Goal: Task Accomplishment & Management: Complete application form

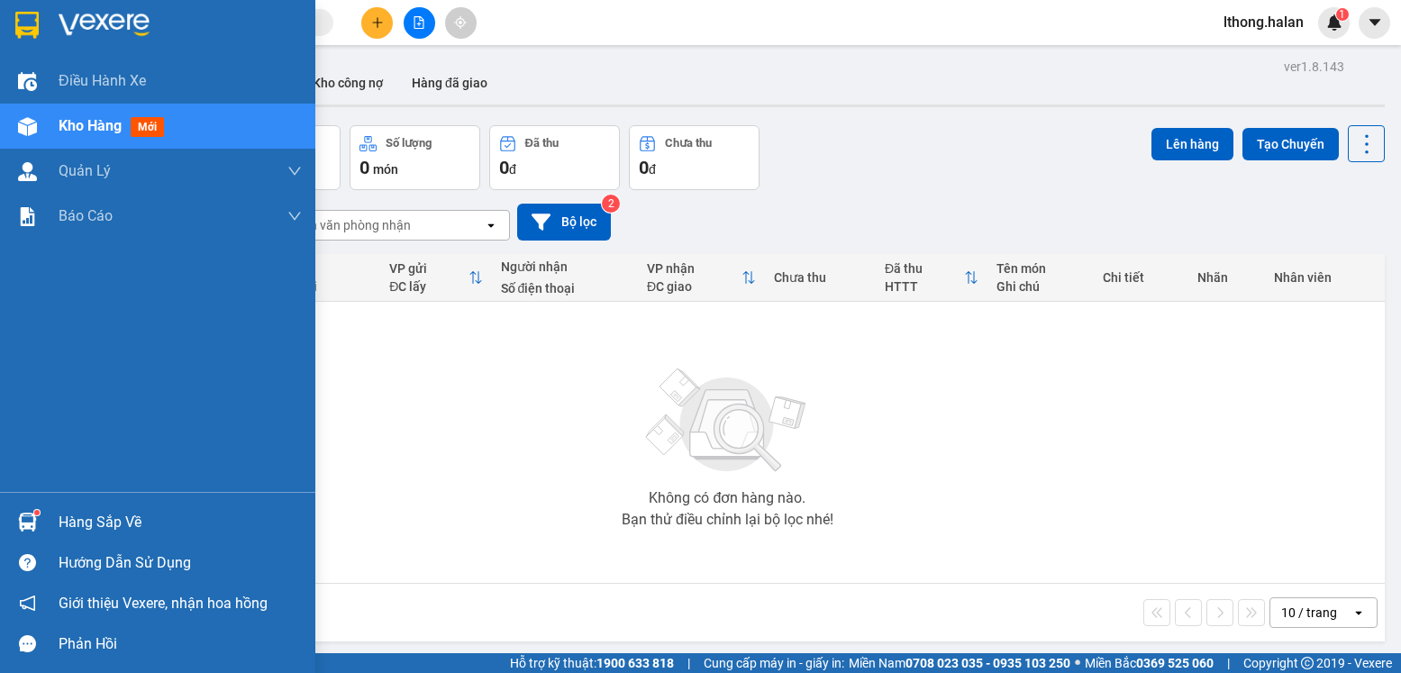
click at [114, 527] on div "Hàng sắp về" at bounding box center [180, 522] width 243 height 27
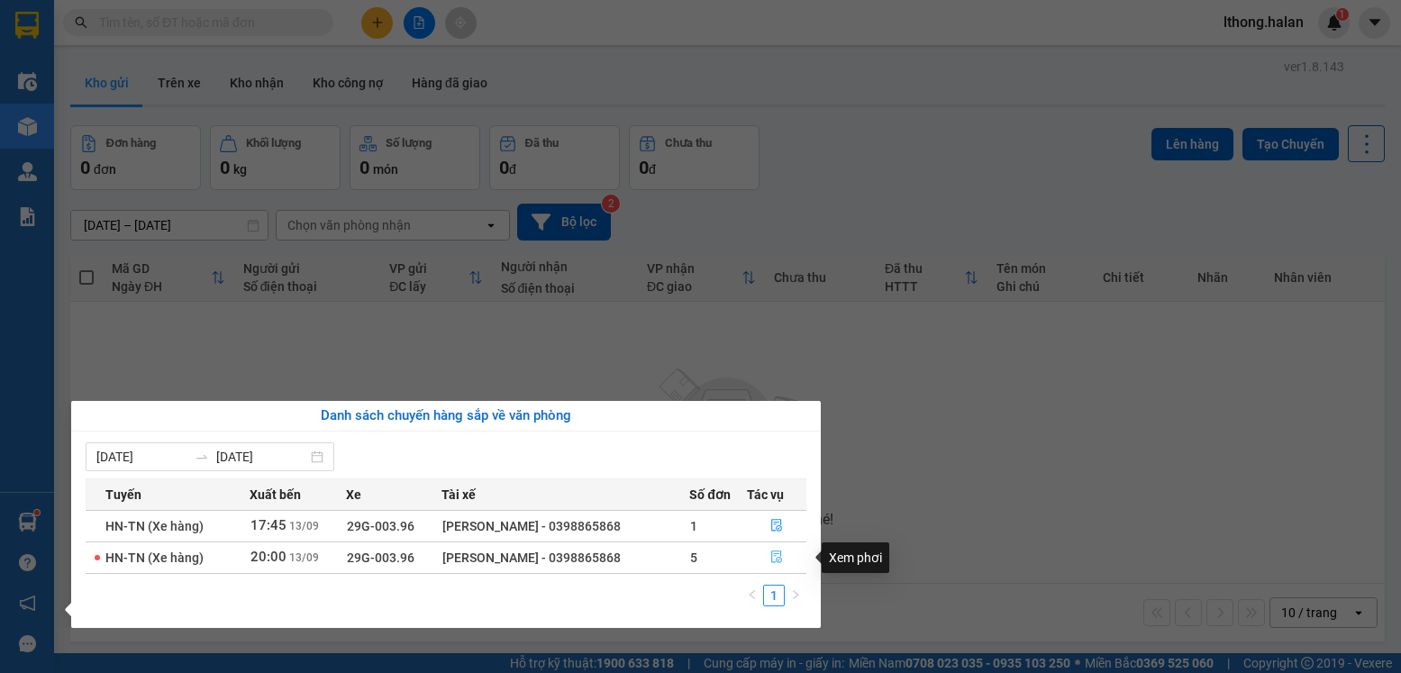
click at [778, 554] on icon "file-done" at bounding box center [776, 557] width 11 height 13
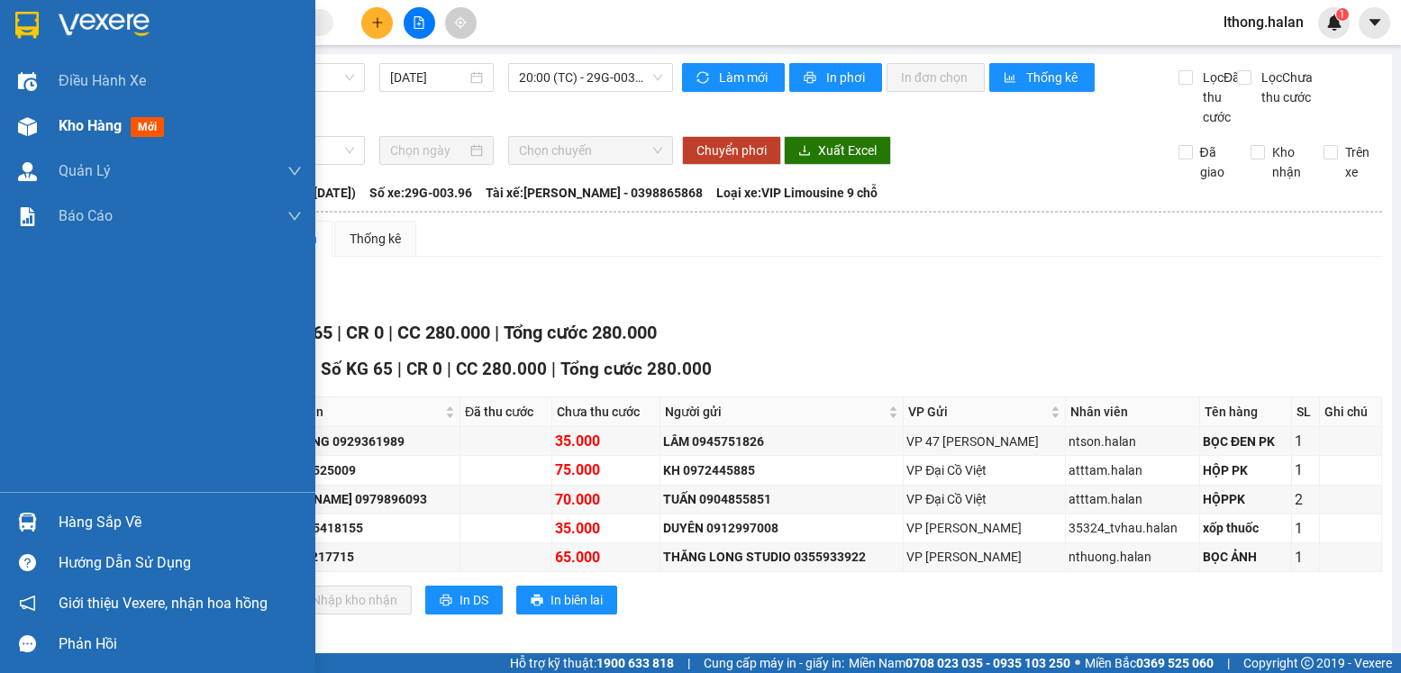
click at [77, 130] on span "Kho hàng" at bounding box center [90, 125] width 63 height 17
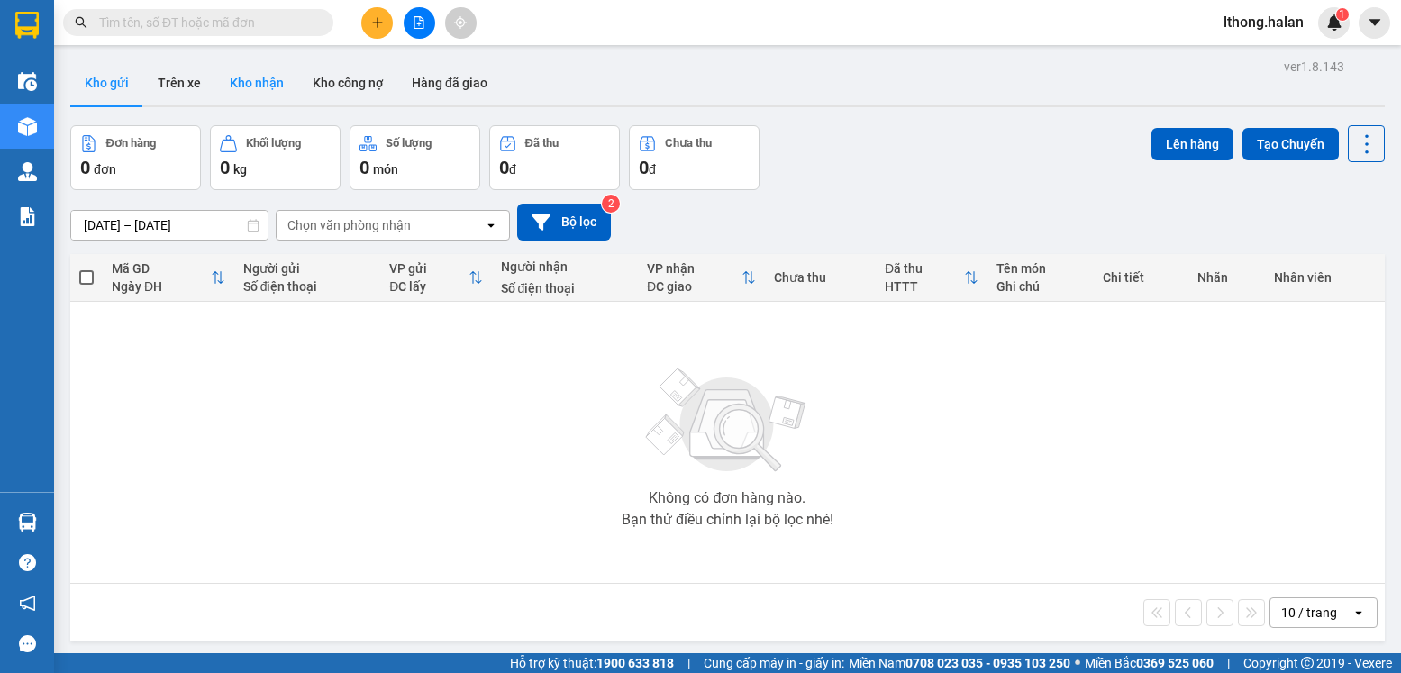
click at [244, 84] on button "Kho nhận" at bounding box center [256, 82] width 83 height 43
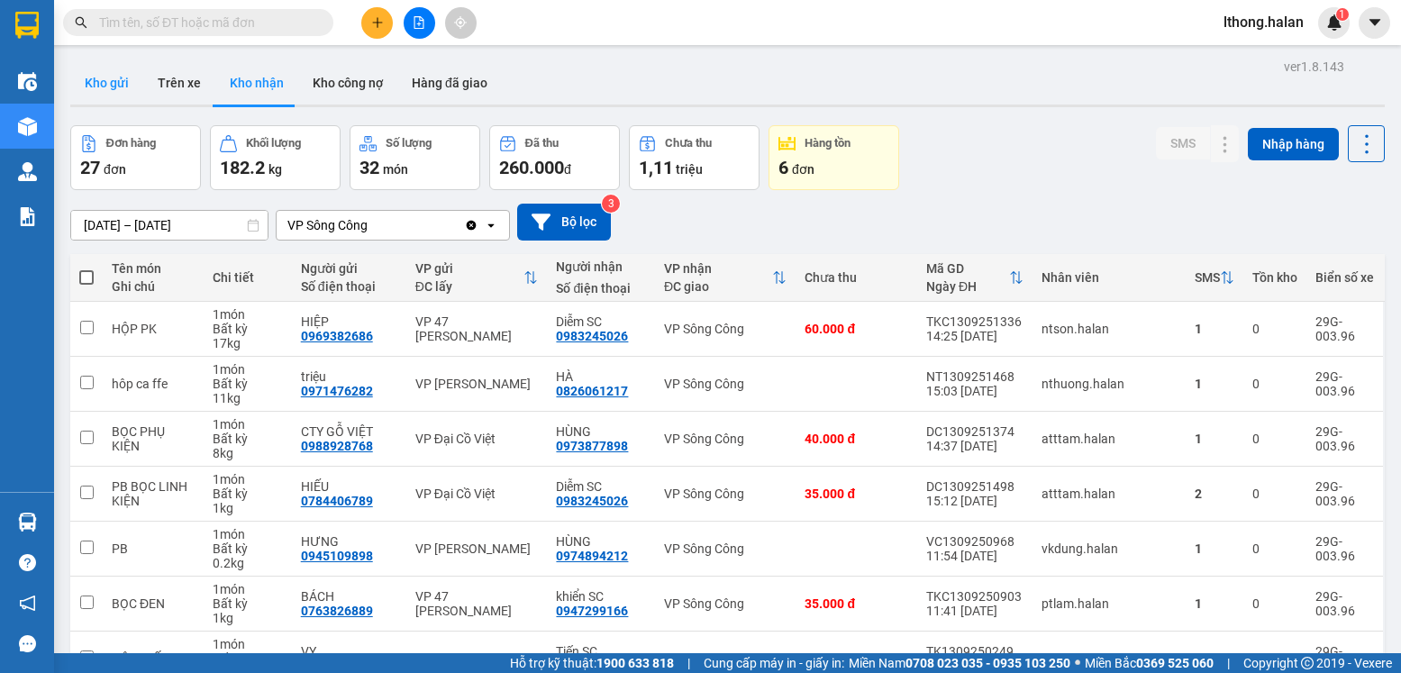
click at [102, 81] on button "Kho gửi" at bounding box center [106, 82] width 73 height 43
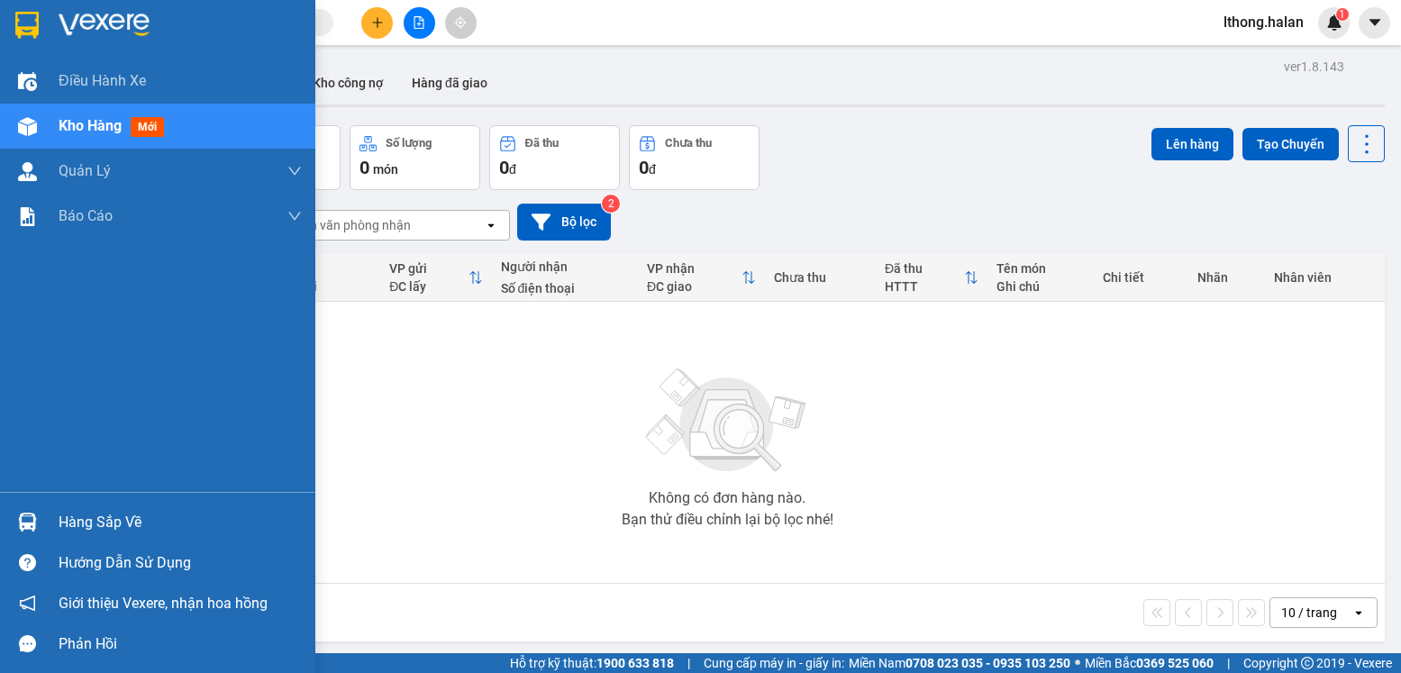
click at [87, 515] on div "Hàng sắp về" at bounding box center [180, 522] width 243 height 27
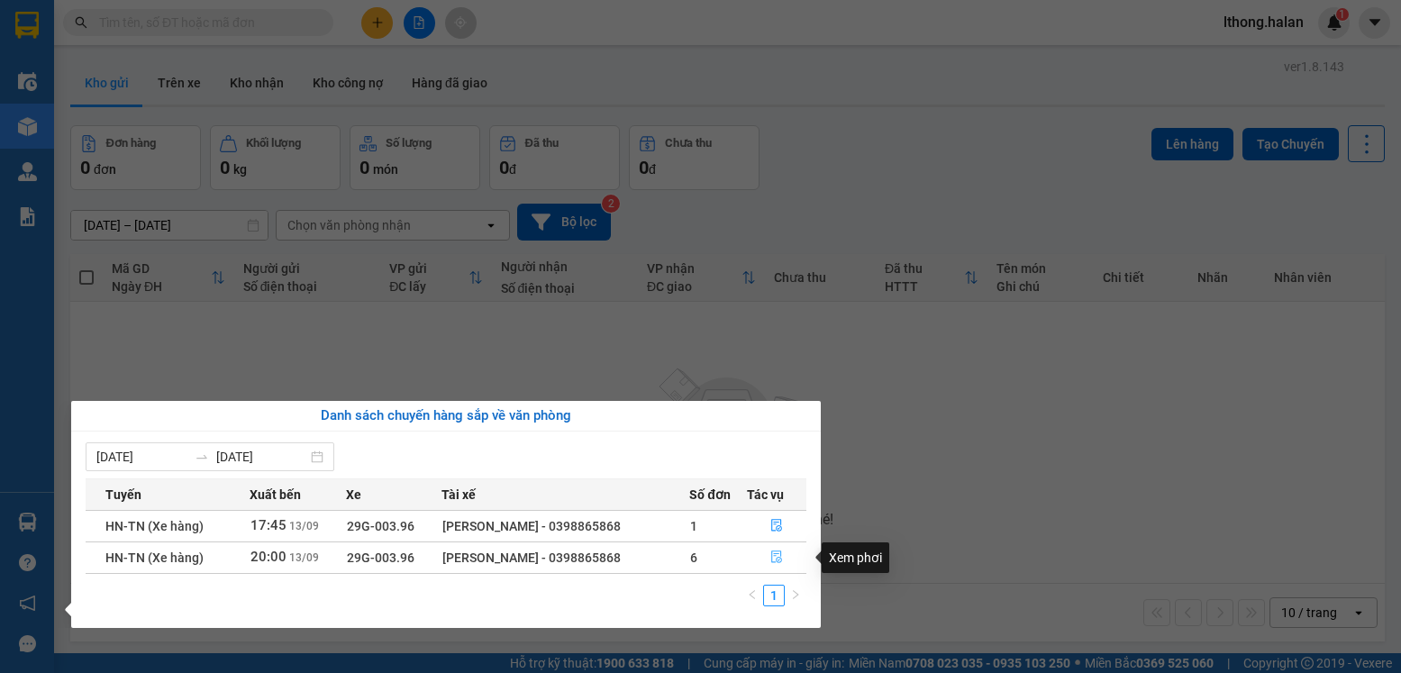
click at [776, 559] on icon "file-done" at bounding box center [776, 556] width 13 height 13
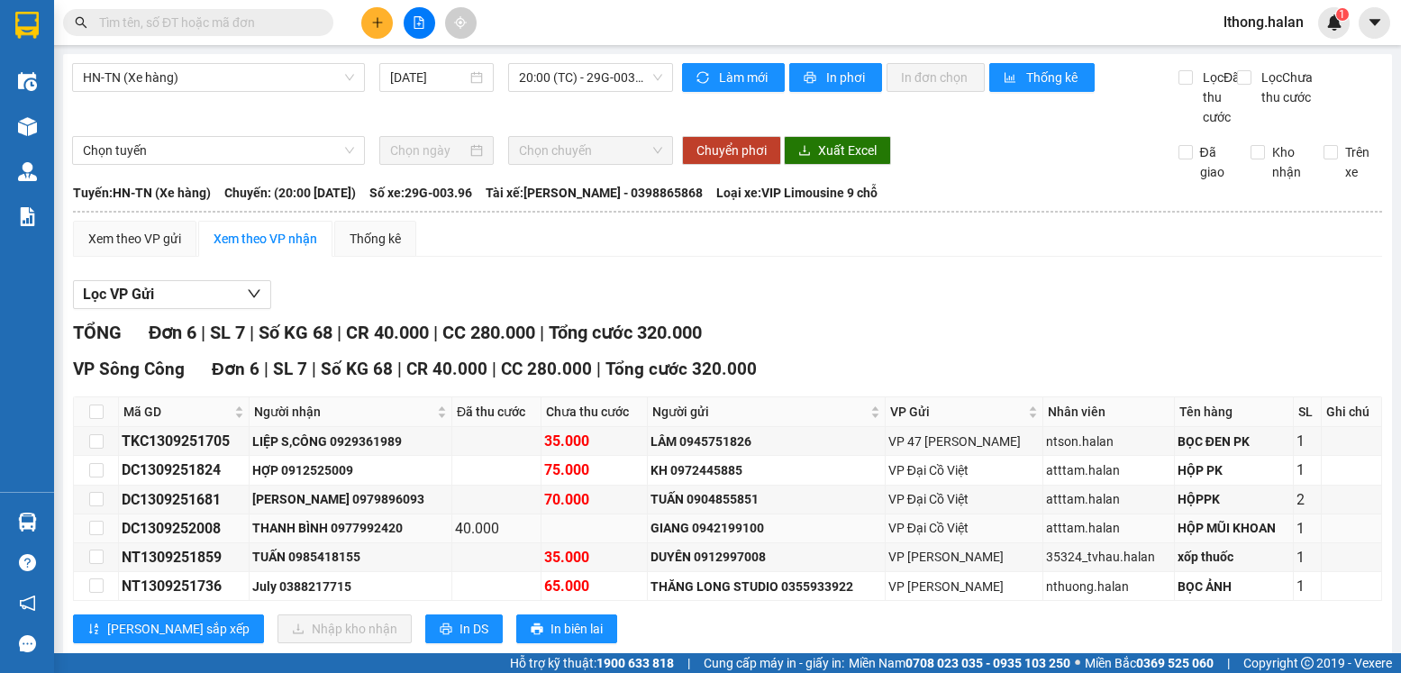
scroll to position [60, 0]
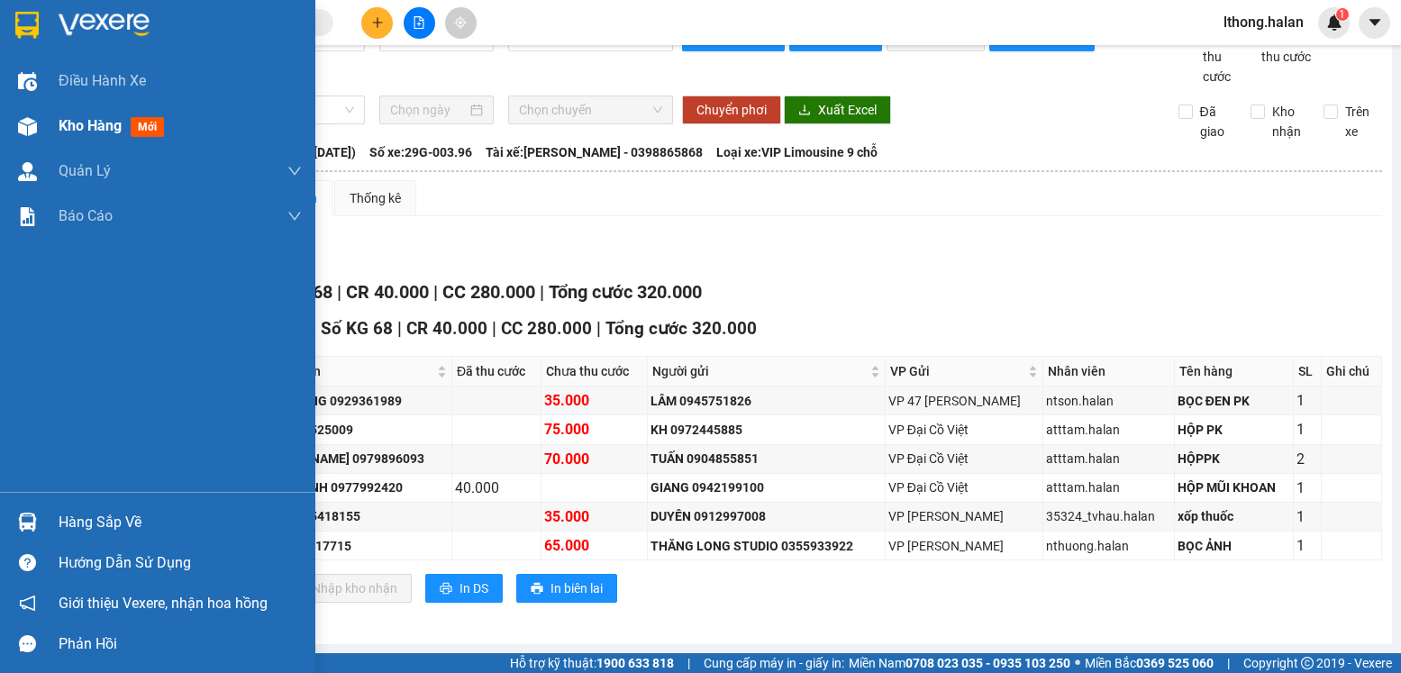
click at [95, 123] on span "Kho hàng" at bounding box center [90, 125] width 63 height 17
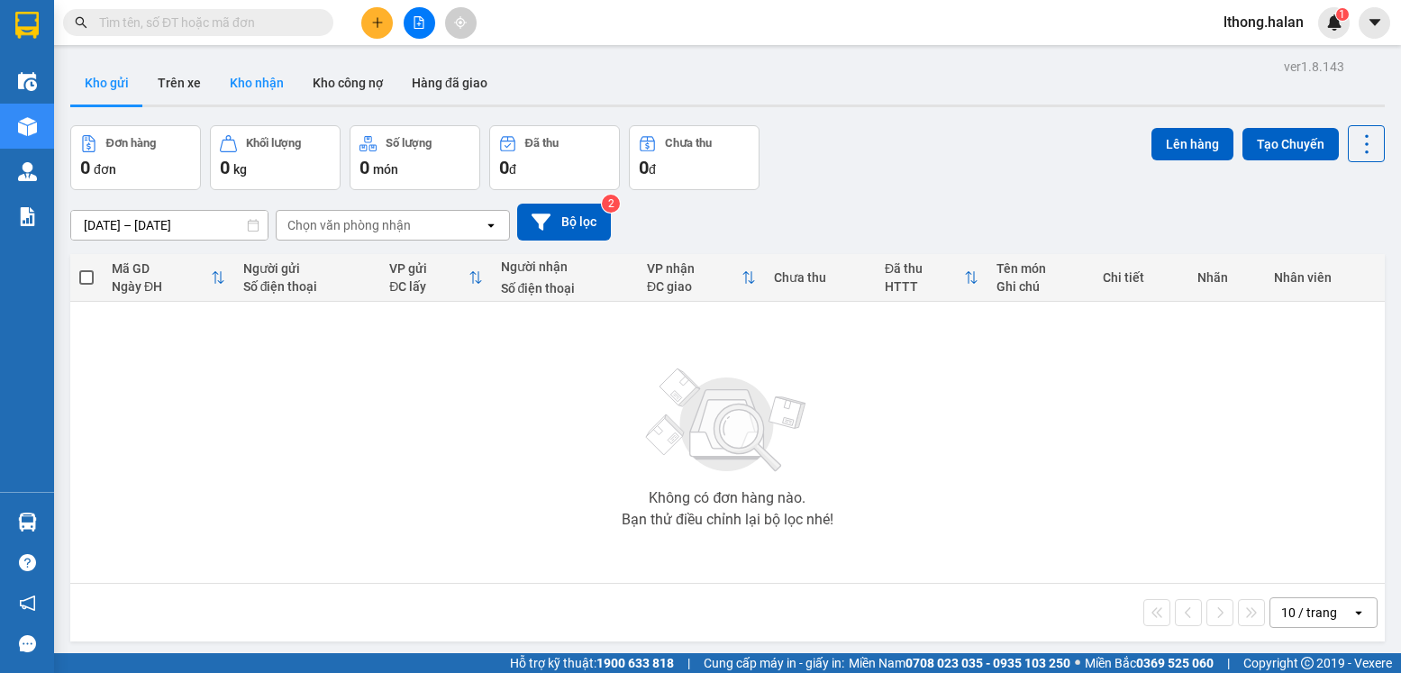
click at [262, 69] on button "Kho nhận" at bounding box center [256, 82] width 83 height 43
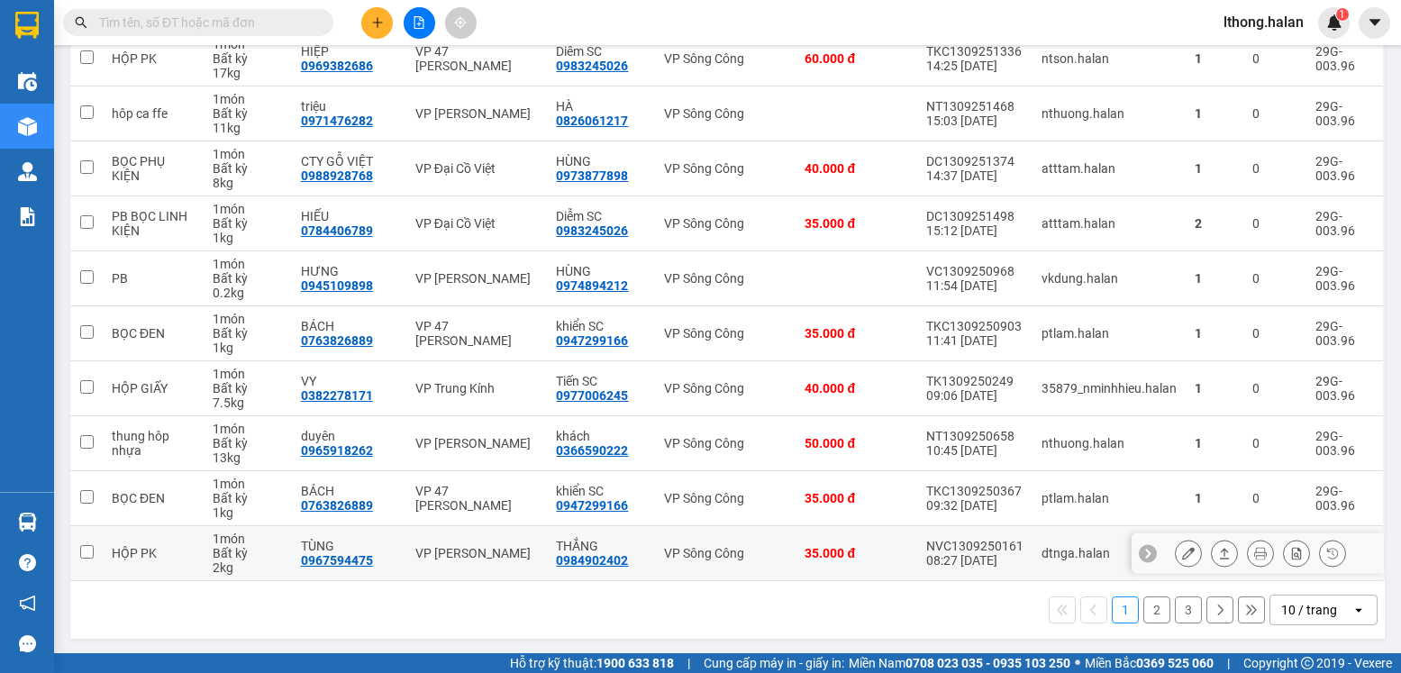
scroll to position [272, 0]
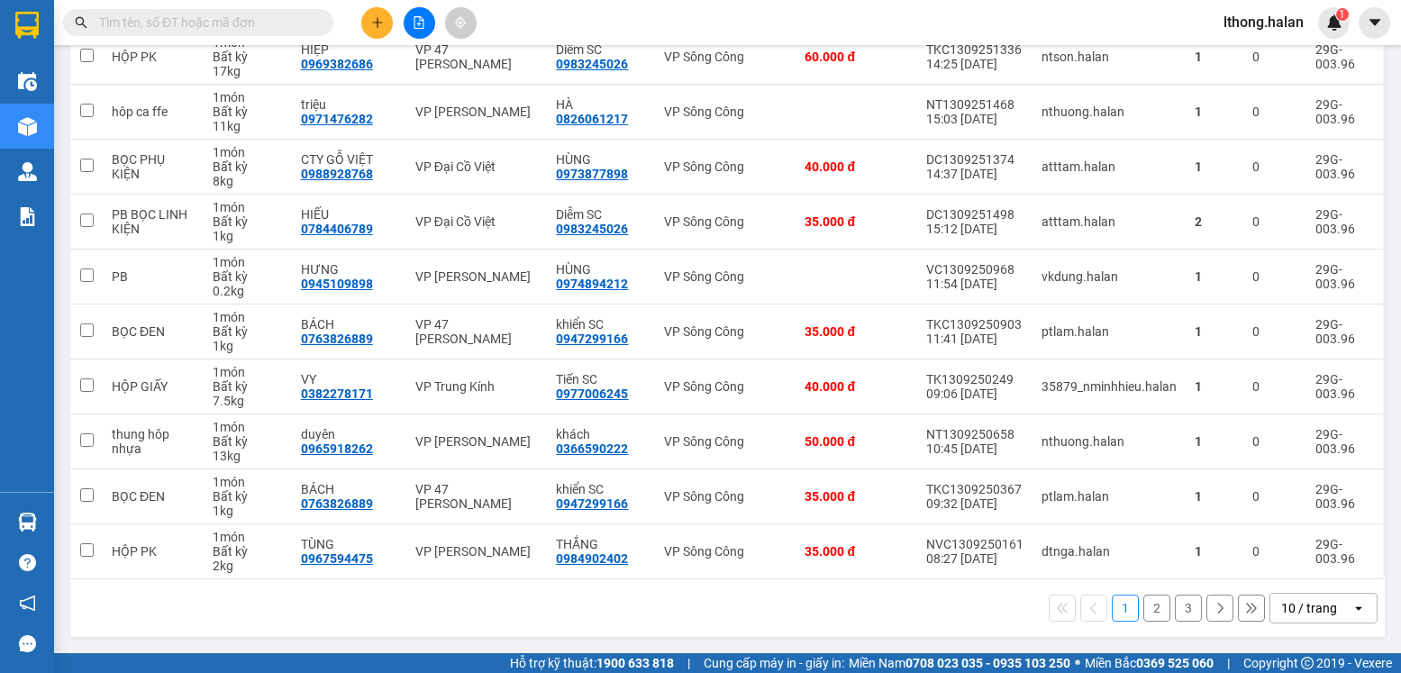
click at [1145, 607] on button "2" at bounding box center [1156, 607] width 27 height 27
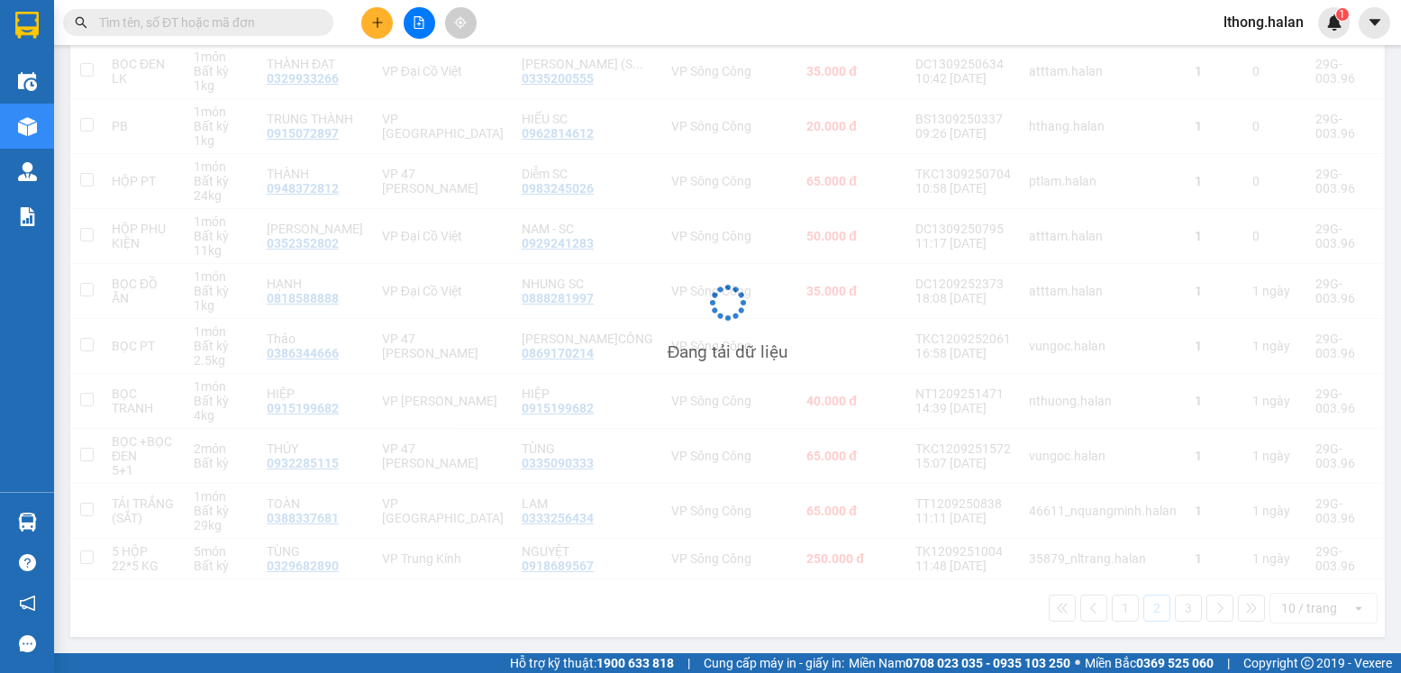
scroll to position [258, 0]
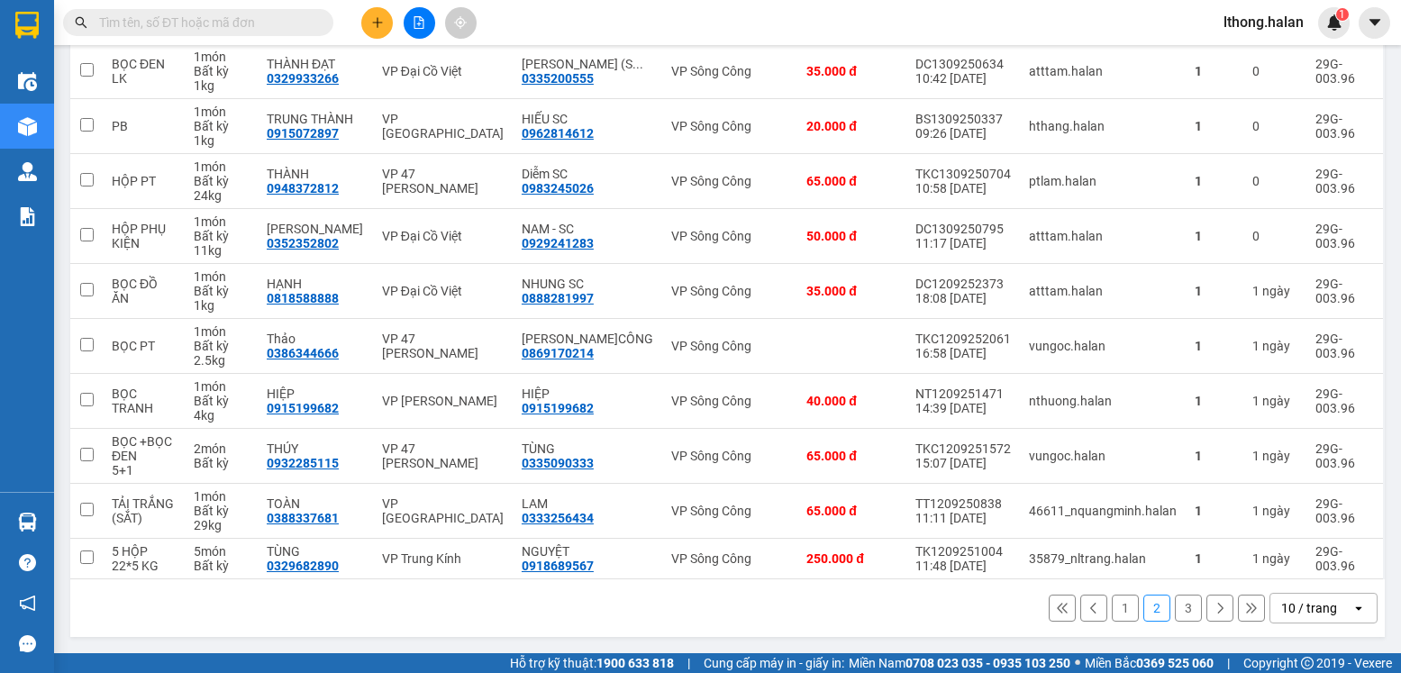
click at [1111, 603] on button "1" at bounding box center [1124, 607] width 27 height 27
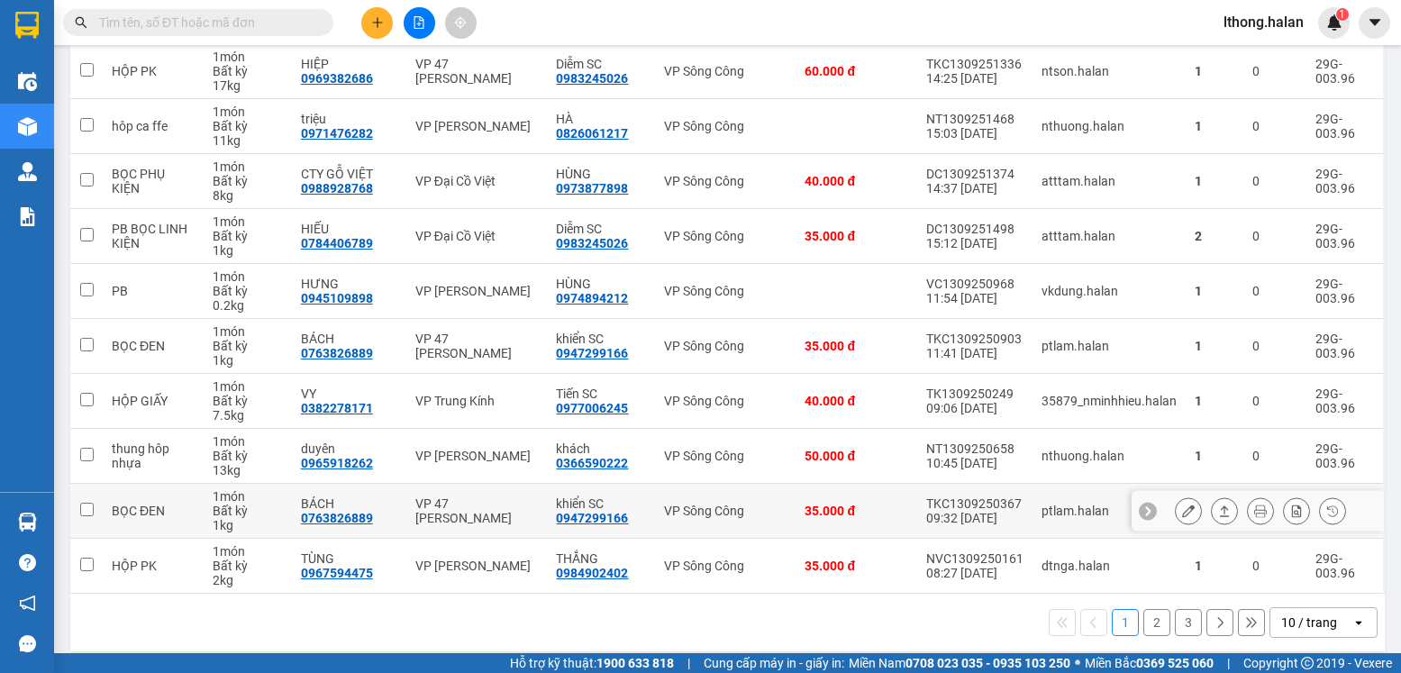
scroll to position [272, 0]
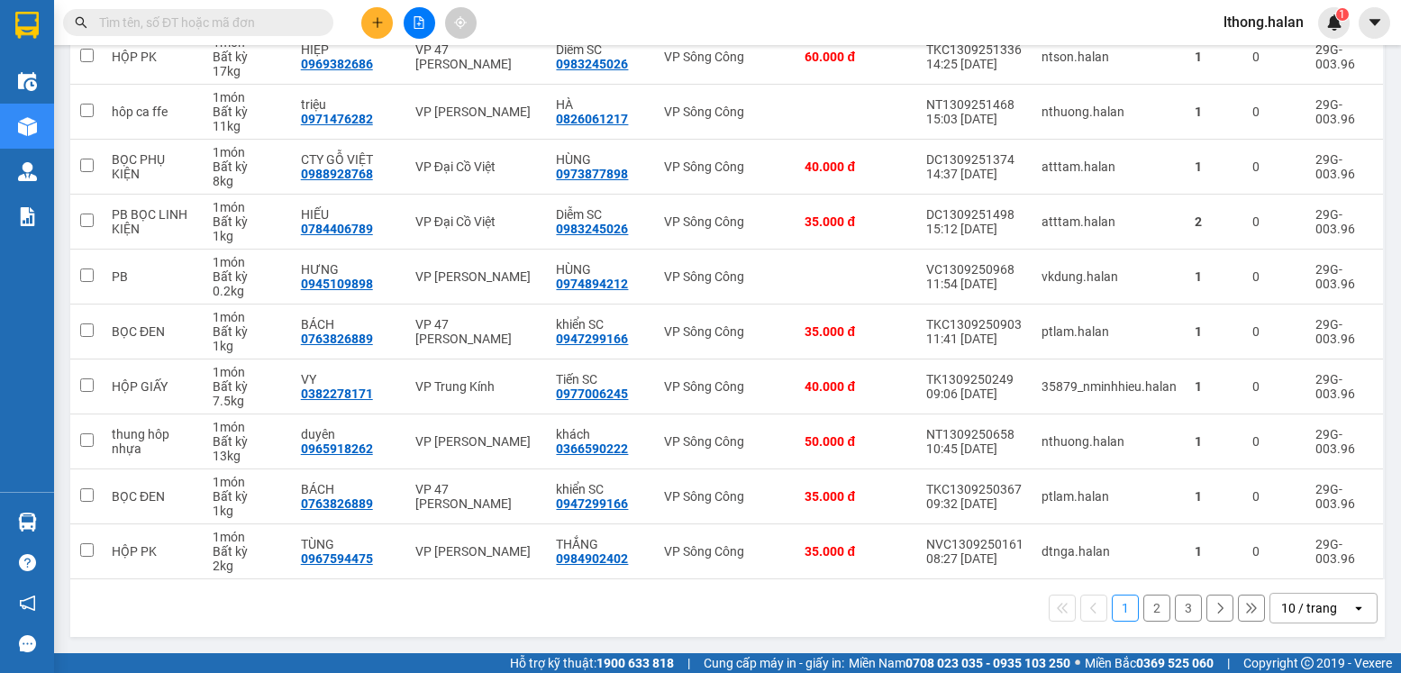
click at [1149, 619] on button "2" at bounding box center [1156, 607] width 27 height 27
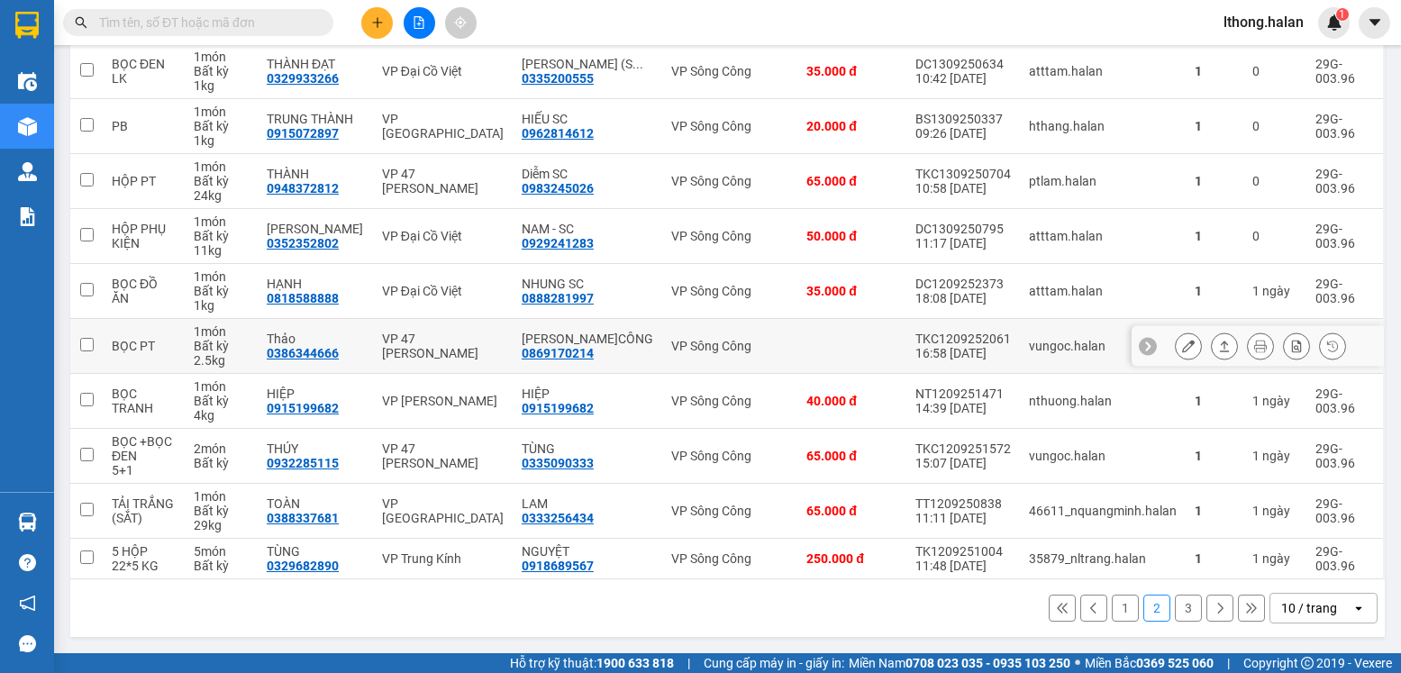
scroll to position [0, 0]
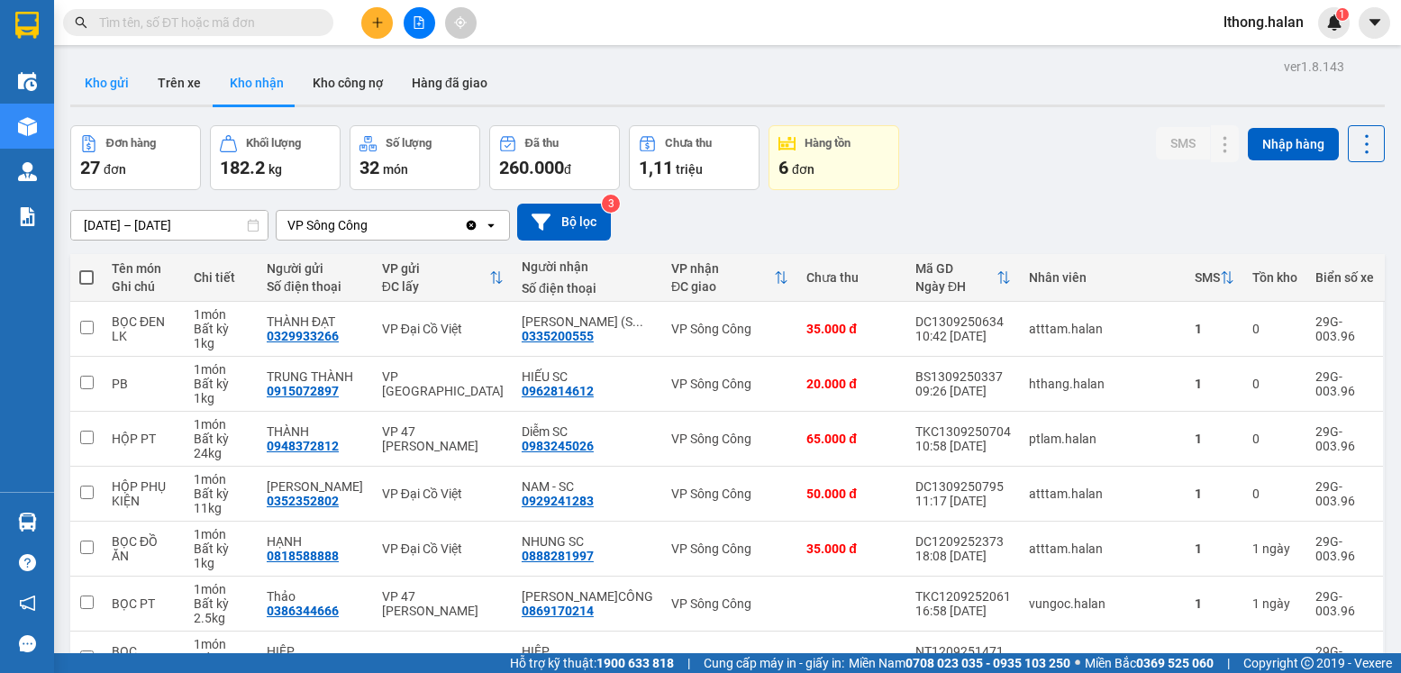
click at [104, 82] on button "Kho gửi" at bounding box center [106, 82] width 73 height 43
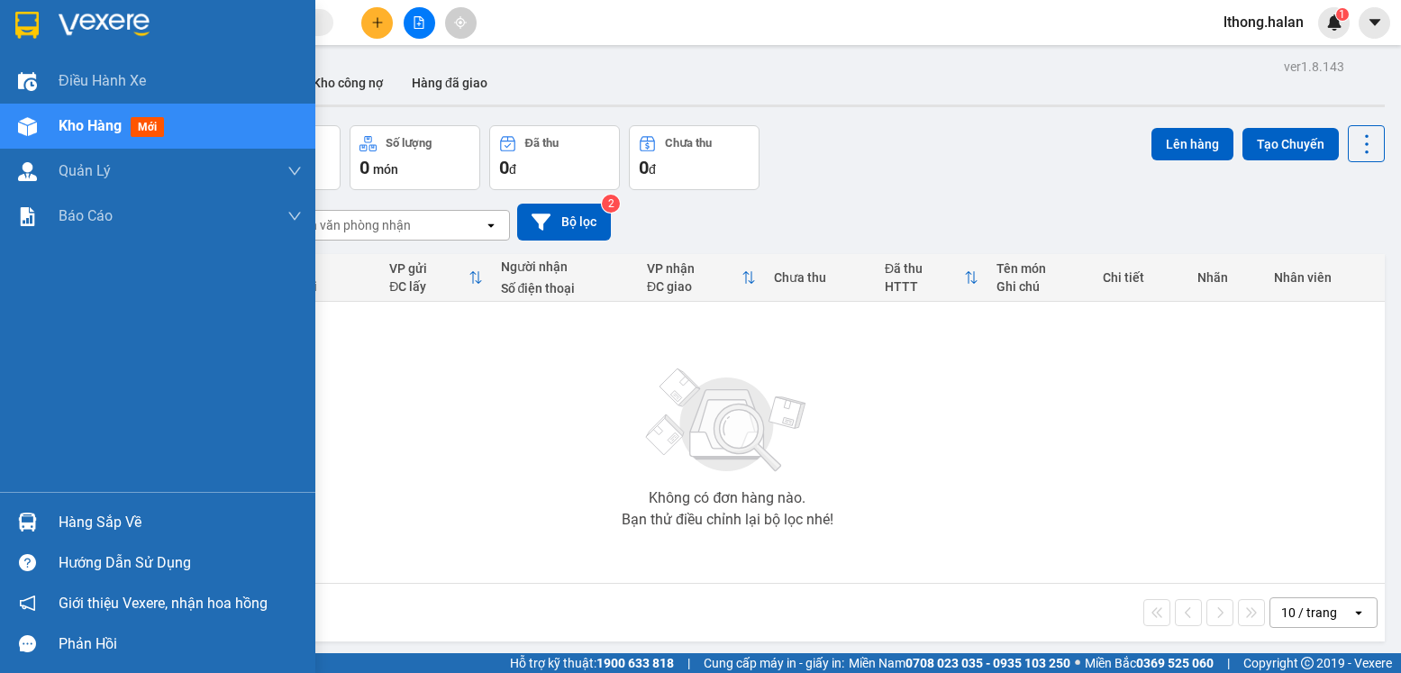
click at [101, 524] on div "Hàng sắp về" at bounding box center [180, 522] width 243 height 27
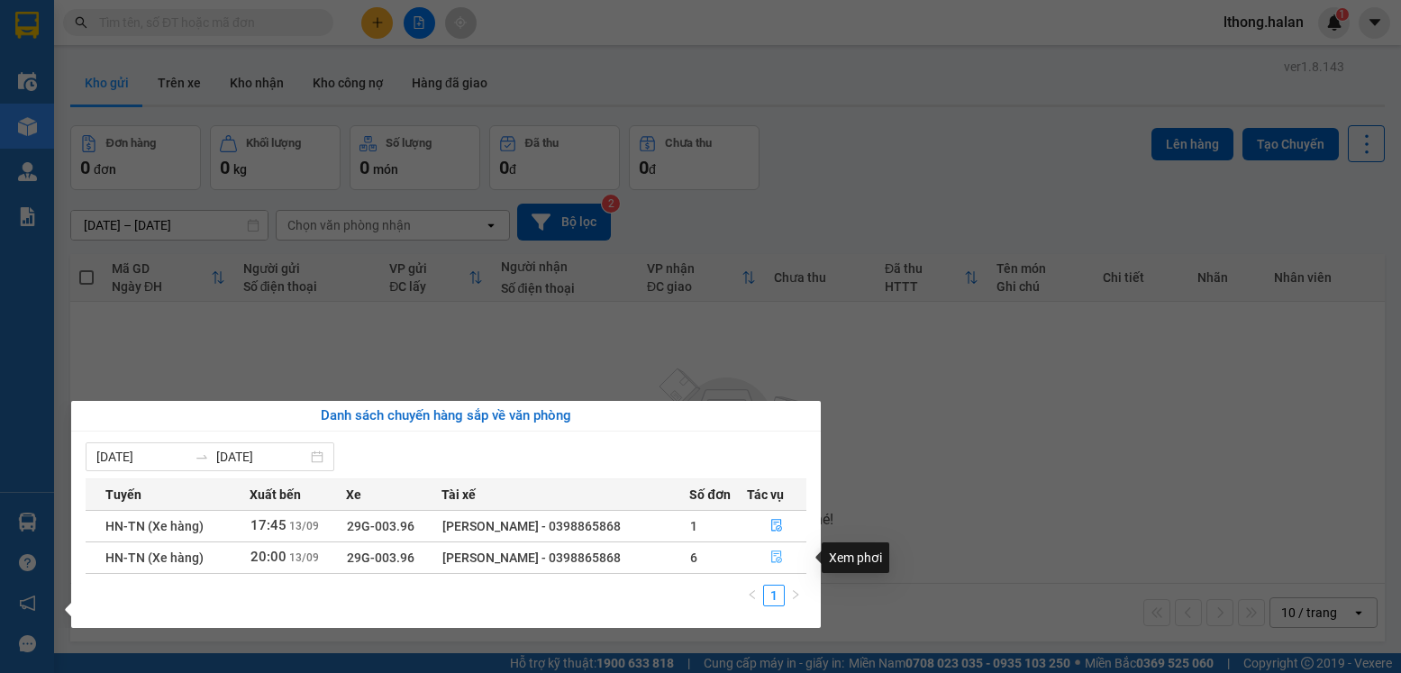
click at [777, 558] on icon "file-done" at bounding box center [776, 557] width 11 height 13
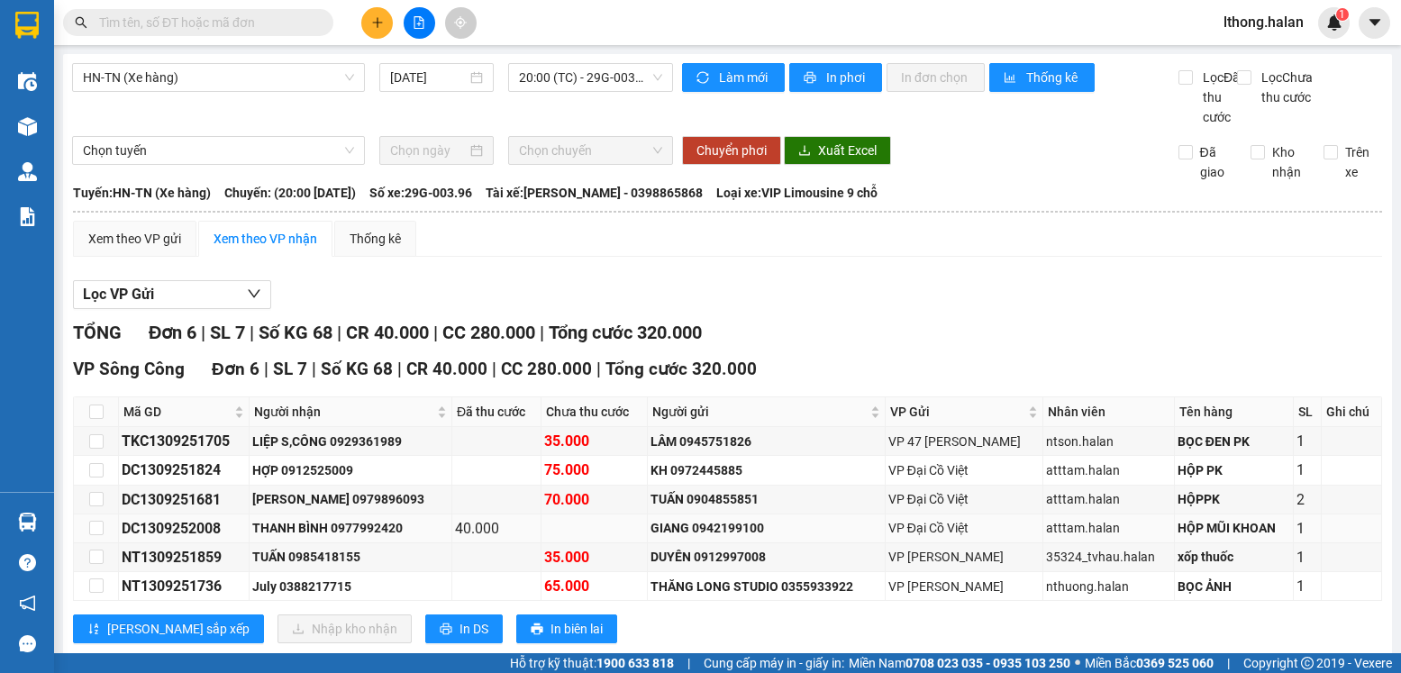
scroll to position [60, 0]
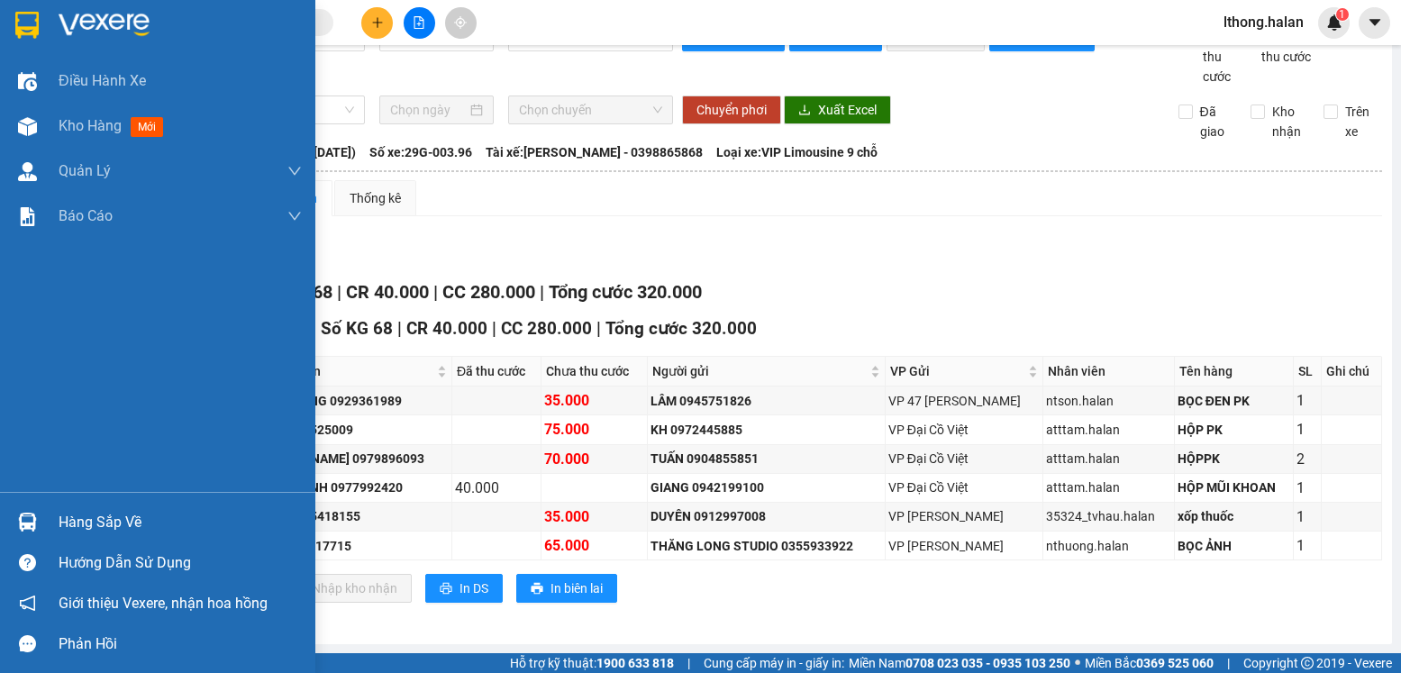
click at [93, 528] on div "Hàng sắp về" at bounding box center [180, 522] width 243 height 27
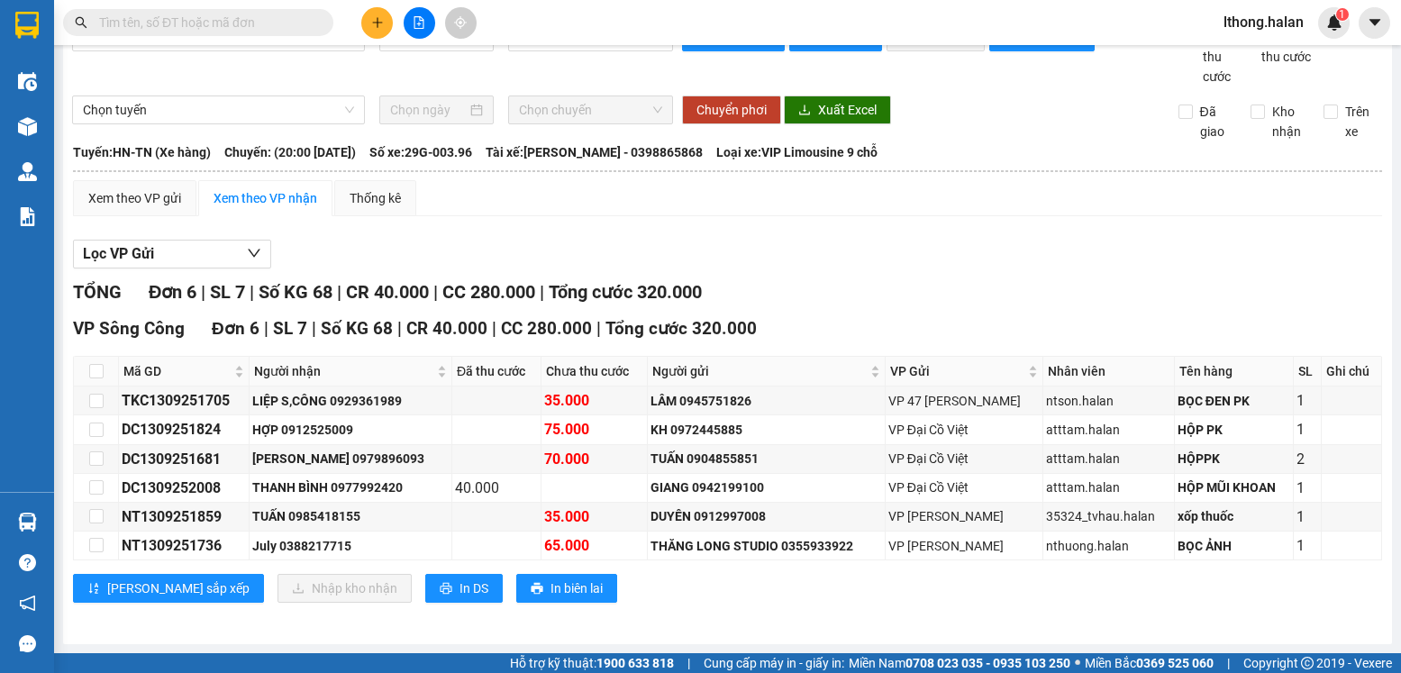
click at [937, 278] on section "Kết quả tìm kiếm ( 134 ) Bộ lọc Mã ĐH Trạng thái Món hàng Thu hộ Tổng cước Chưa…" at bounding box center [700, 336] width 1401 height 673
click at [276, 27] on input "text" at bounding box center [205, 23] width 213 height 20
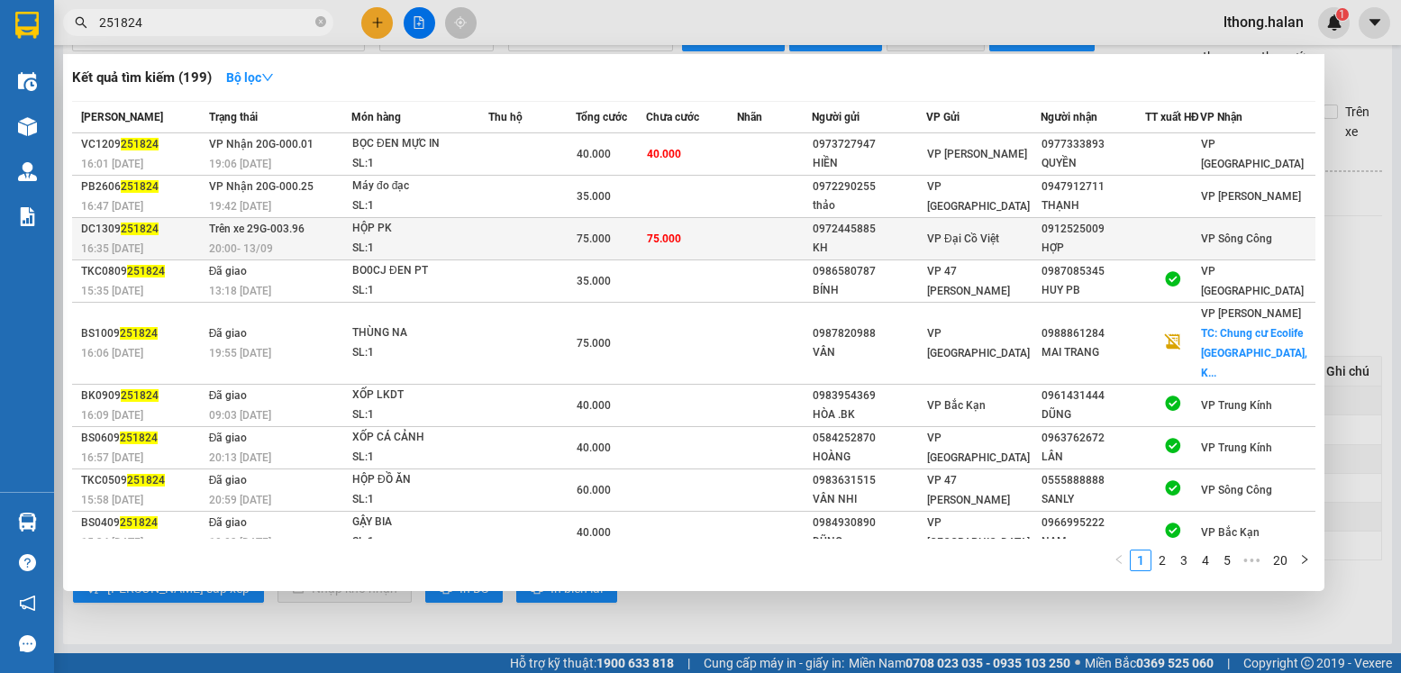
type input "251824"
click at [1060, 255] on div "HỢP" at bounding box center [1092, 248] width 103 height 19
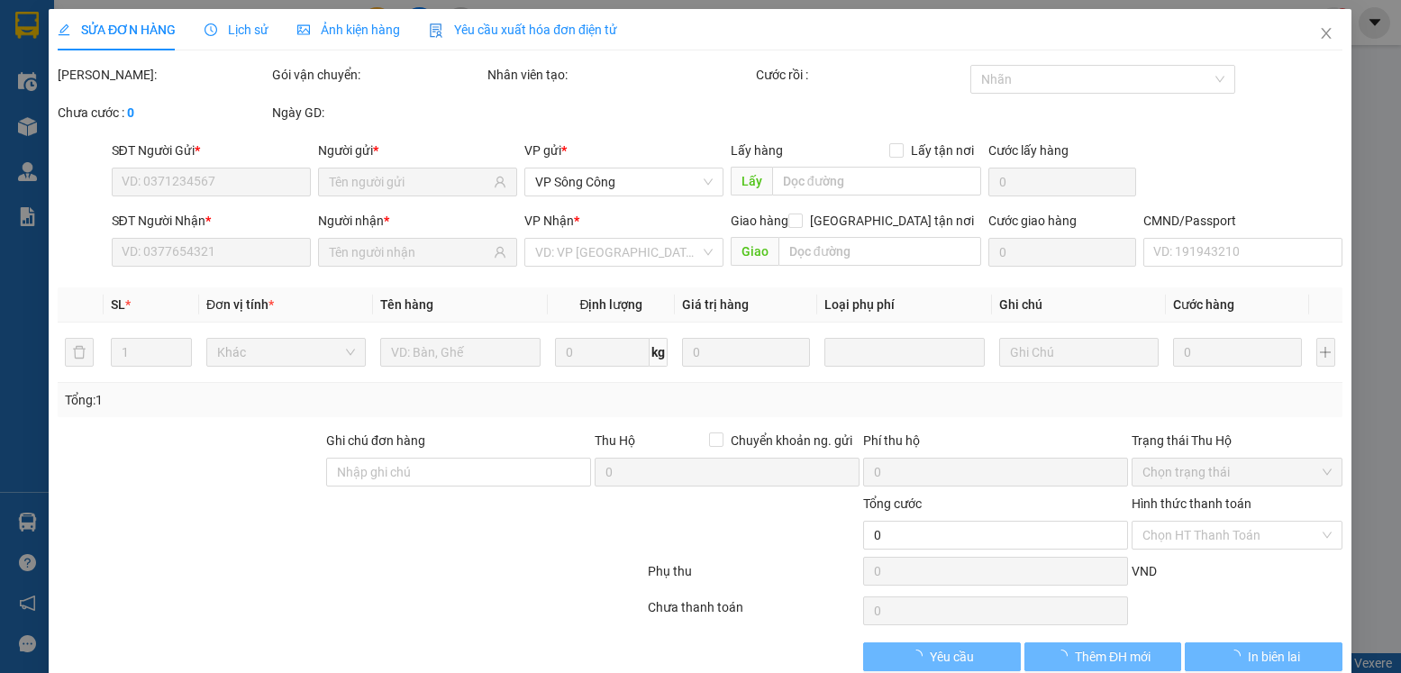
type input "0972445885"
type input "KH"
type input "0912525009"
type input "HỢP"
type input "75.000"
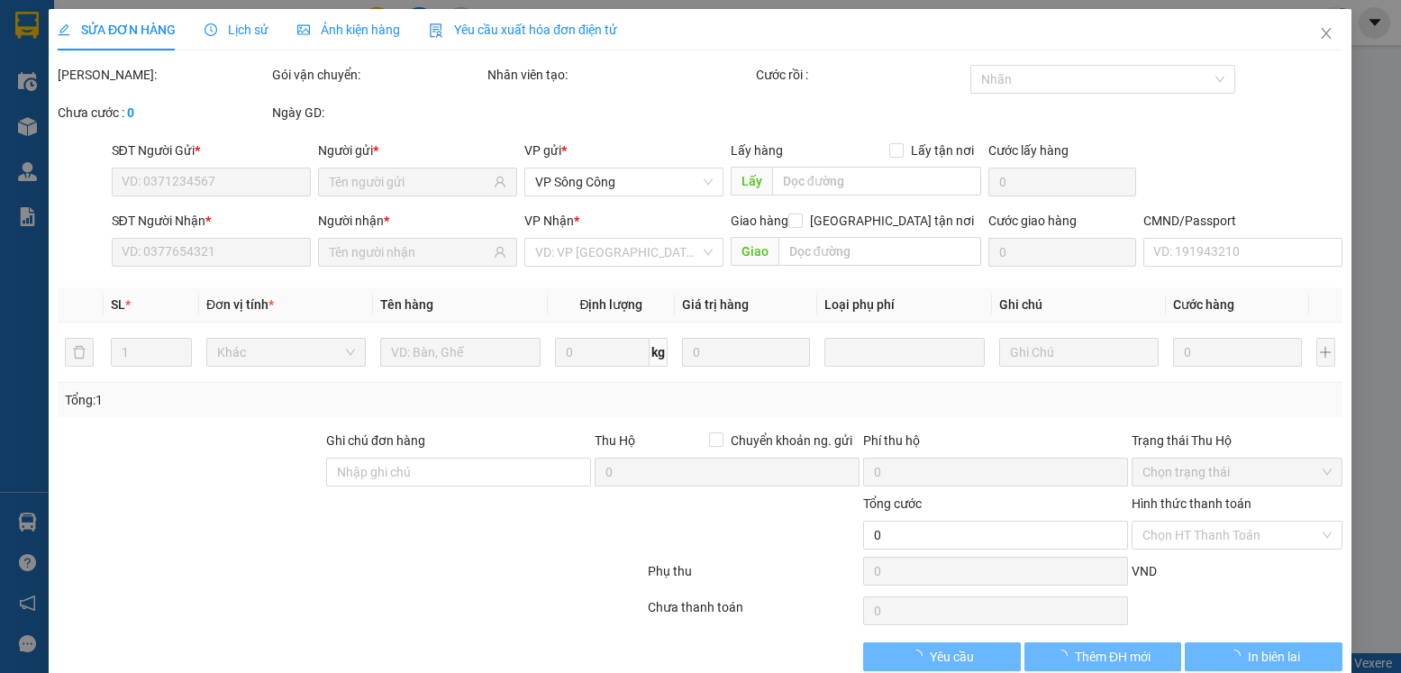
type input "75.000"
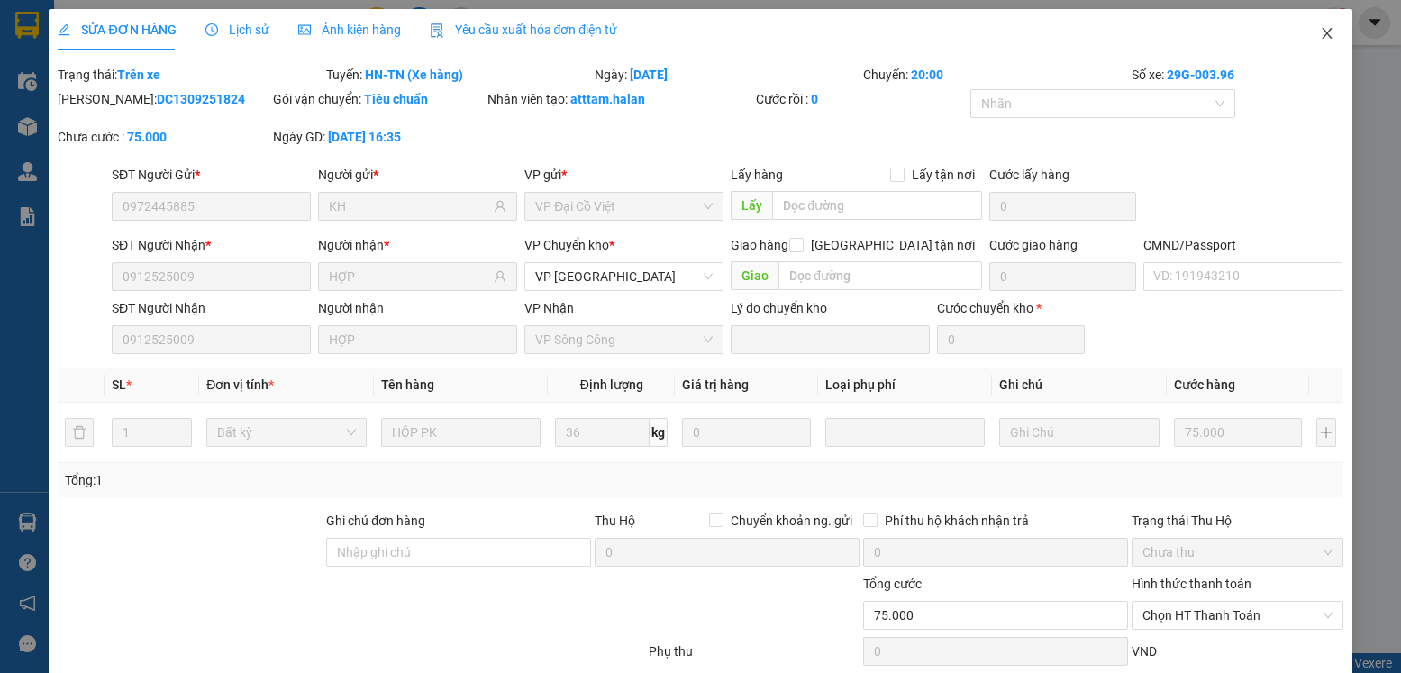
click at [1320, 37] on icon "close" at bounding box center [1327, 33] width 14 height 14
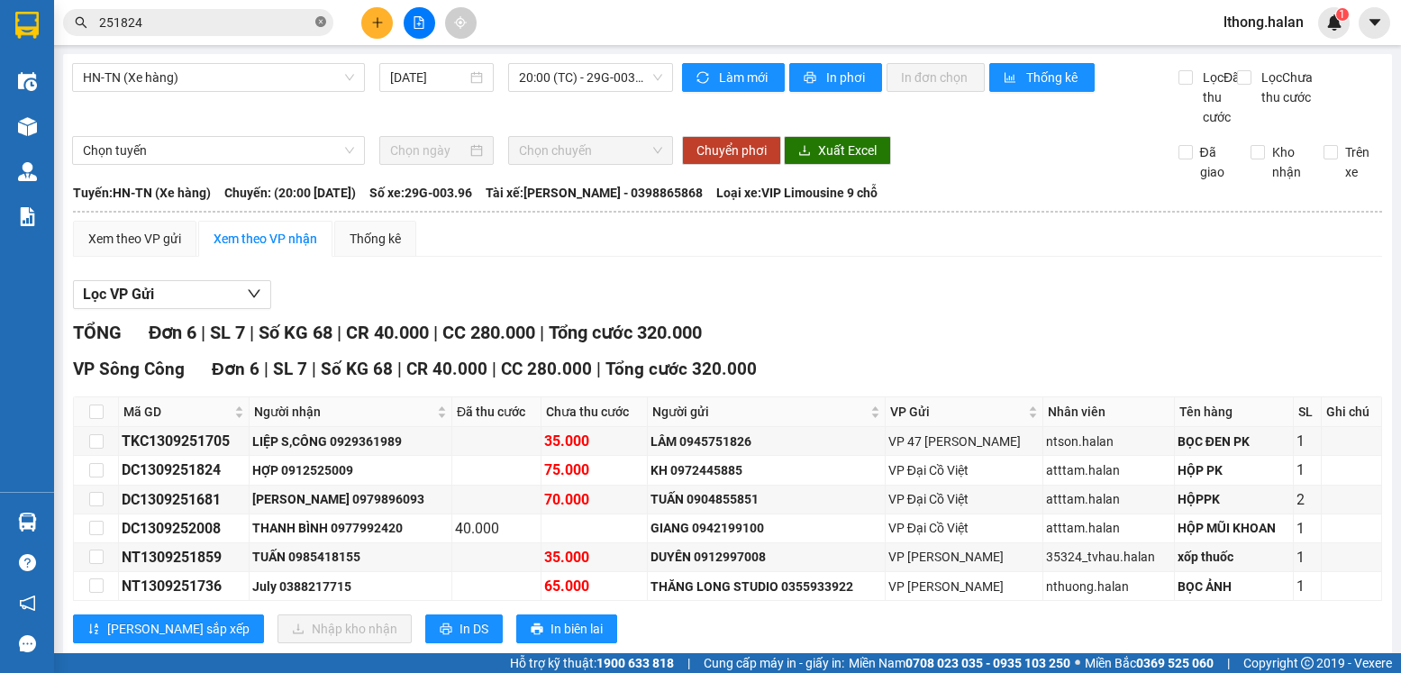
click at [319, 21] on icon "close-circle" at bounding box center [320, 21] width 11 height 11
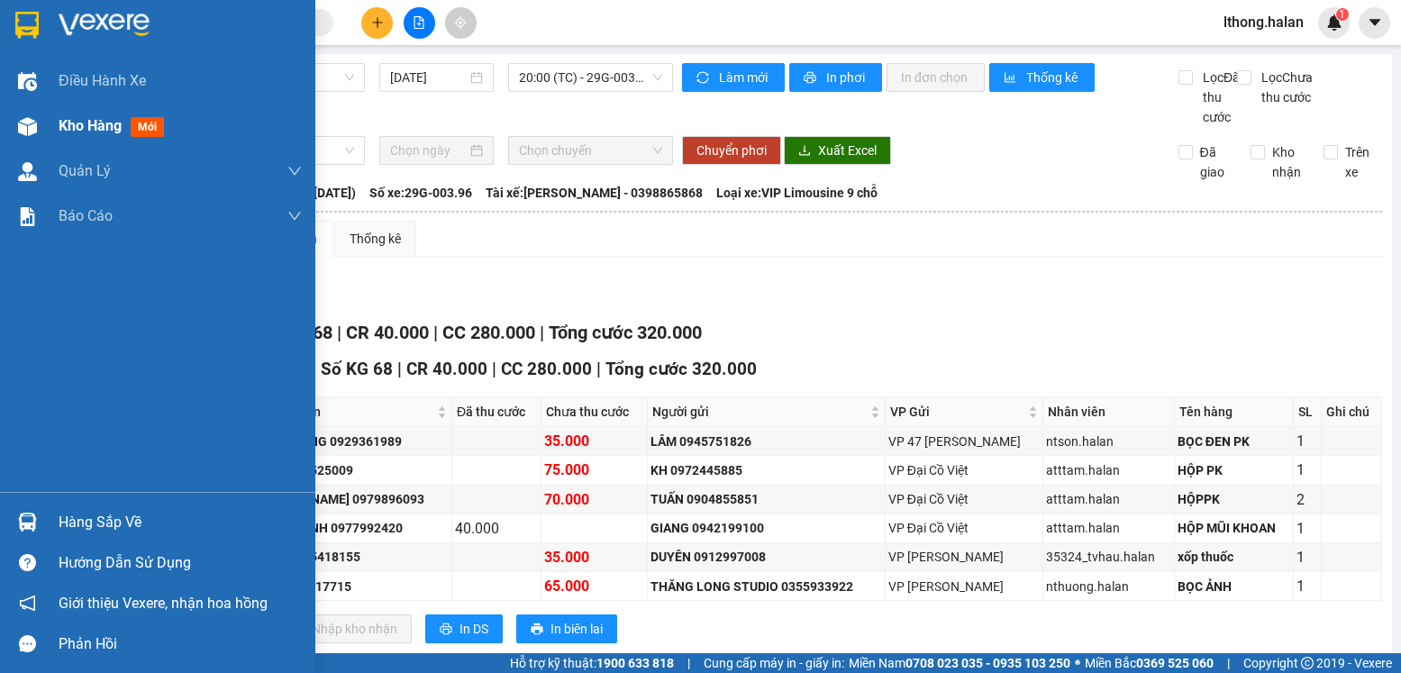
click at [92, 125] on span "Kho hàng" at bounding box center [90, 125] width 63 height 17
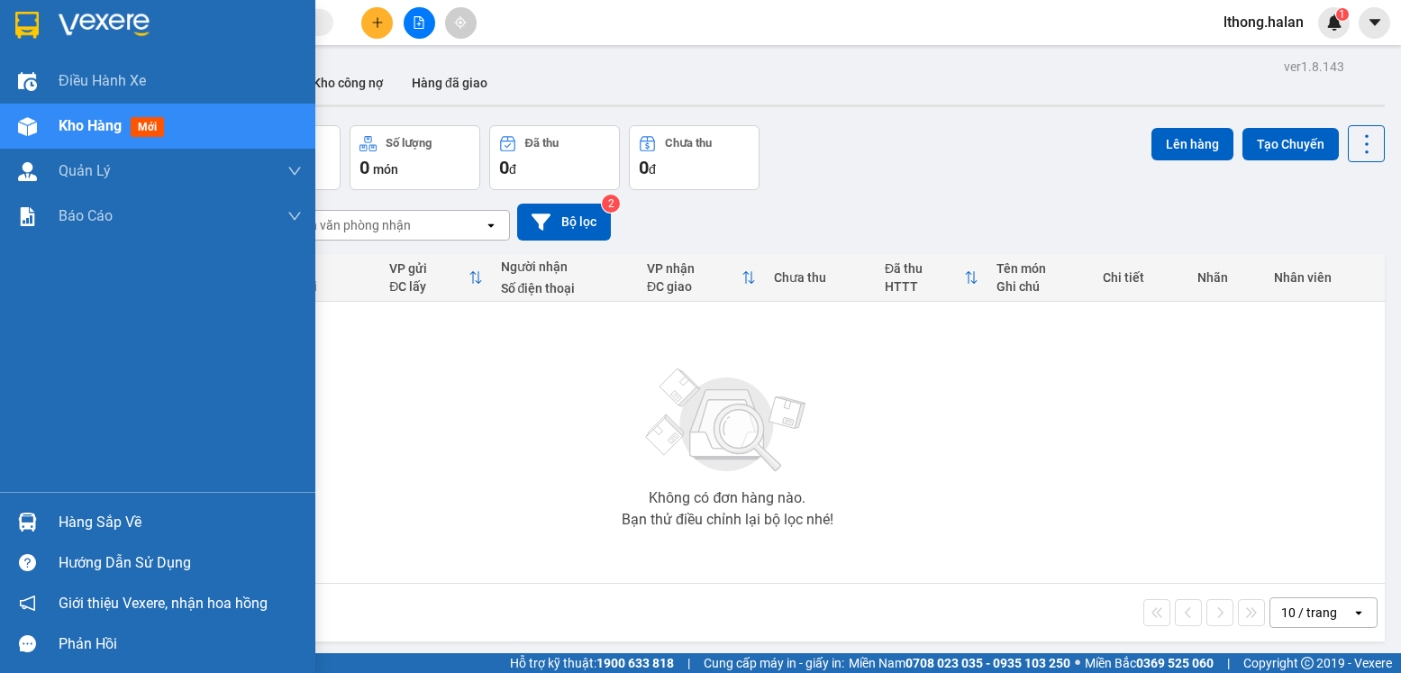
click at [118, 524] on div "Hàng sắp về" at bounding box center [180, 522] width 243 height 27
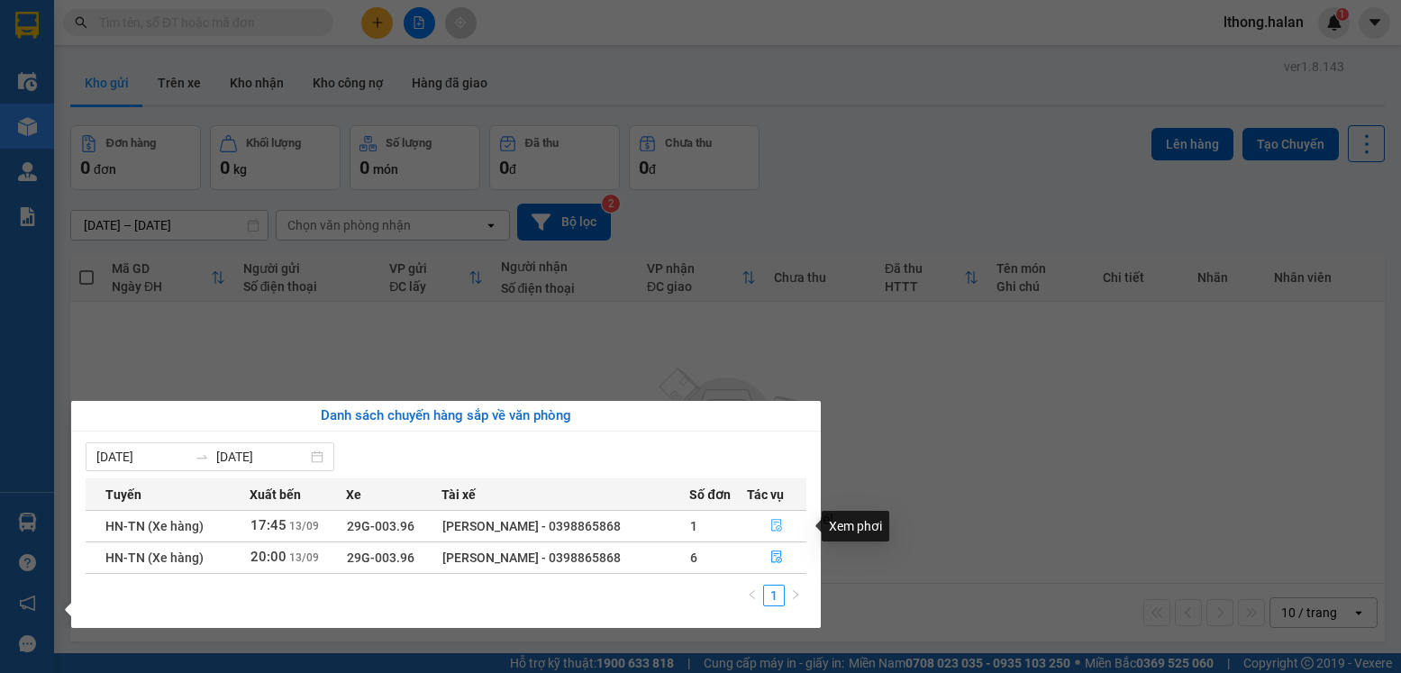
click at [773, 527] on icon "file-done" at bounding box center [776, 525] width 13 height 13
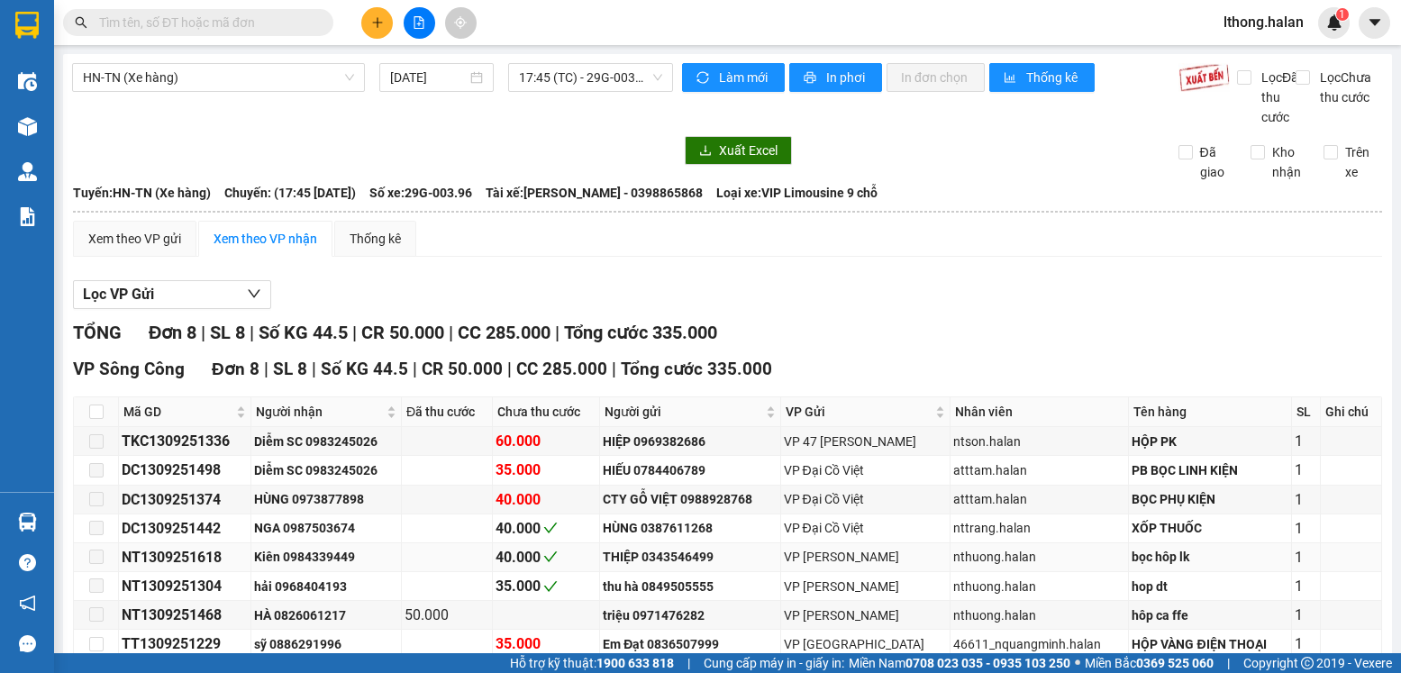
scroll to position [118, 0]
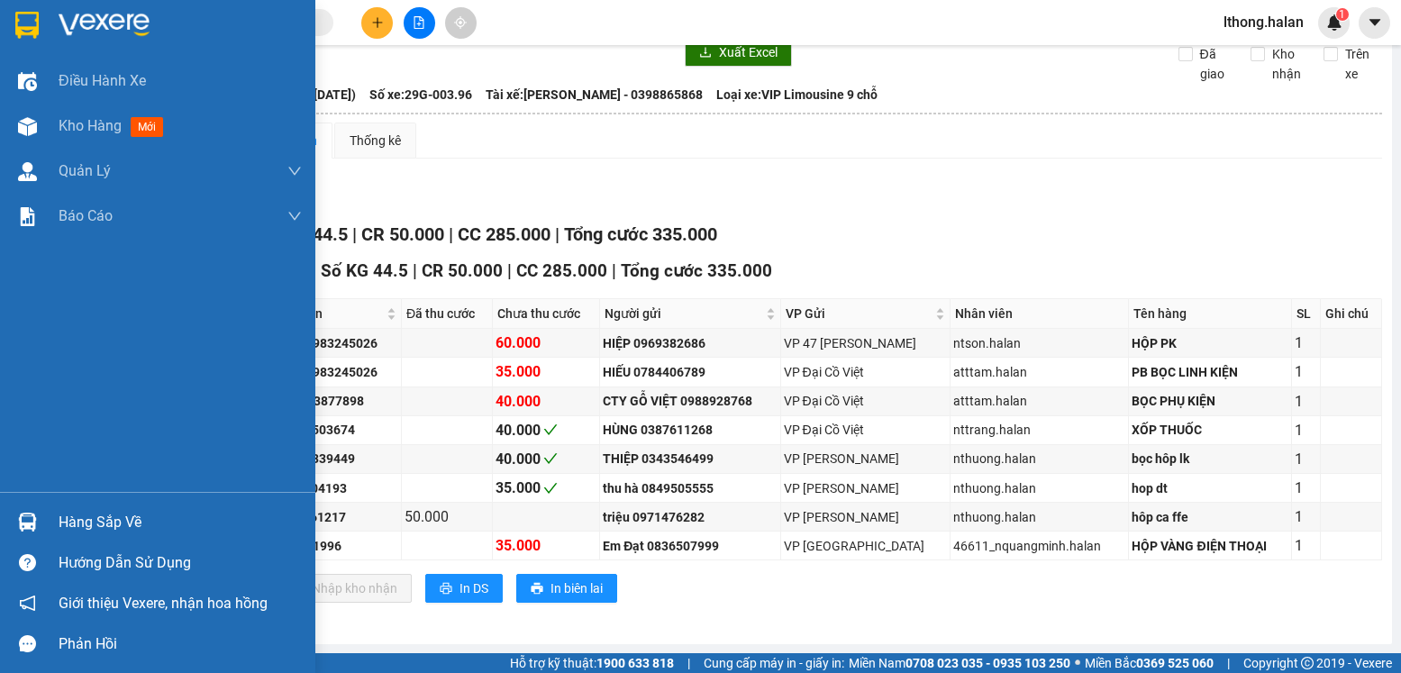
click at [68, 528] on div "Hàng sắp về" at bounding box center [180, 522] width 243 height 27
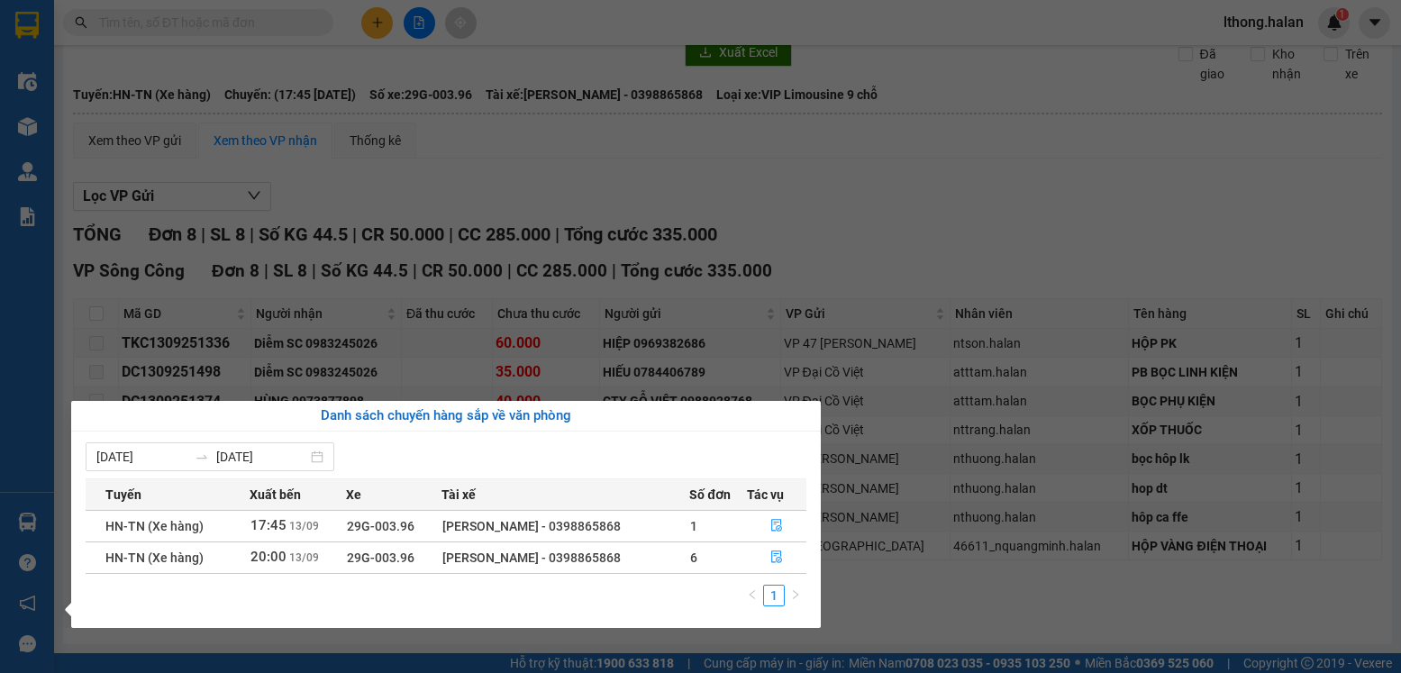
click at [918, 600] on section "Kết quả tìm kiếm ( 199 ) Bộ lọc Mã ĐH Trạng thái Món hàng Thu hộ Tổng cước Chưa…" at bounding box center [700, 336] width 1401 height 673
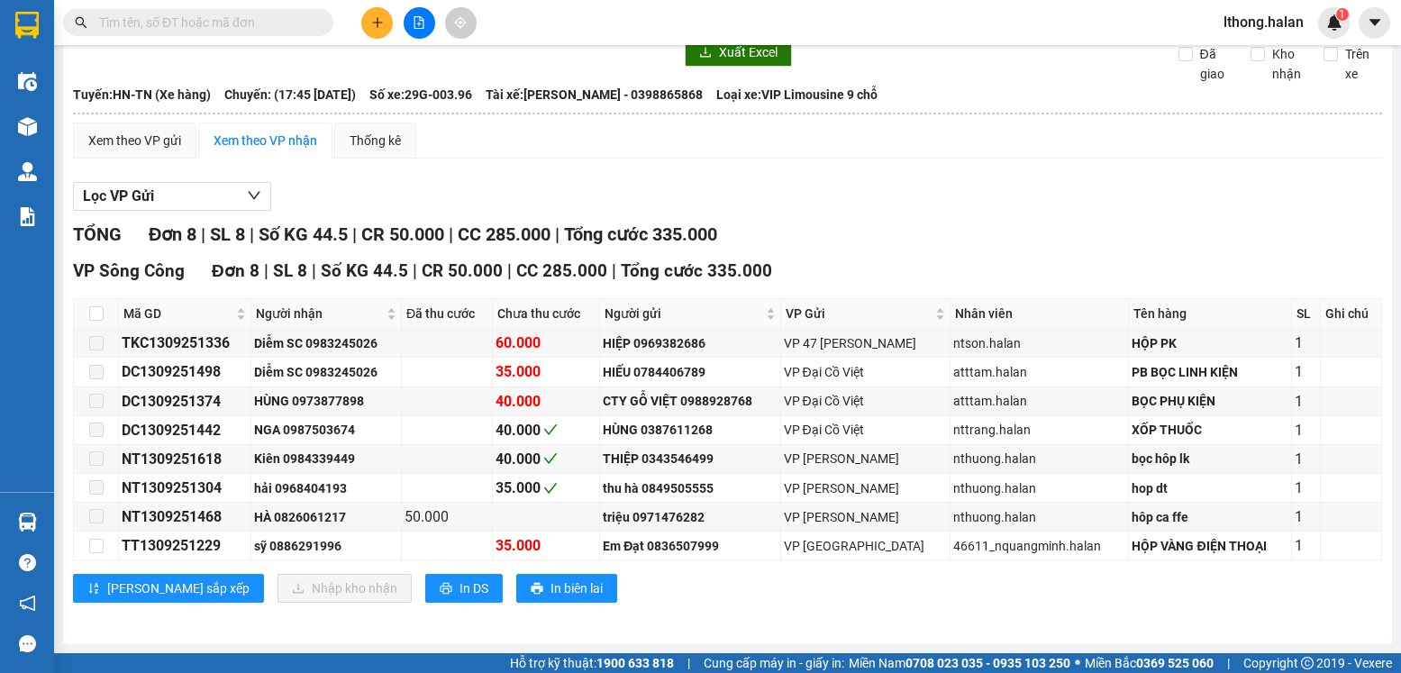
click at [232, 19] on input "text" at bounding box center [205, 23] width 213 height 20
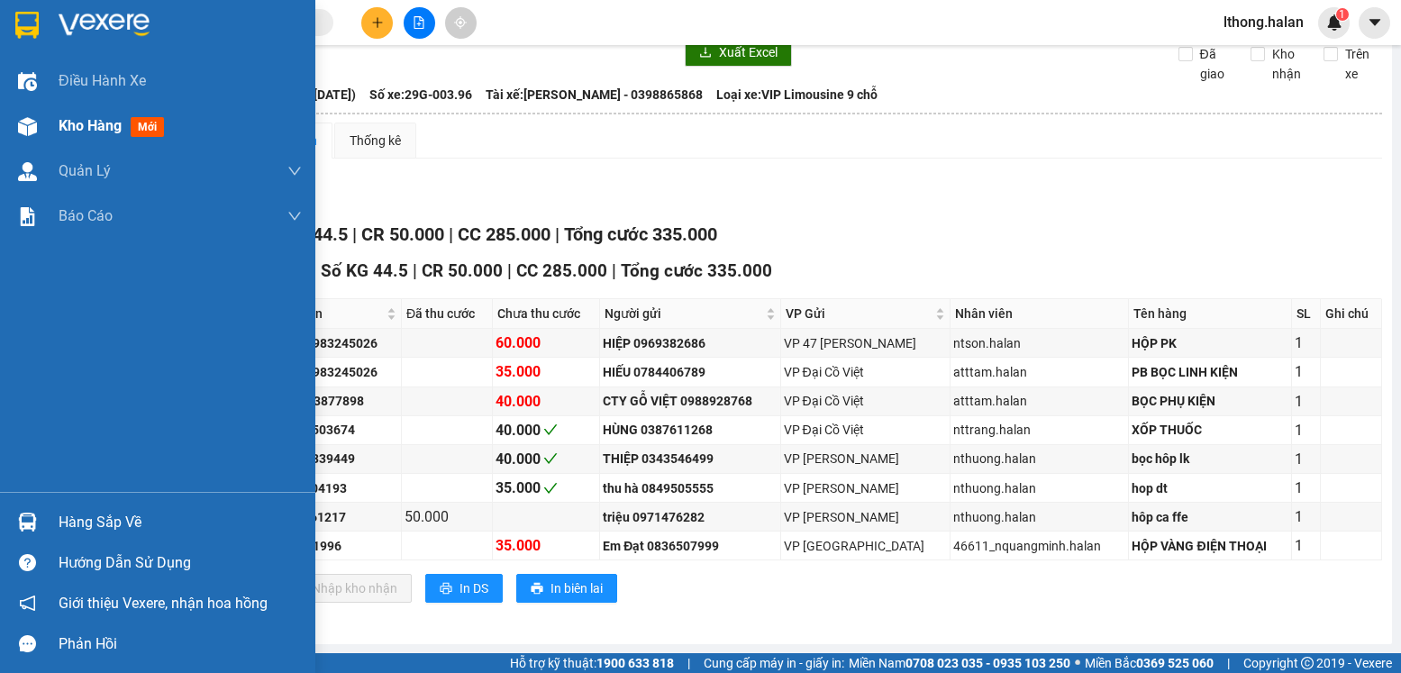
click at [68, 131] on span "Kho hàng" at bounding box center [90, 125] width 63 height 17
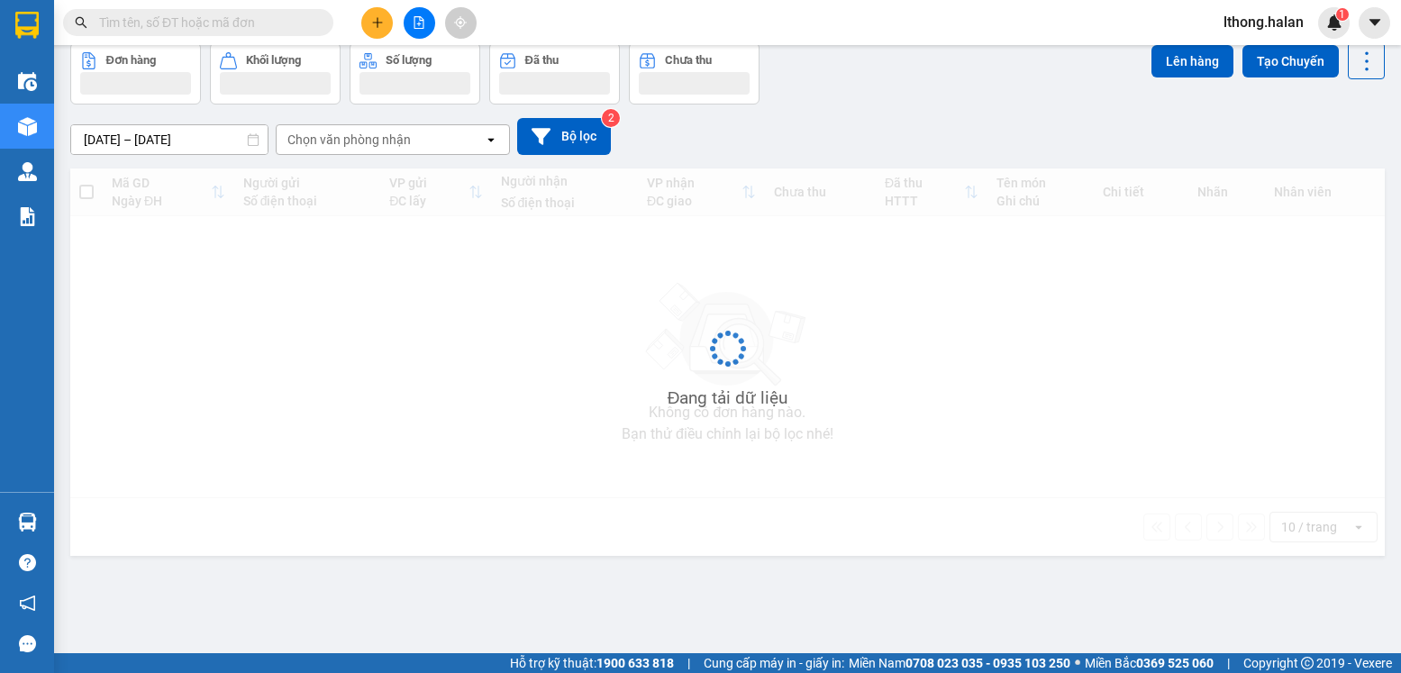
scroll to position [83, 0]
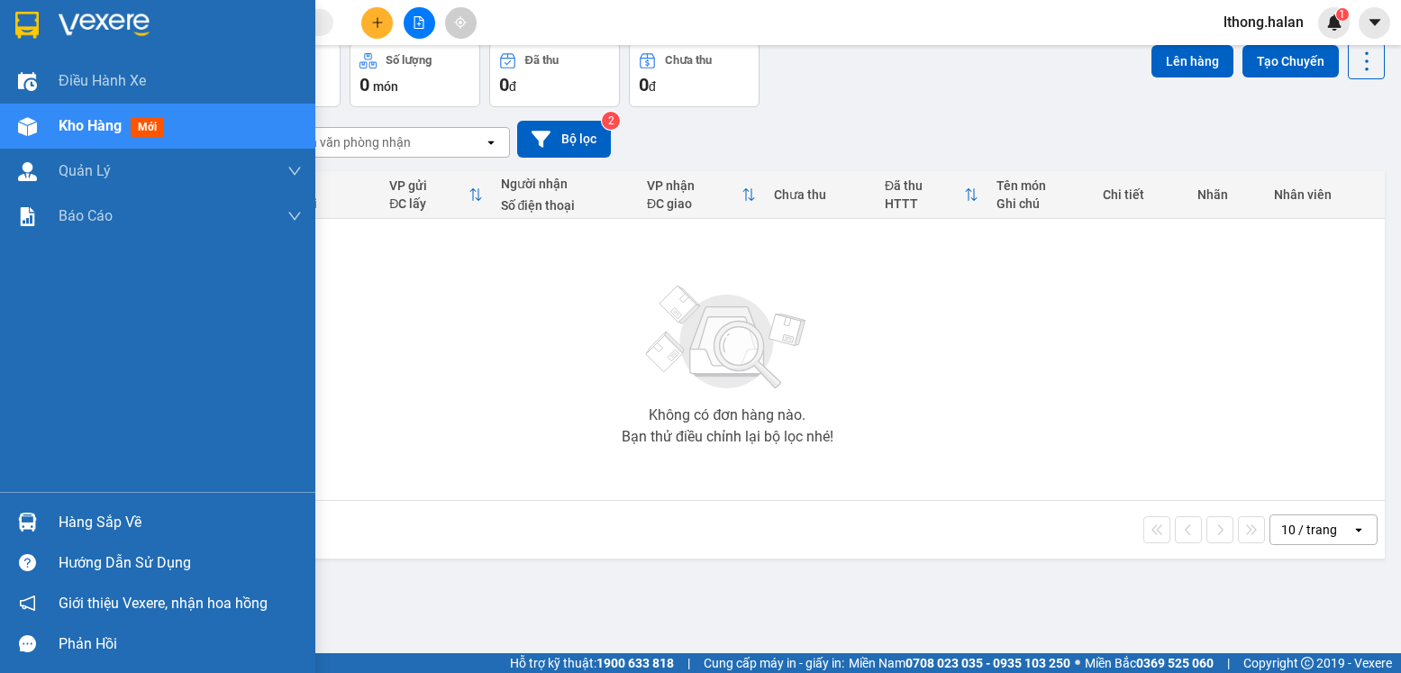
click at [68, 524] on div "Hàng sắp về" at bounding box center [180, 522] width 243 height 27
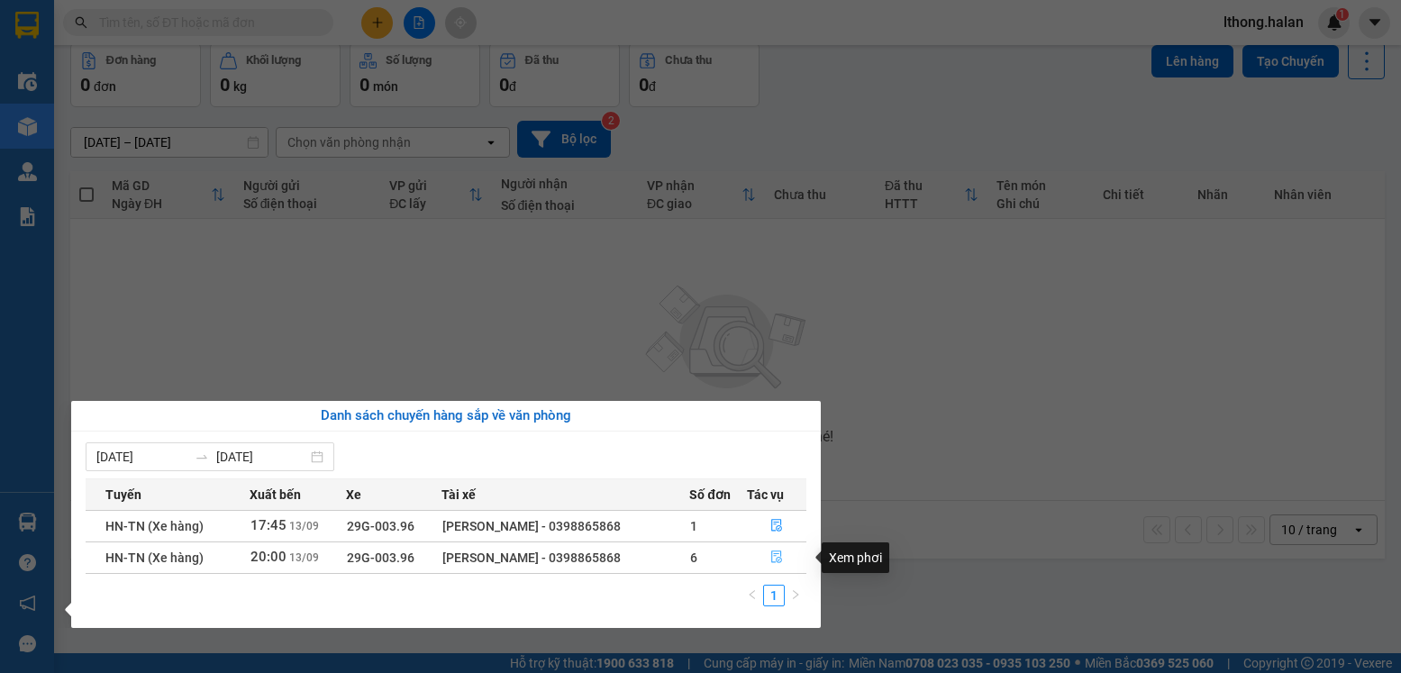
click at [776, 559] on icon "file-done" at bounding box center [776, 556] width 13 height 13
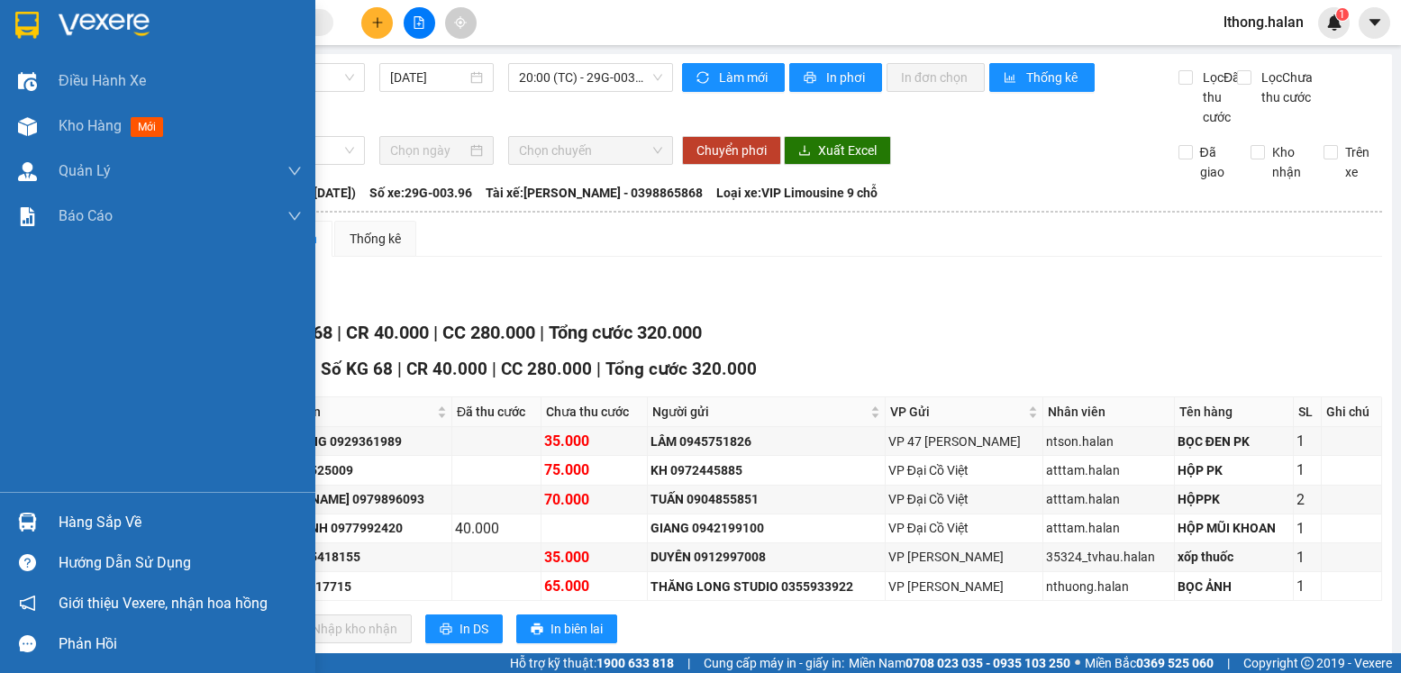
click at [84, 523] on div "Hàng sắp về" at bounding box center [180, 522] width 243 height 27
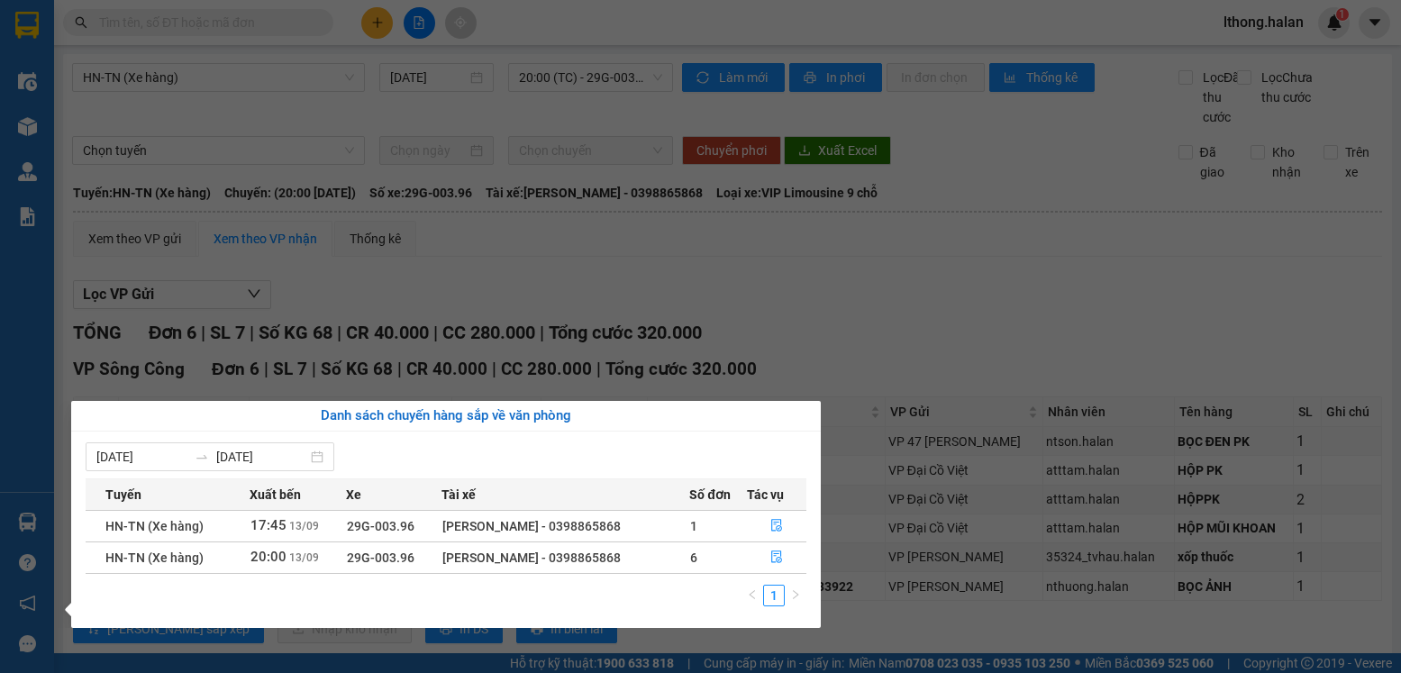
click at [963, 339] on section "Kết quả tìm kiếm ( 199 ) Bộ lọc Mã ĐH Trạng thái Món hàng Thu hộ Tổng cước Chưa…" at bounding box center [700, 336] width 1401 height 673
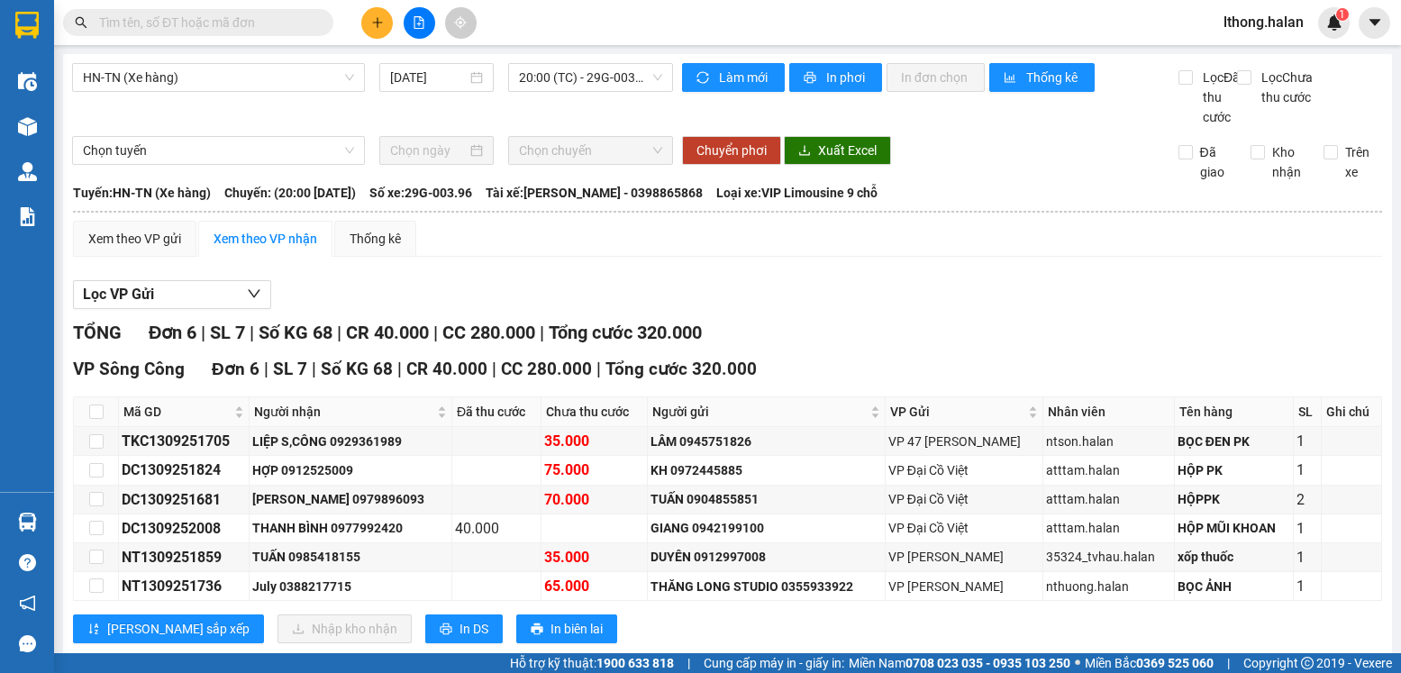
click at [264, 27] on input "text" at bounding box center [205, 23] width 213 height 20
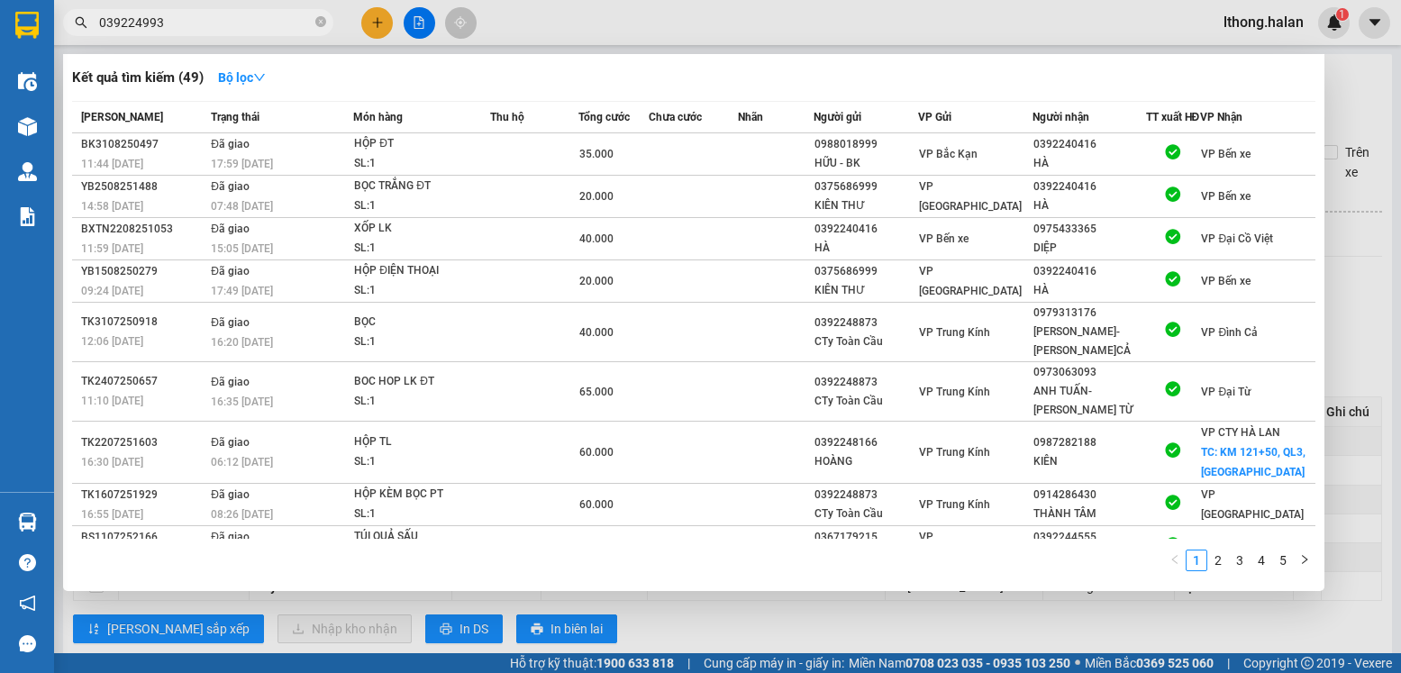
type input "0392249939"
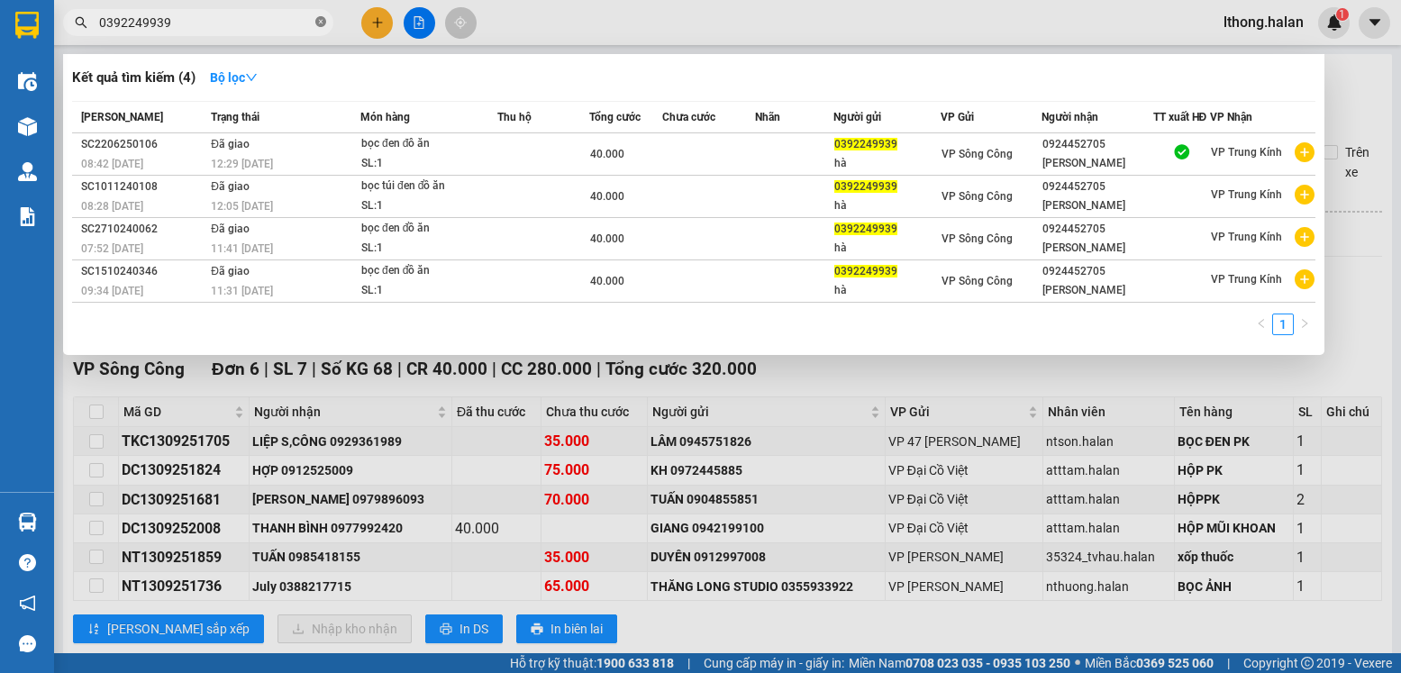
click at [321, 23] on icon "close-circle" at bounding box center [320, 21] width 11 height 11
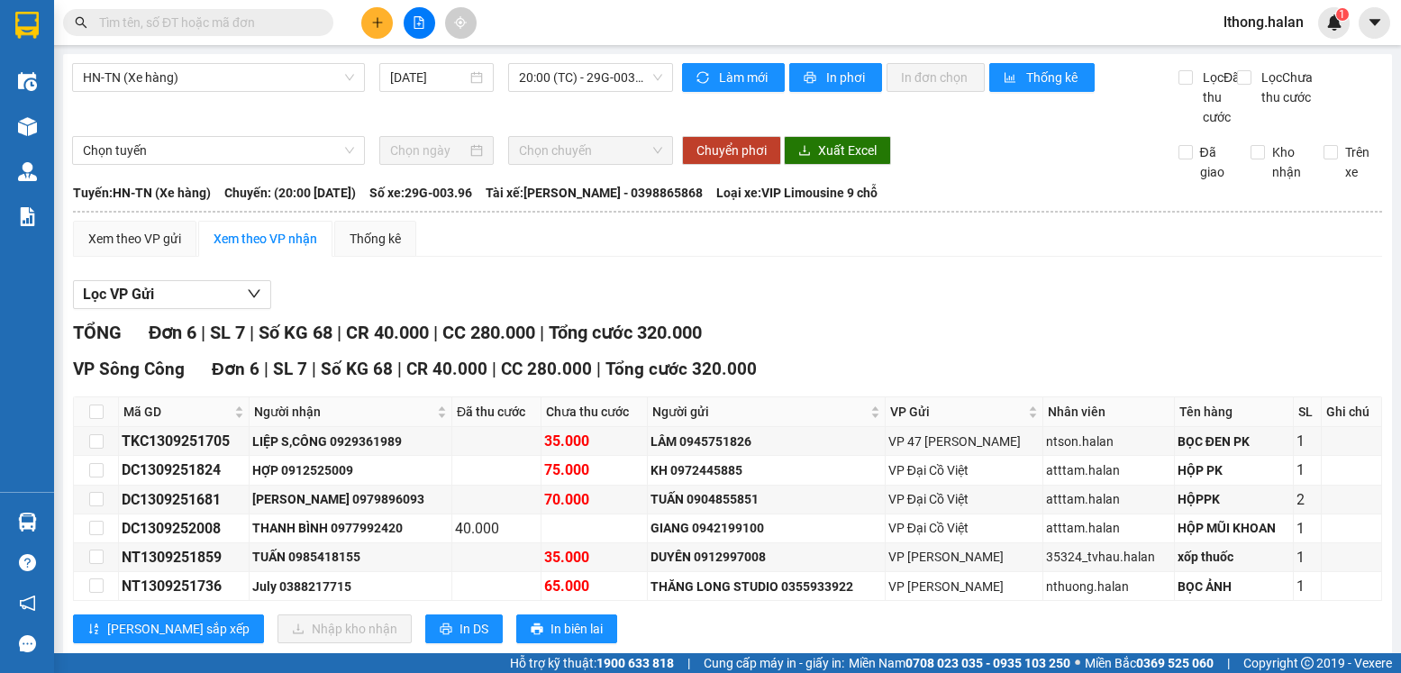
click at [254, 23] on input "text" at bounding box center [205, 23] width 213 height 20
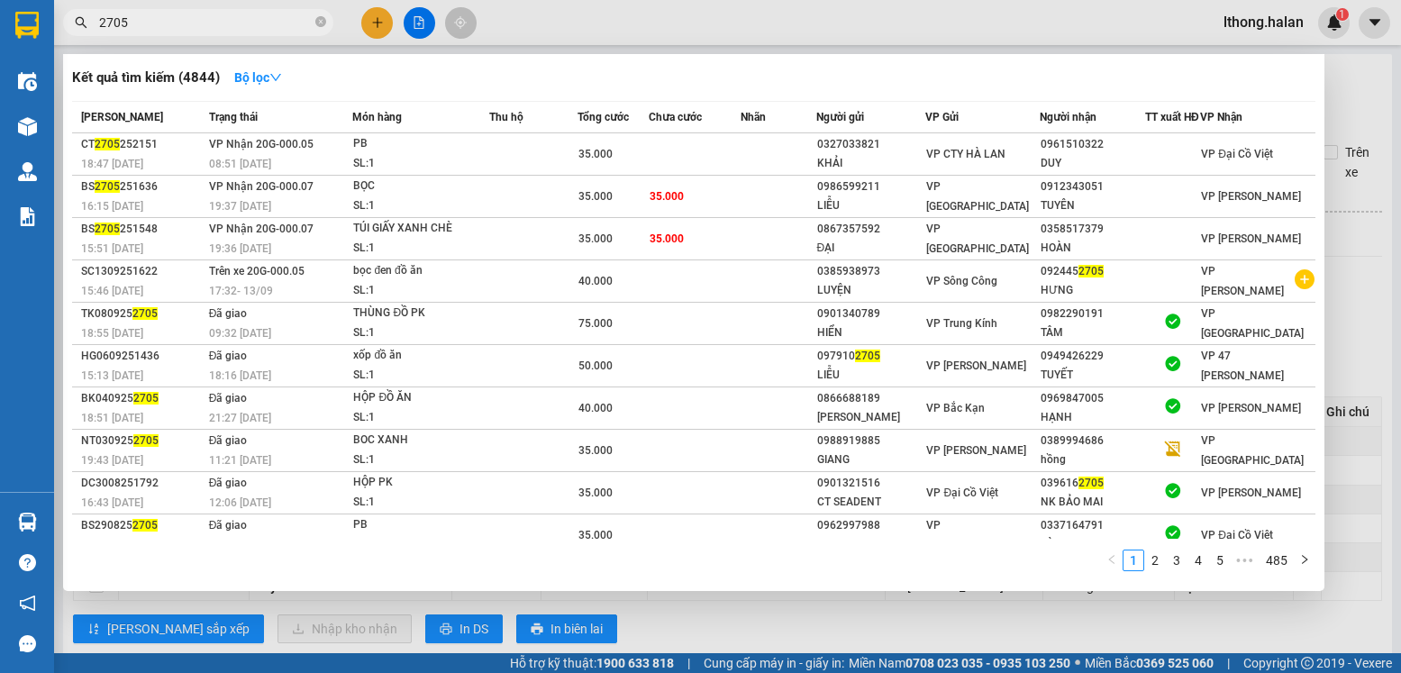
type input "2705"
click at [322, 19] on icon "close-circle" at bounding box center [320, 21] width 11 height 11
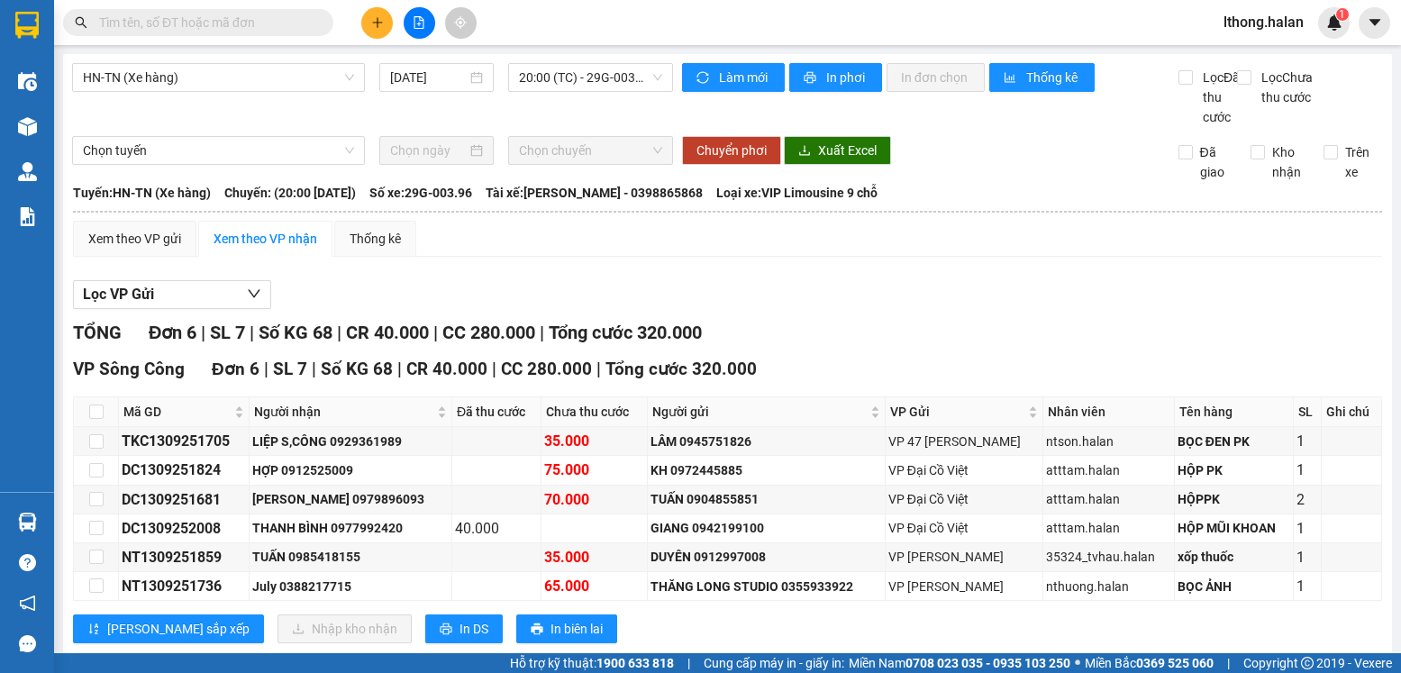
click at [267, 22] on input "text" at bounding box center [205, 23] width 213 height 20
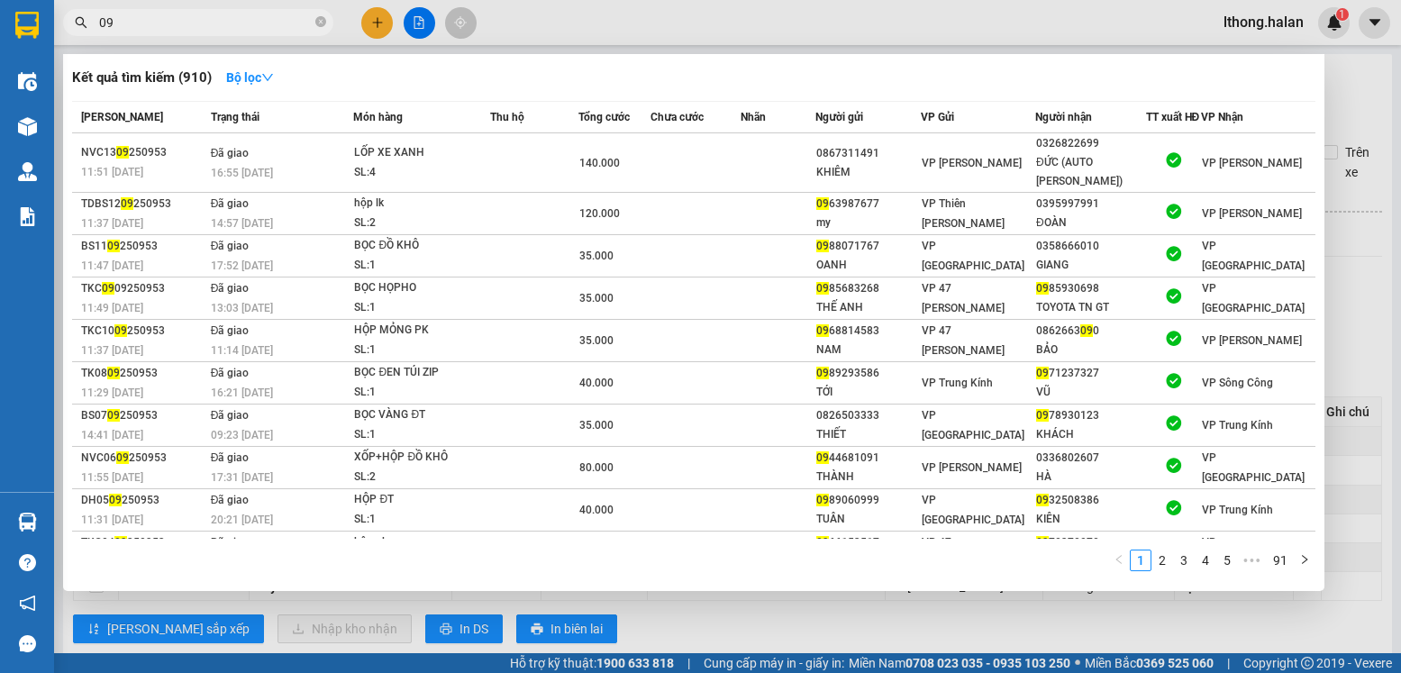
type input "0"
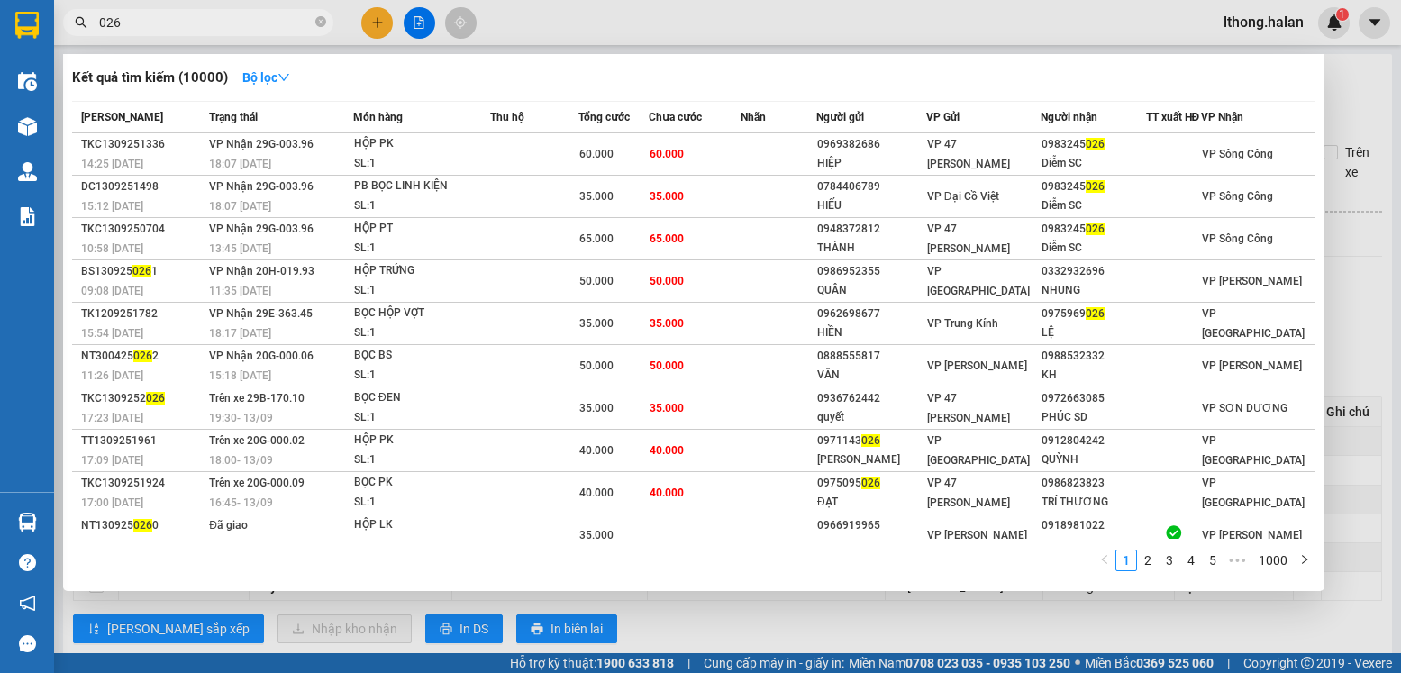
type input "026"
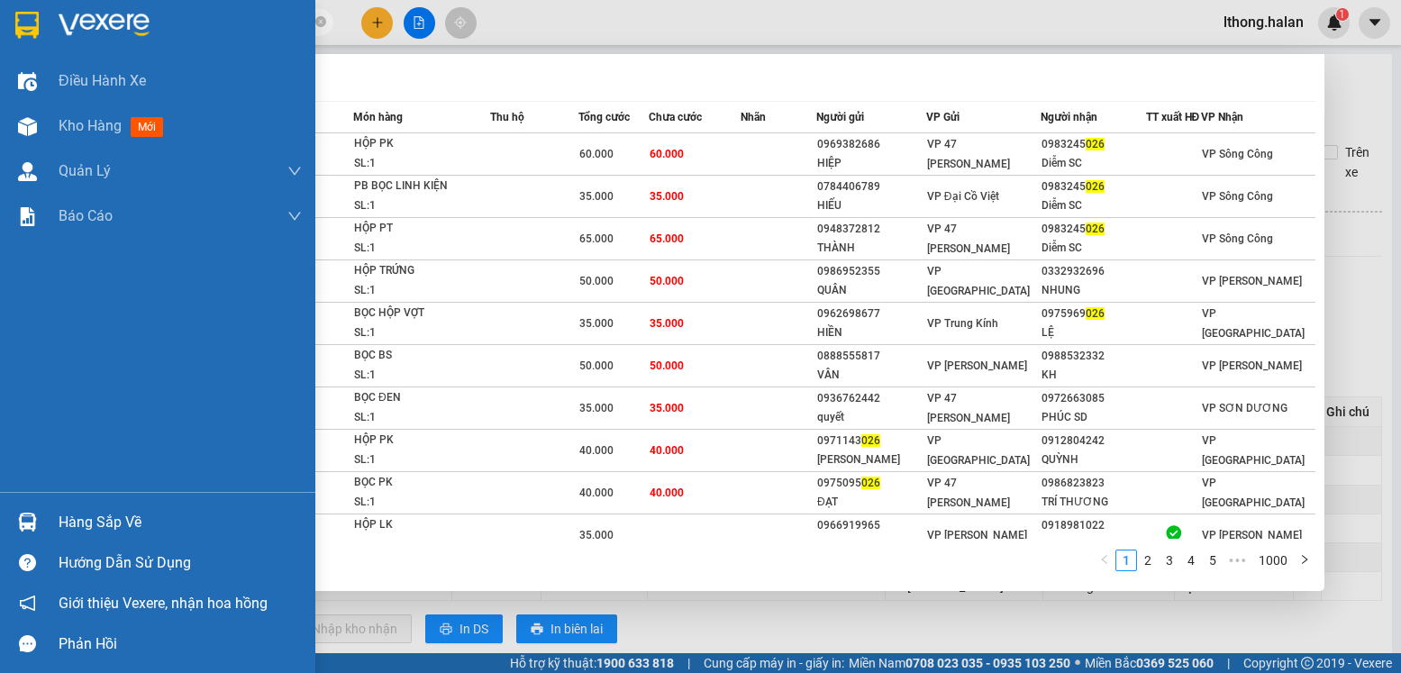
click at [51, 524] on div "Hàng sắp về" at bounding box center [157, 522] width 315 height 41
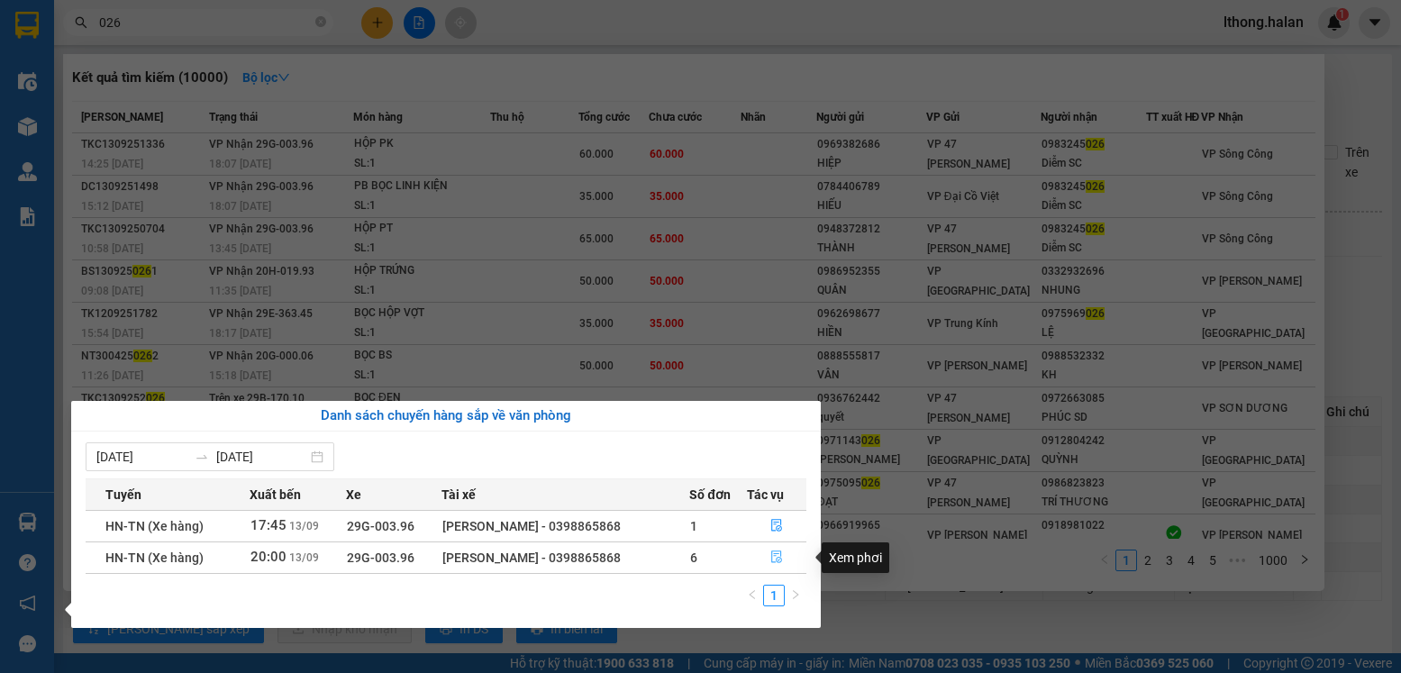
click at [778, 560] on icon "file-done" at bounding box center [776, 557] width 11 height 13
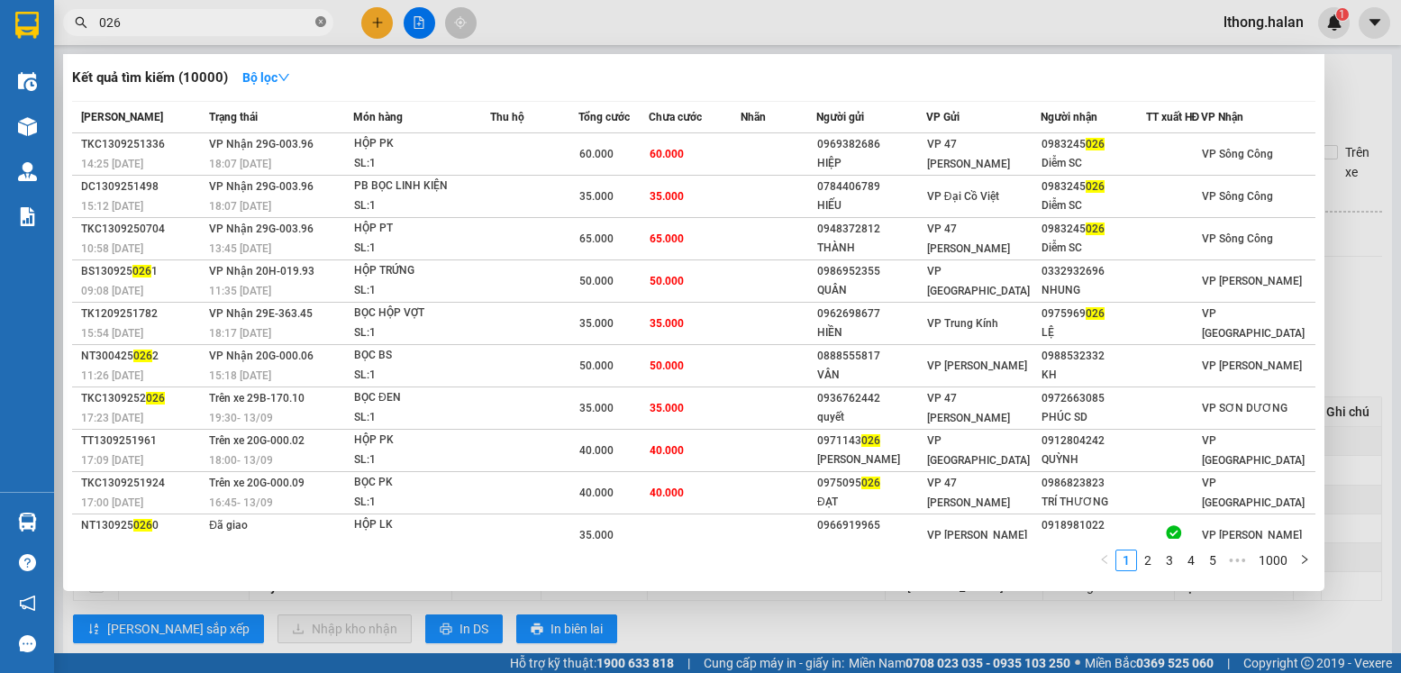
click at [318, 25] on icon "close-circle" at bounding box center [320, 21] width 11 height 11
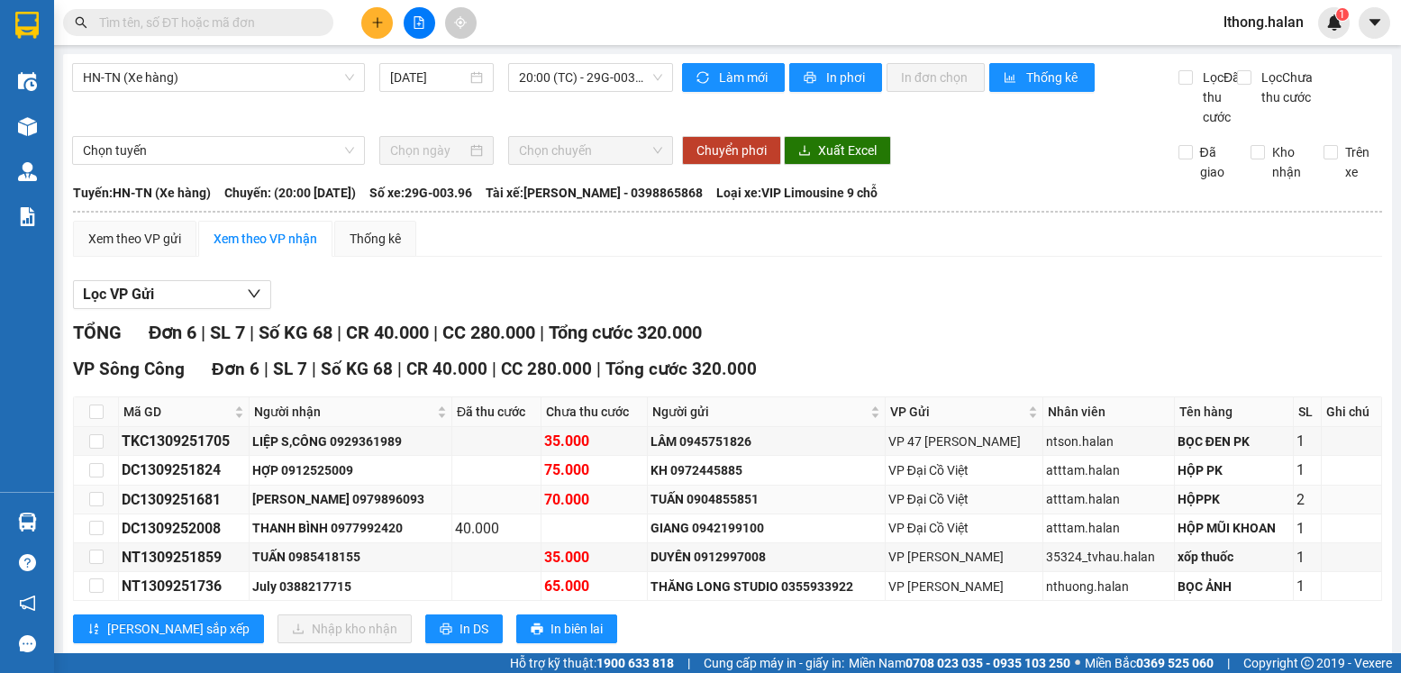
scroll to position [60, 0]
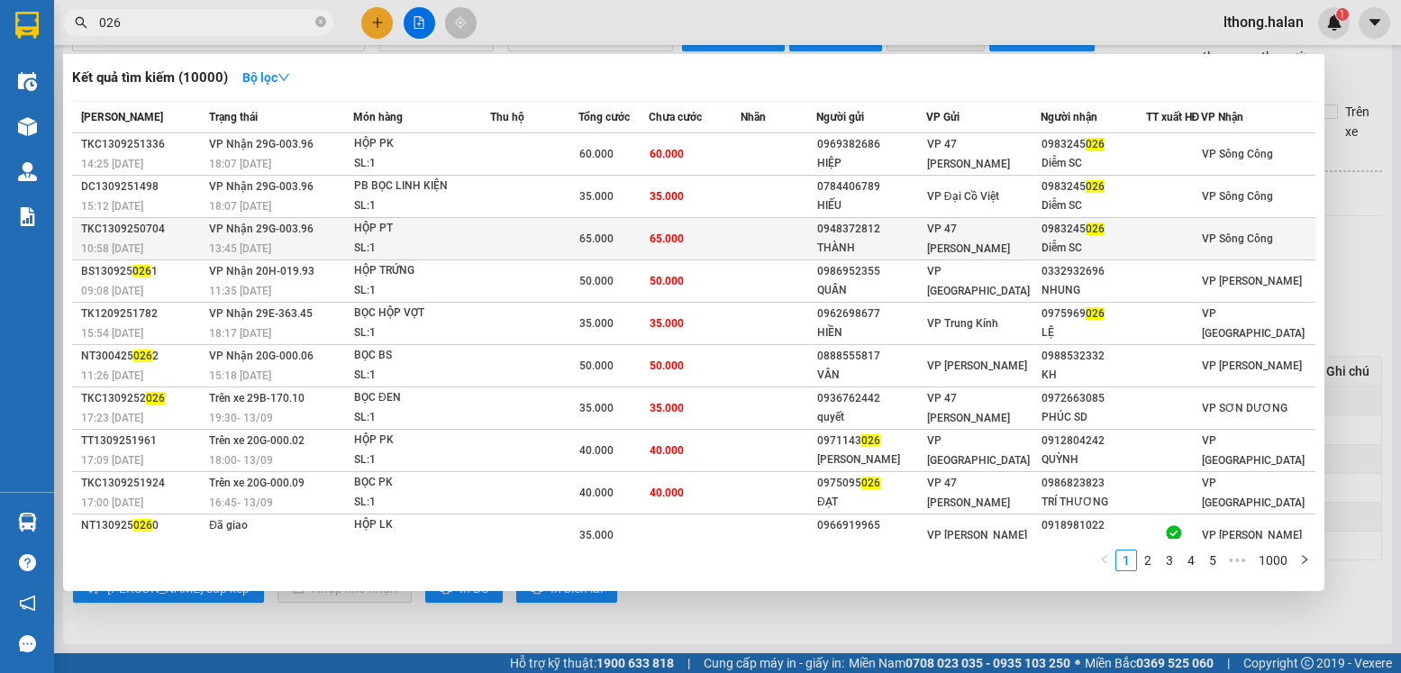
type input "026"
click at [731, 243] on td "65.000" at bounding box center [695, 239] width 92 height 42
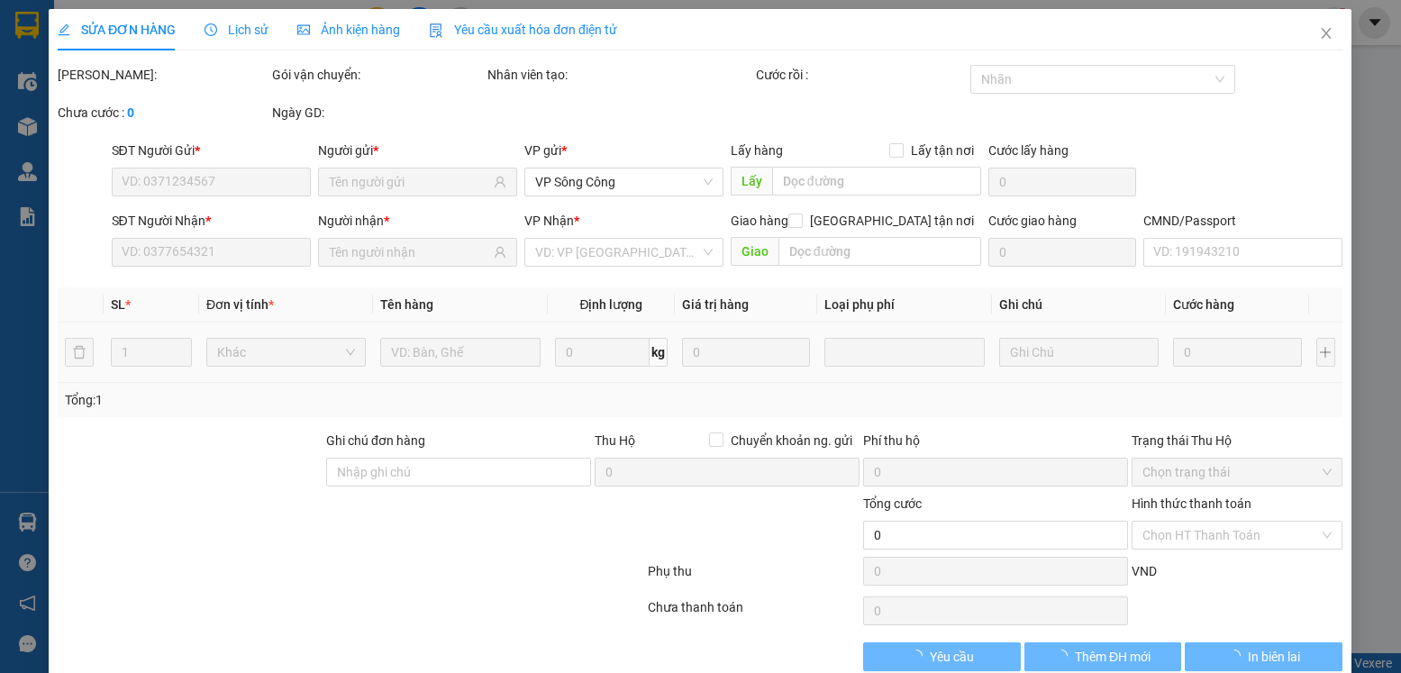
type input "0948372812"
type input "THÀNH"
type input "0983245026"
type input "Diễm SC"
type input "65.000"
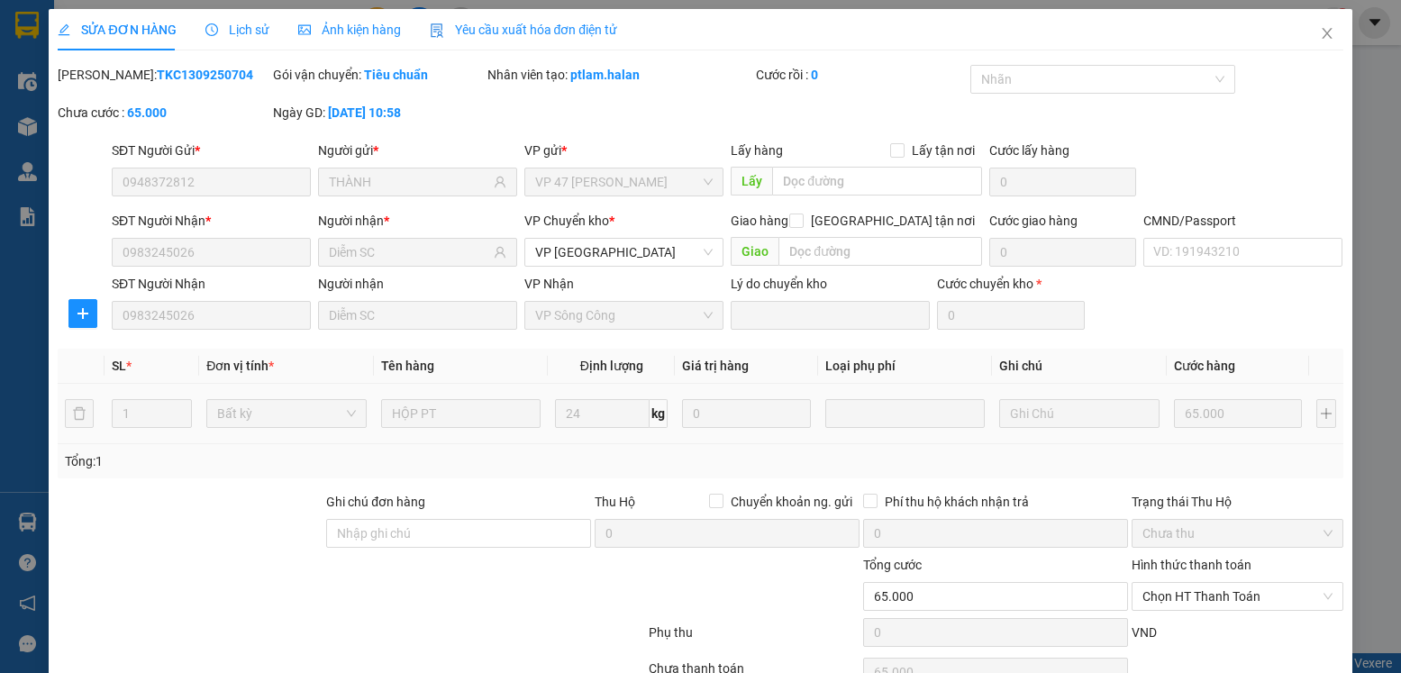
scroll to position [95, 0]
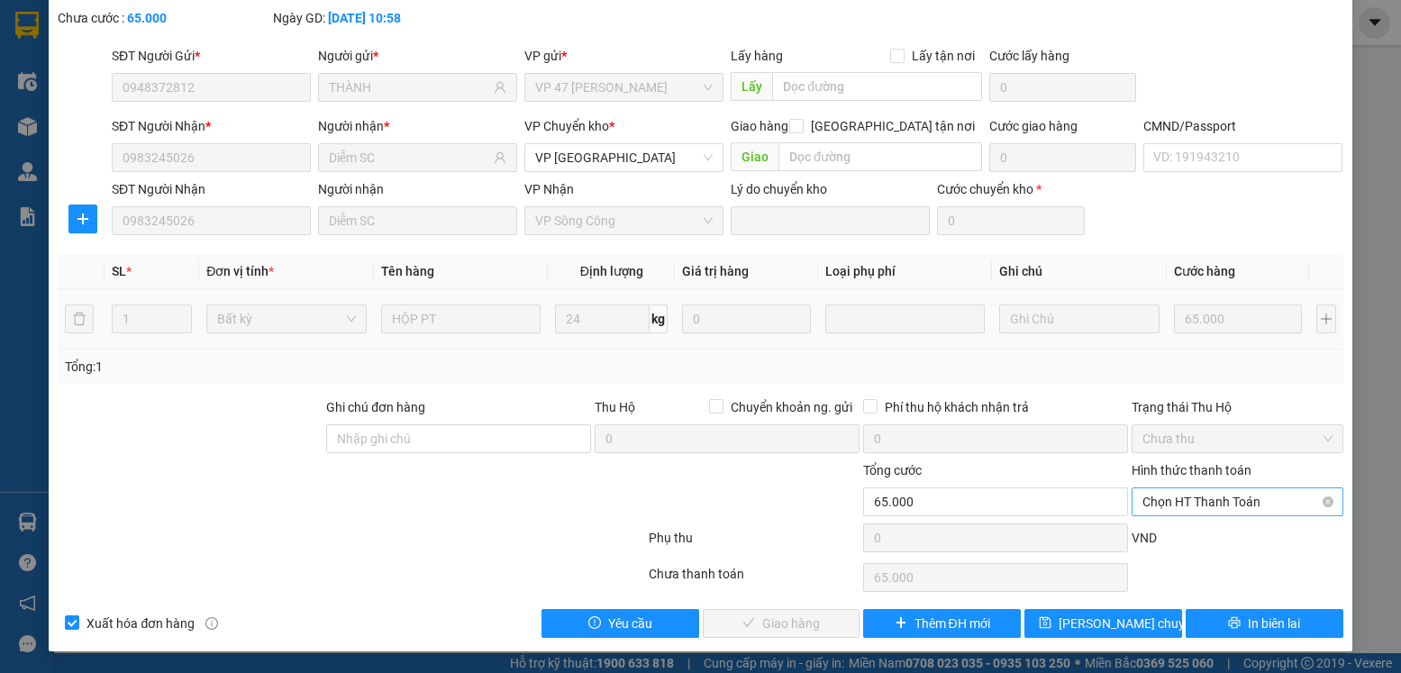
click at [1237, 496] on span "Chọn HT Thanh Toán" at bounding box center [1236, 501] width 189 height 27
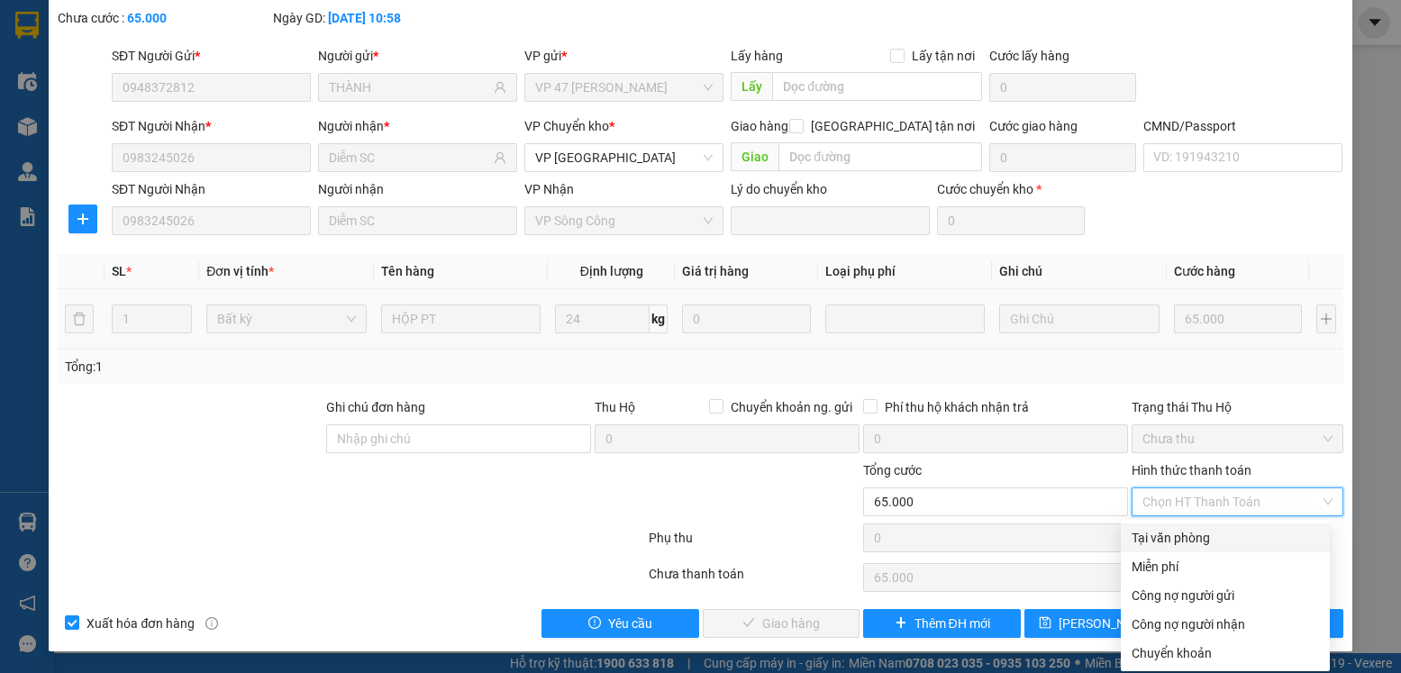
click at [1182, 544] on div "Tại văn phòng" at bounding box center [1224, 538] width 187 height 20
type input "0"
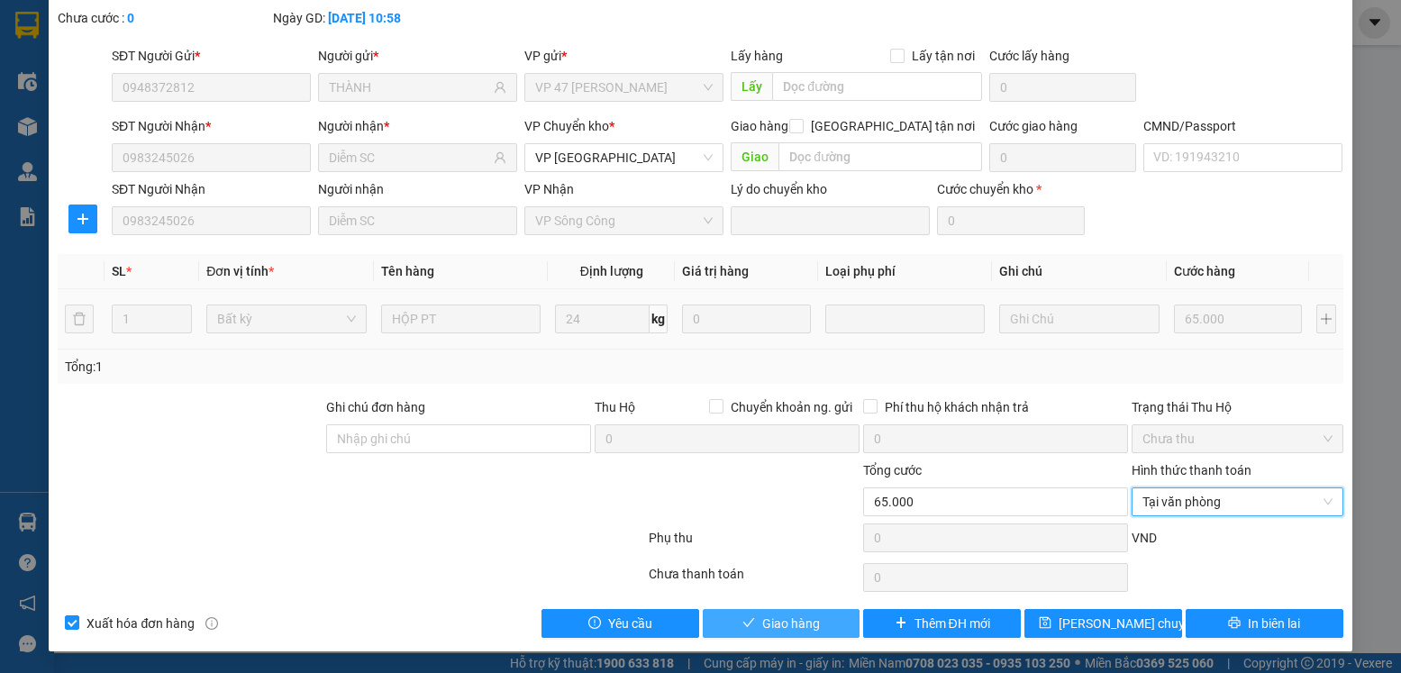
click at [774, 619] on span "Giao hàng" at bounding box center [791, 623] width 58 height 20
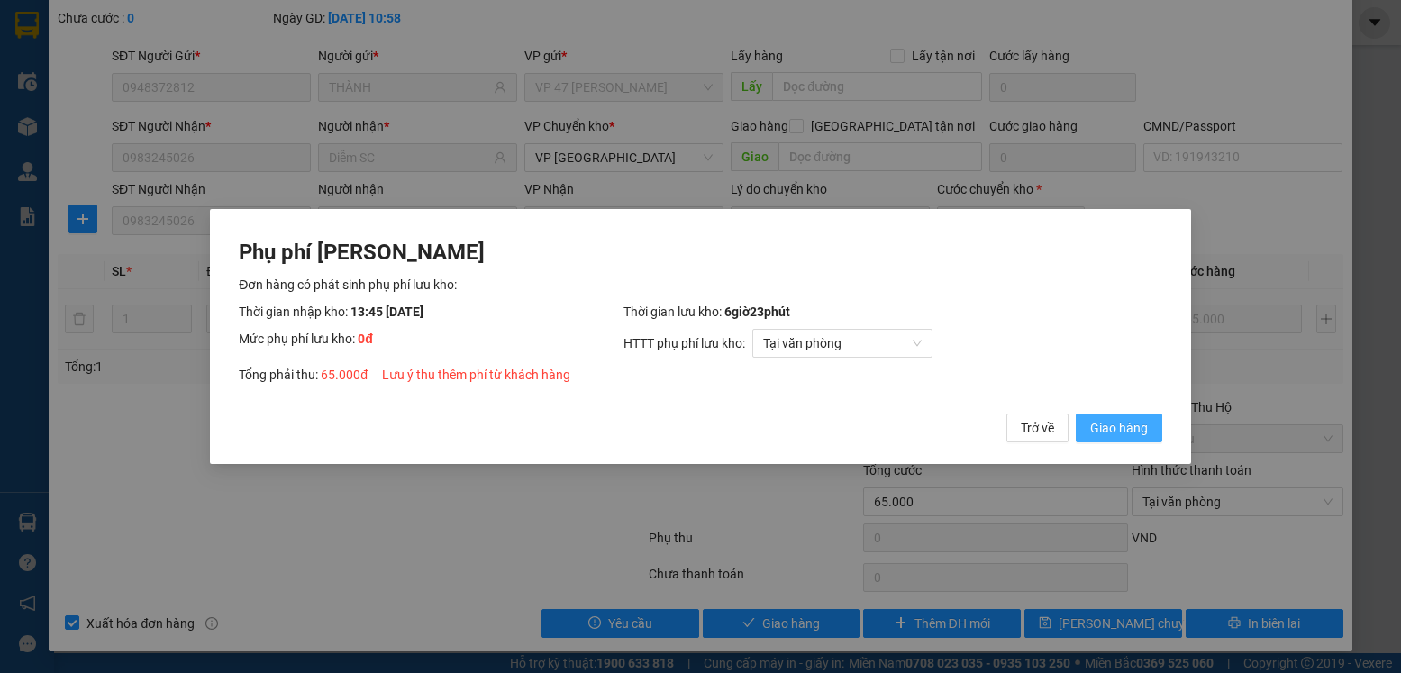
click at [1120, 429] on span "Giao hàng" at bounding box center [1119, 428] width 58 height 20
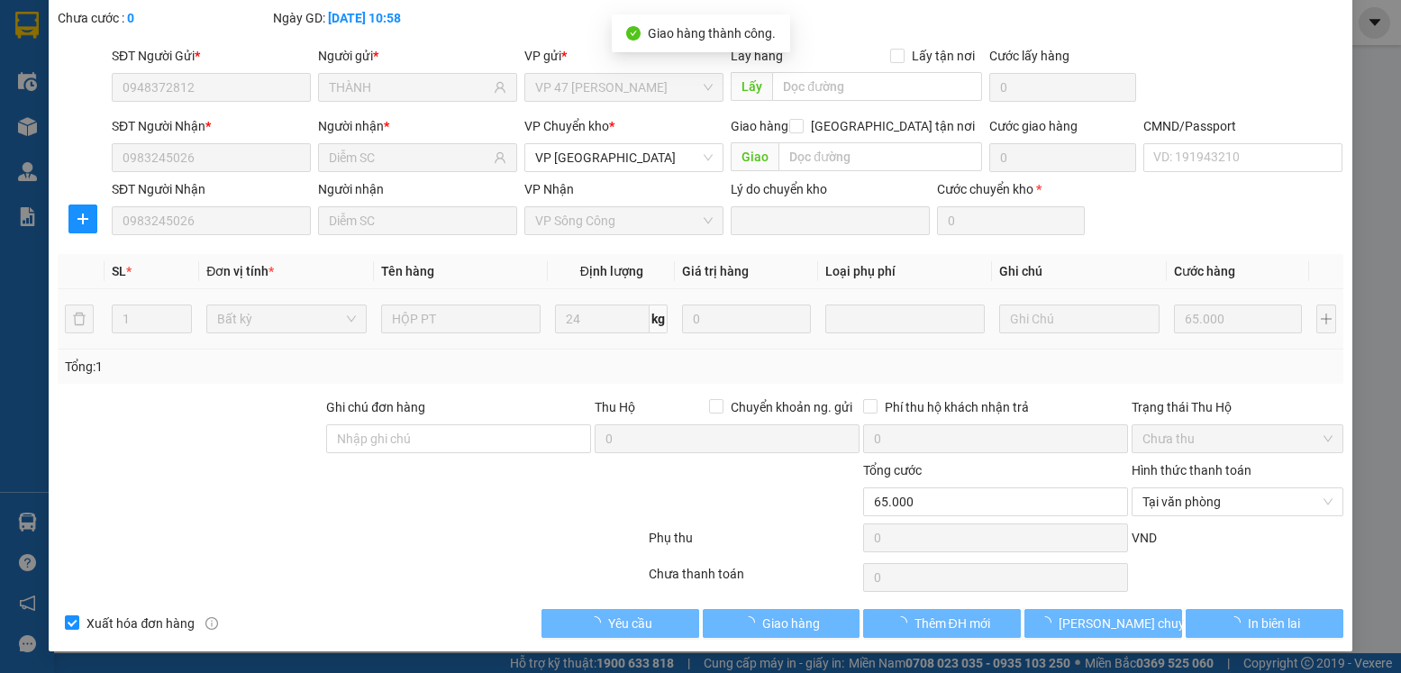
scroll to position [0, 0]
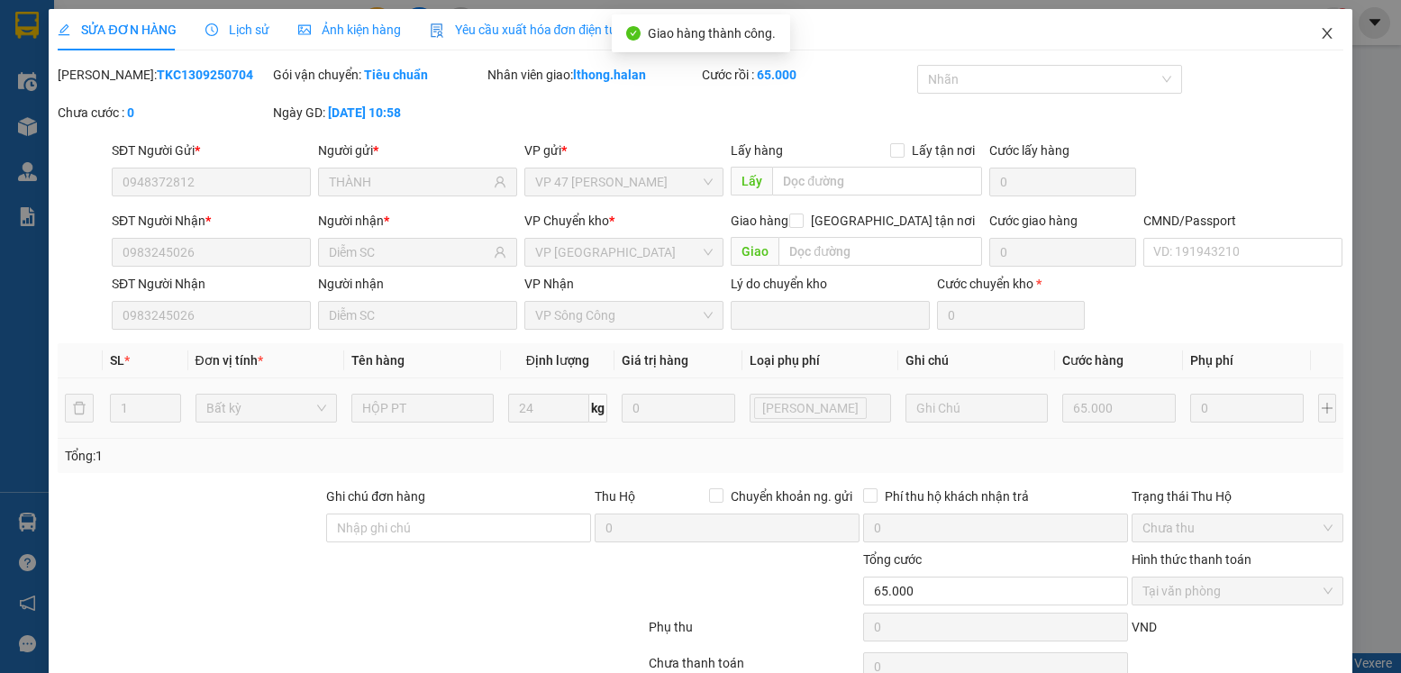
click at [1320, 34] on icon "close" at bounding box center [1327, 33] width 14 height 14
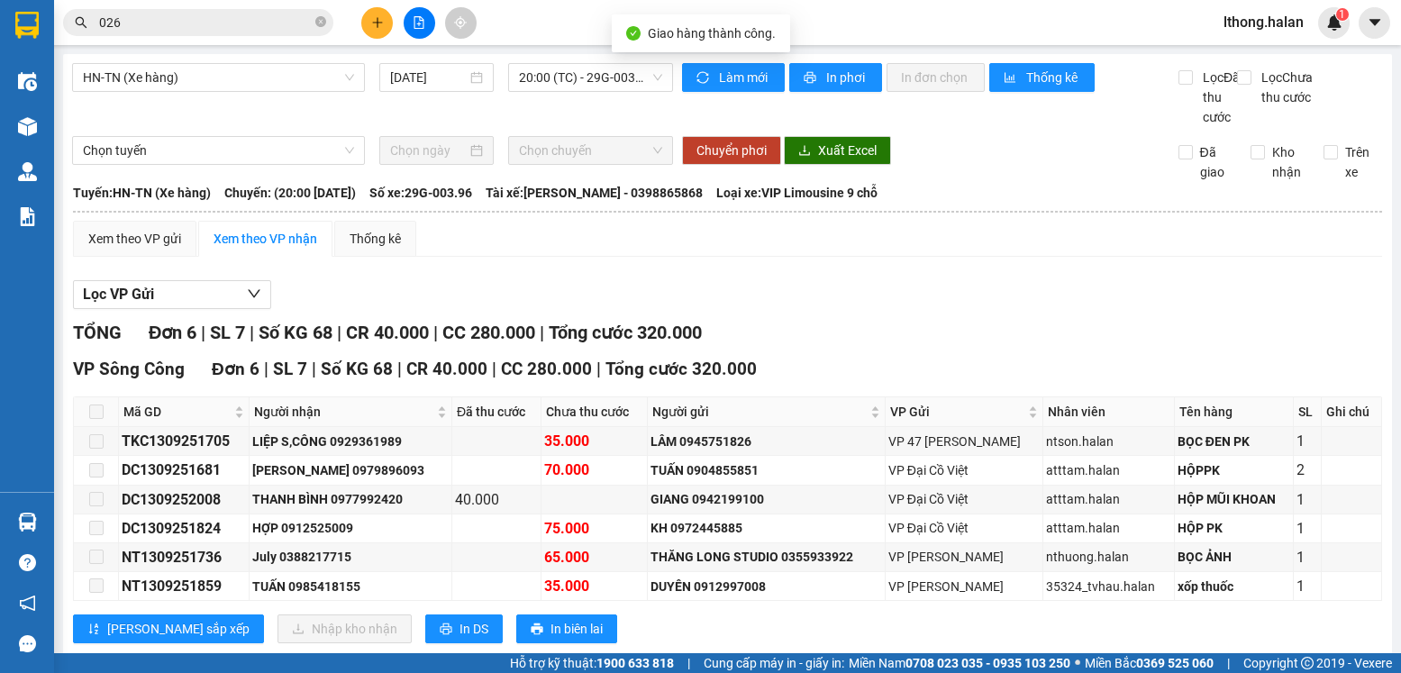
click at [179, 23] on input "026" at bounding box center [205, 23] width 213 height 20
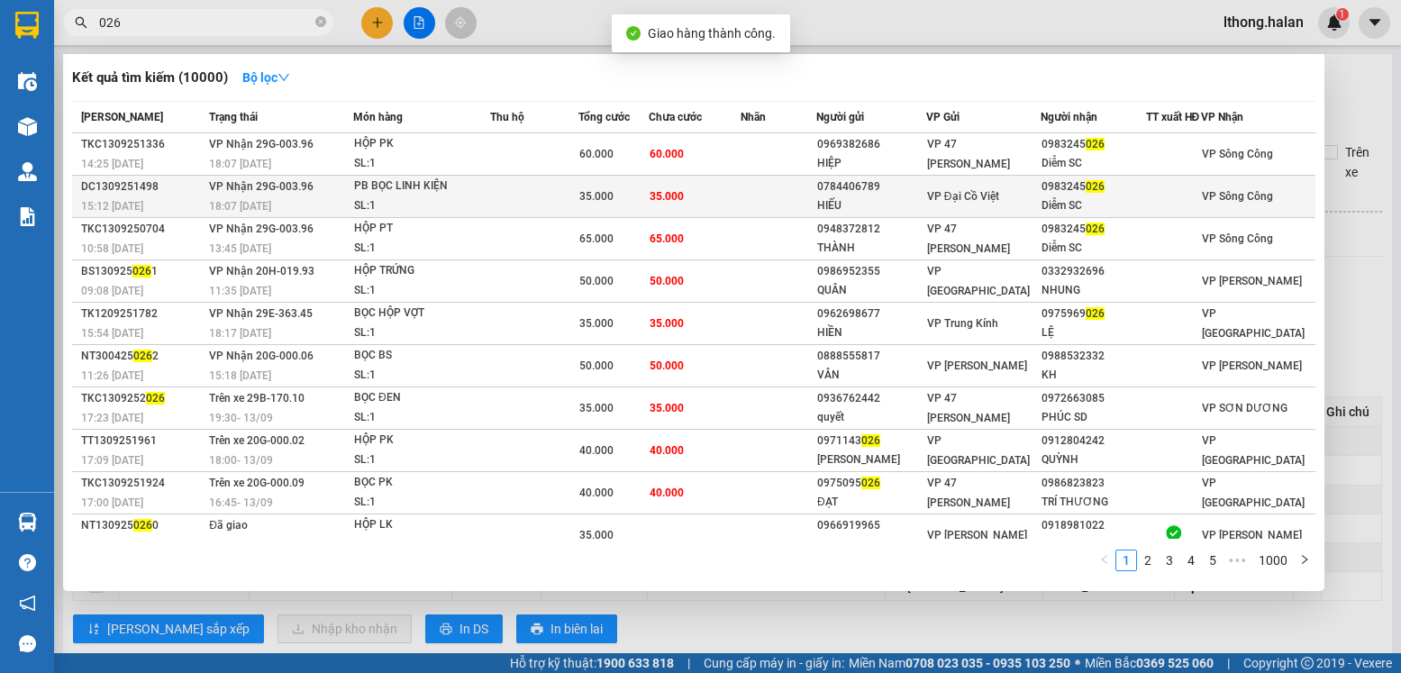
click at [718, 204] on td "35.000" at bounding box center [695, 197] width 92 height 42
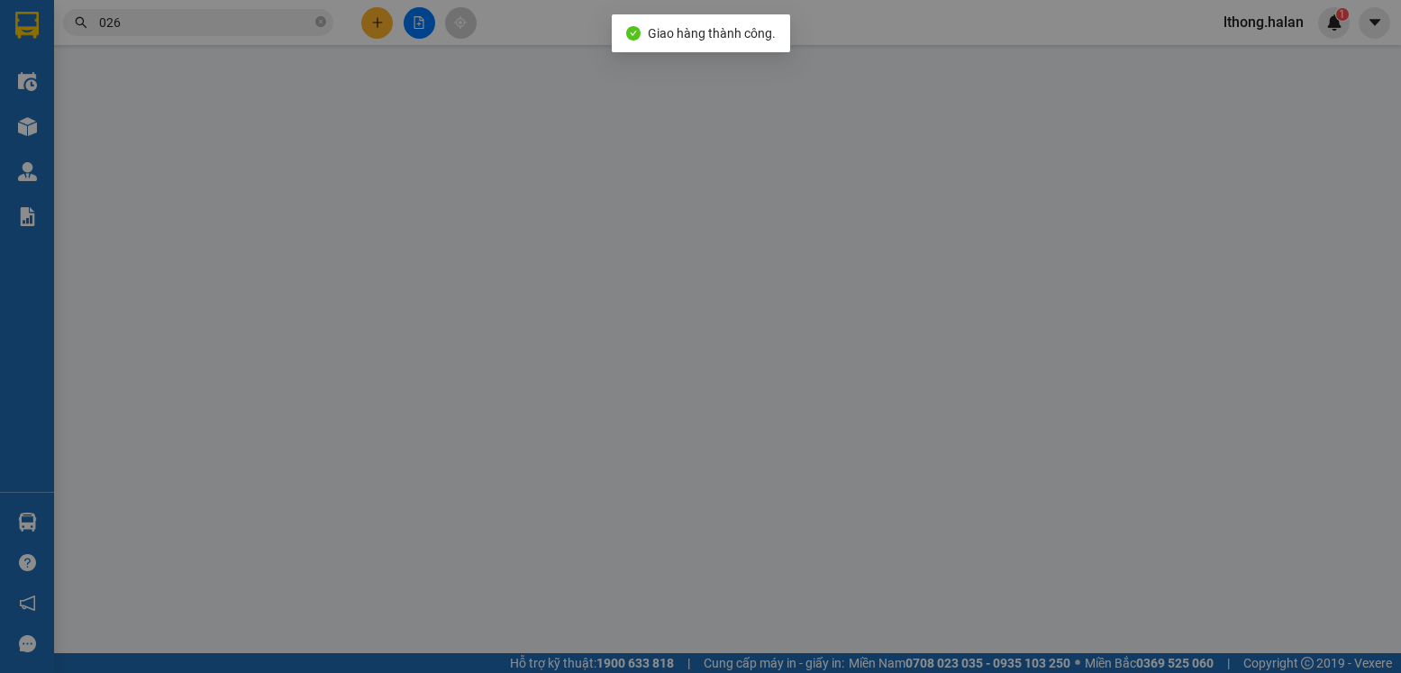
type input "0784406789"
type input "HIẾU"
type input "0983245026"
type input "Diễm SC"
type input "35.000"
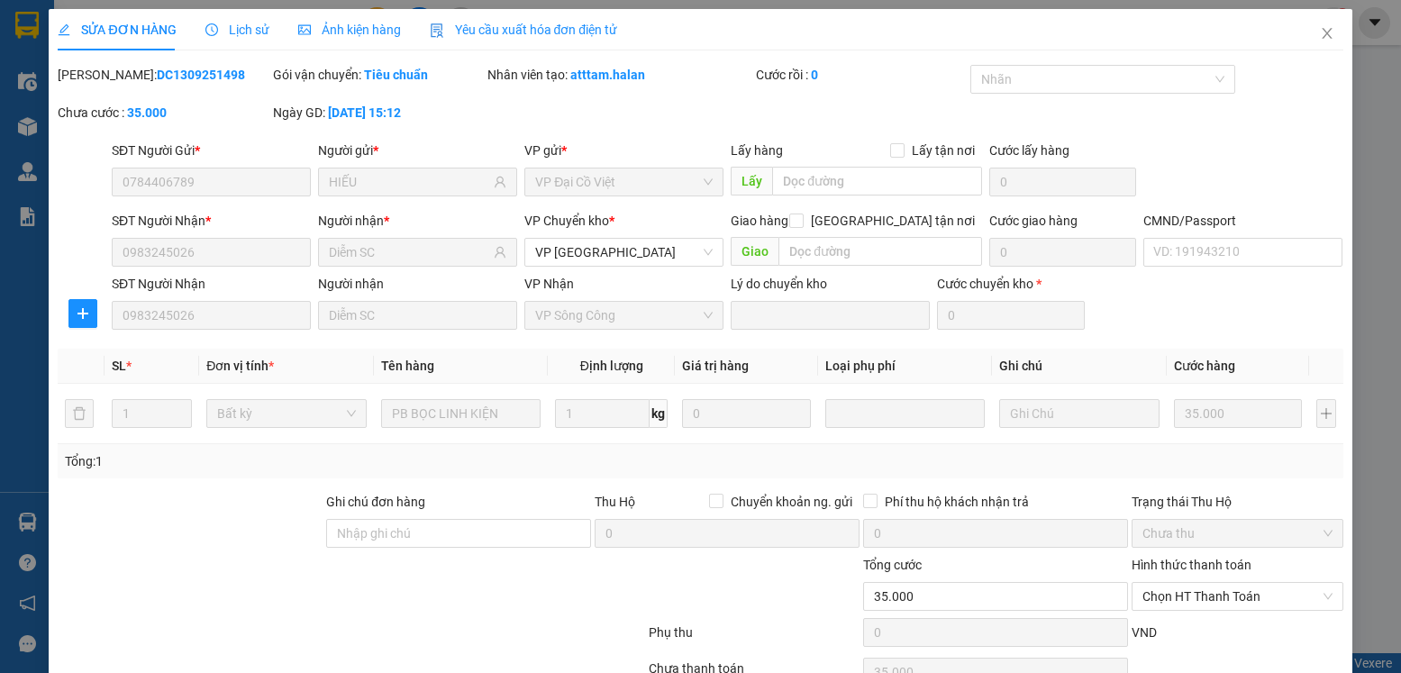
scroll to position [95, 0]
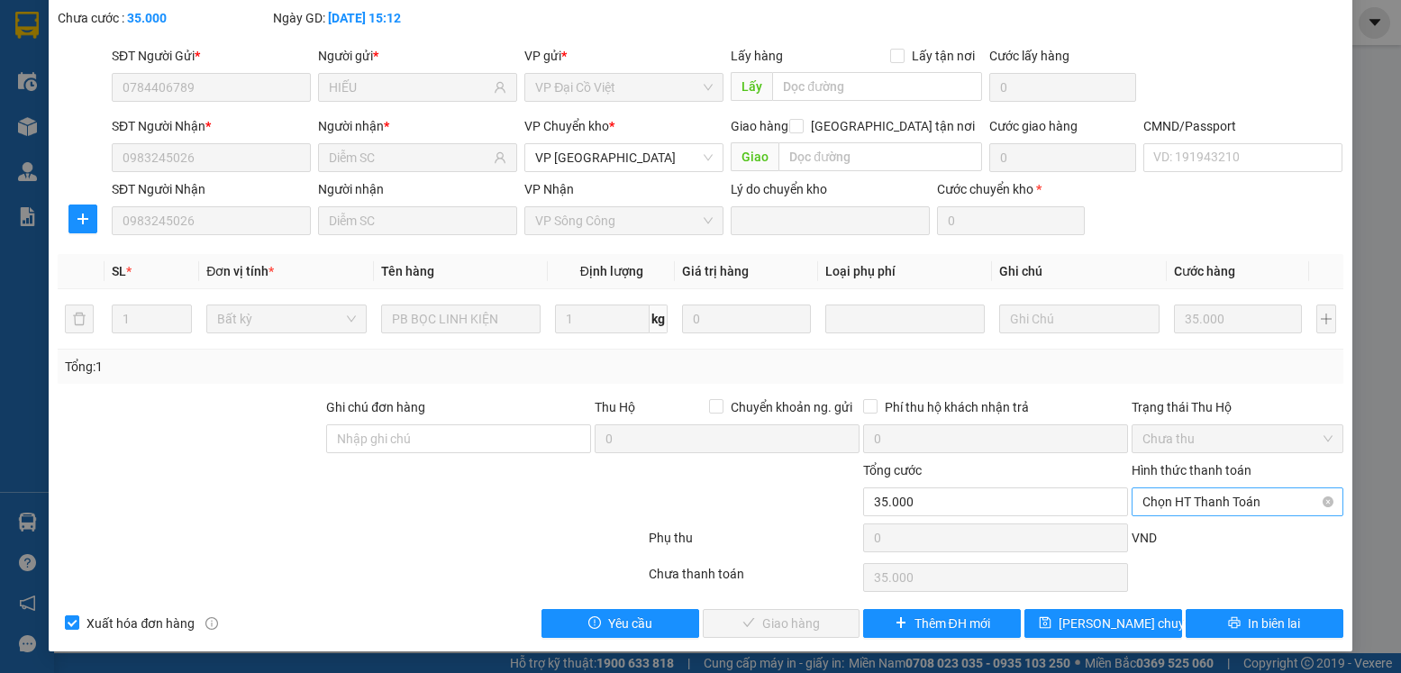
click at [1190, 500] on span "Chọn HT Thanh Toán" at bounding box center [1236, 501] width 189 height 27
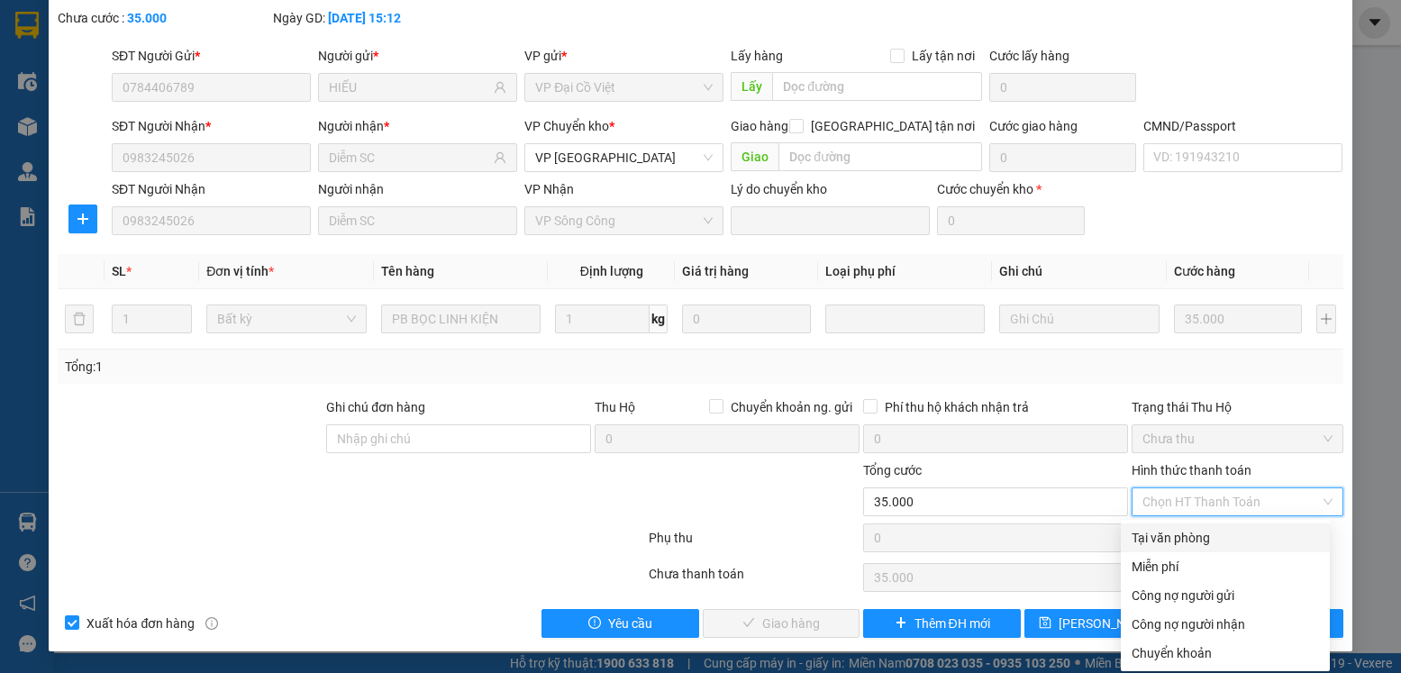
click at [1181, 534] on div "Tại văn phòng" at bounding box center [1224, 538] width 187 height 20
type input "0"
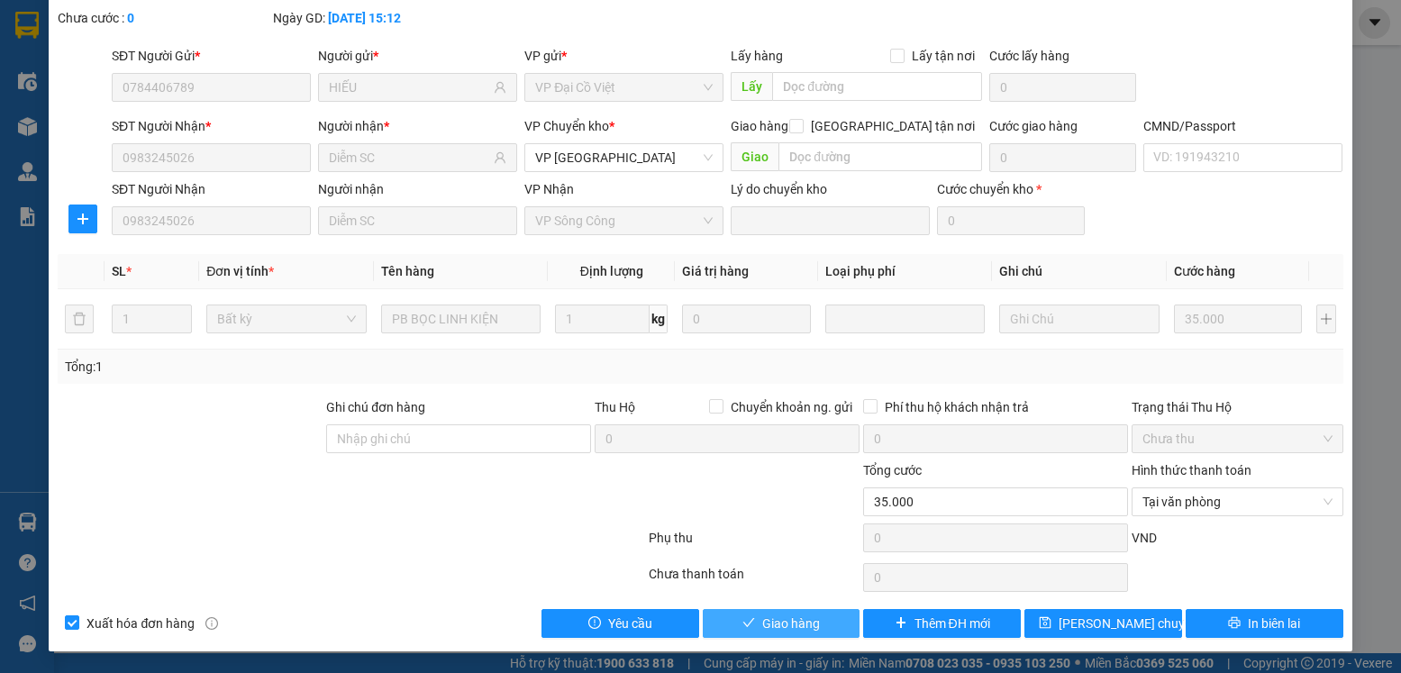
click at [794, 624] on span "Giao hàng" at bounding box center [791, 623] width 58 height 20
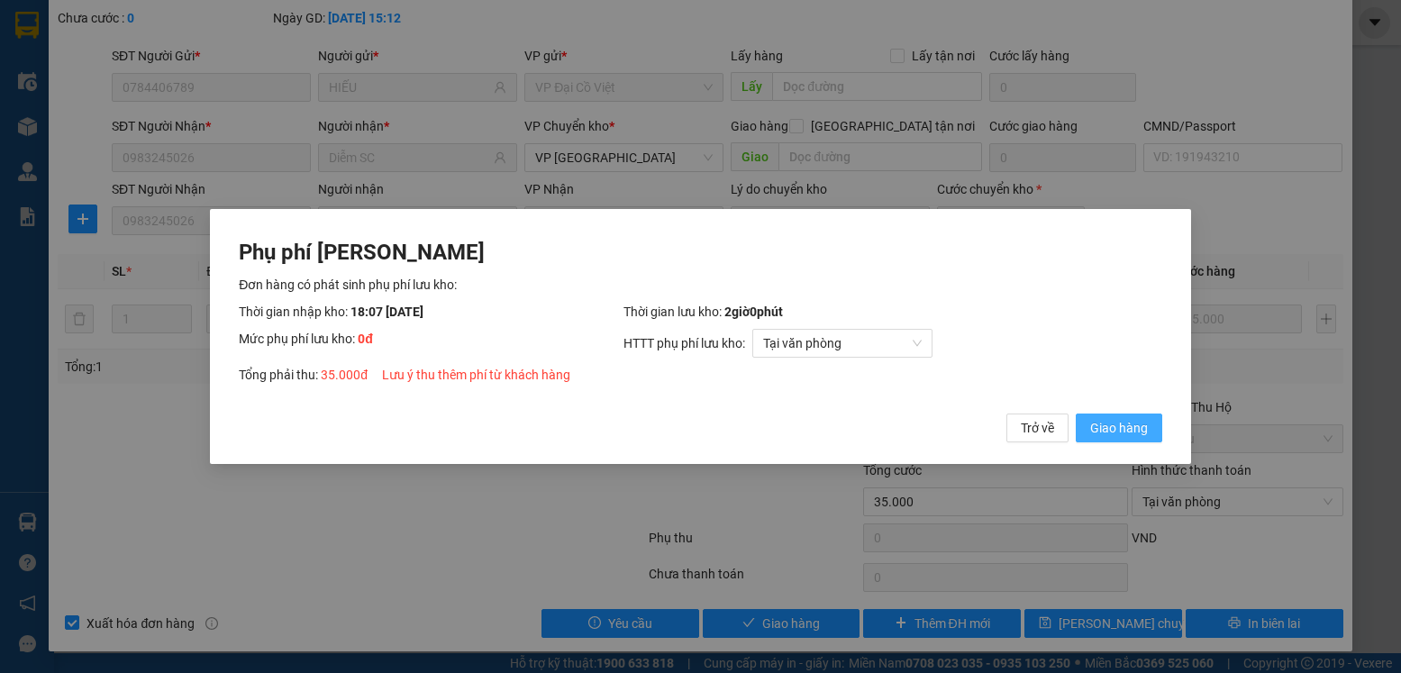
click at [1098, 420] on span "Giao hàng" at bounding box center [1119, 428] width 58 height 20
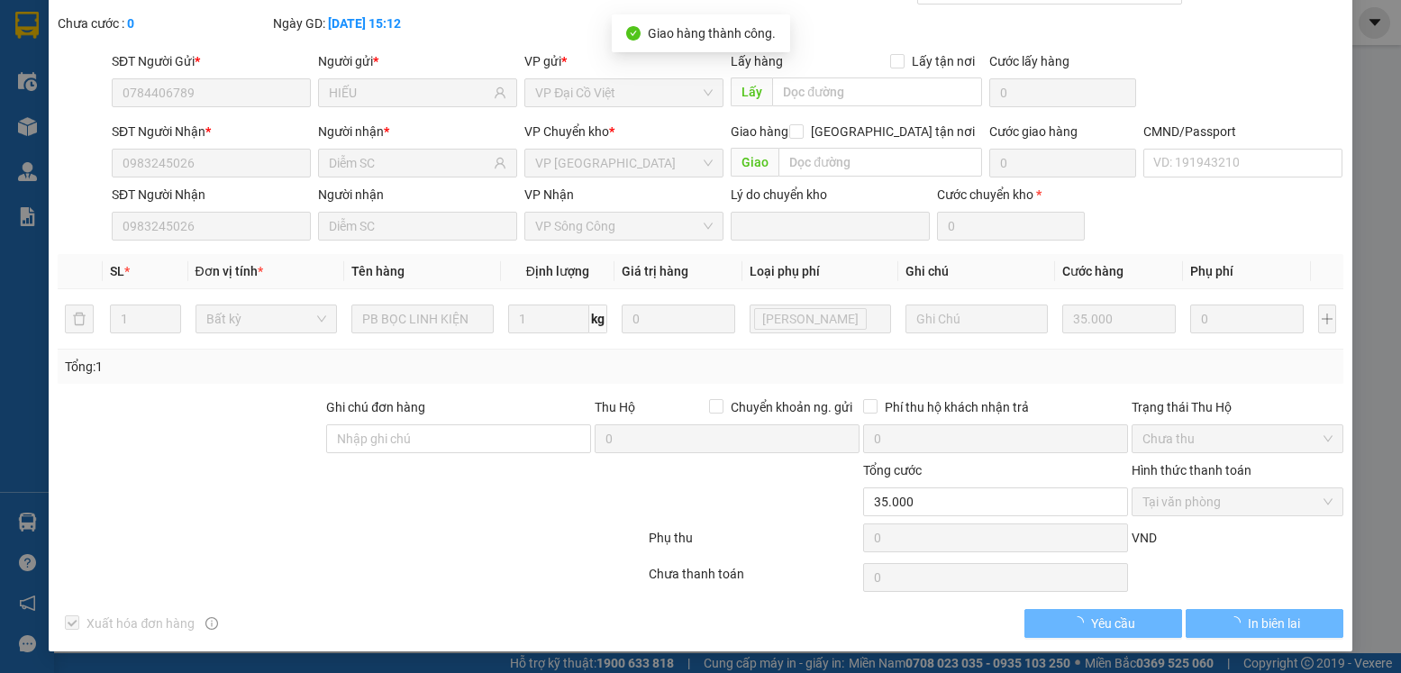
scroll to position [0, 0]
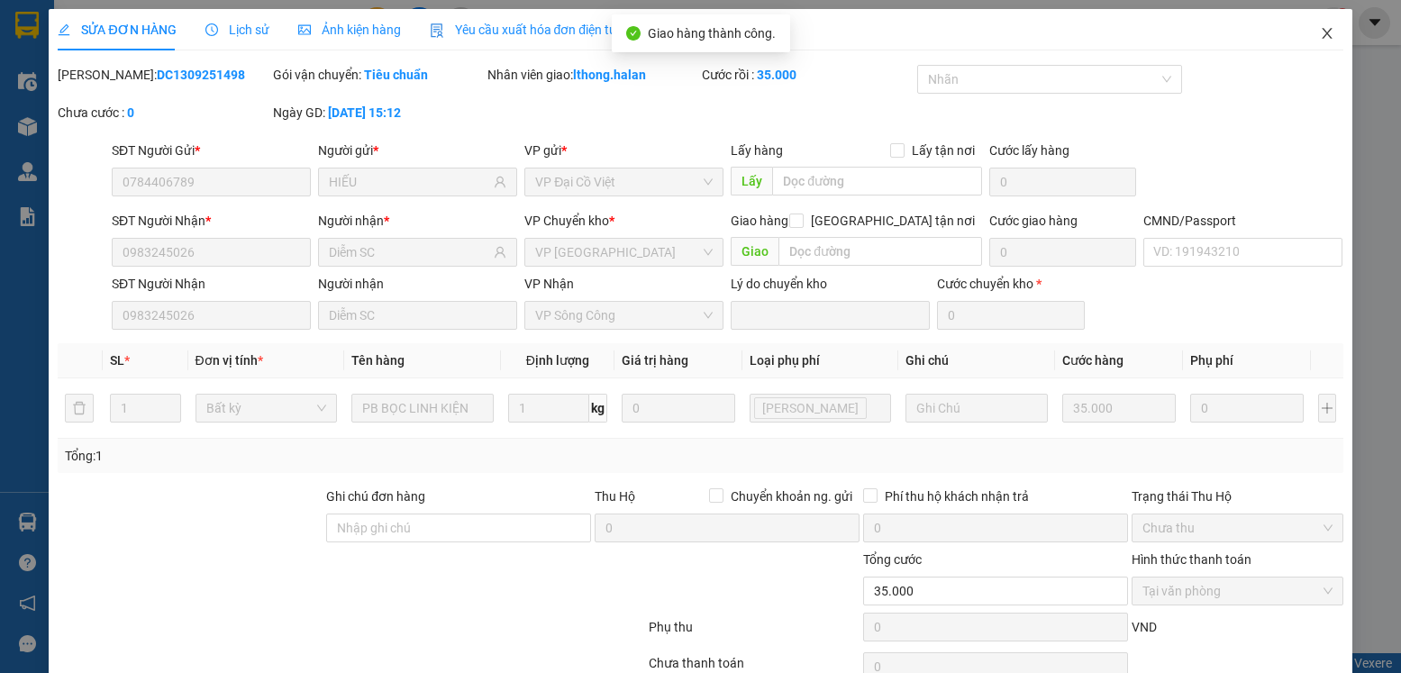
click at [1320, 34] on icon "close" at bounding box center [1327, 33] width 14 height 14
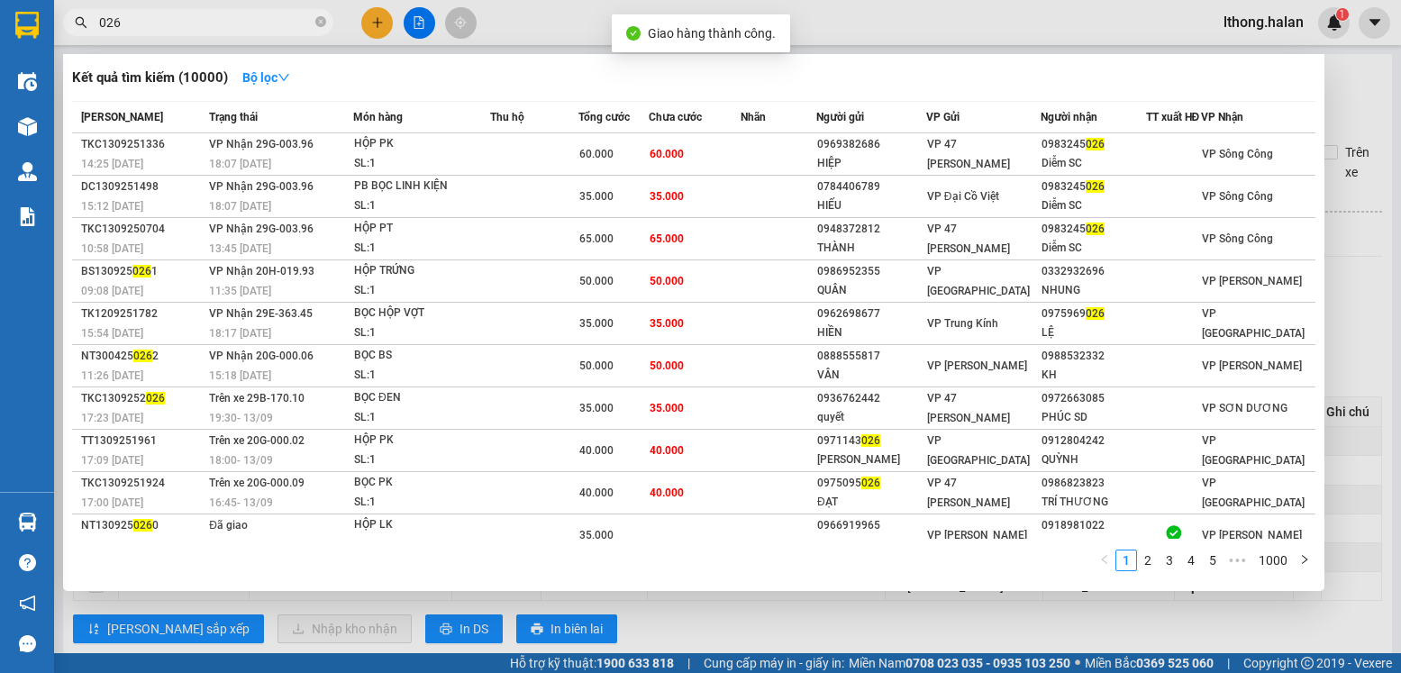
click at [204, 31] on input "026" at bounding box center [205, 23] width 213 height 20
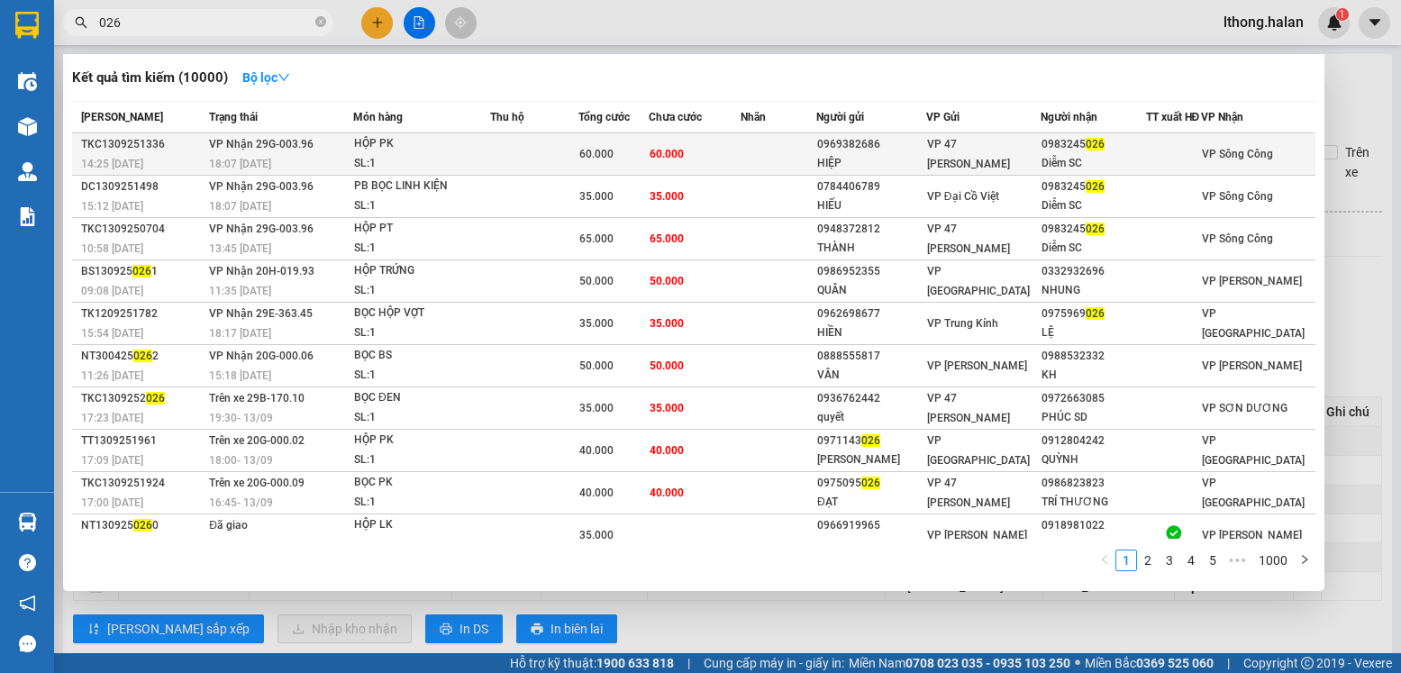
click at [733, 159] on td "60.000" at bounding box center [695, 154] width 92 height 42
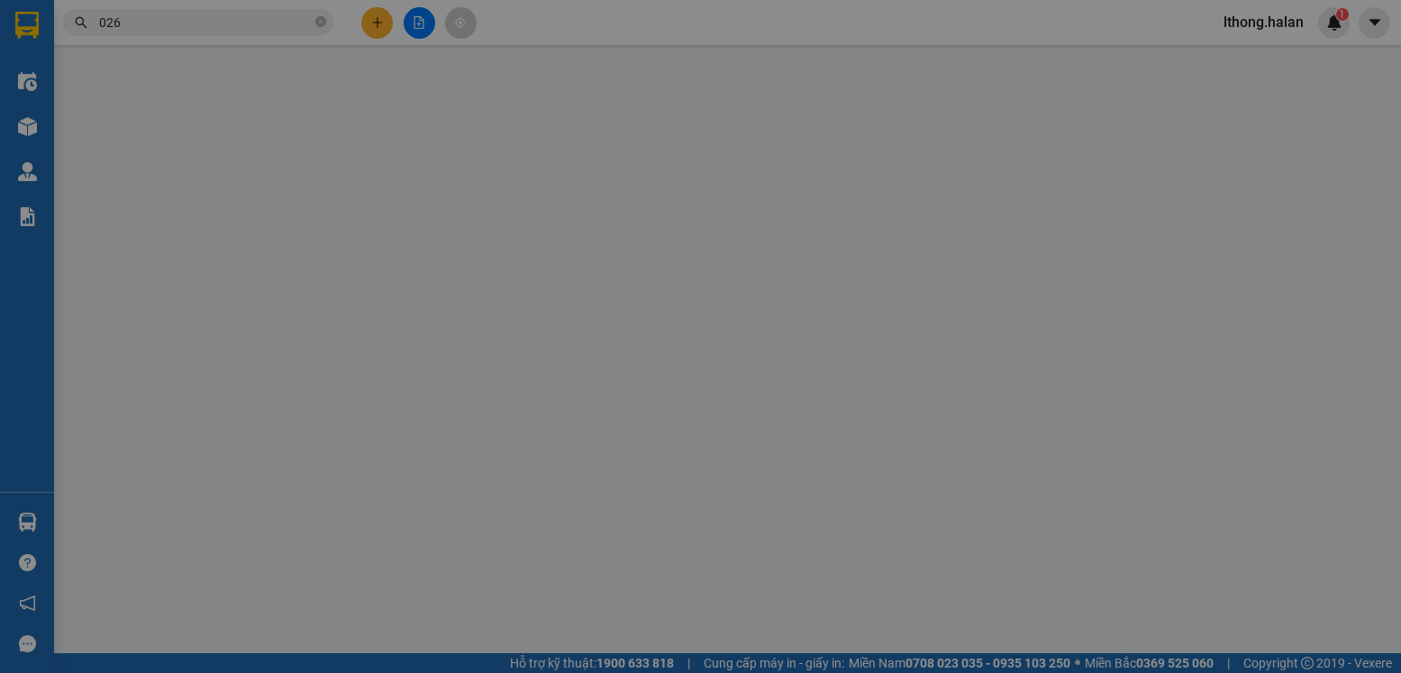
type input "0969382686"
type input "HIỆP"
type input "0983245026"
type input "Diễm SC"
type input "60.000"
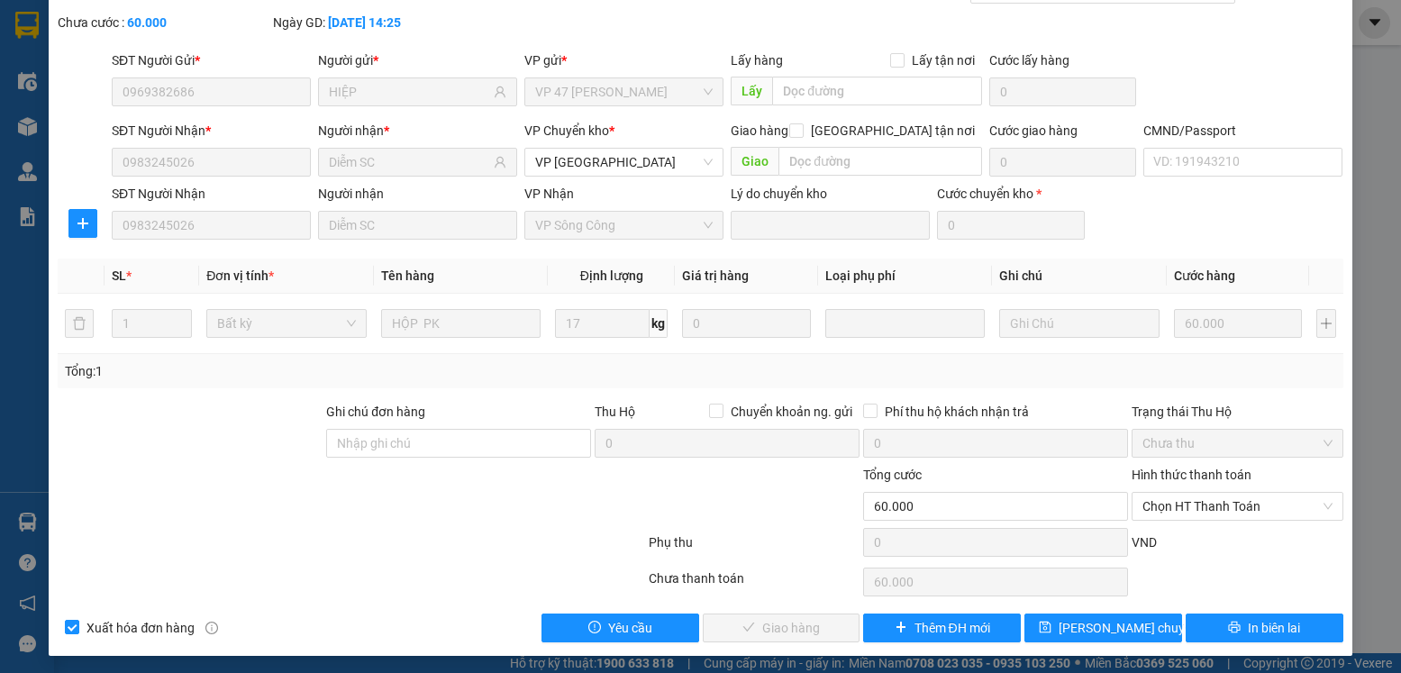
scroll to position [95, 0]
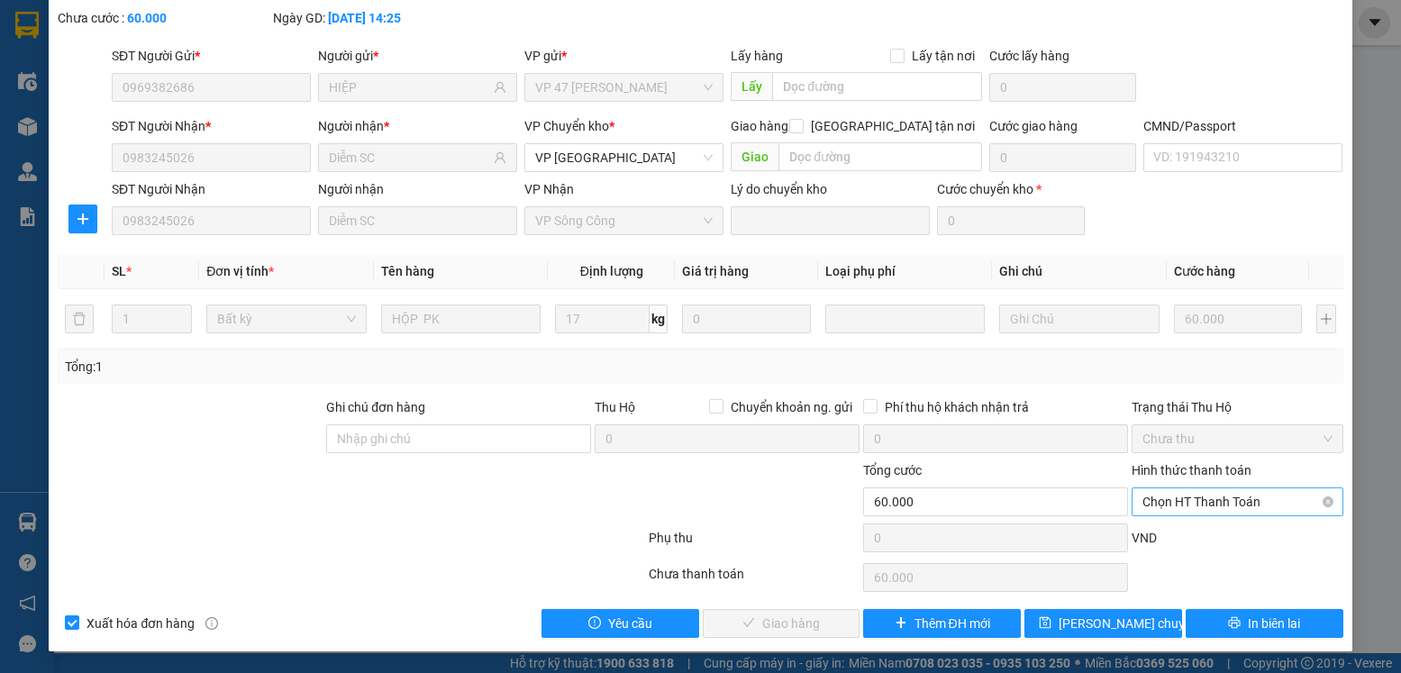
click at [1210, 504] on span "Chọn HT Thanh Toán" at bounding box center [1236, 501] width 189 height 27
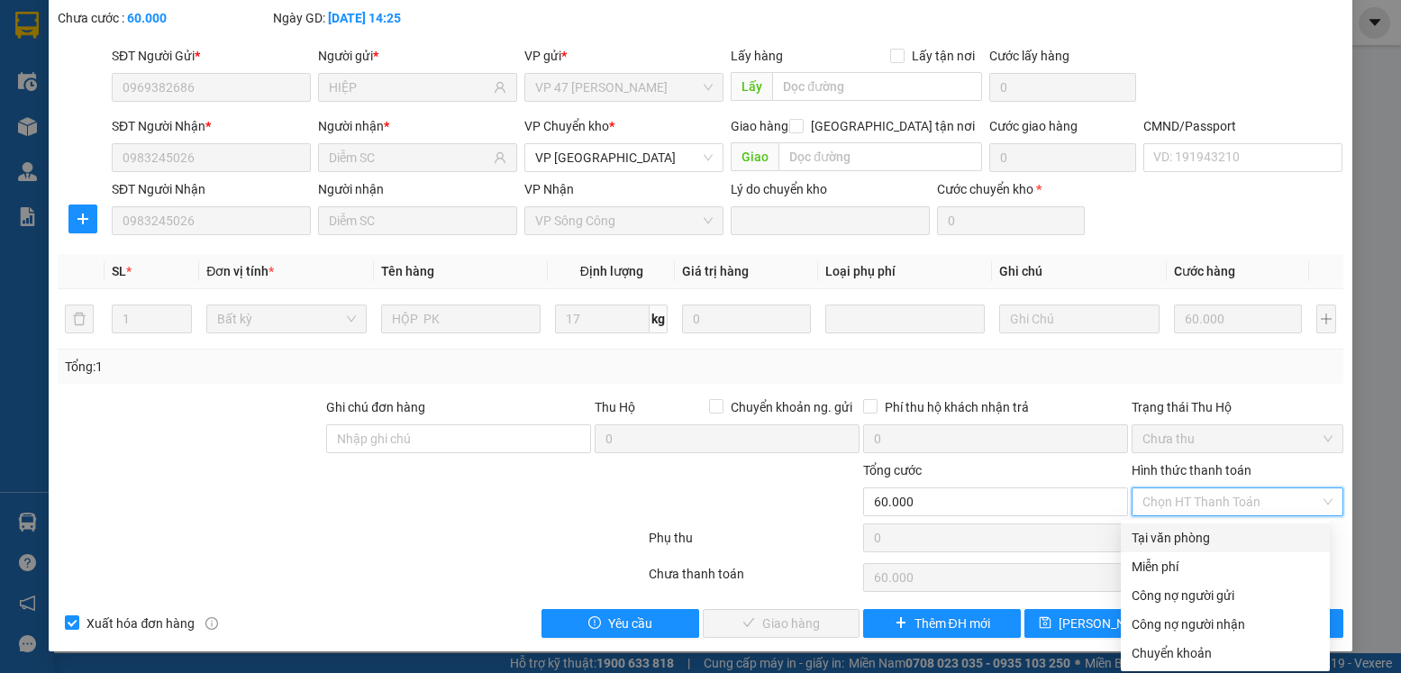
click at [1180, 541] on div "Tại văn phòng" at bounding box center [1224, 538] width 187 height 20
type input "0"
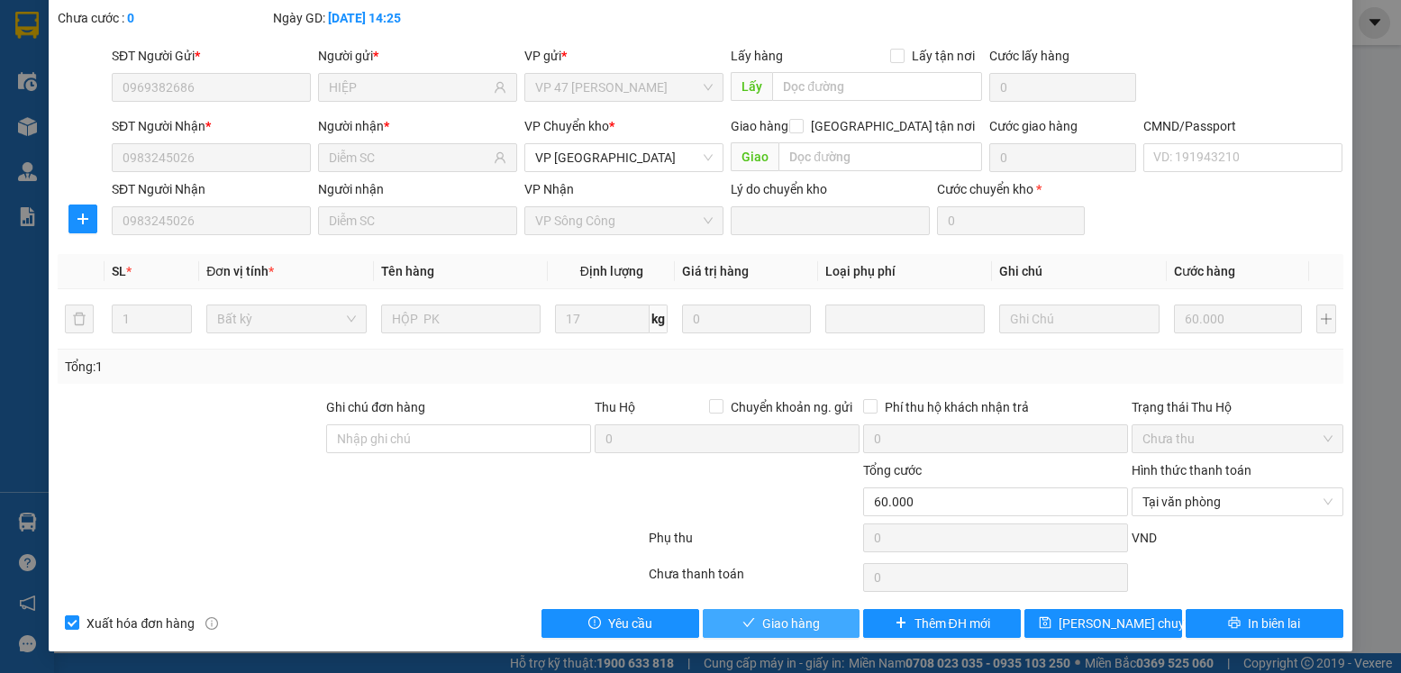
click at [786, 622] on span "Giao hàng" at bounding box center [791, 623] width 58 height 20
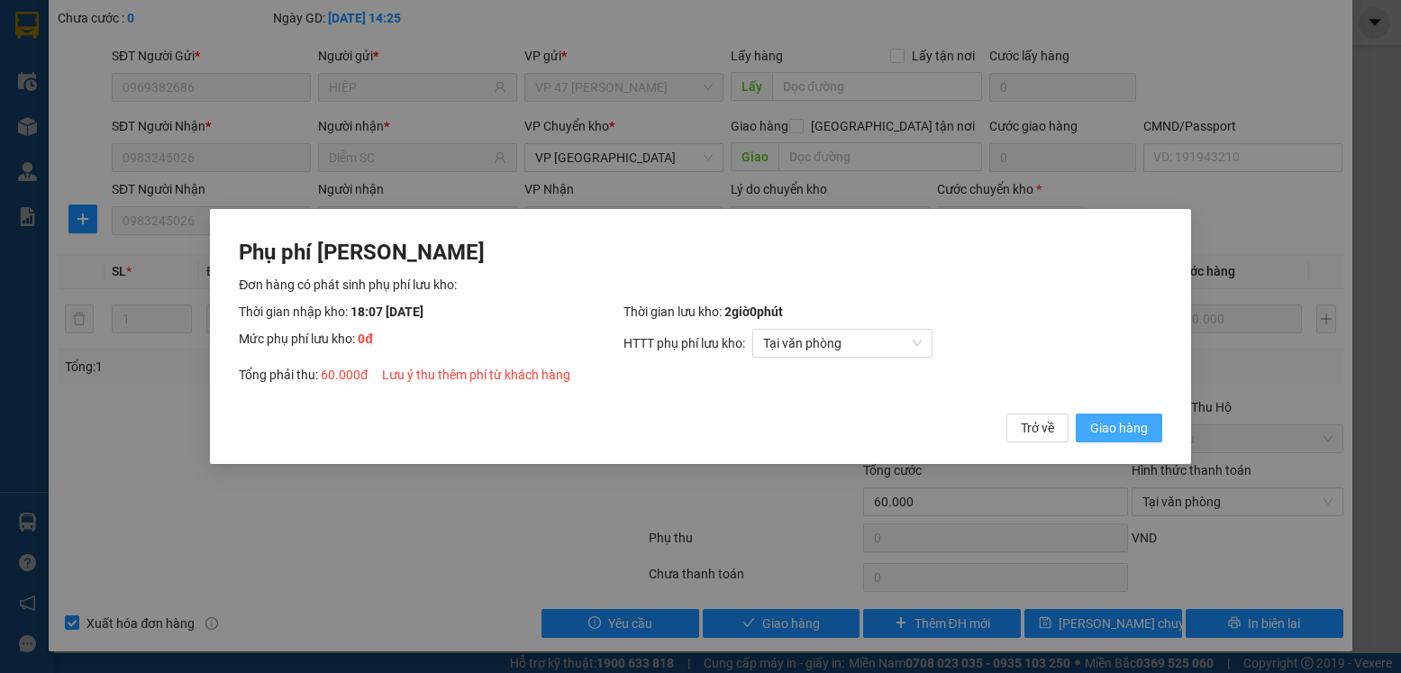
click at [1096, 430] on span "Giao hàng" at bounding box center [1119, 428] width 58 height 20
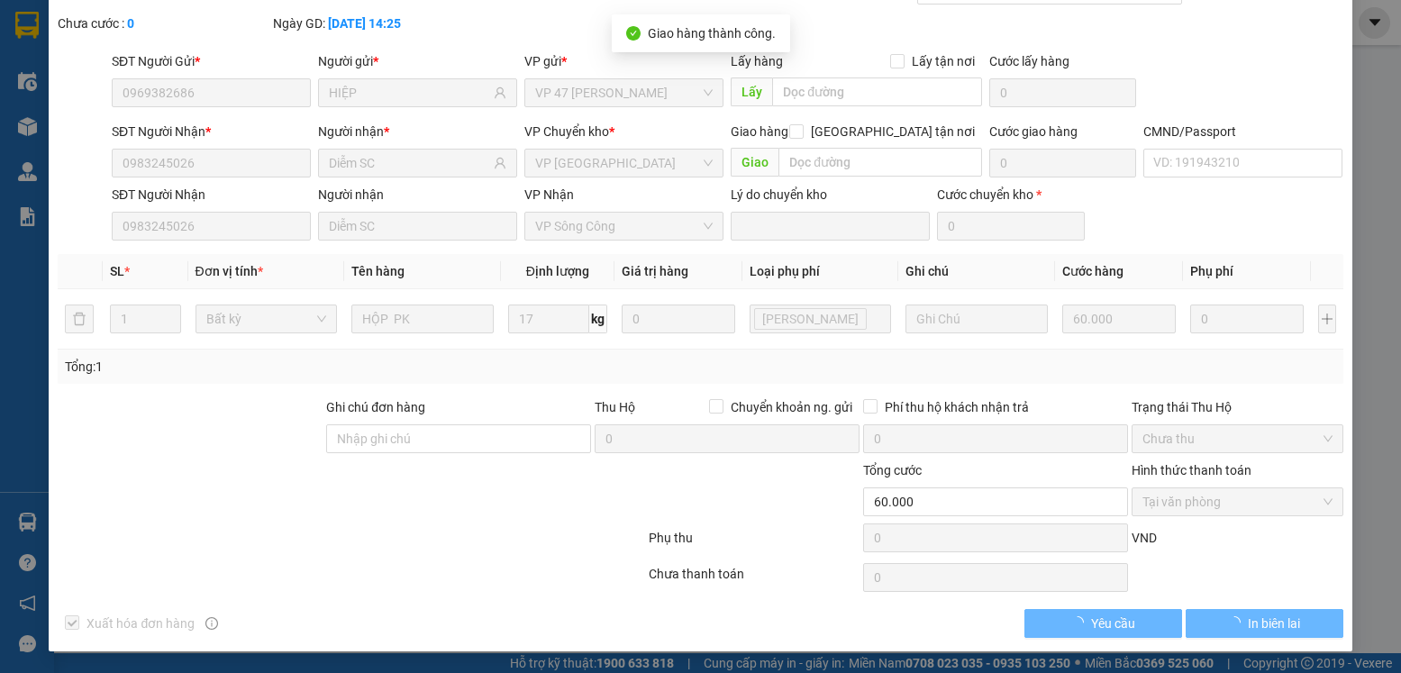
scroll to position [0, 0]
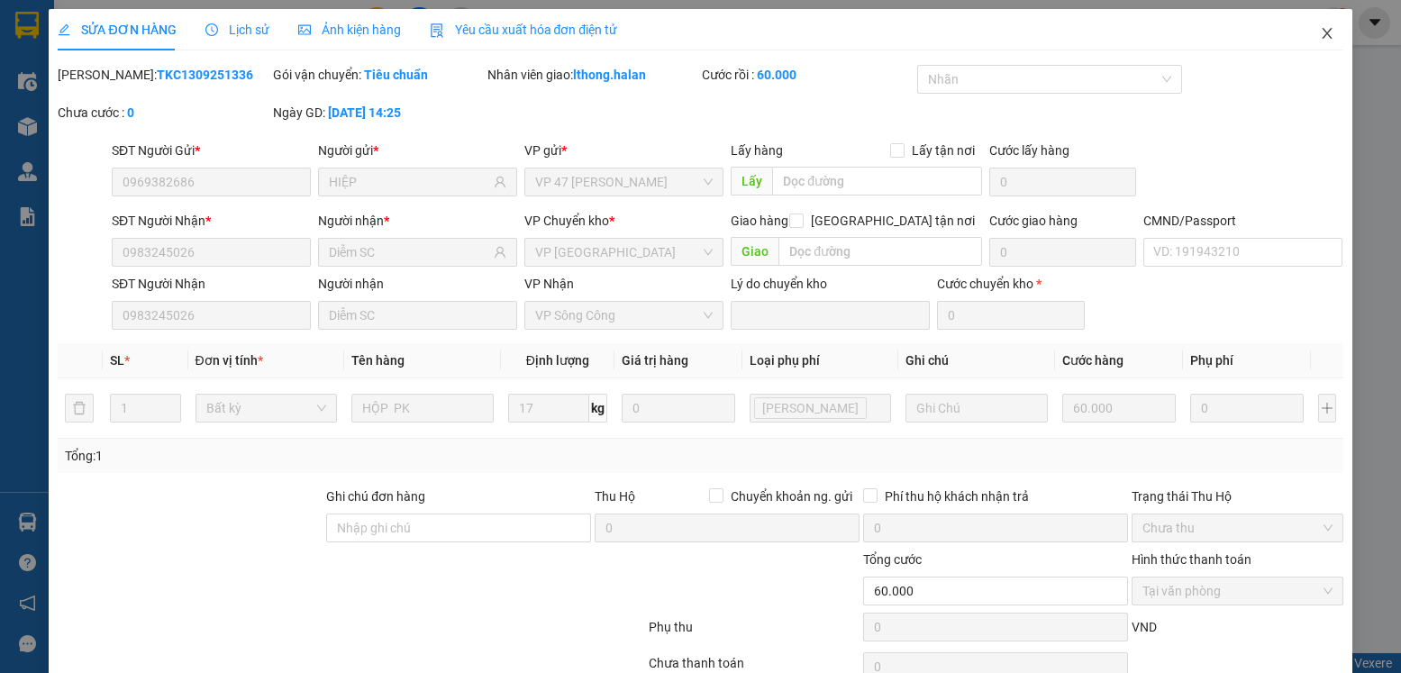
click at [1321, 36] on icon "close" at bounding box center [1326, 33] width 10 height 11
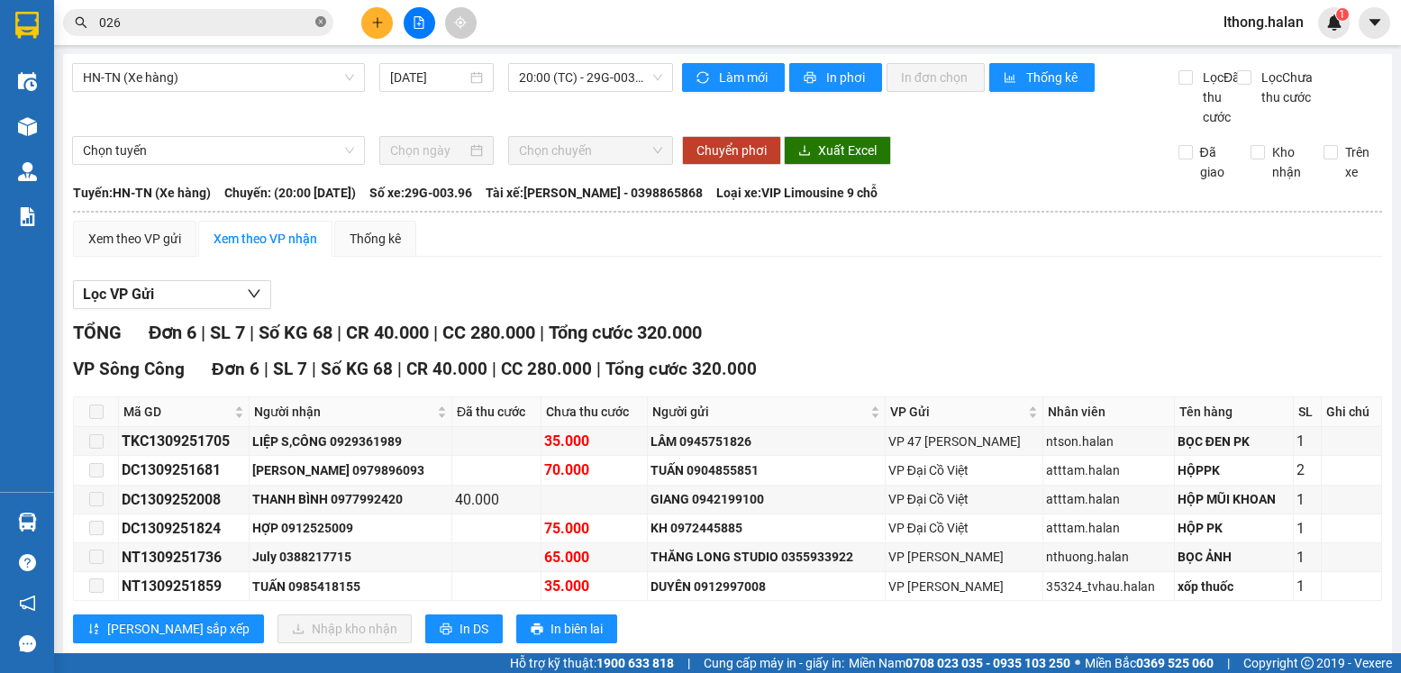
click at [322, 21] on icon "close-circle" at bounding box center [320, 21] width 11 height 11
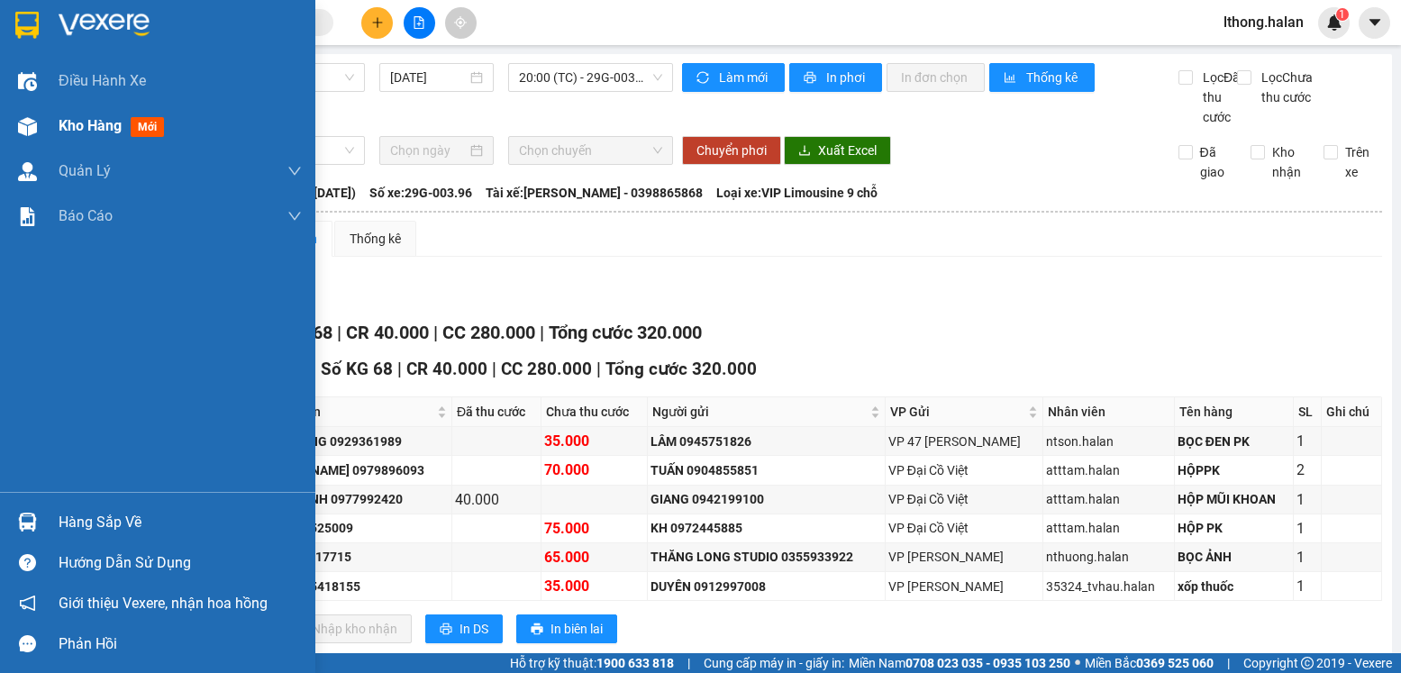
click at [62, 122] on span "Kho hàng" at bounding box center [90, 125] width 63 height 17
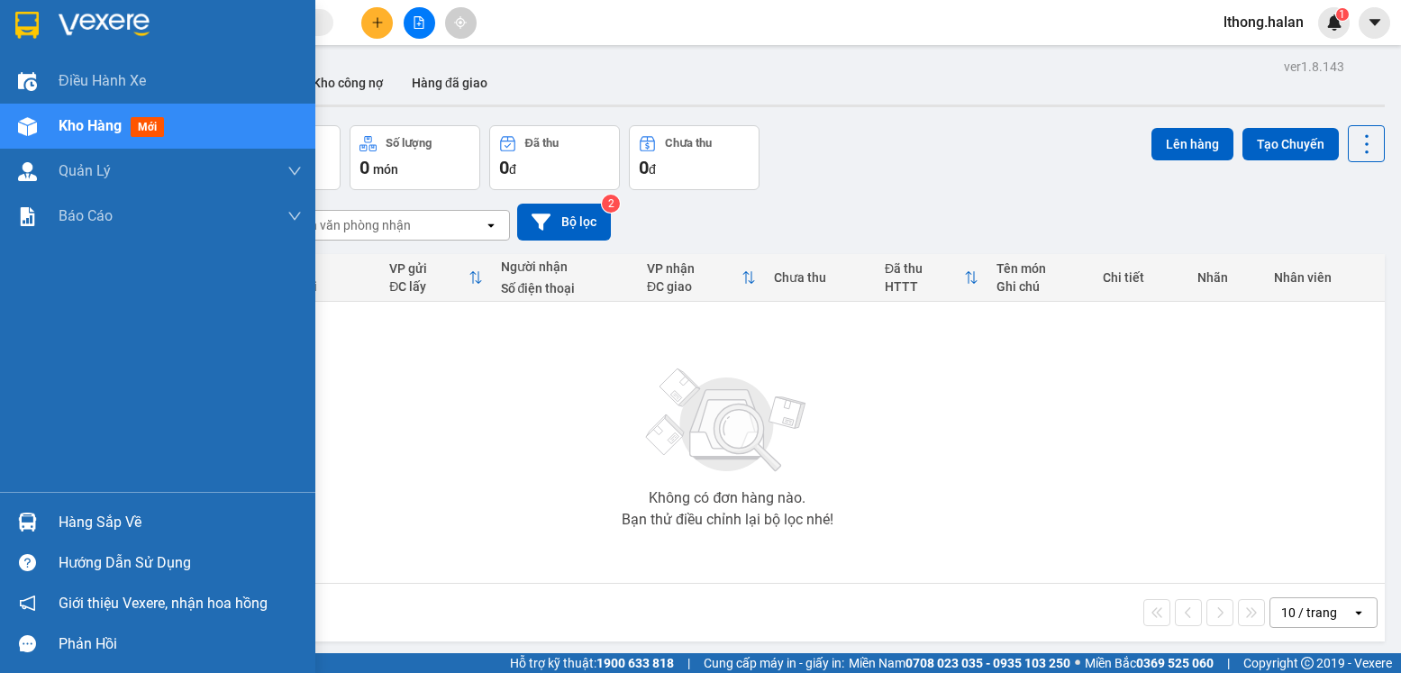
click at [91, 522] on div "Hàng sắp về" at bounding box center [180, 522] width 243 height 27
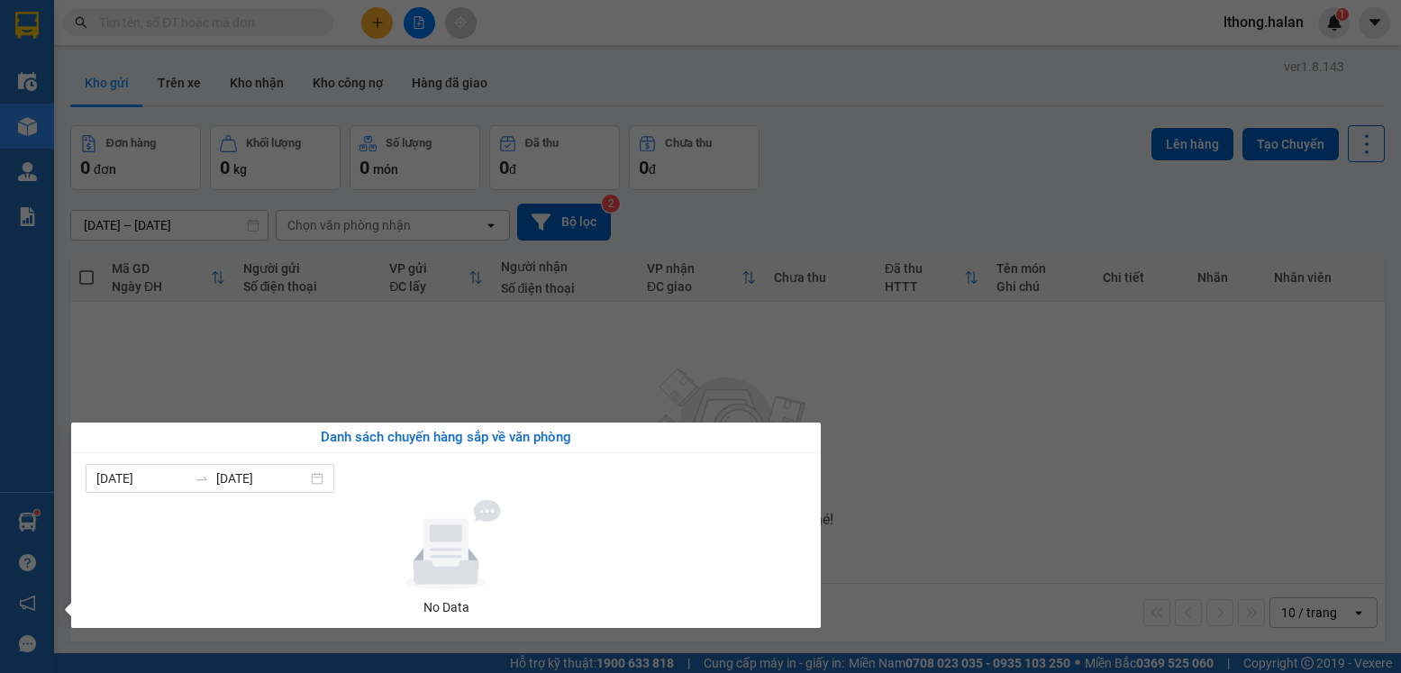
drag, startPoint x: 1046, startPoint y: 530, endPoint x: 1031, endPoint y: 529, distance: 14.4
click at [1047, 531] on section "Kết quả tìm kiếm ( 10000 ) Bộ lọc Mã ĐH Trạng thái Món hàng Thu hộ Tổng cước Ch…" at bounding box center [700, 336] width 1401 height 673
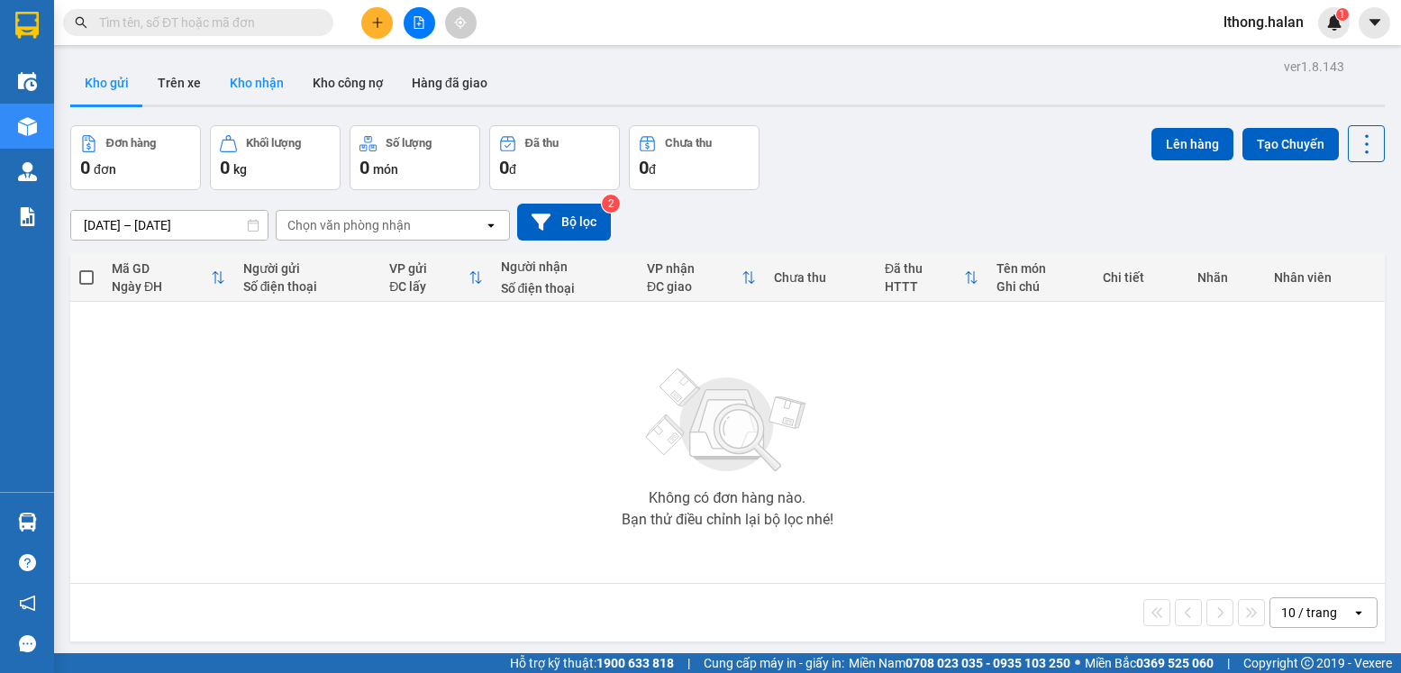
click at [258, 84] on button "Kho nhận" at bounding box center [256, 82] width 83 height 43
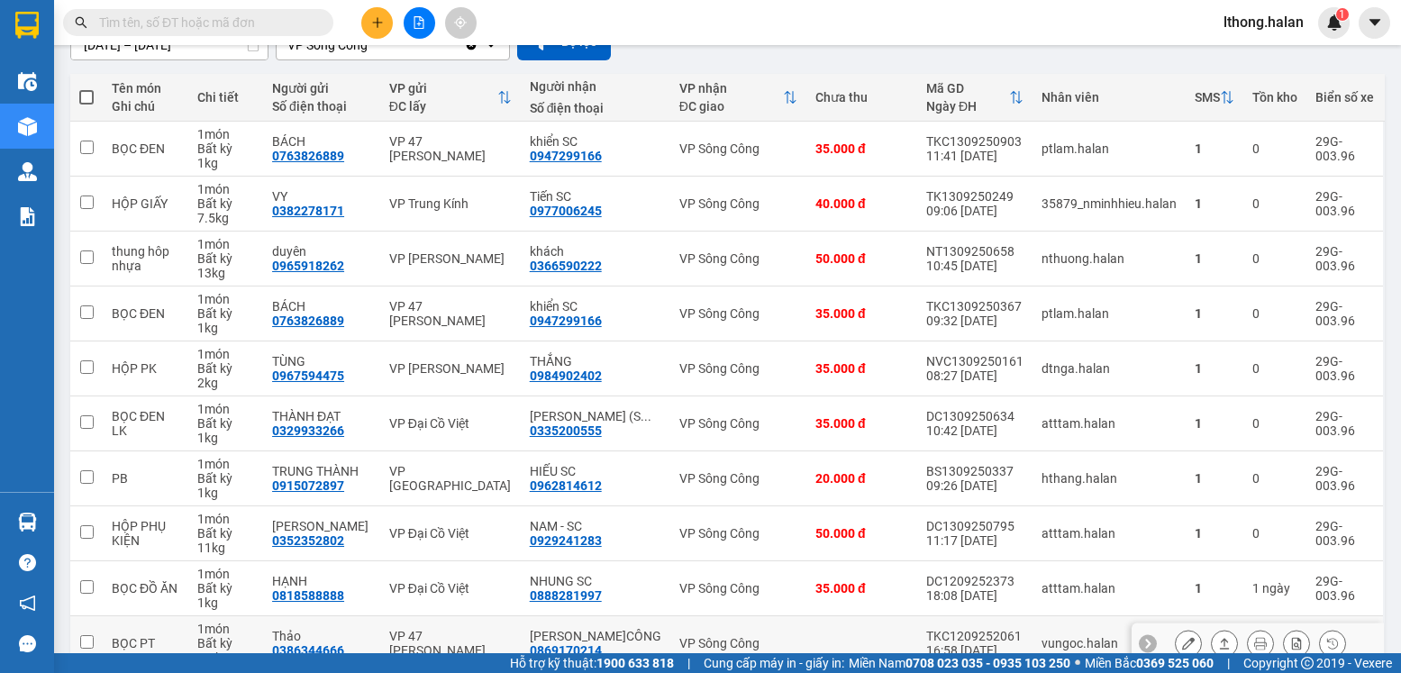
scroll to position [272, 0]
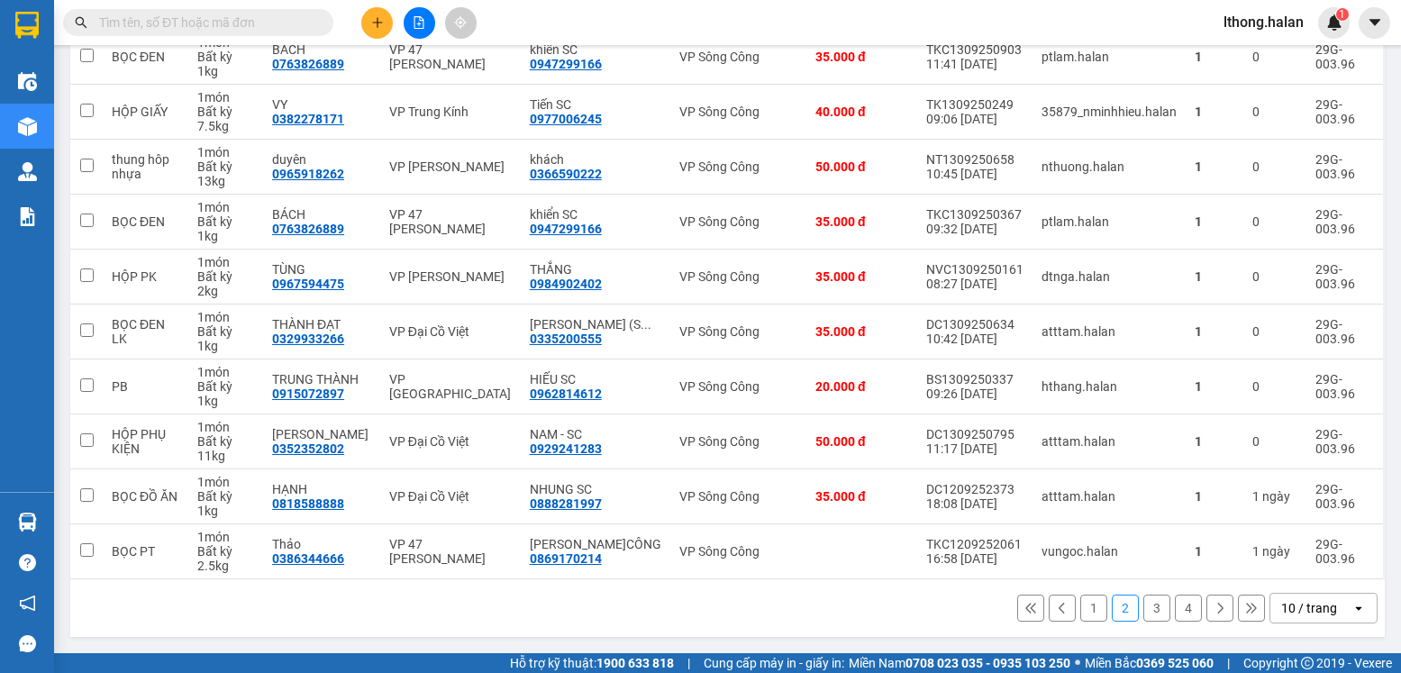
click at [1080, 611] on button "1" at bounding box center [1093, 607] width 27 height 27
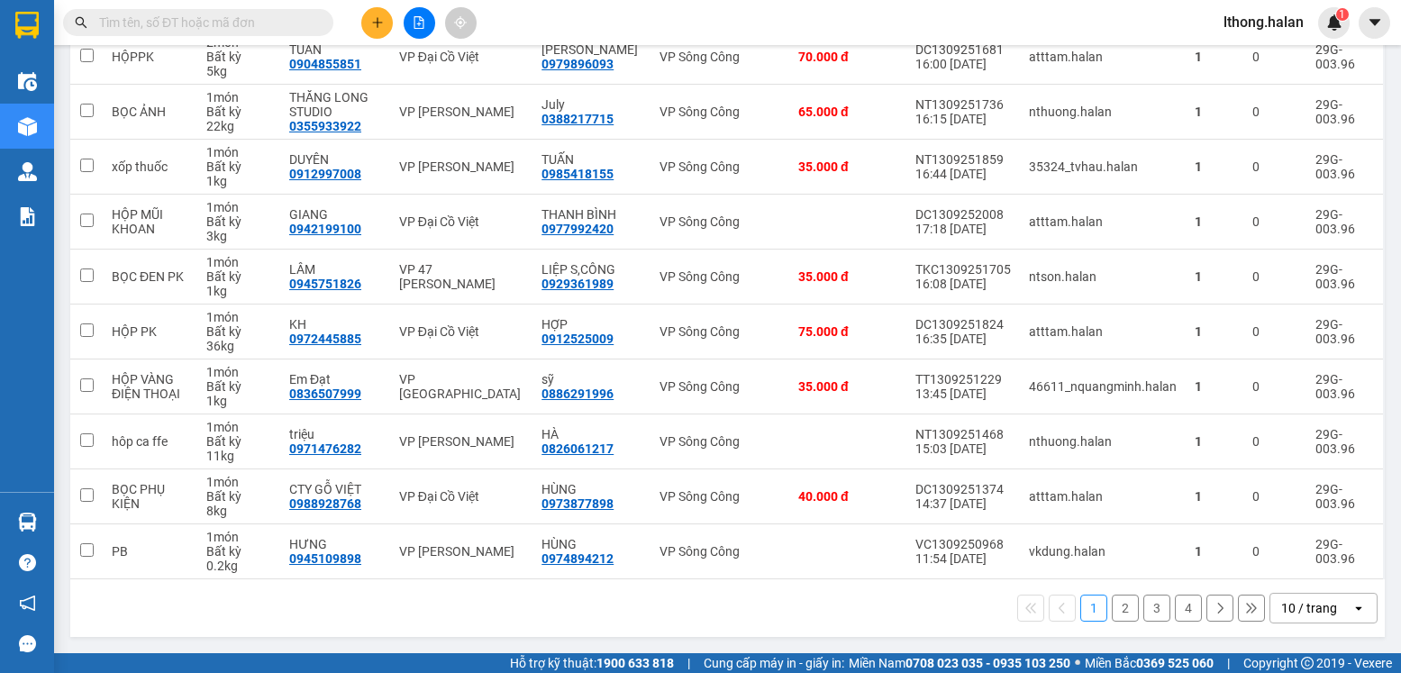
click at [1111, 606] on button "2" at bounding box center [1124, 607] width 27 height 27
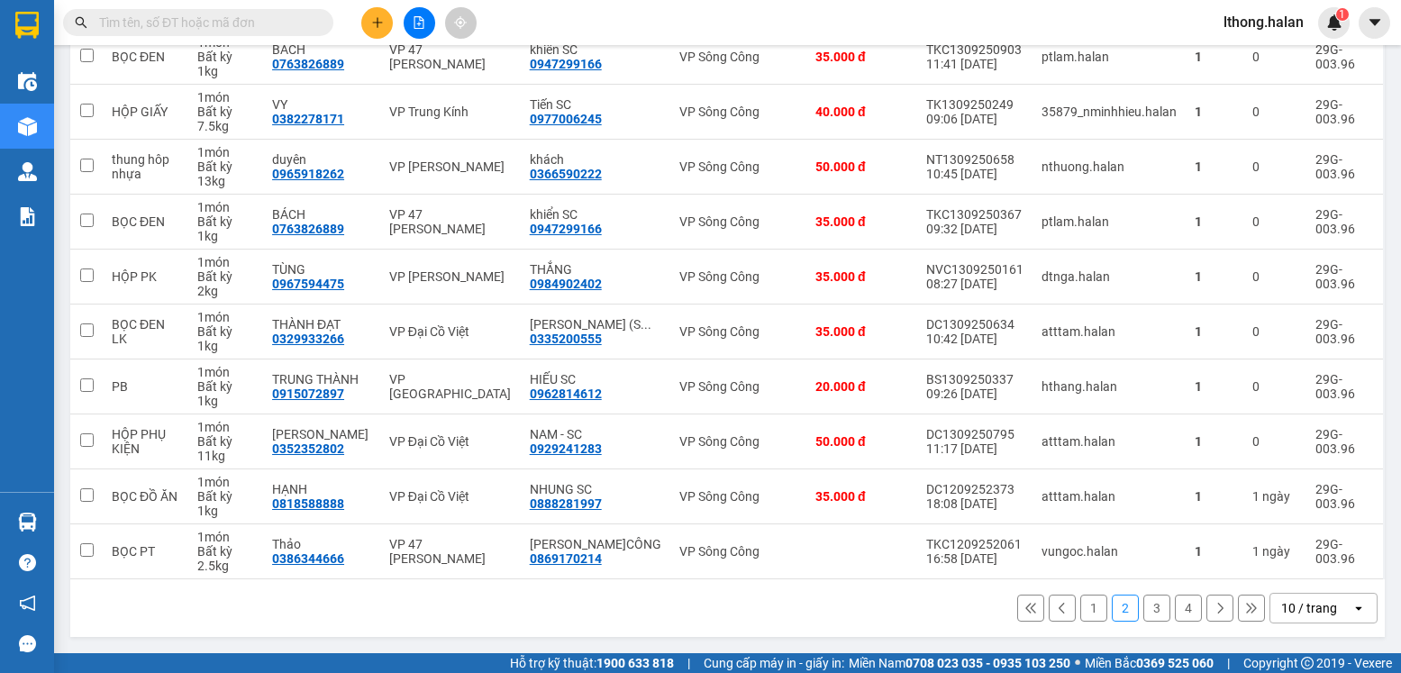
click at [1145, 605] on button "3" at bounding box center [1156, 607] width 27 height 27
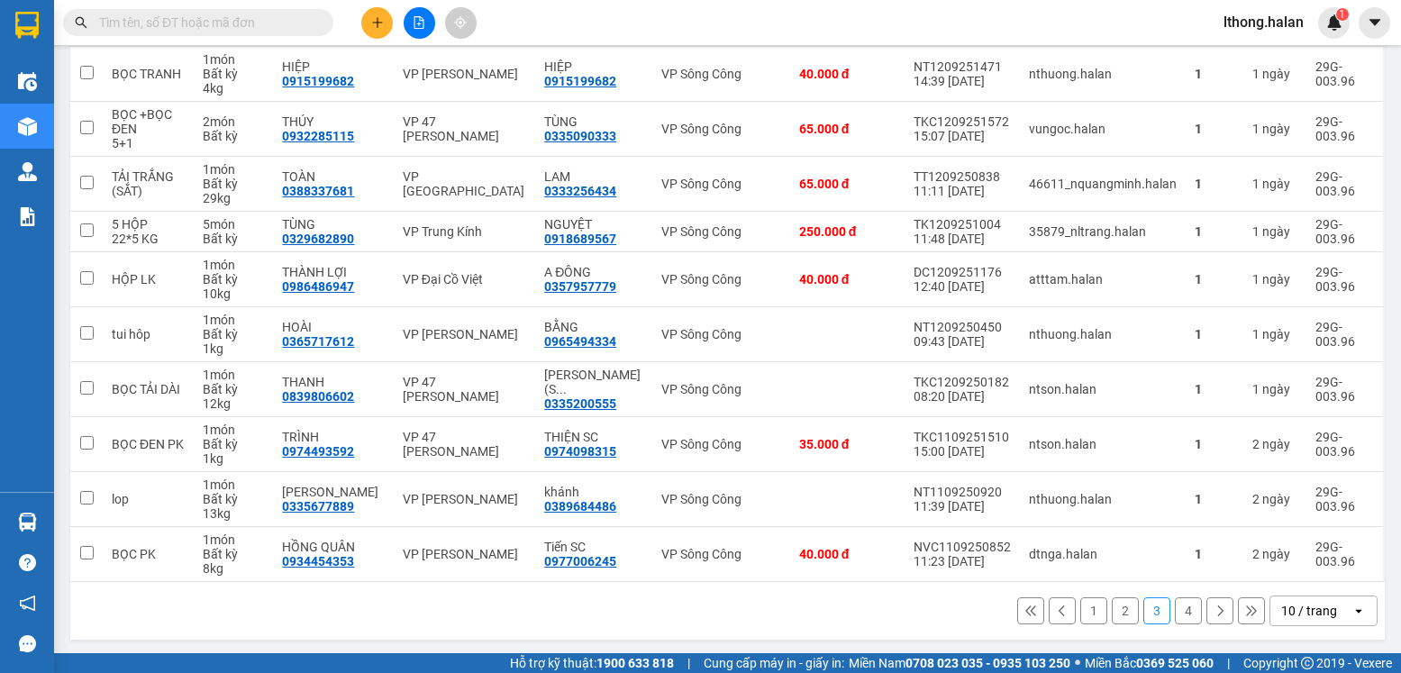
scroll to position [258, 0]
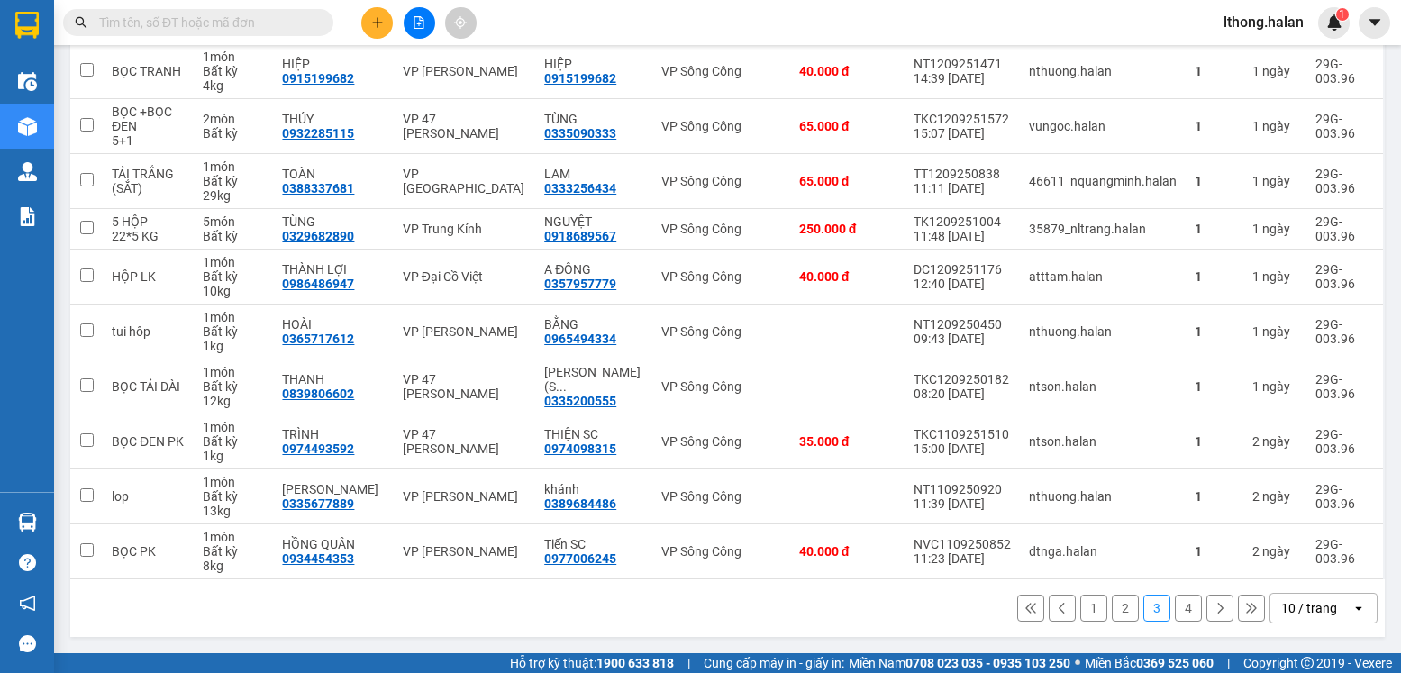
click at [1175, 608] on button "4" at bounding box center [1188, 607] width 27 height 27
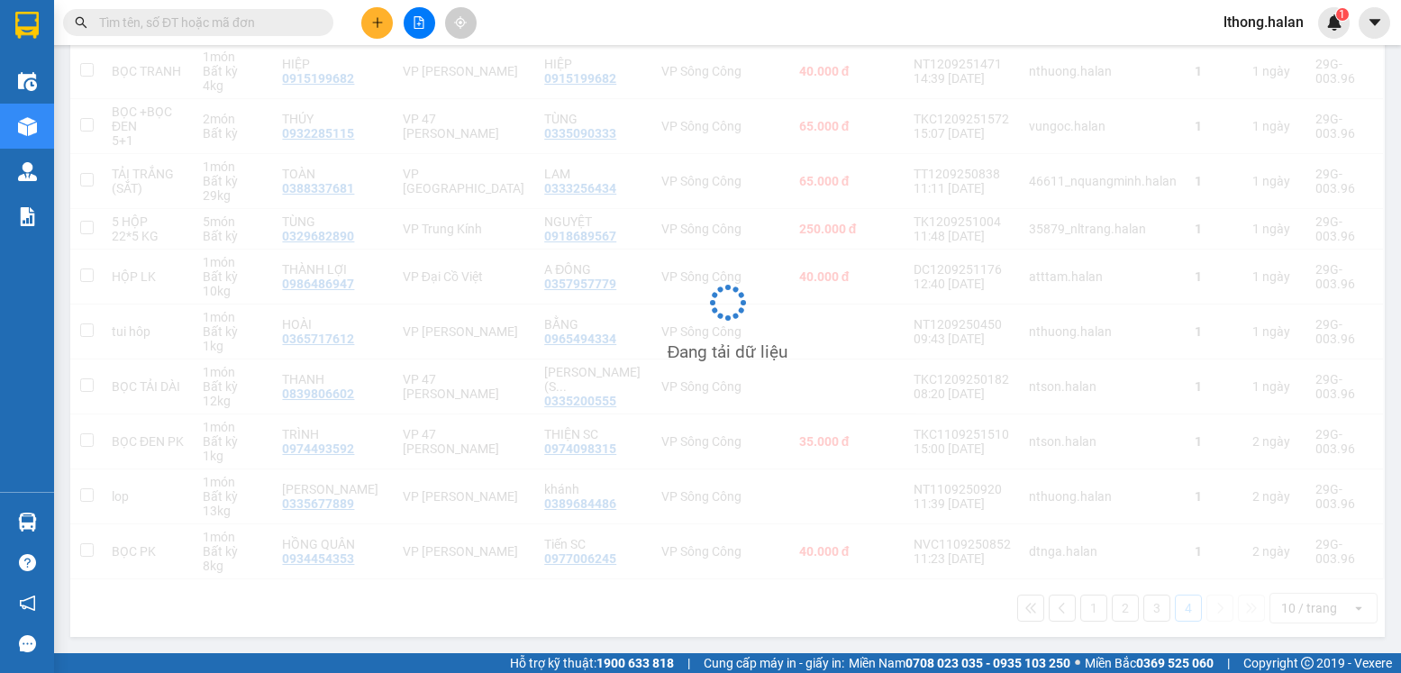
scroll to position [83, 0]
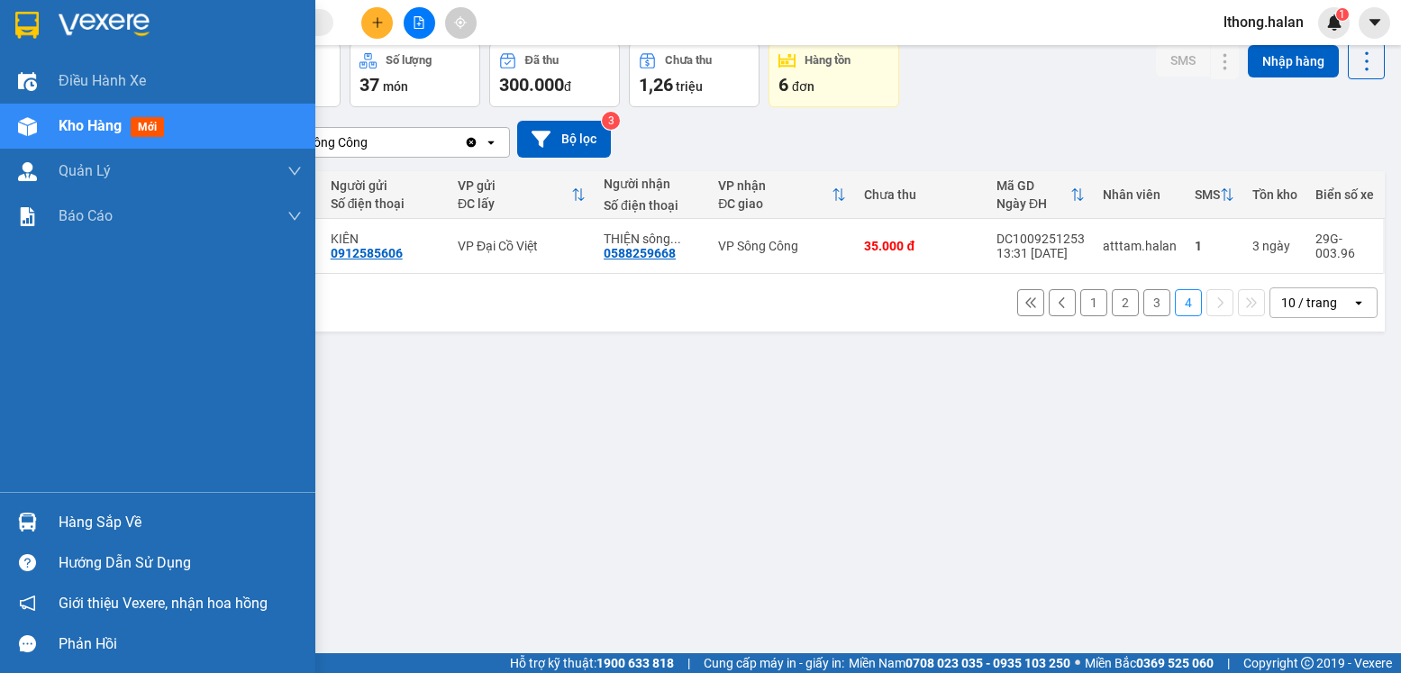
click at [106, 525] on div "Hàng sắp về" at bounding box center [180, 522] width 243 height 27
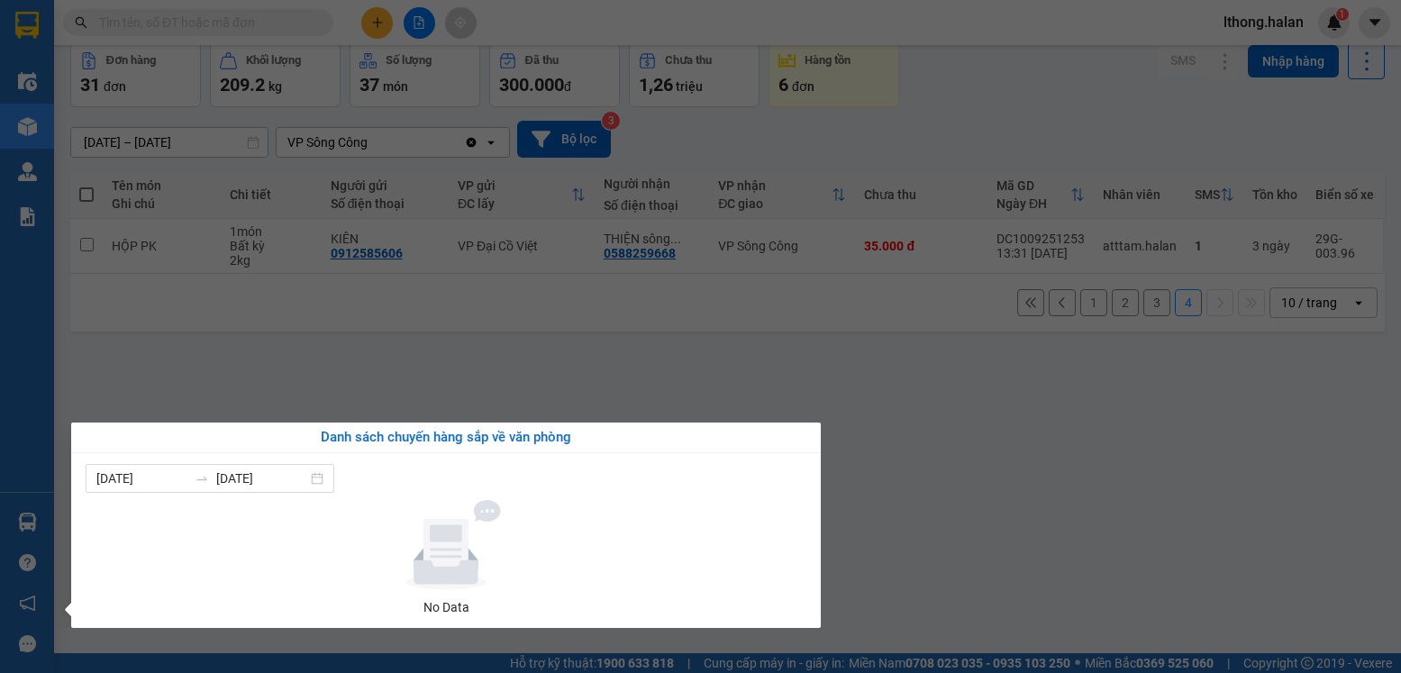
click at [940, 414] on section "Kết quả tìm kiếm ( 10000 ) Bộ lọc Mã ĐH Trạng thái Món hàng Thu hộ Tổng cước Ch…" at bounding box center [700, 336] width 1401 height 673
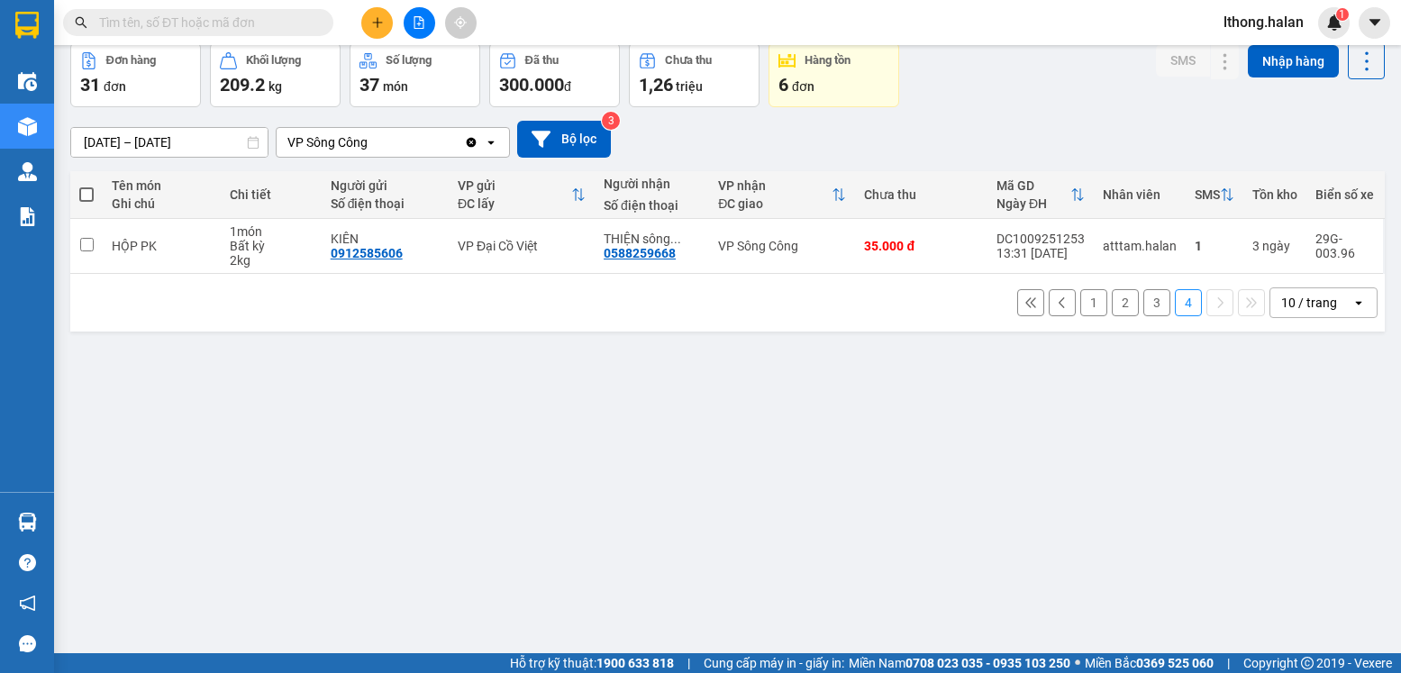
scroll to position [0, 0]
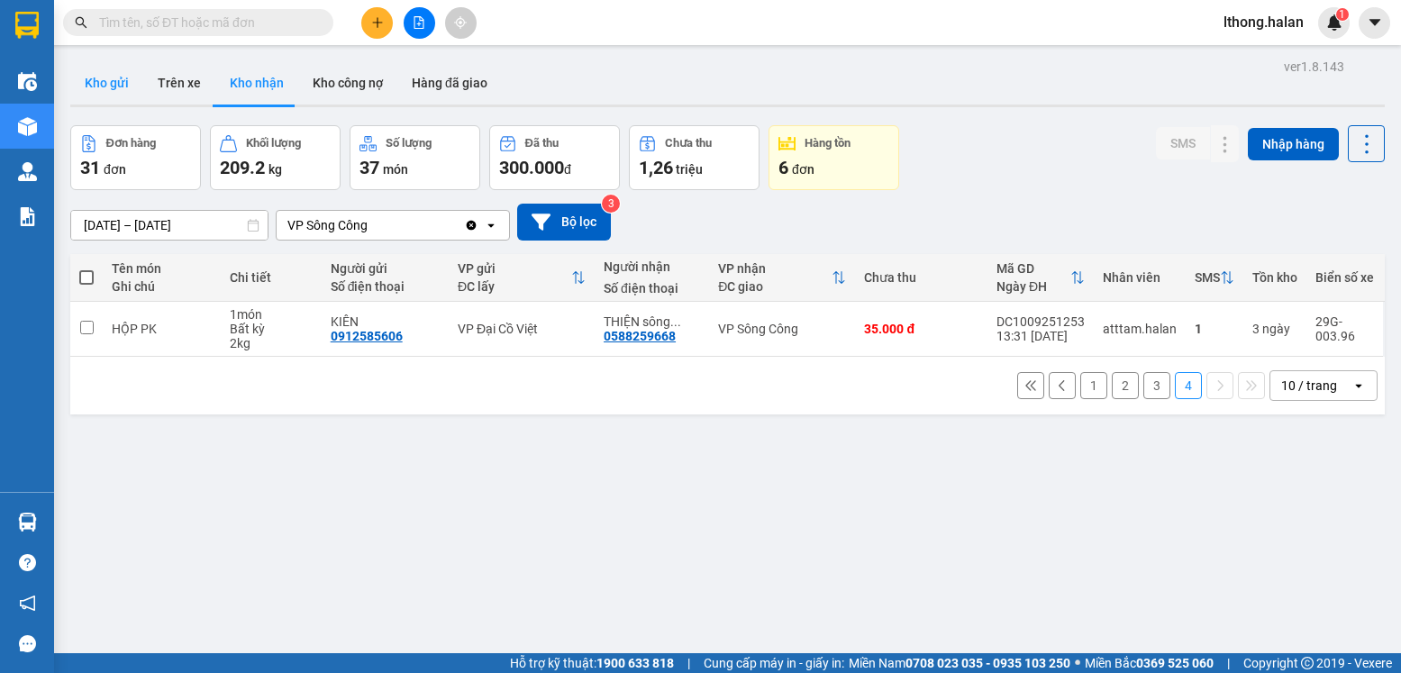
click at [104, 85] on button "Kho gửi" at bounding box center [106, 82] width 73 height 43
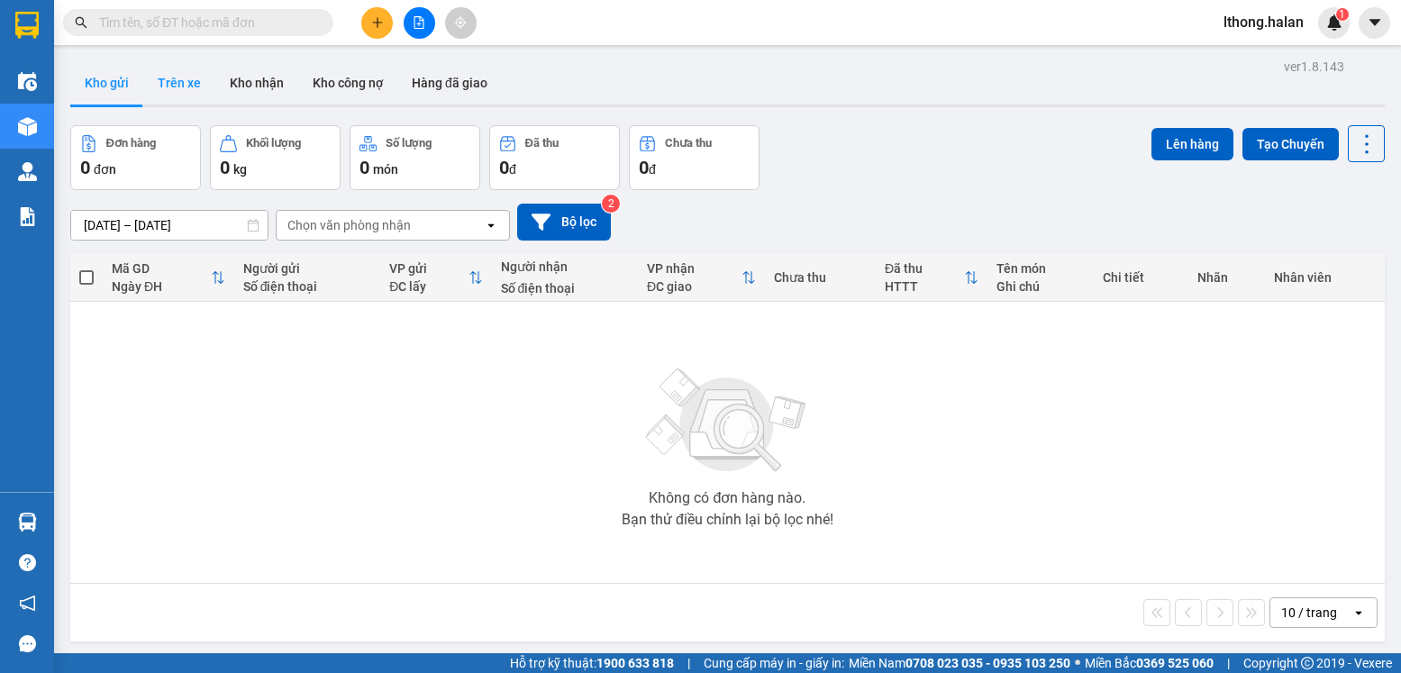
click at [178, 77] on button "Trên xe" at bounding box center [179, 82] width 72 height 43
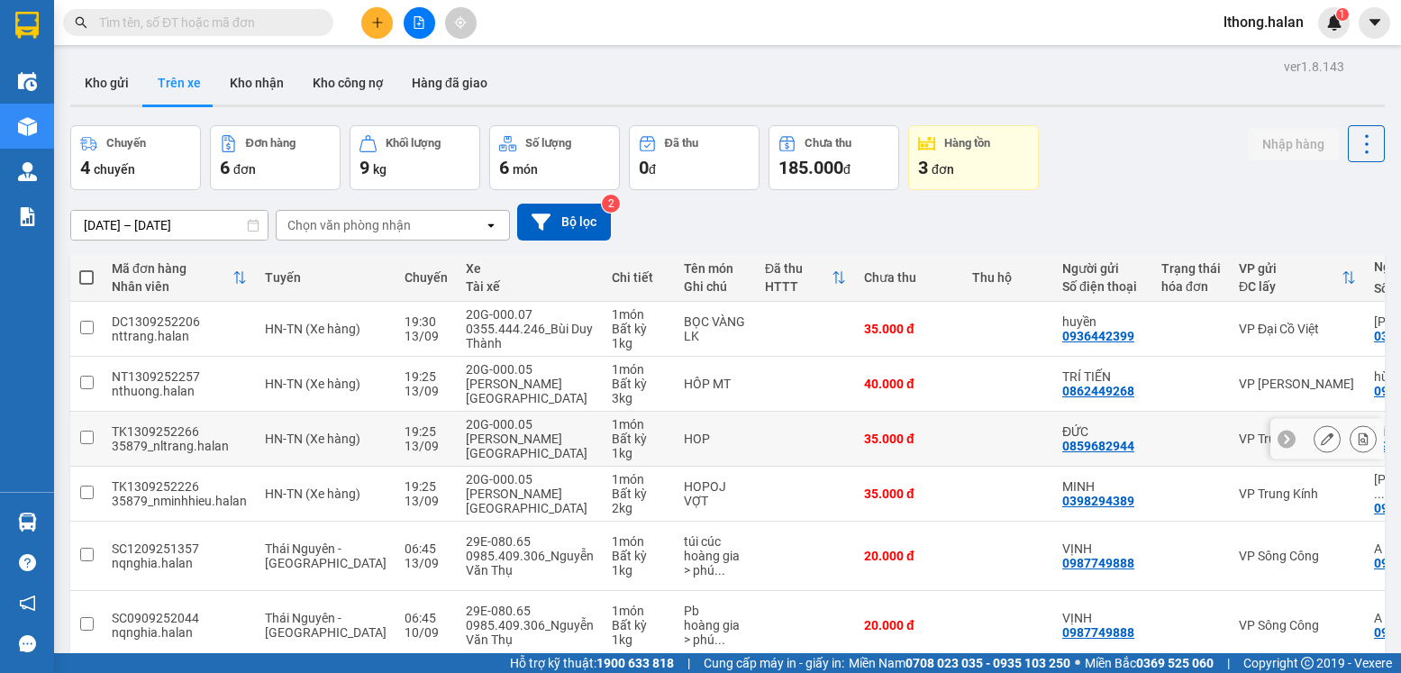
scroll to position [83, 0]
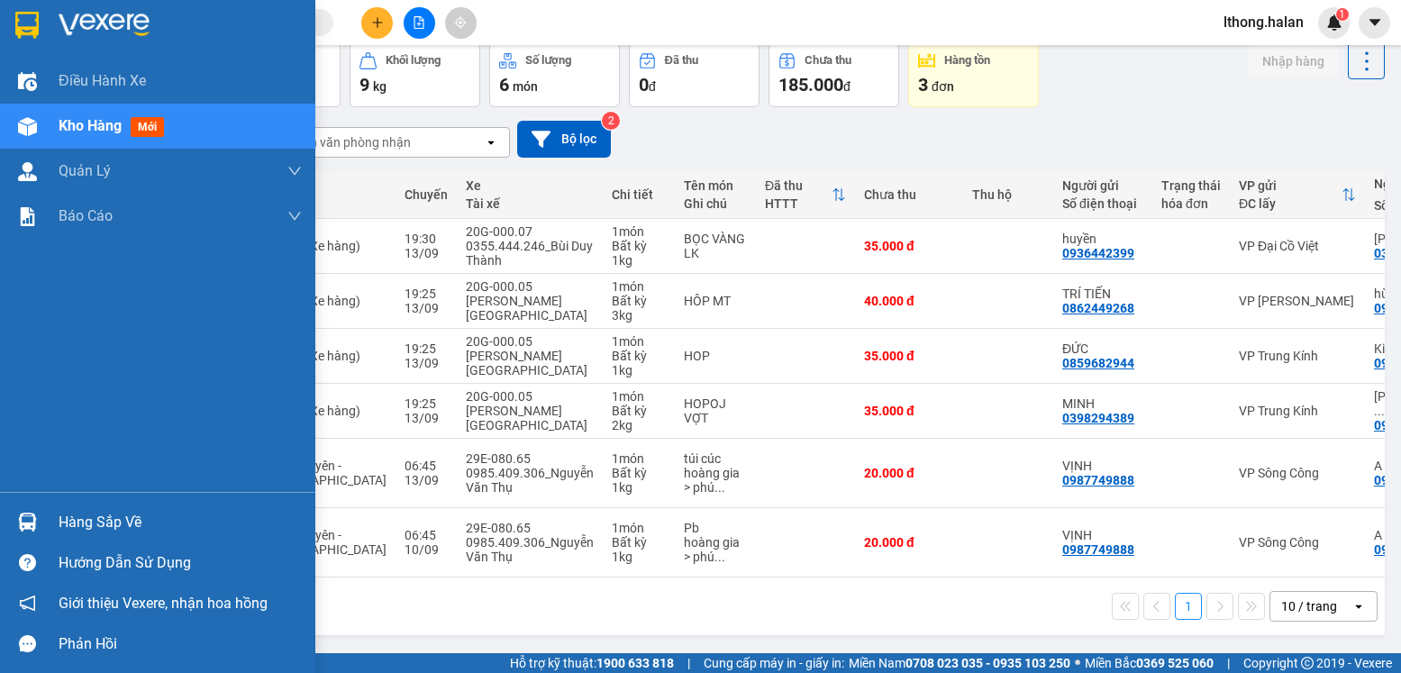
click at [103, 518] on div "Hàng sắp về" at bounding box center [180, 522] width 243 height 27
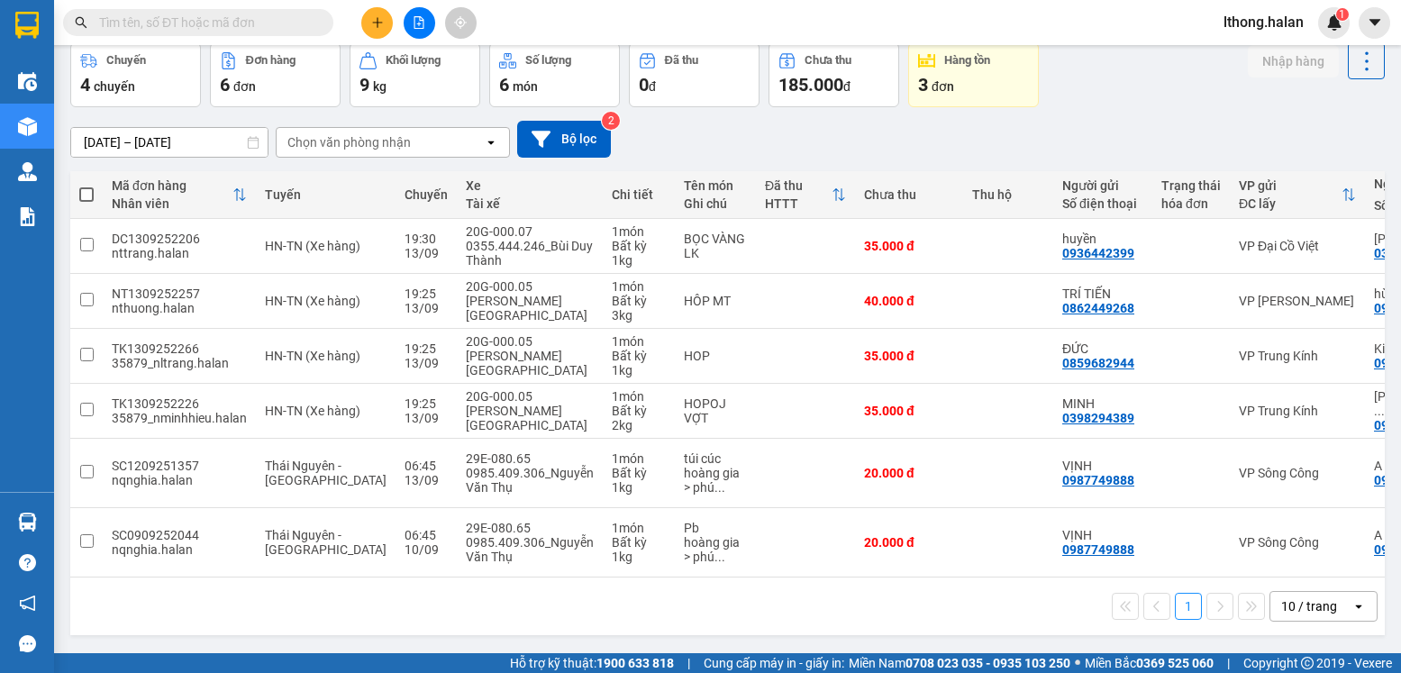
drag, startPoint x: 940, startPoint y: 618, endPoint x: 501, endPoint y: 472, distance: 463.1
click at [936, 612] on section "Kết quả tìm kiếm ( 10000 ) Bộ lọc Mã ĐH Trạng thái Món hàng Thu hộ Tổng cước Ch…" at bounding box center [700, 336] width 1401 height 673
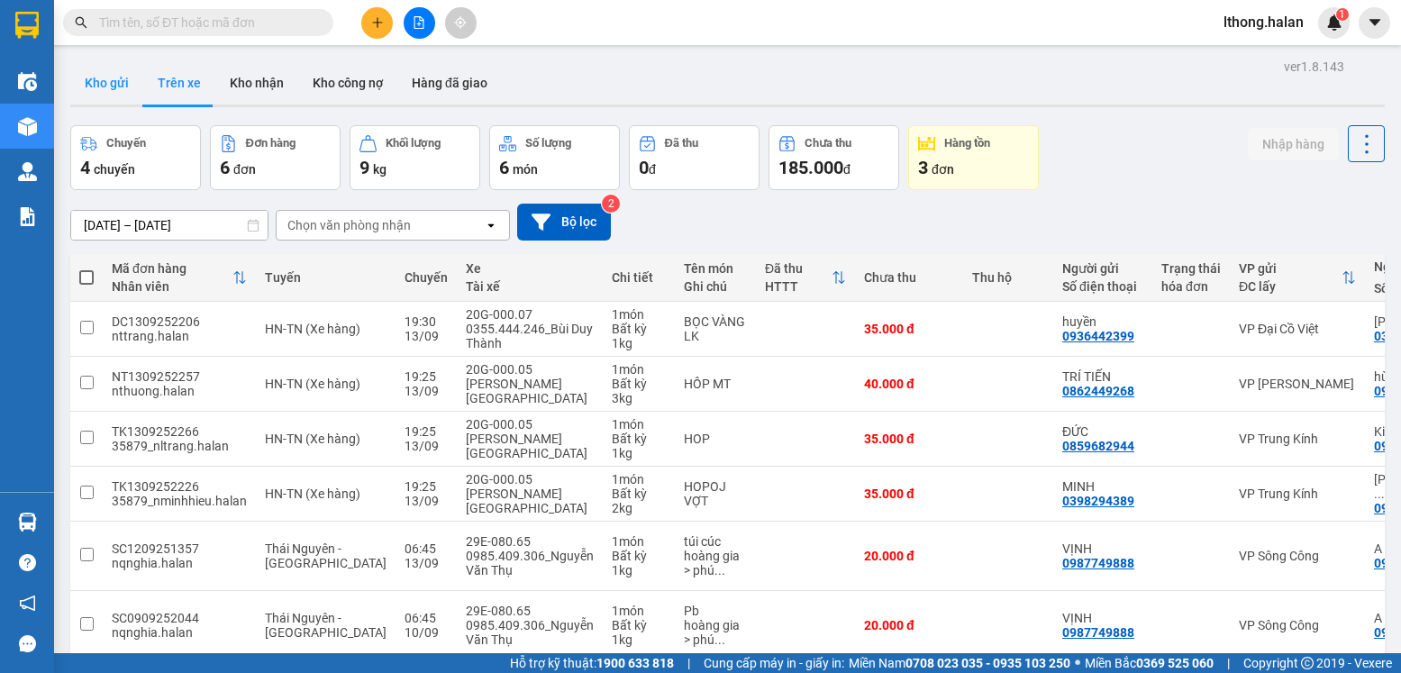
click at [110, 88] on button "Kho gửi" at bounding box center [106, 82] width 73 height 43
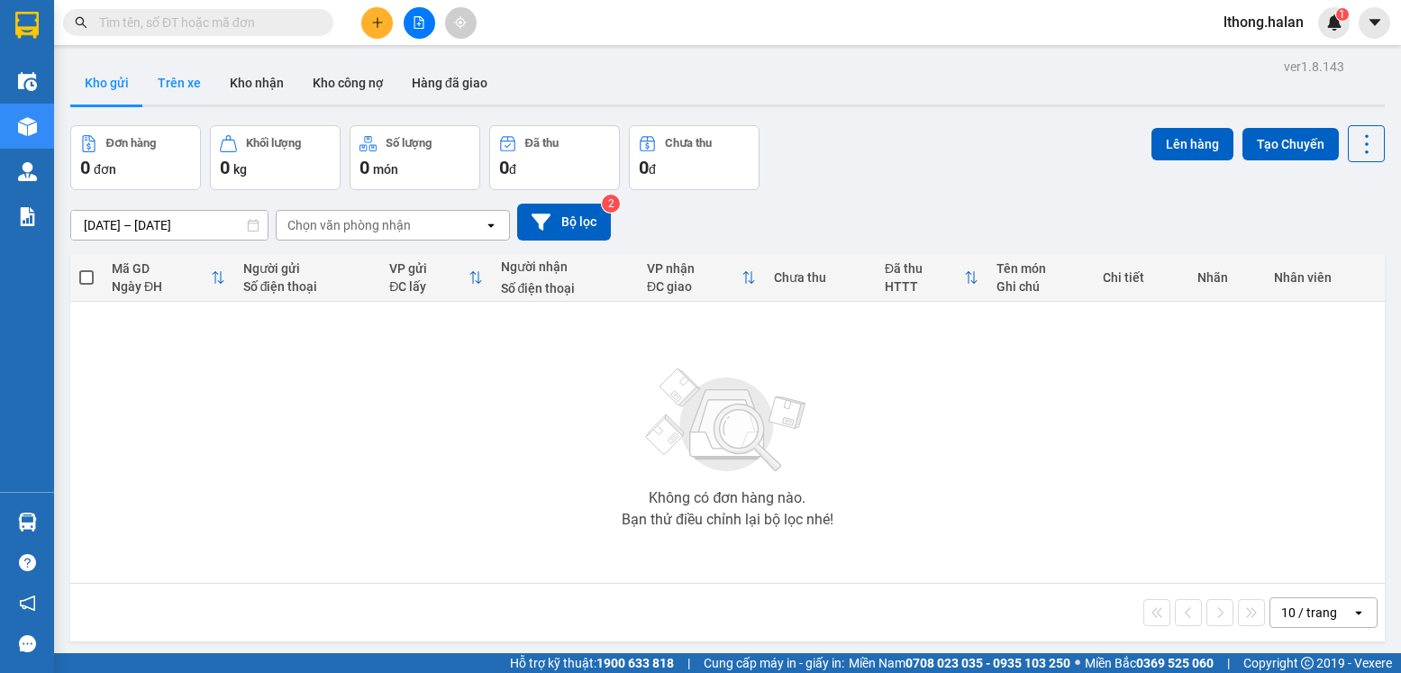
click at [180, 80] on button "Trên xe" at bounding box center [179, 82] width 72 height 43
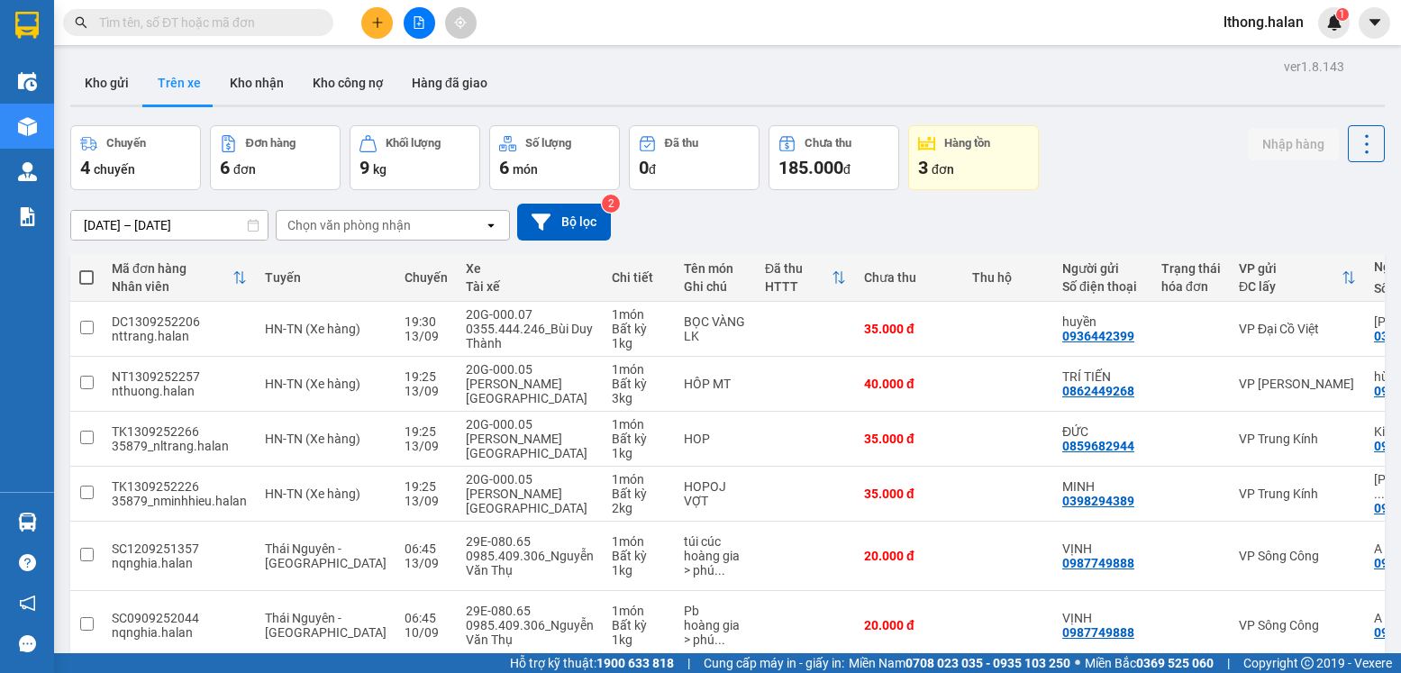
click at [281, 25] on input "text" at bounding box center [205, 23] width 213 height 20
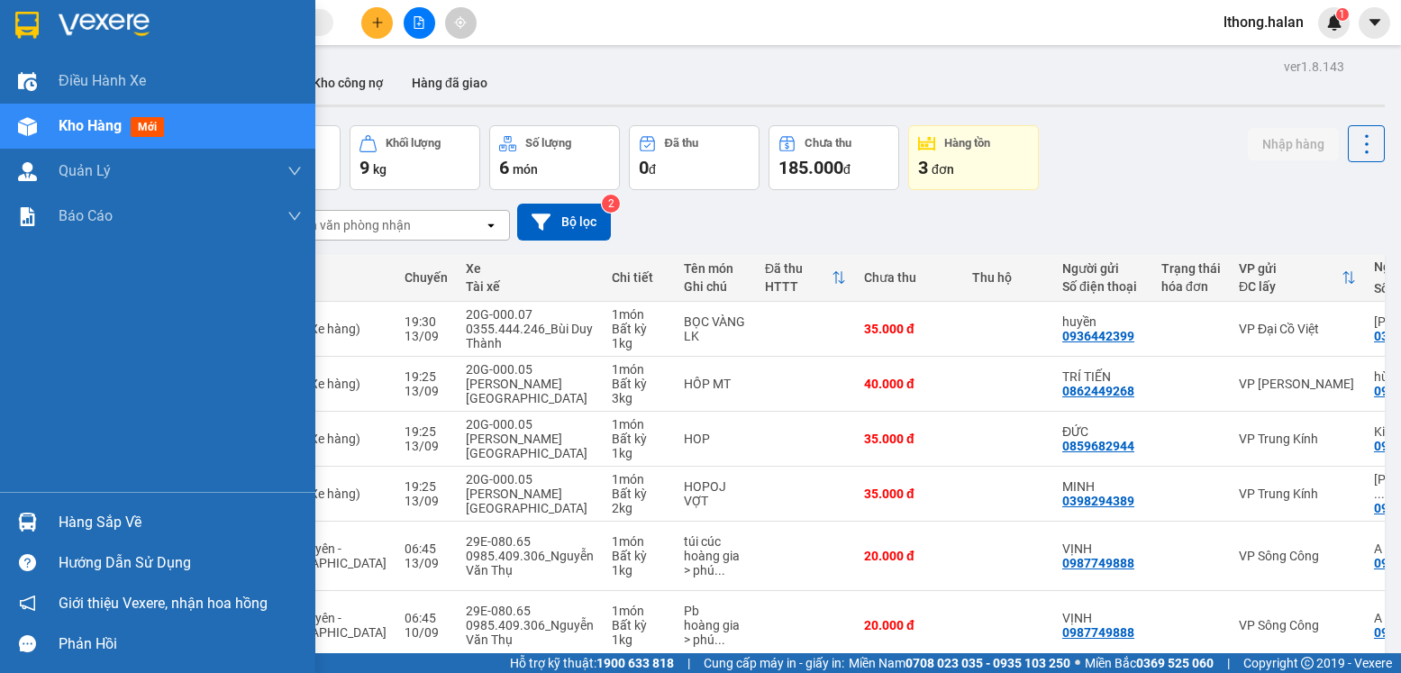
click at [61, 526] on div "Hàng sắp về" at bounding box center [180, 522] width 243 height 27
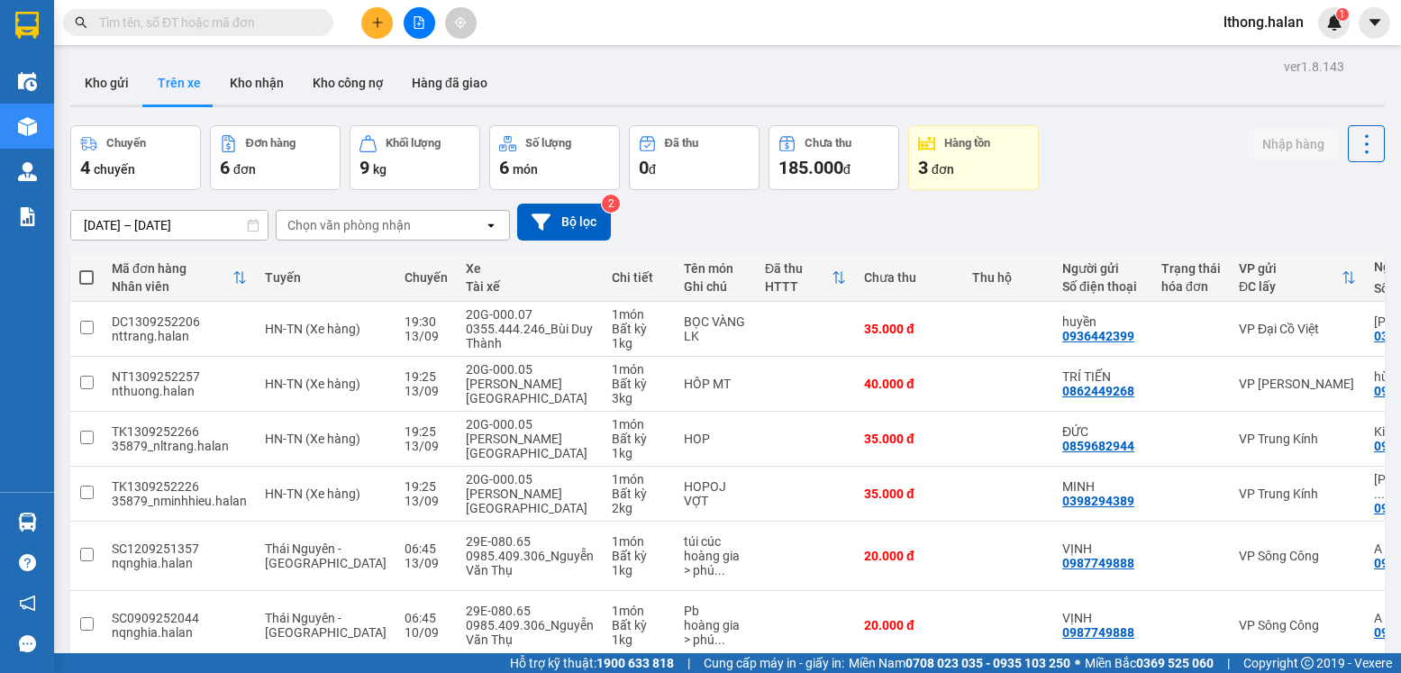
click at [1127, 142] on section "Kết quả tìm kiếm ( 10000 ) Bộ lọc Mã ĐH Trạng thái Món hàng Thu hộ Tổng cước Ch…" at bounding box center [700, 336] width 1401 height 673
click at [89, 84] on button "Kho gửi" at bounding box center [106, 82] width 73 height 43
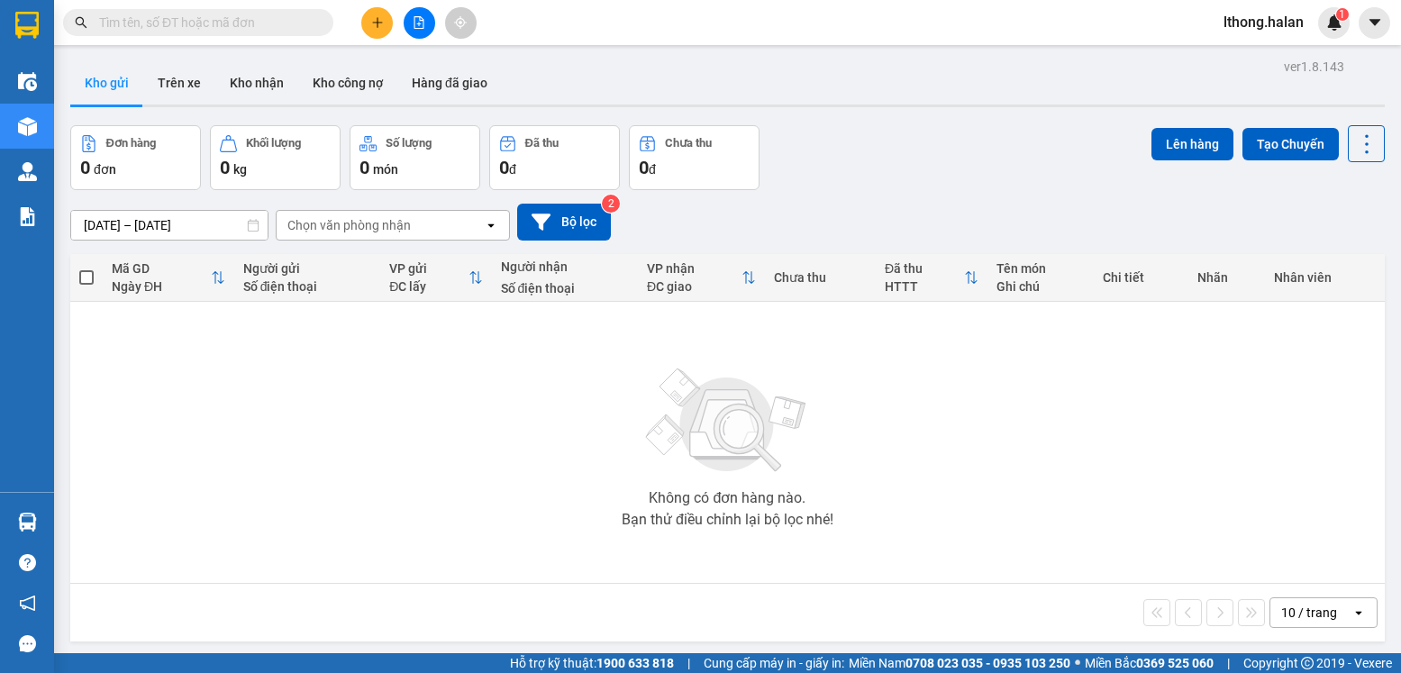
click at [234, 29] on input "text" at bounding box center [205, 23] width 213 height 20
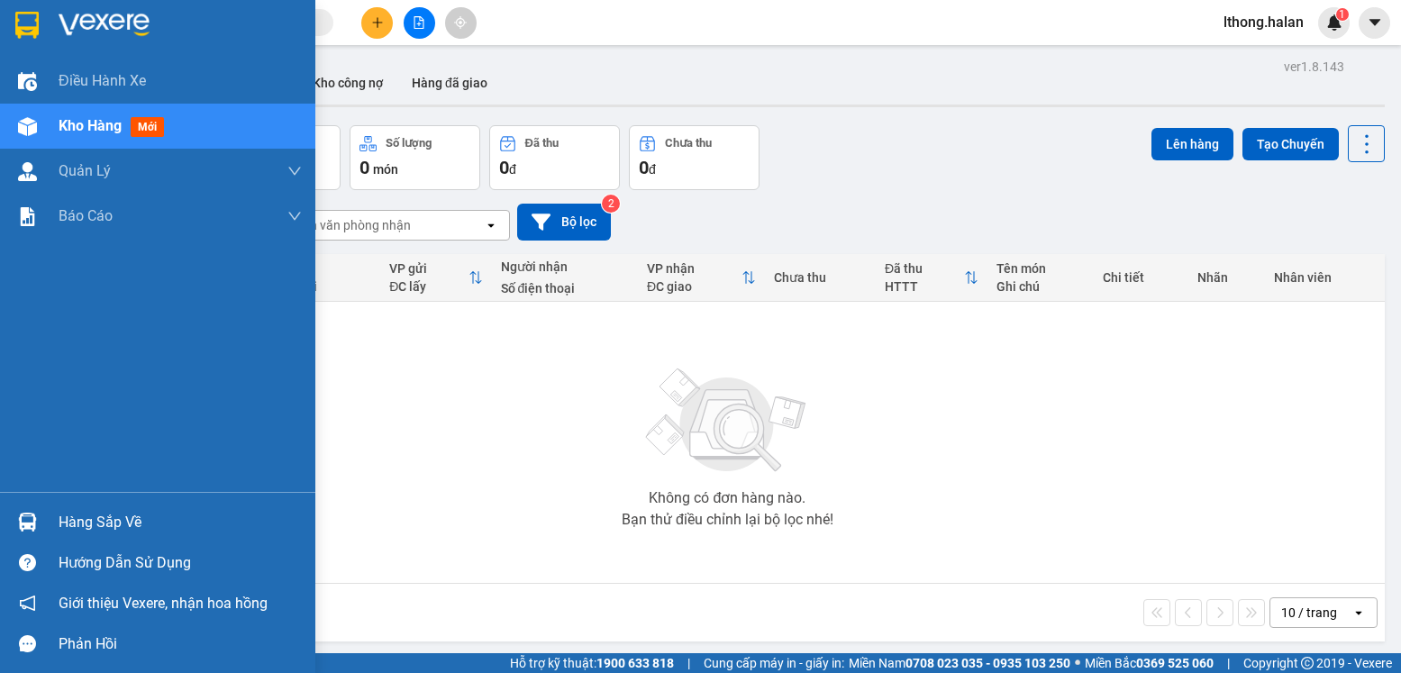
click at [84, 535] on div "Hàng sắp về" at bounding box center [180, 522] width 243 height 27
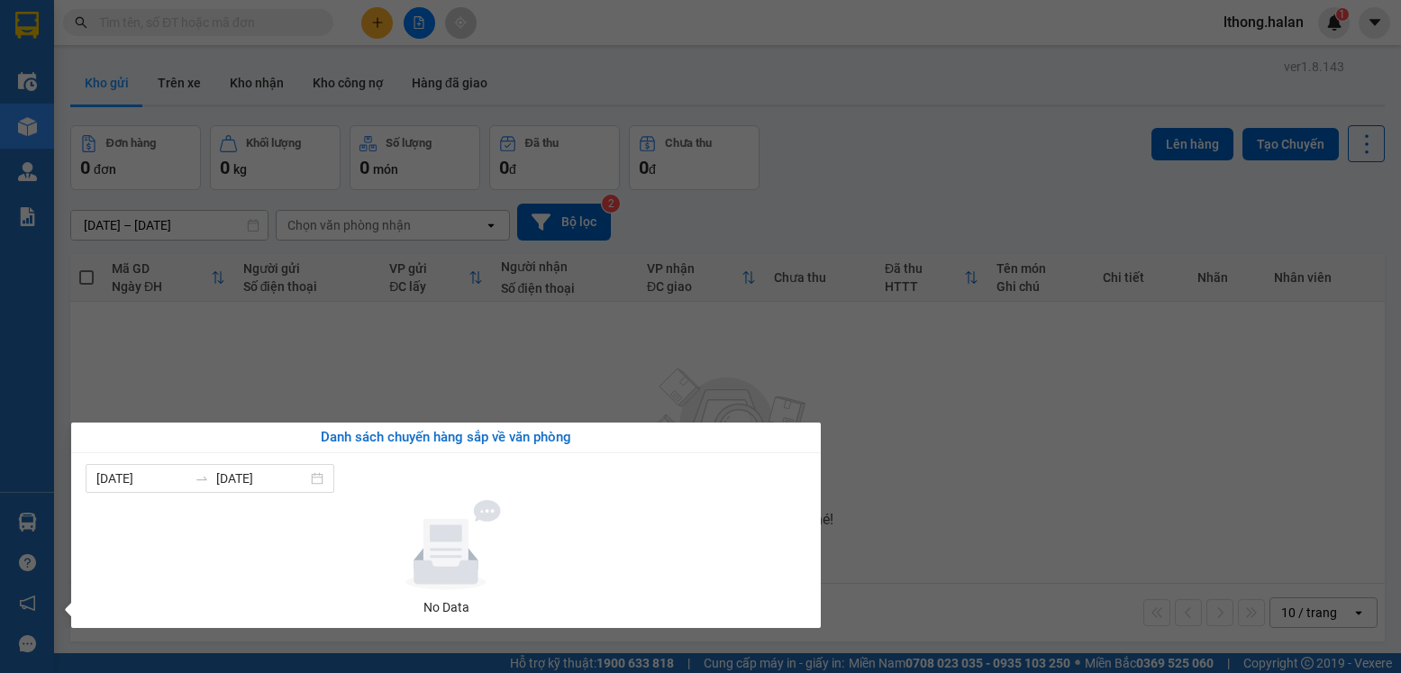
click at [951, 490] on section "Kết quả tìm kiếm ( 10000 ) Bộ lọc Mã ĐH Trạng thái Món hàng Thu hộ Tổng cước Ch…" at bounding box center [700, 336] width 1401 height 673
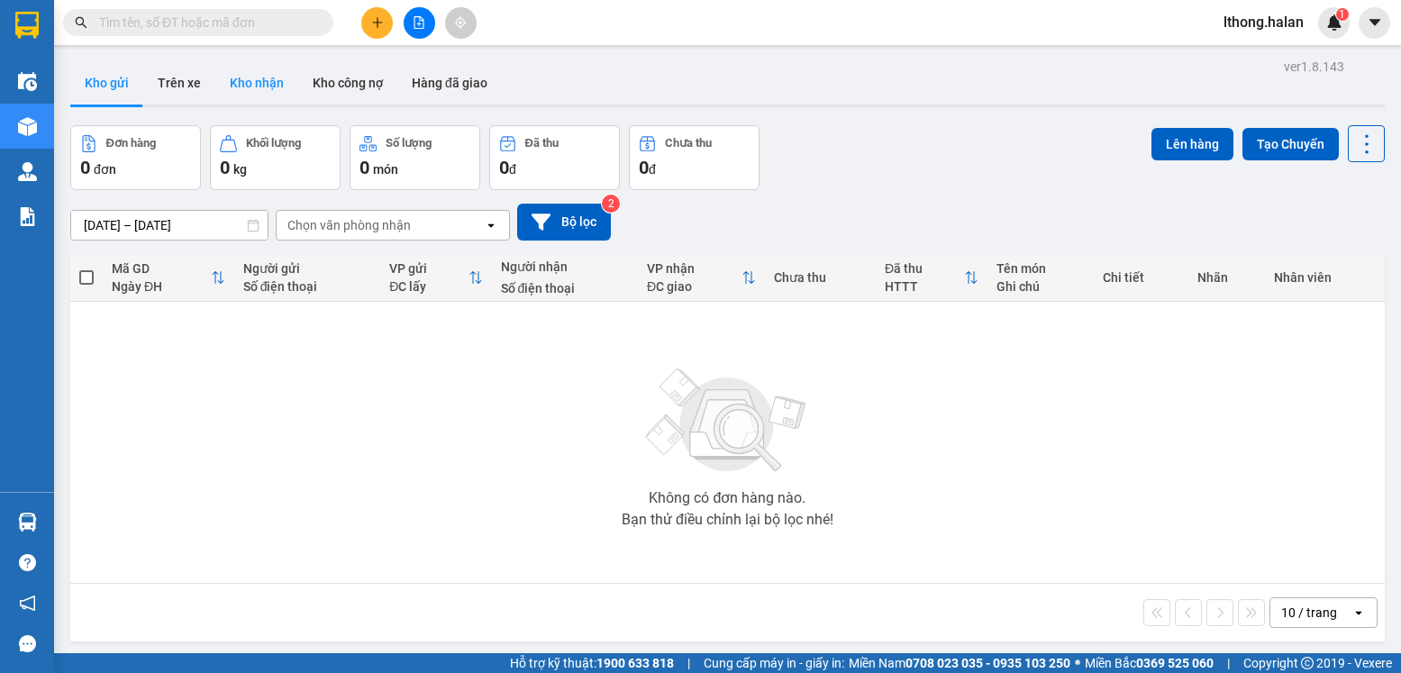
click at [256, 88] on button "Kho nhận" at bounding box center [256, 82] width 83 height 43
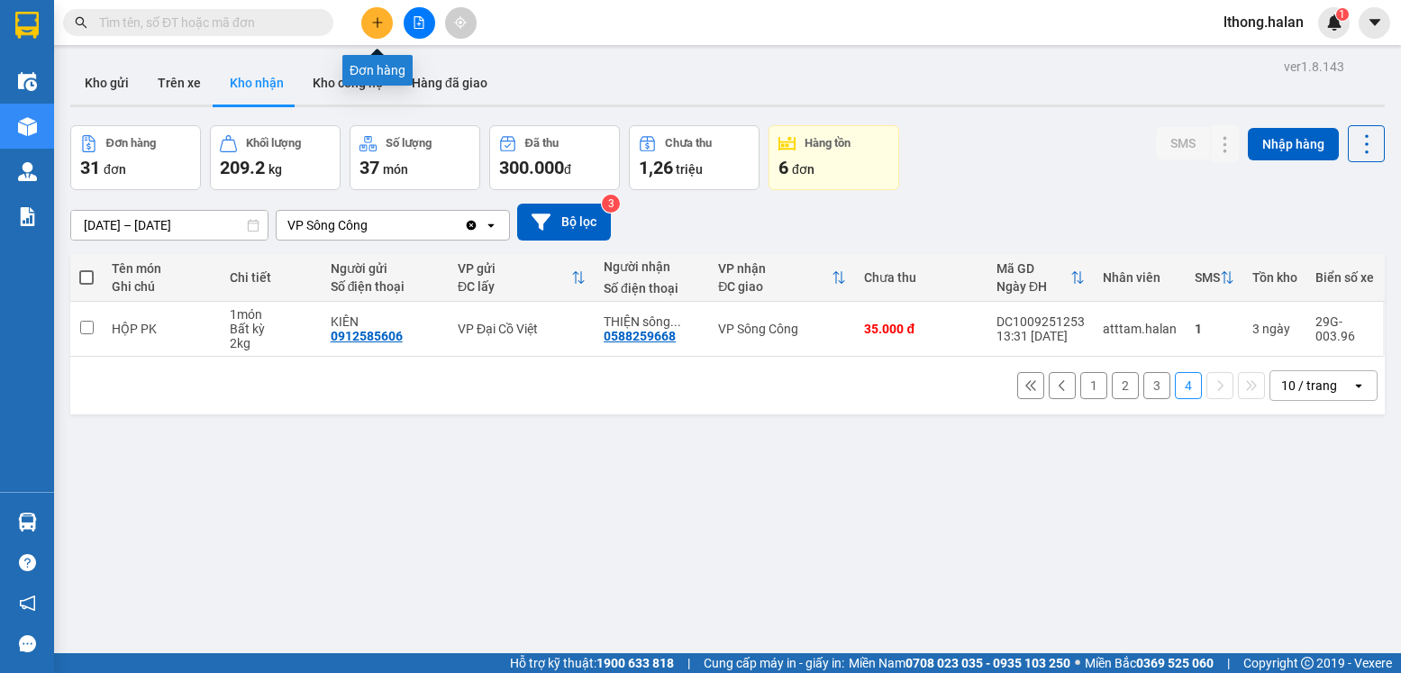
click at [382, 20] on icon "plus" at bounding box center [377, 22] width 13 height 13
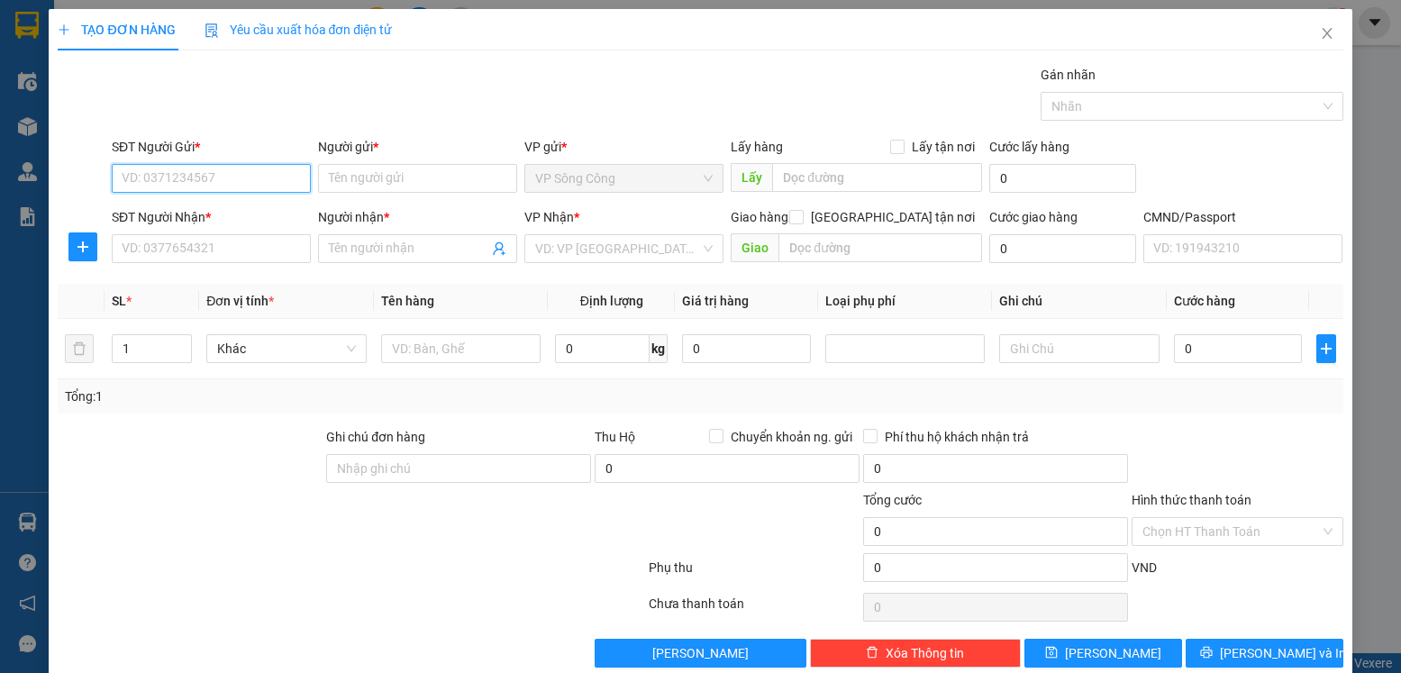
click at [224, 177] on input "SĐT Người Gửi *" at bounding box center [211, 178] width 199 height 29
type input "0914502508"
click at [150, 210] on div "0914502508 - BS HOA" at bounding box center [210, 214] width 176 height 20
type input "BS HOA"
type input "0914502508"
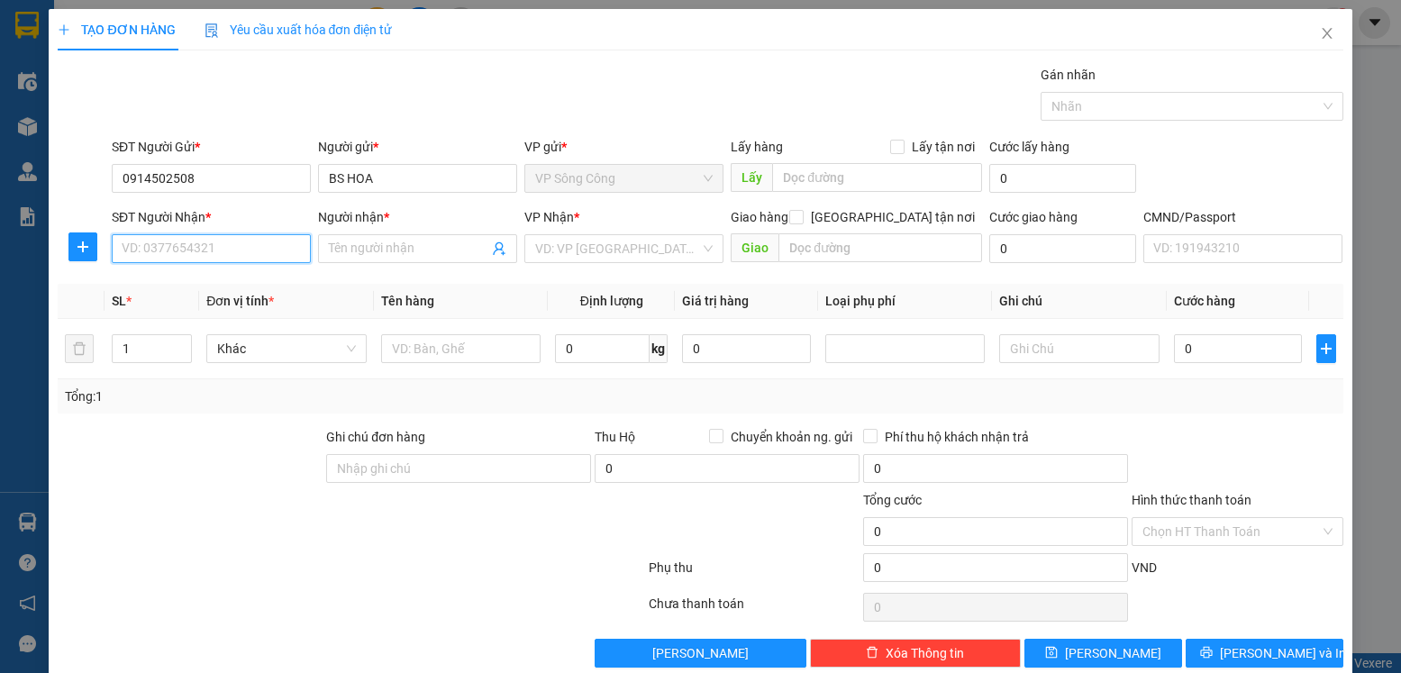
click at [157, 249] on input "SĐT Người Nhận *" at bounding box center [211, 248] width 199 height 29
type input "0942763888"
click at [158, 286] on div "0942763888 - SƠN" at bounding box center [210, 285] width 176 height 20
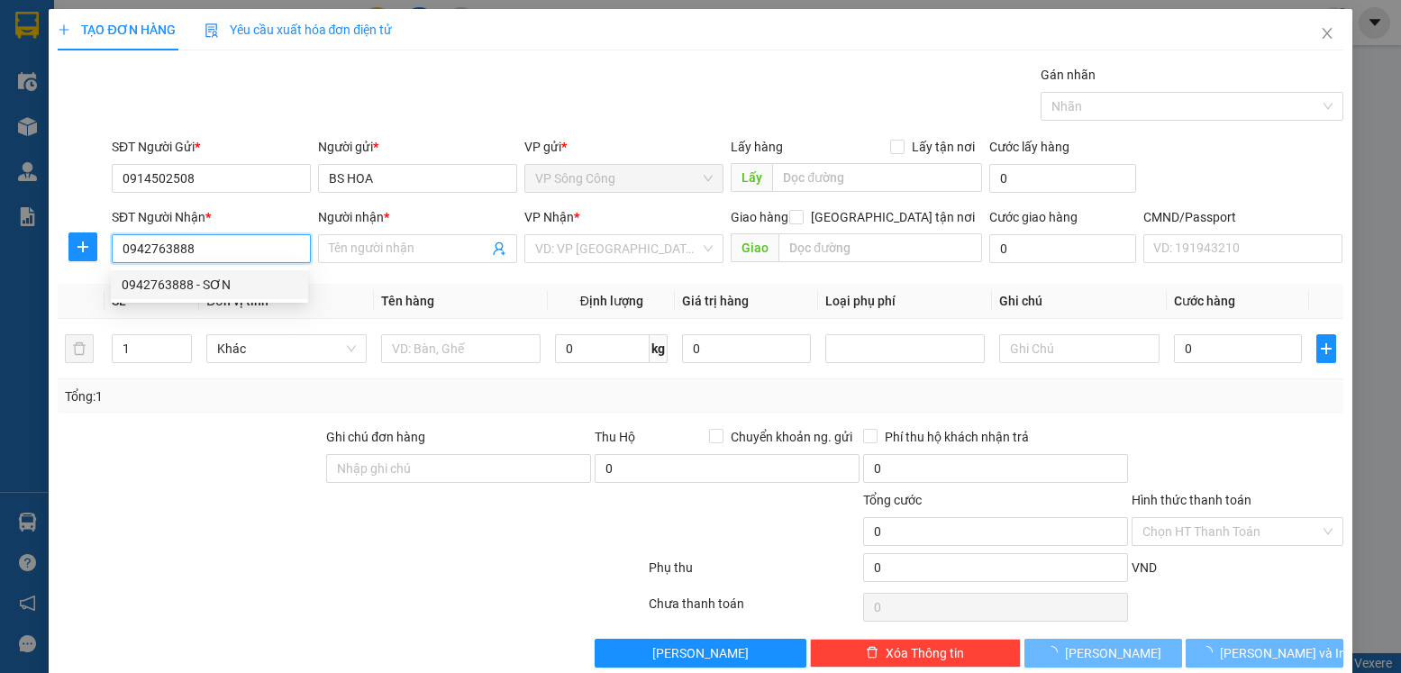
type input "SƠN"
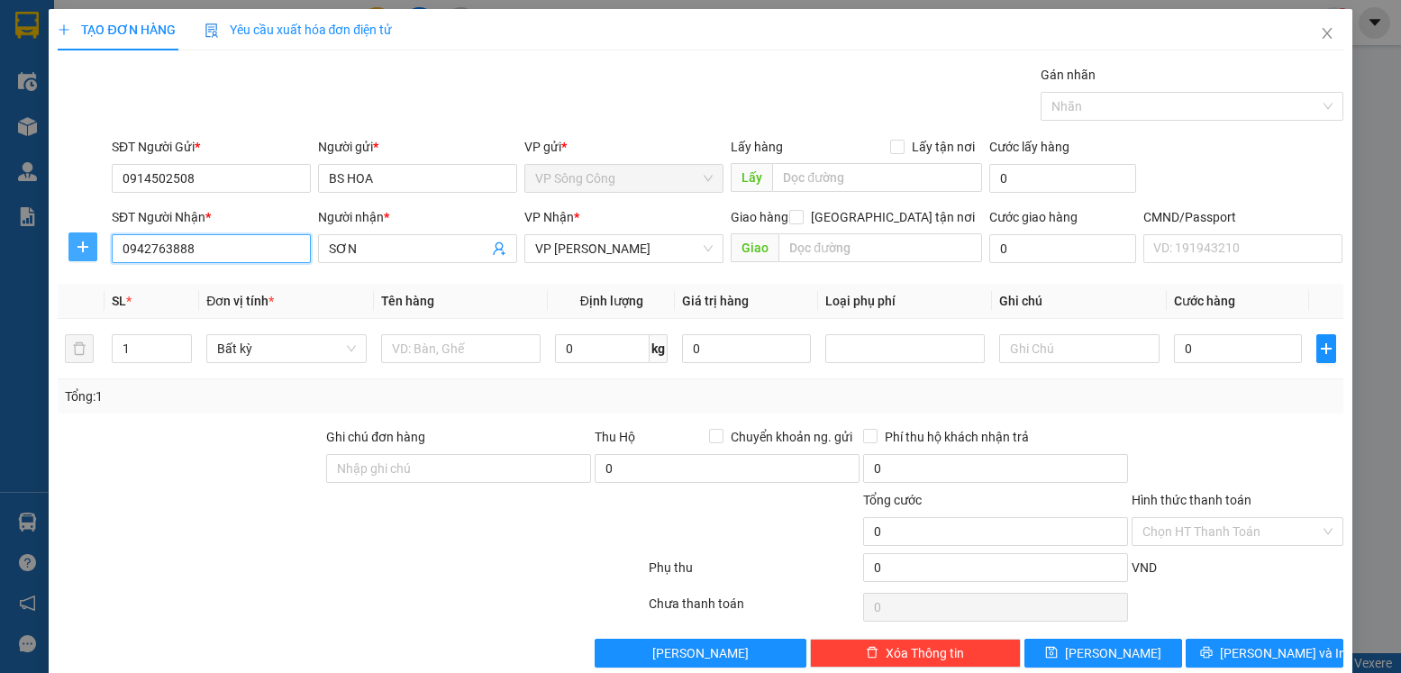
type input "0942763888"
click at [79, 249] on icon "plus" at bounding box center [83, 247] width 14 height 14
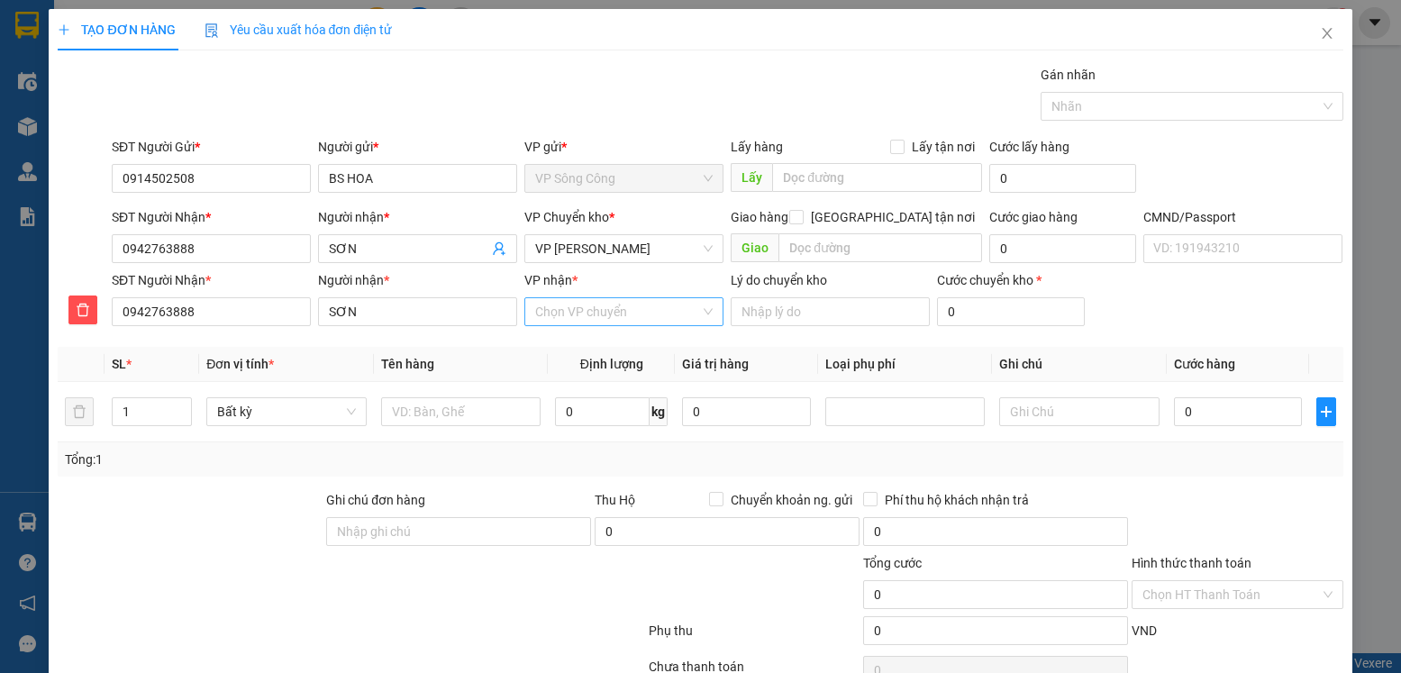
click at [620, 312] on input "VP nhận *" at bounding box center [617, 311] width 165 height 27
type input "nguy"
click at [611, 376] on div "VP [PERSON_NAME]" at bounding box center [618, 377] width 176 height 20
click at [653, 245] on span "VP [PERSON_NAME]" at bounding box center [623, 248] width 177 height 27
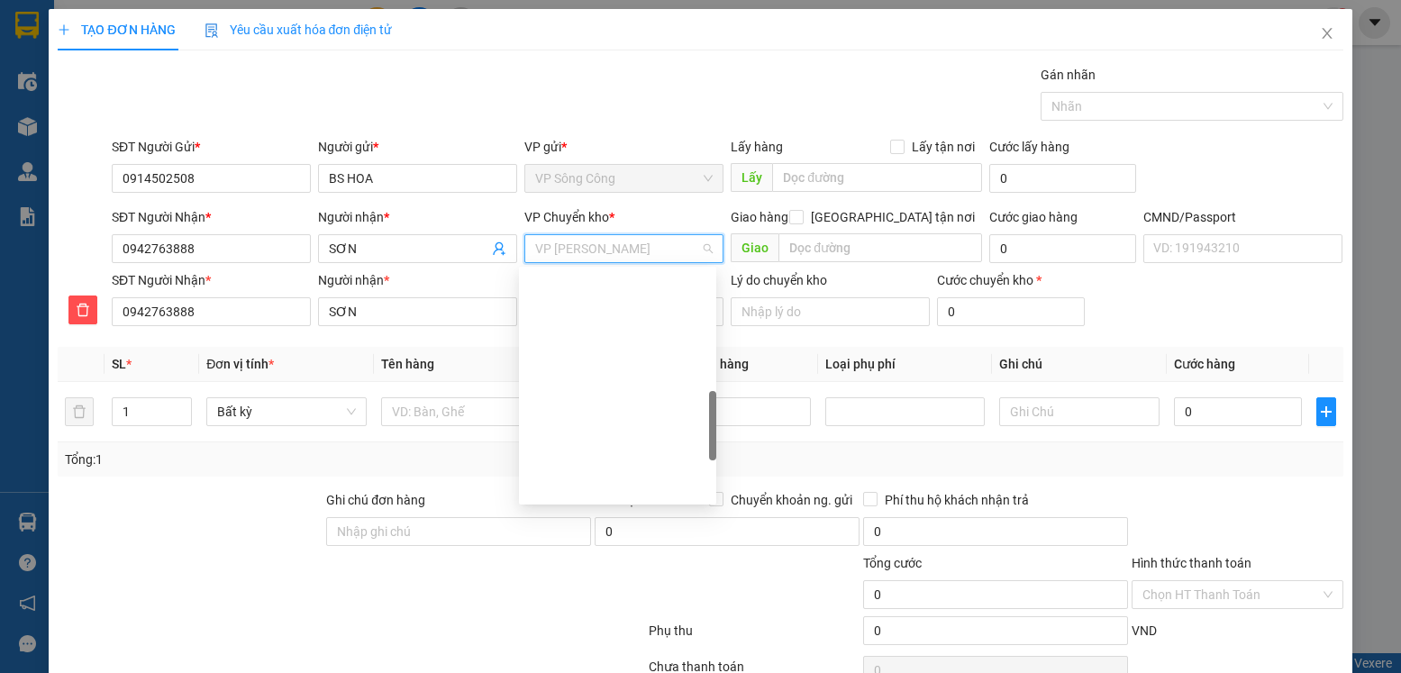
scroll to position [497, 0]
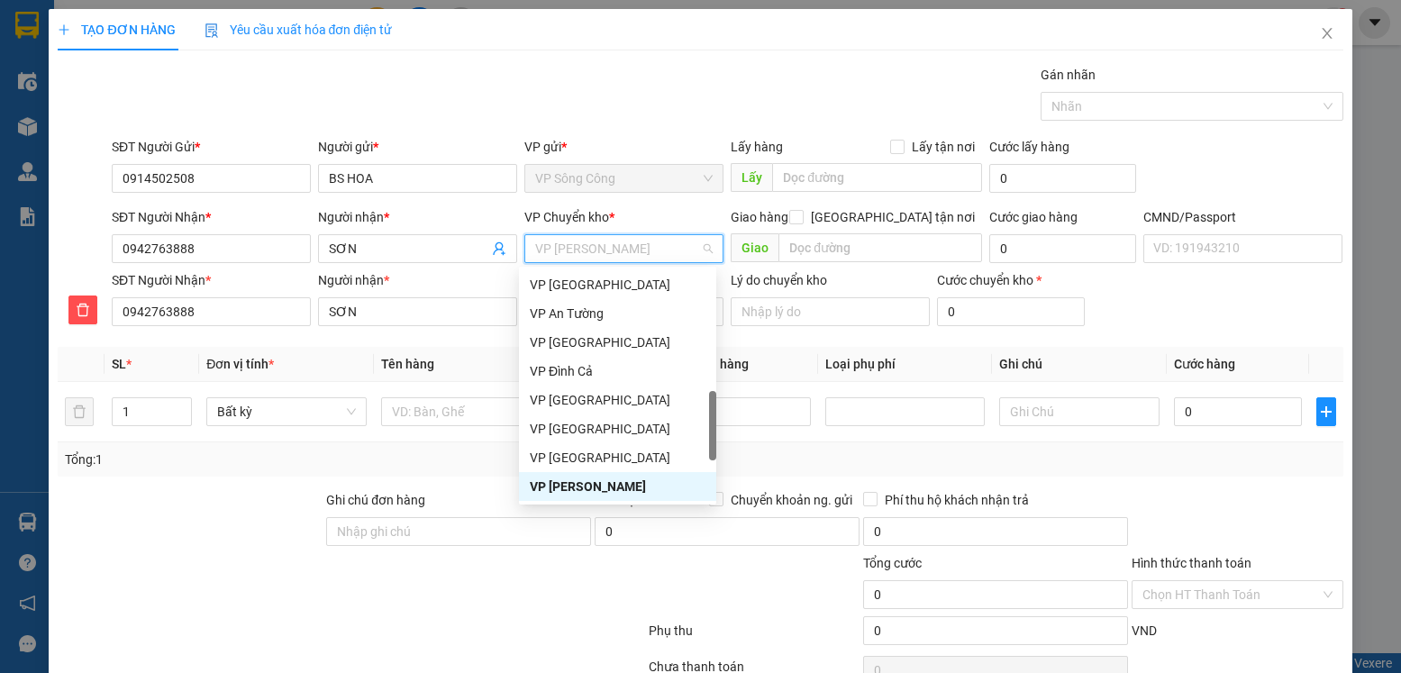
type input "b"
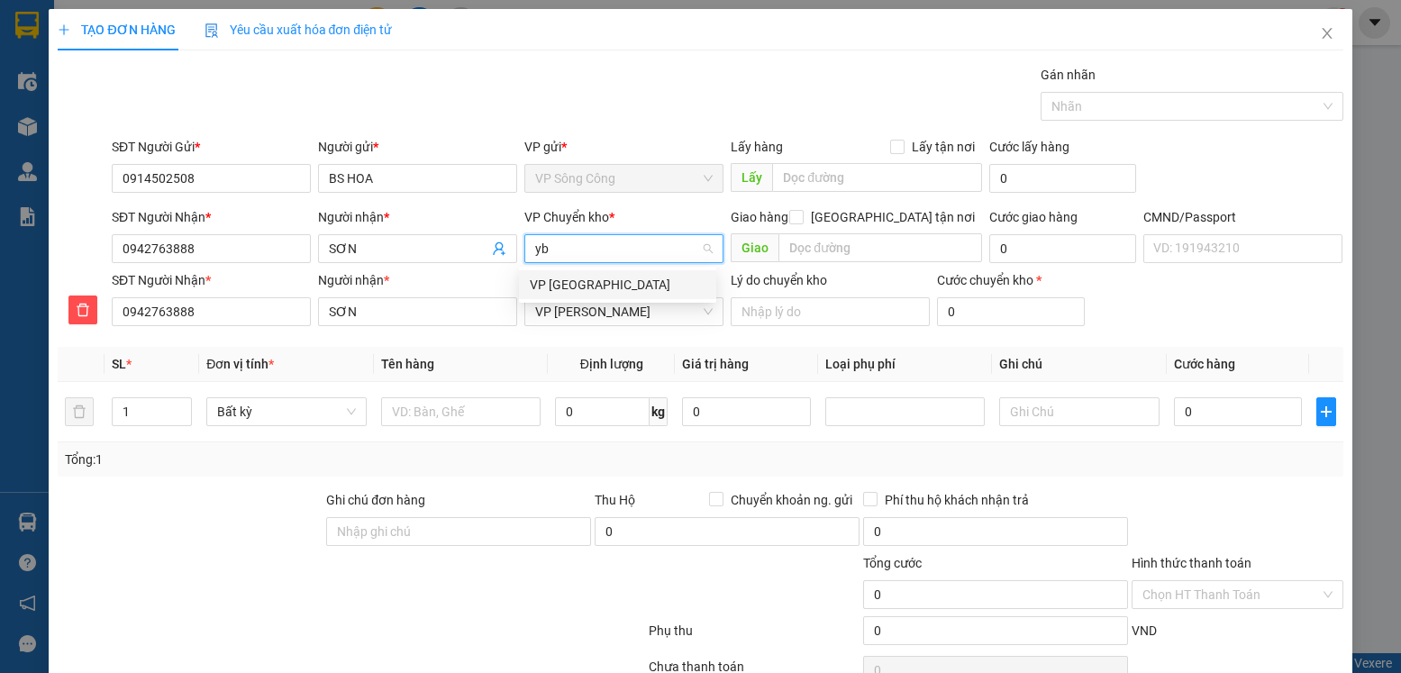
type input "yb"
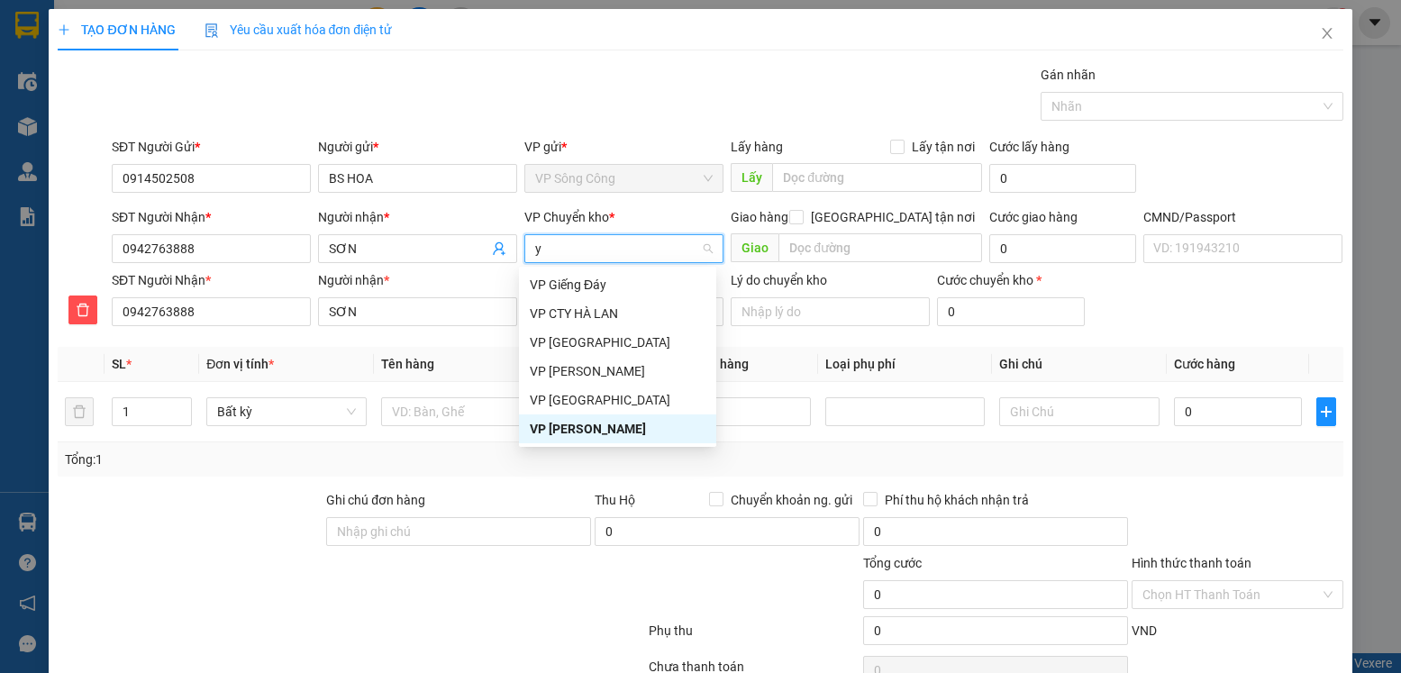
type input "yb"
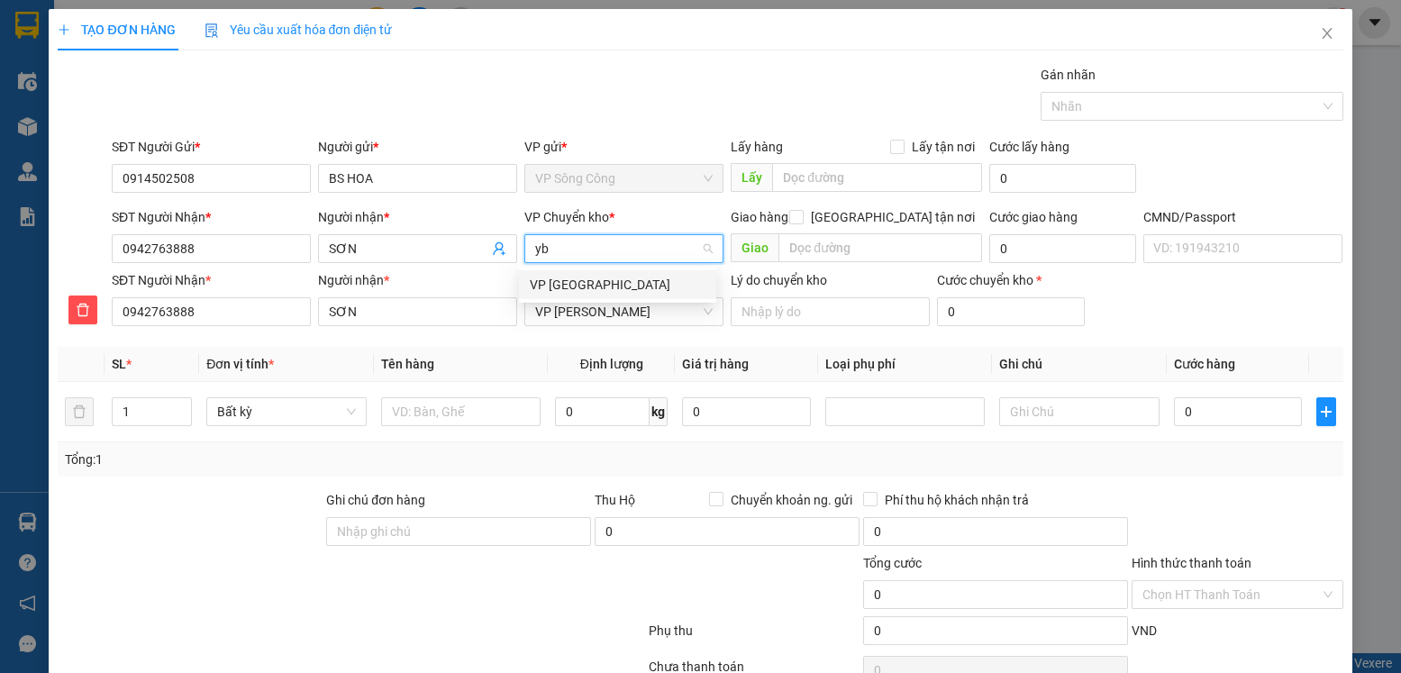
click at [586, 283] on div "VP [GEOGRAPHIC_DATA]" at bounding box center [618, 285] width 176 height 20
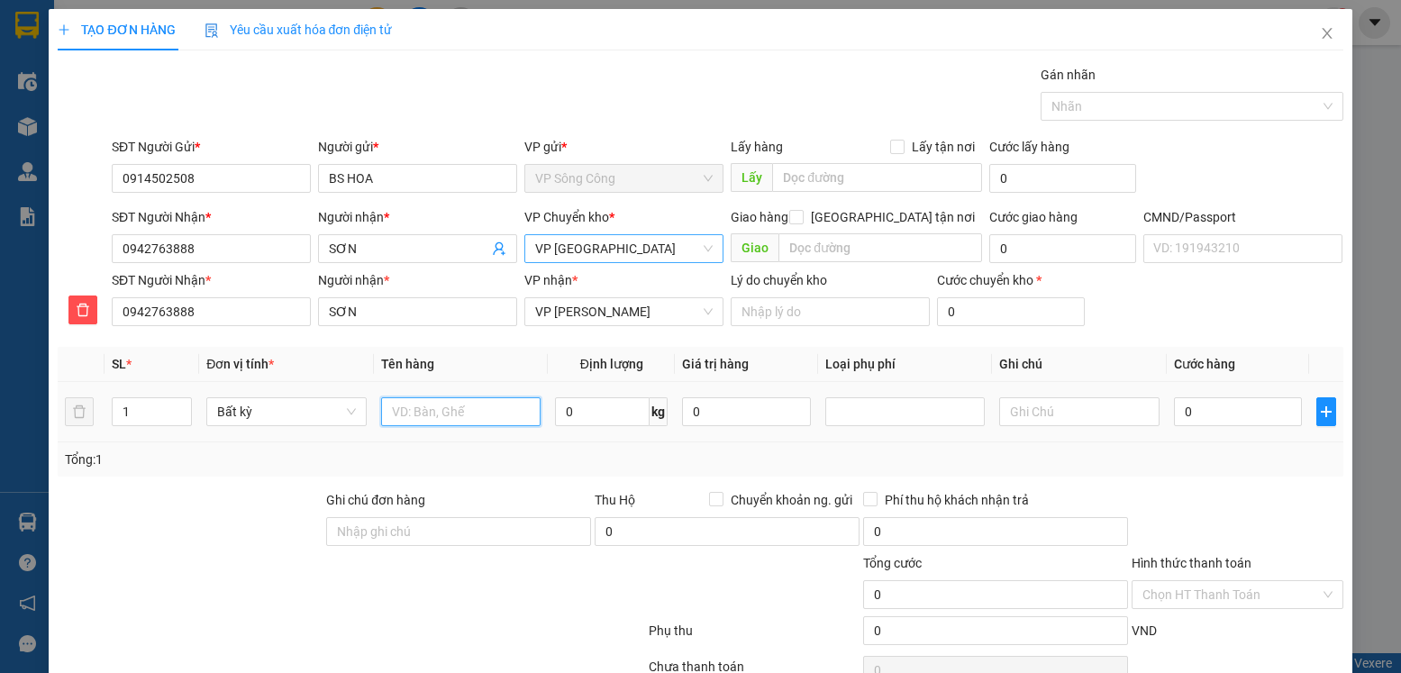
click at [438, 411] on input "text" at bounding box center [461, 411] width 160 height 29
type input "hộp lk răng"
click at [573, 411] on input "0" at bounding box center [602, 411] width 95 height 29
type input "0.2"
drag, startPoint x: 1193, startPoint y: 412, endPoint x: 1211, endPoint y: 461, distance: 52.7
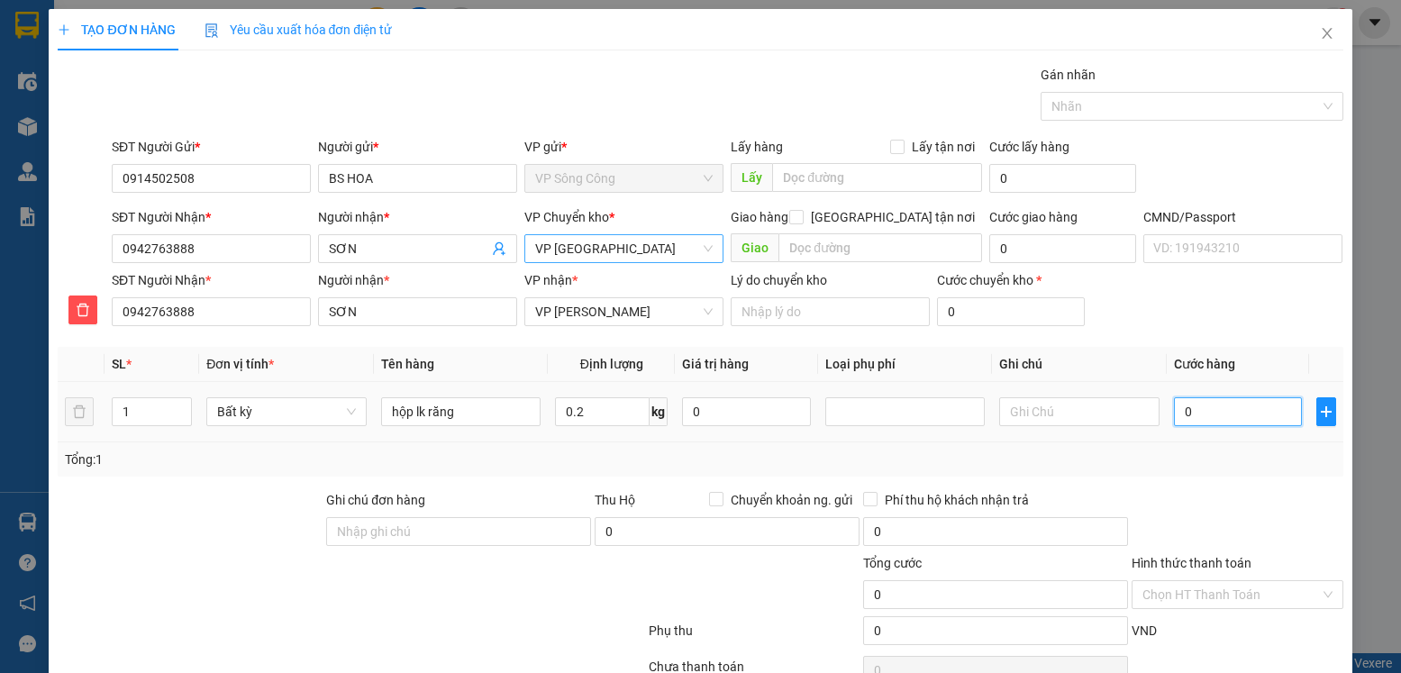
click at [1194, 412] on input "0" at bounding box center [1238, 411] width 128 height 29
type input "35.000"
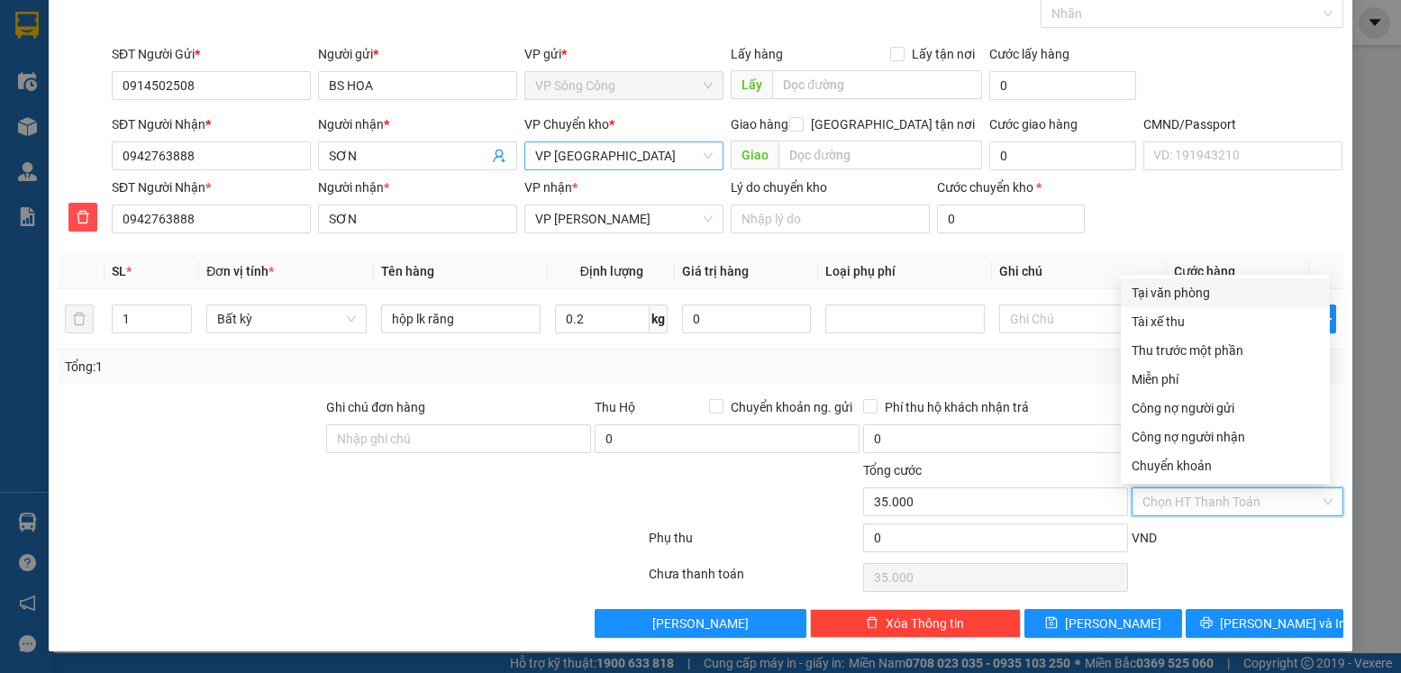
click at [1251, 503] on input "Hình thức thanh toán" at bounding box center [1230, 501] width 177 height 27
click at [1207, 292] on div "Tại văn phòng" at bounding box center [1224, 293] width 187 height 20
type input "0"
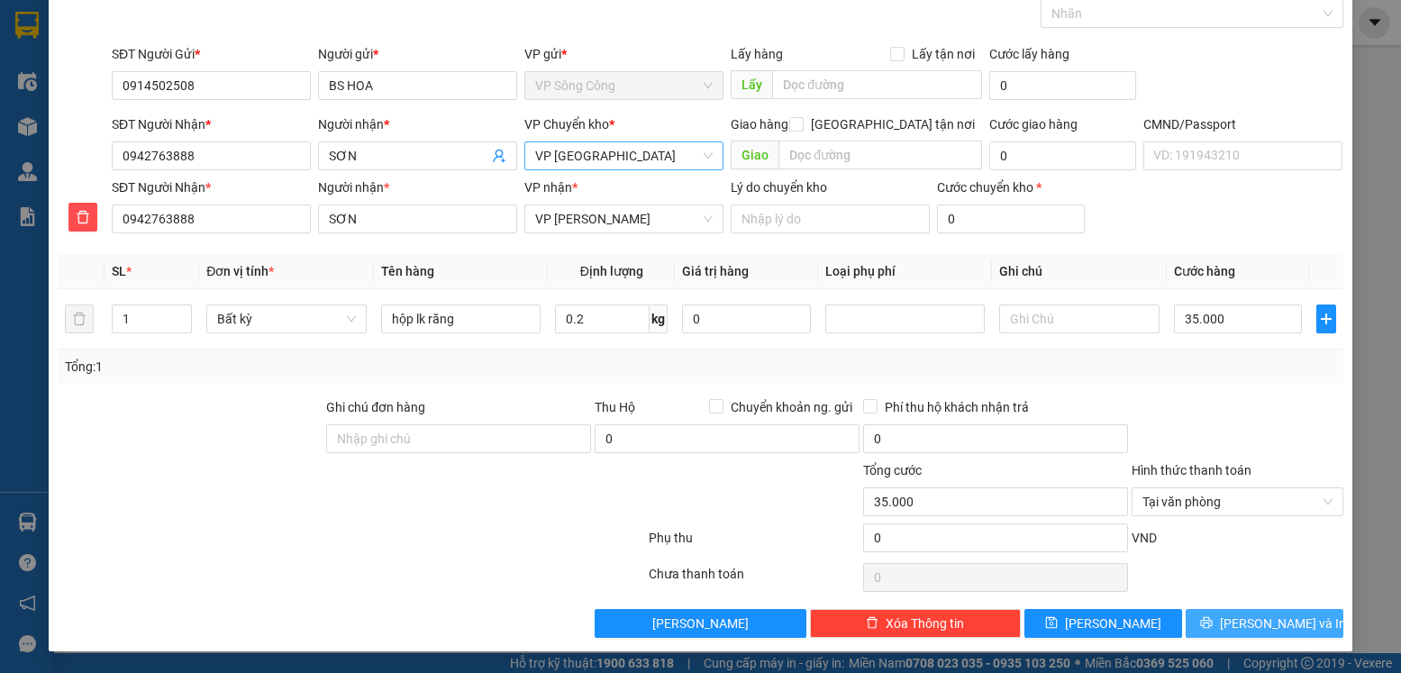
click at [1287, 618] on button "[PERSON_NAME] và In" at bounding box center [1264, 623] width 158 height 29
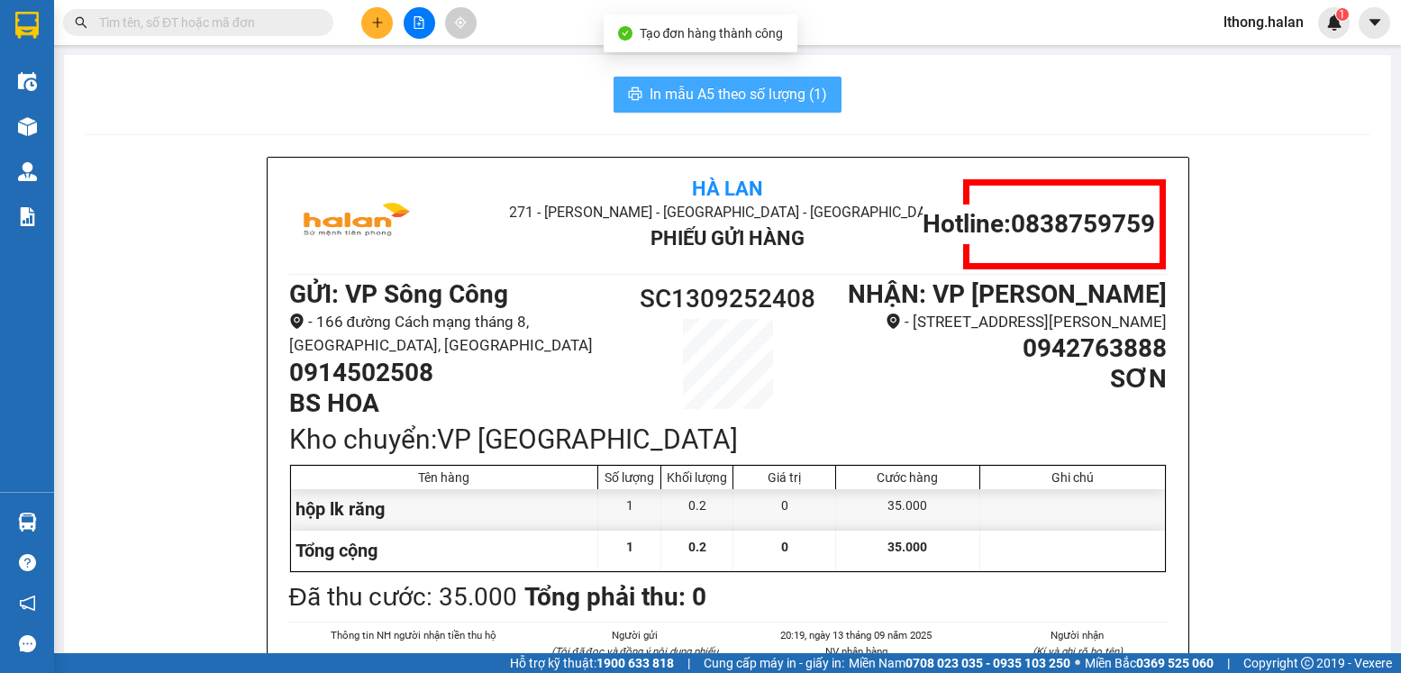
click at [698, 88] on span "In mẫu A5 theo số lượng (1)" at bounding box center [737, 94] width 177 height 23
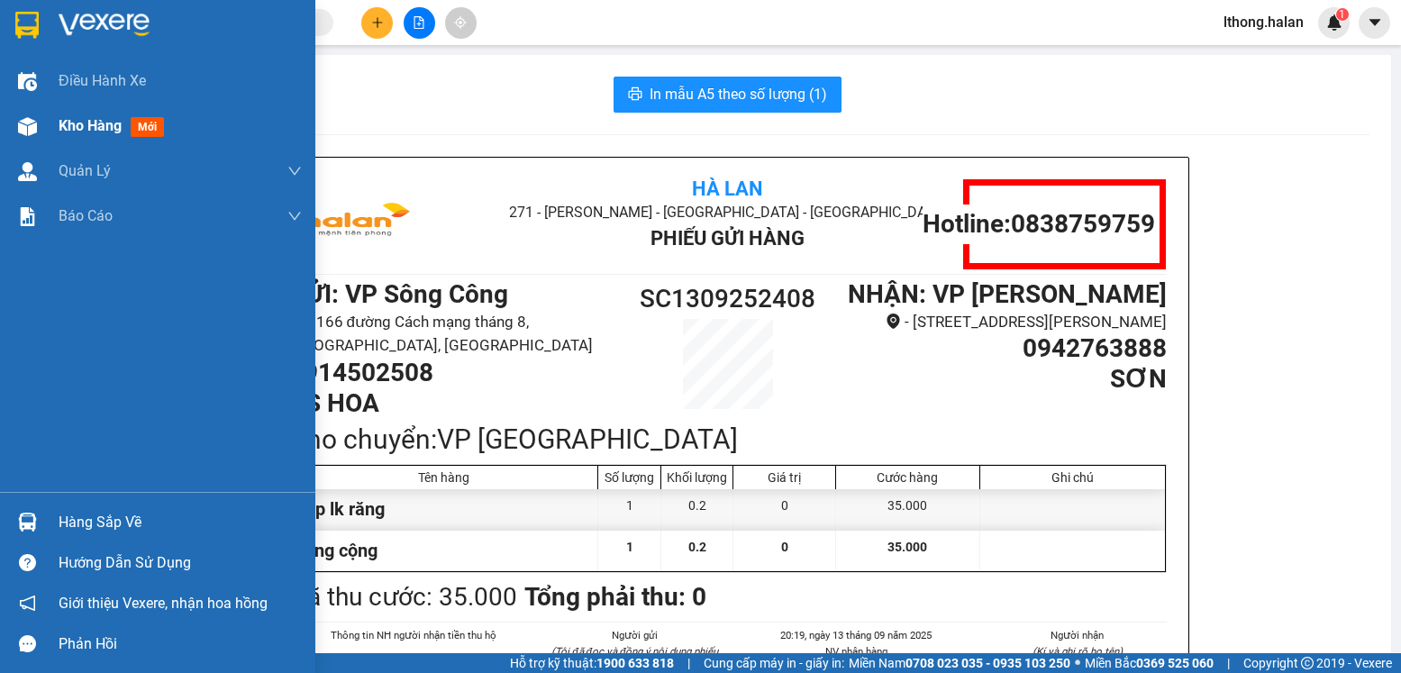
click at [87, 121] on span "Kho hàng" at bounding box center [90, 125] width 63 height 17
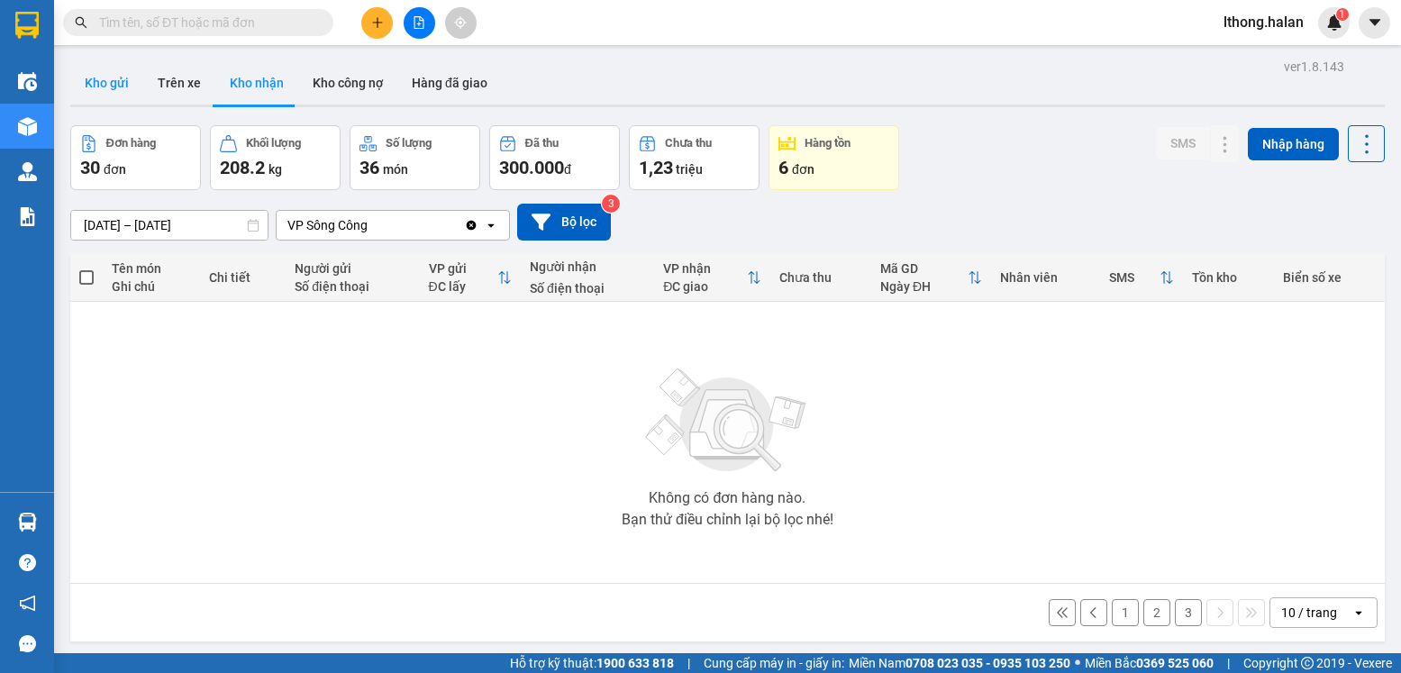
click at [116, 77] on button "Kho gửi" at bounding box center [106, 82] width 73 height 43
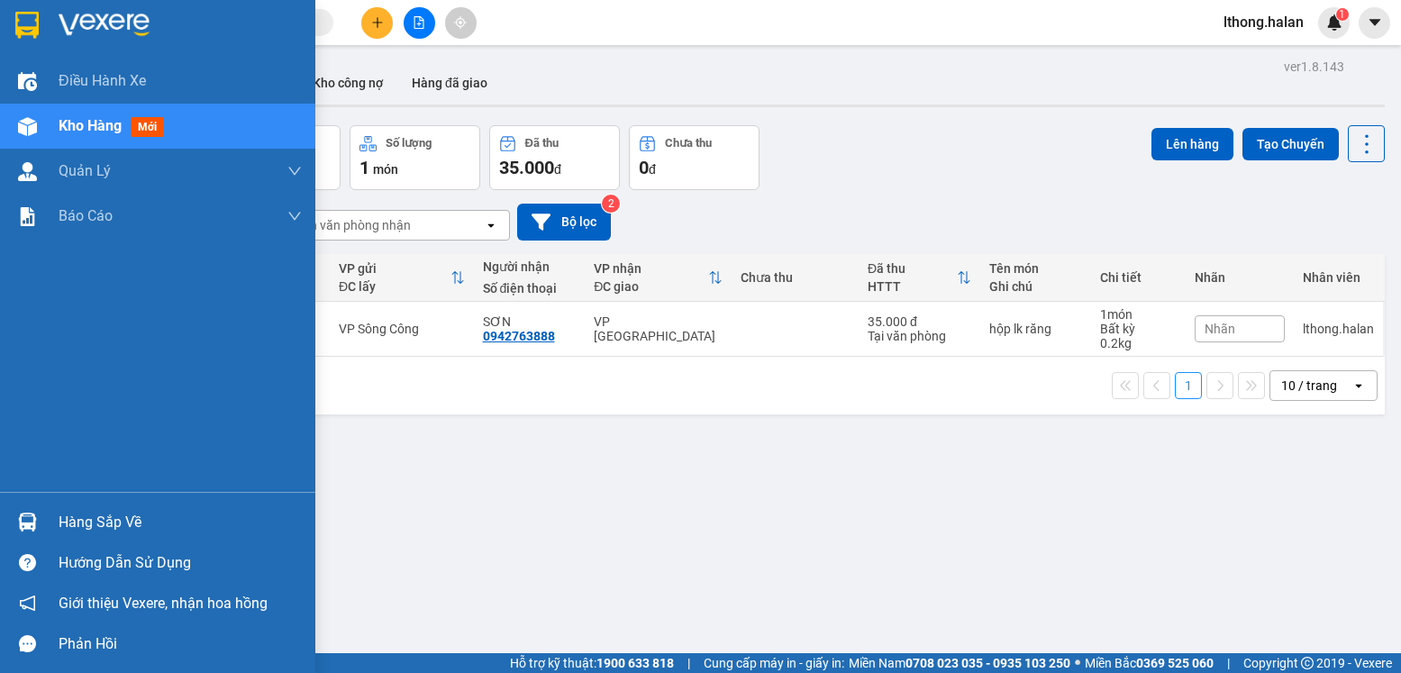
click at [108, 519] on div "Hàng sắp về" at bounding box center [180, 522] width 243 height 27
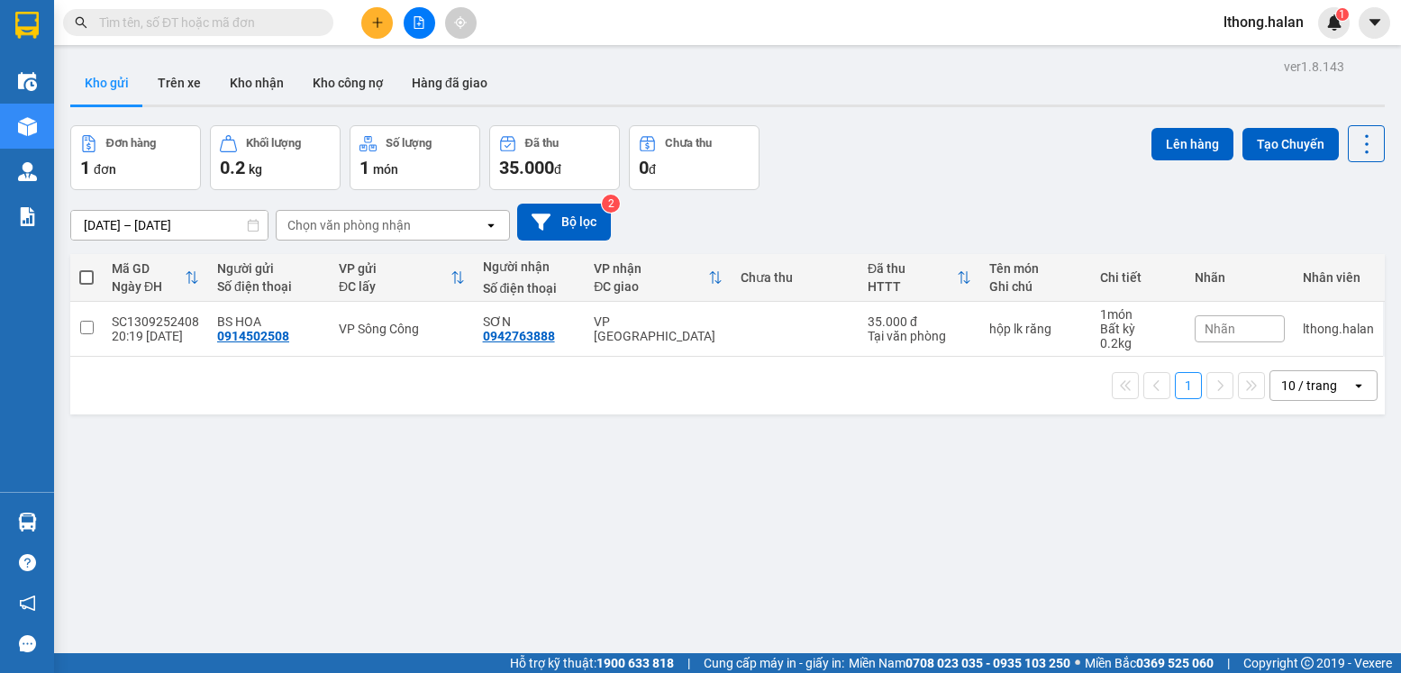
drag, startPoint x: 966, startPoint y: 534, endPoint x: 689, endPoint y: 53, distance: 555.2
click at [967, 535] on section "Kết quả tìm kiếm ( 10000 ) Bộ lọc Mã ĐH Trạng thái Món hàng Thu hộ Tổng cước Ch…" at bounding box center [700, 336] width 1401 height 673
click at [251, 77] on button "Kho nhận" at bounding box center [256, 82] width 83 height 43
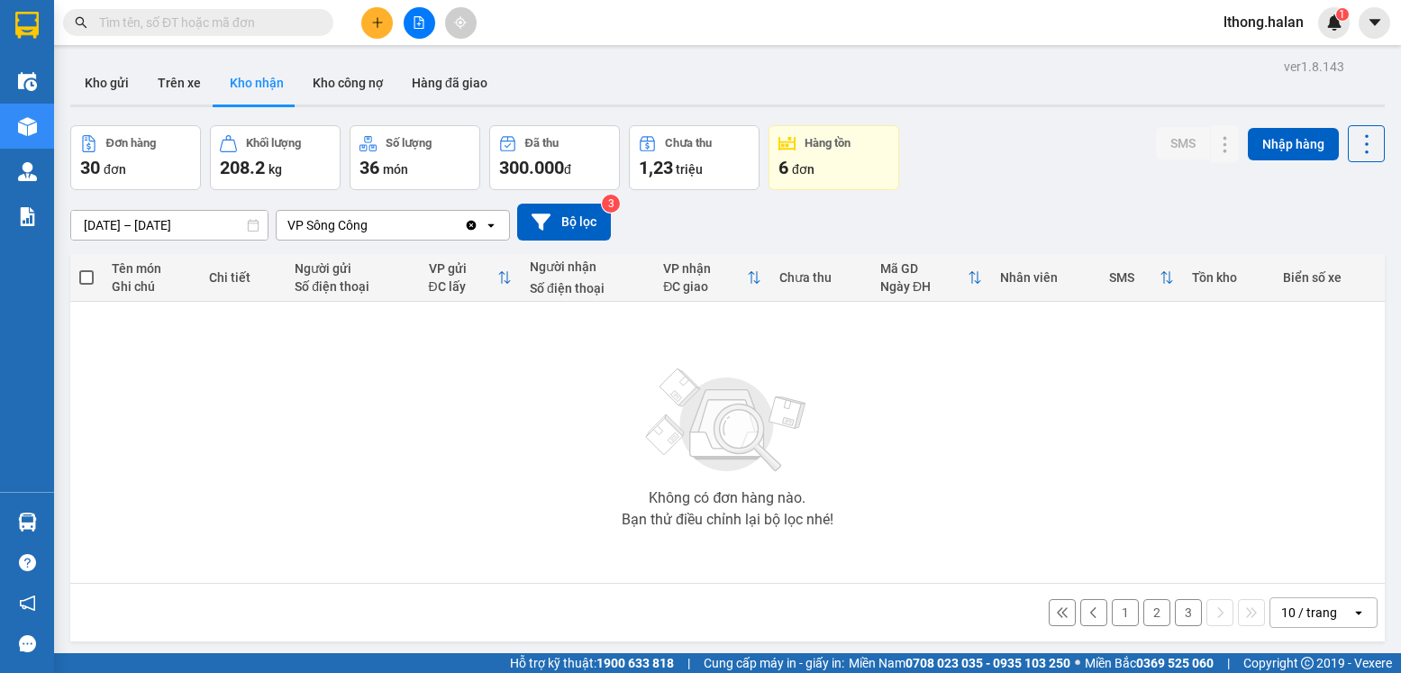
scroll to position [83, 0]
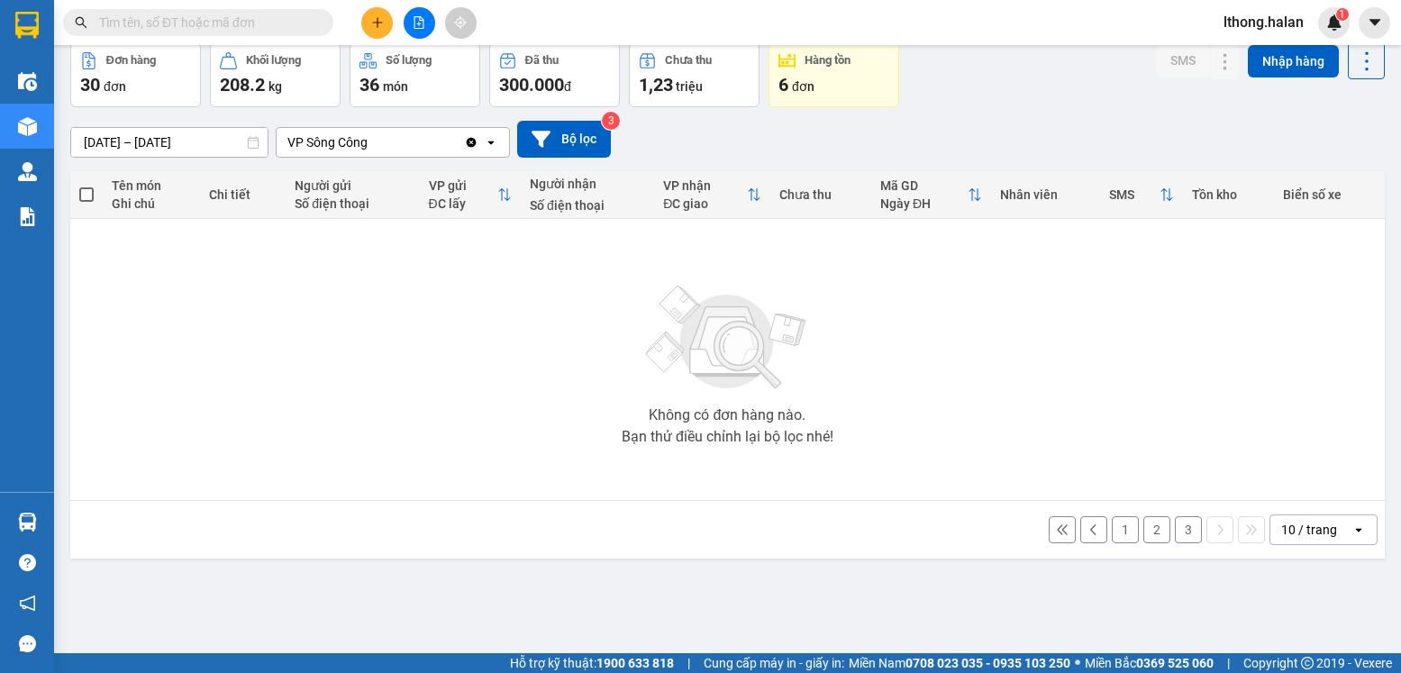
click at [1116, 531] on button "1" at bounding box center [1124, 529] width 27 height 27
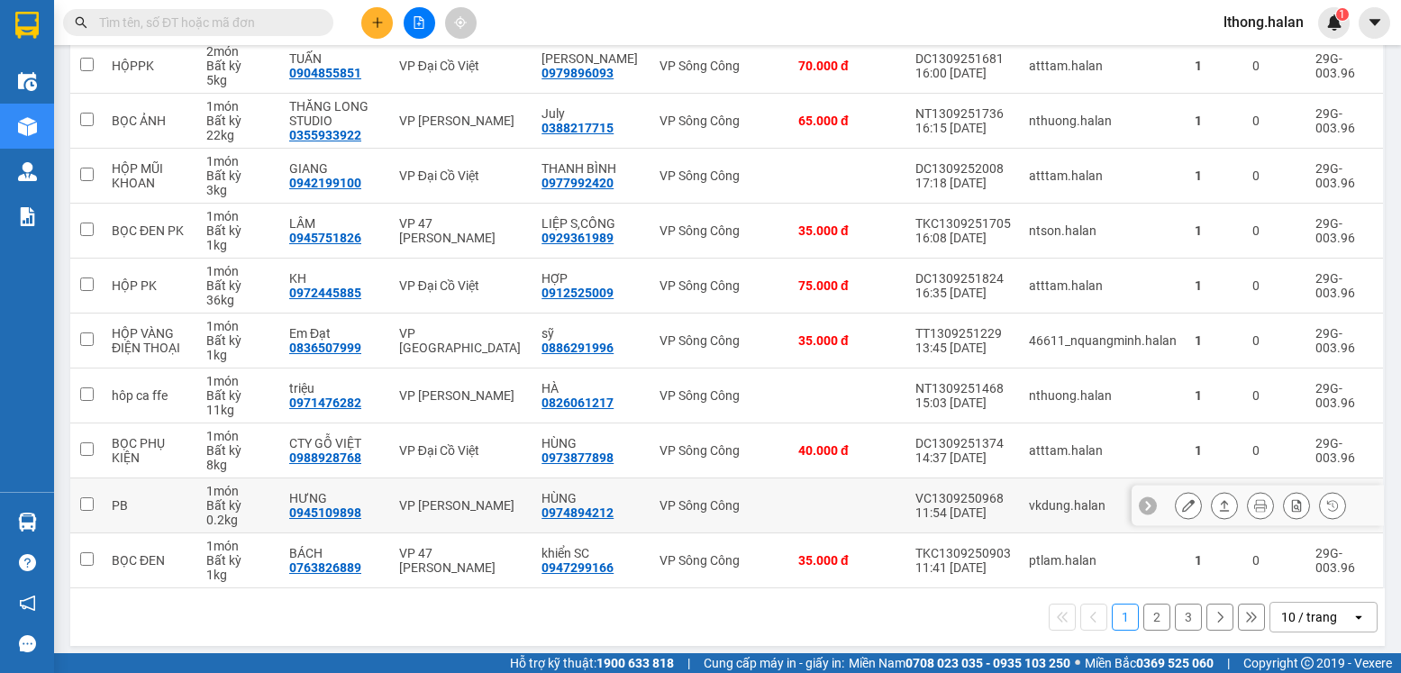
scroll to position [272, 0]
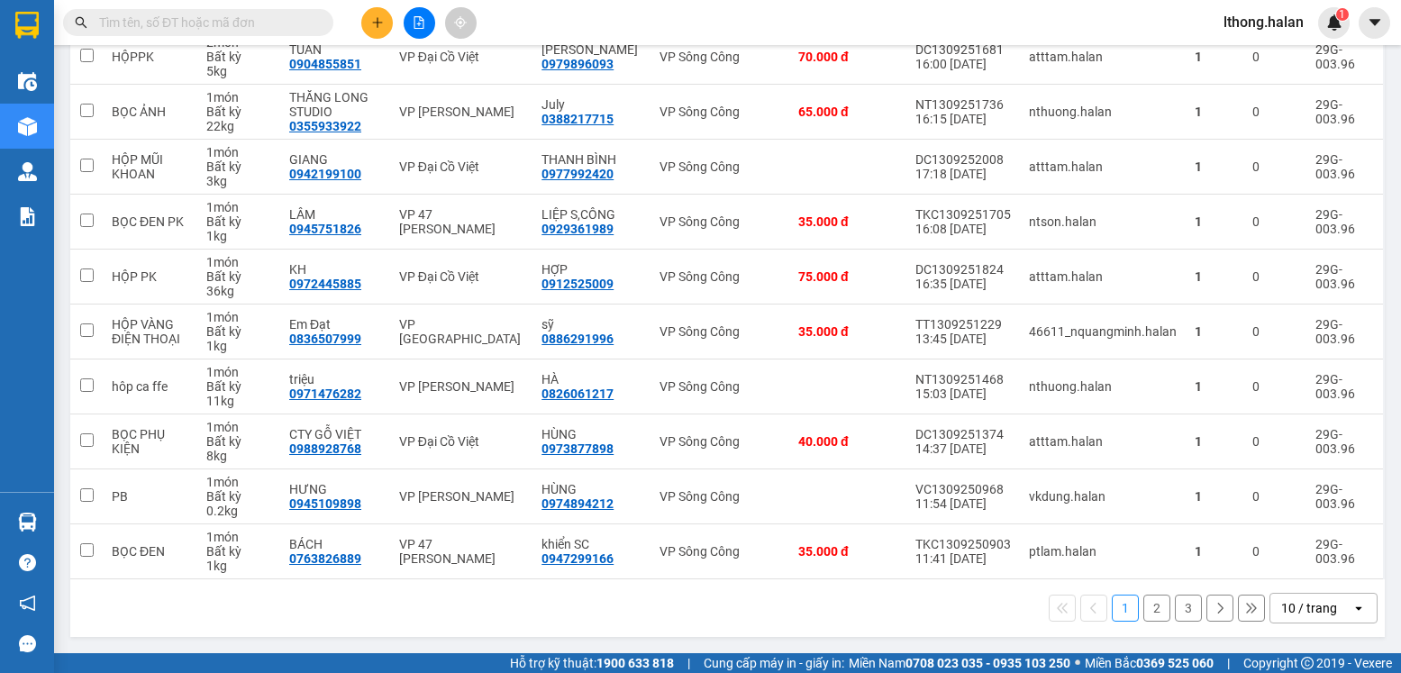
click at [1143, 606] on button "2" at bounding box center [1156, 607] width 27 height 27
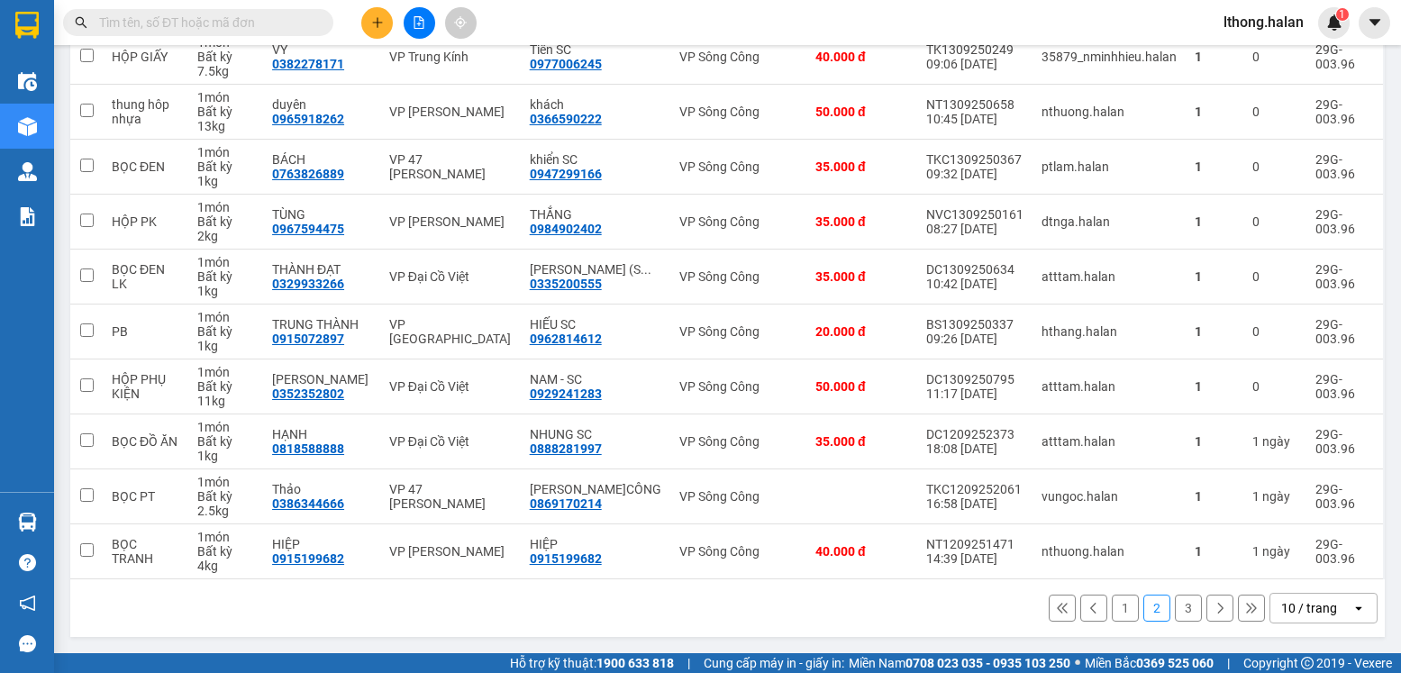
click at [1176, 609] on button "3" at bounding box center [1188, 607] width 27 height 27
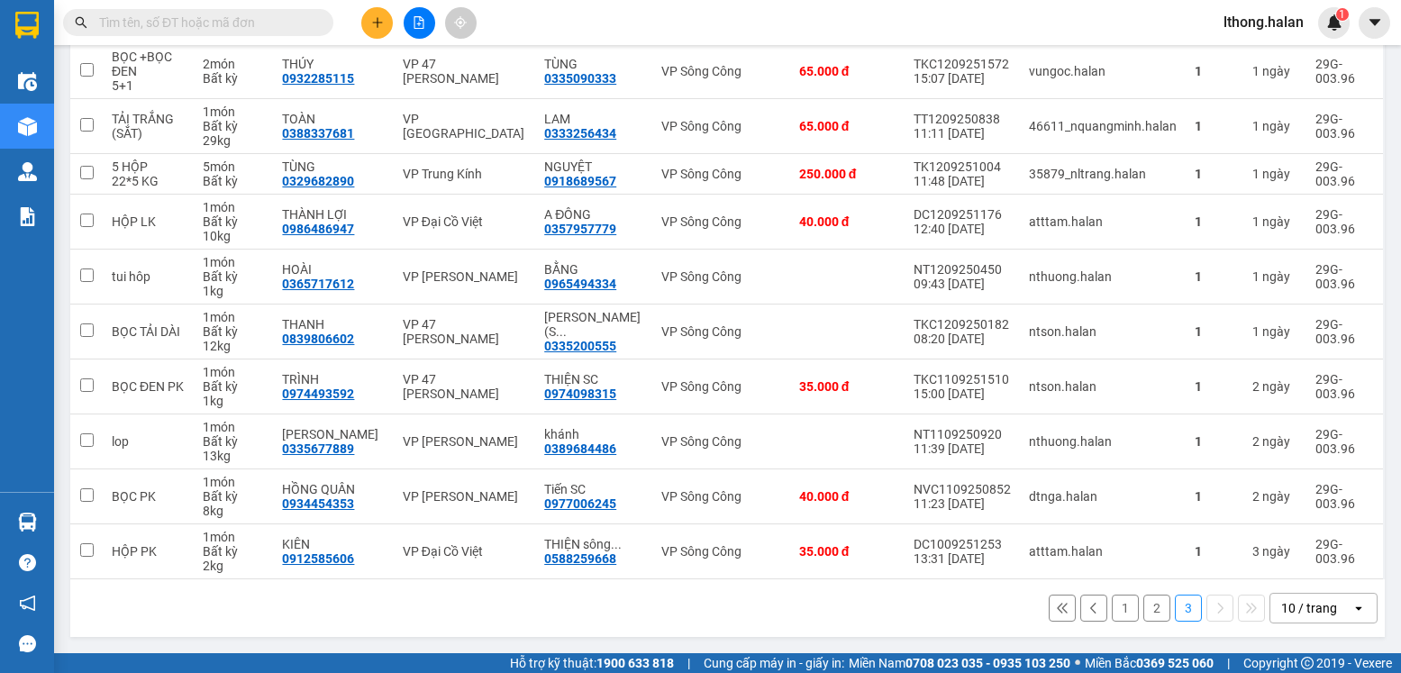
scroll to position [0, 0]
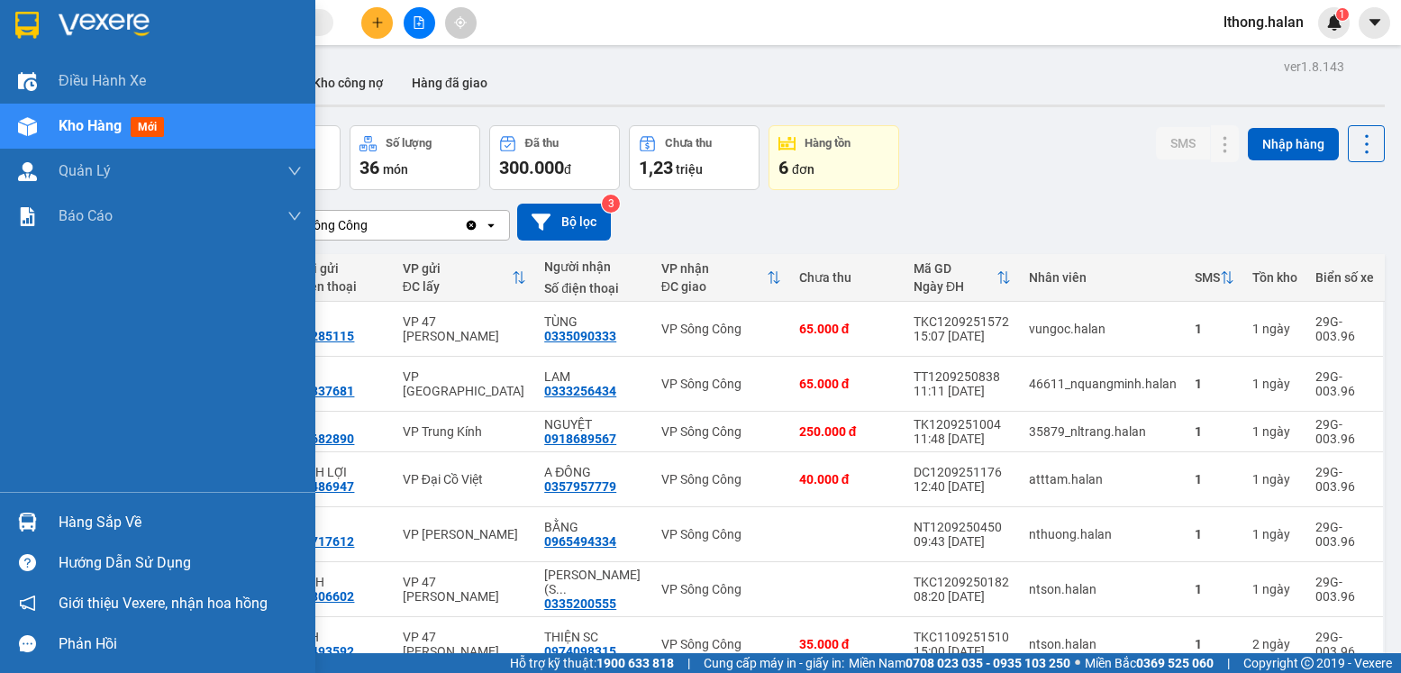
click at [90, 520] on div "Hàng sắp về" at bounding box center [180, 522] width 243 height 27
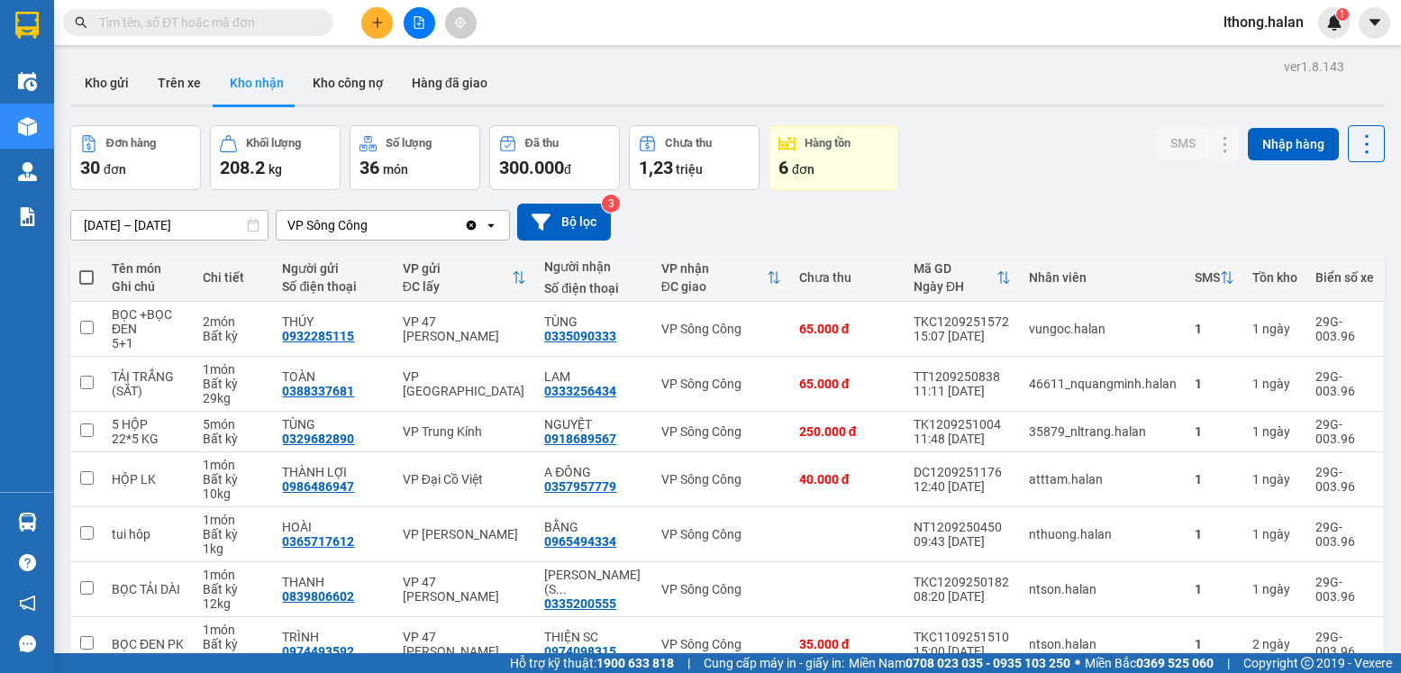
drag, startPoint x: 1045, startPoint y: 172, endPoint x: 507, endPoint y: 163, distance: 537.8
click at [1044, 172] on section "Kết quả tìm kiếm ( 10000 ) Bộ lọc Mã ĐH Trạng thái Món hàng Thu hộ Tổng cước Ch…" at bounding box center [700, 336] width 1401 height 673
click at [100, 81] on button "Kho gửi" at bounding box center [106, 82] width 73 height 43
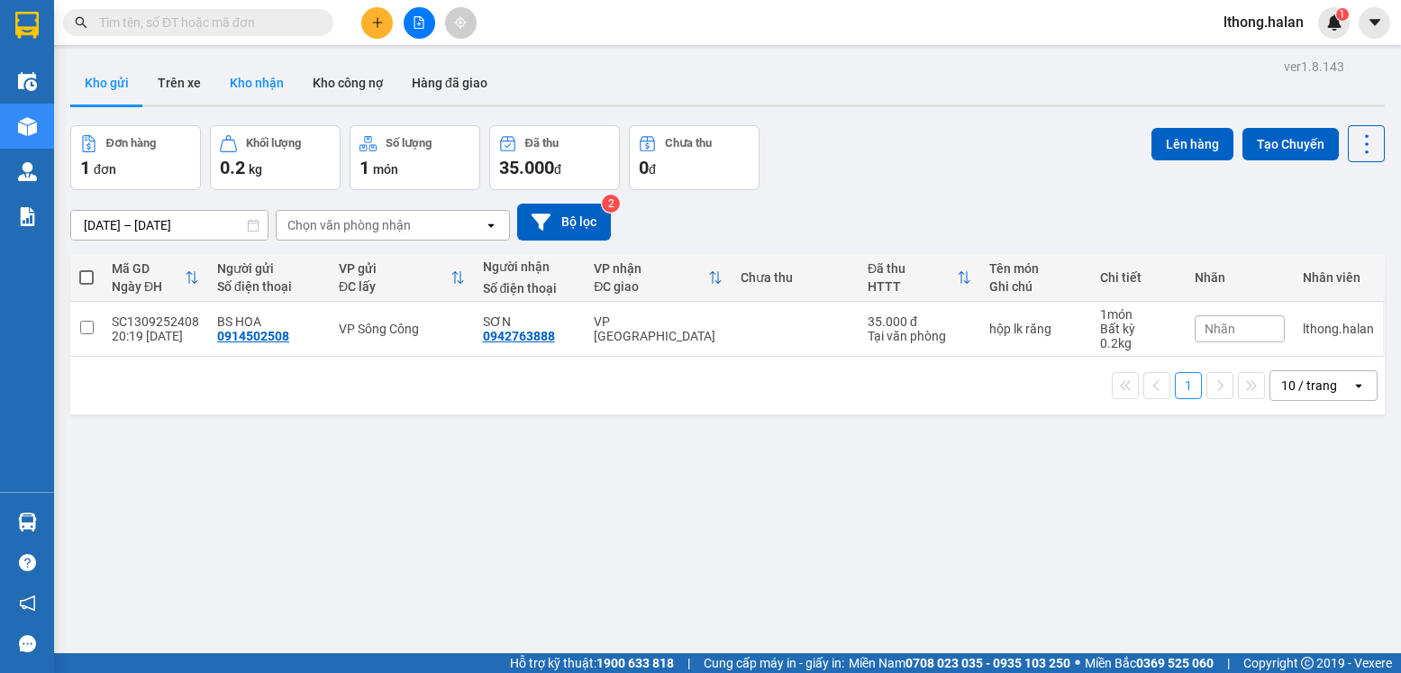
click at [240, 89] on button "Kho nhận" at bounding box center [256, 82] width 83 height 43
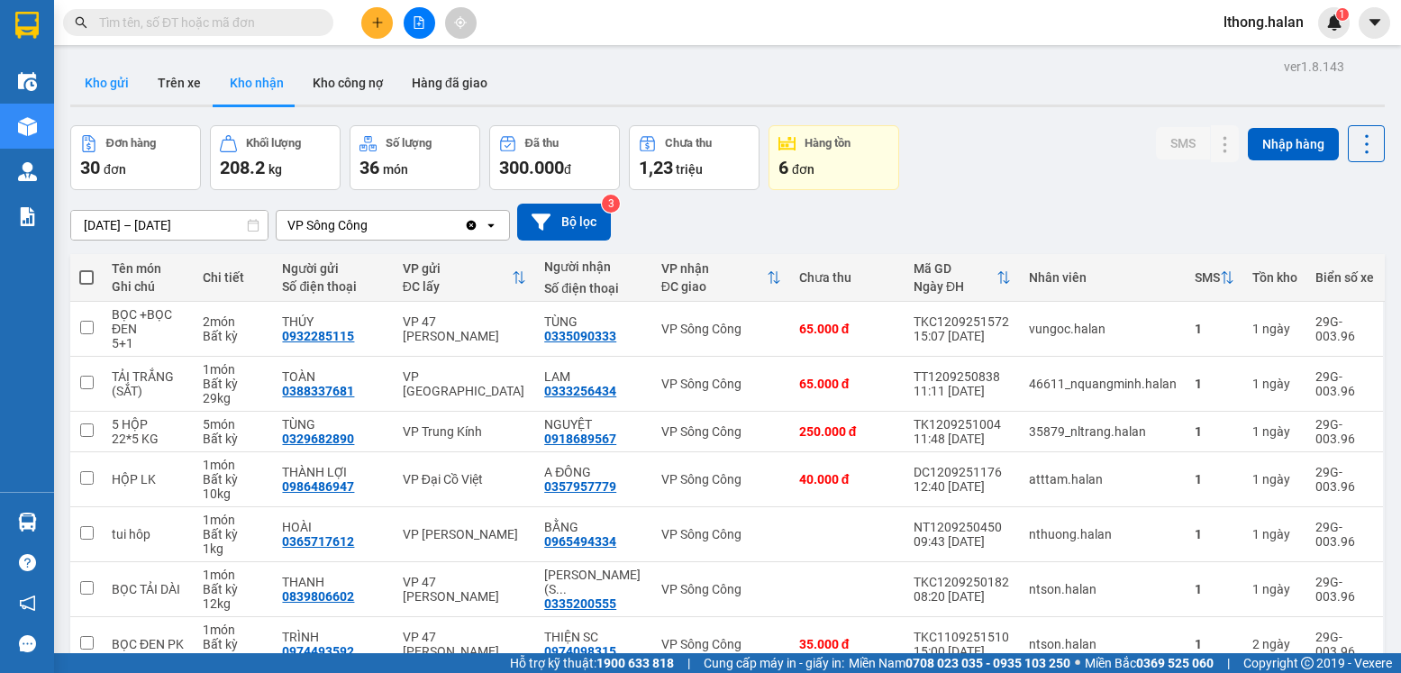
click at [111, 79] on button "Kho gửi" at bounding box center [106, 82] width 73 height 43
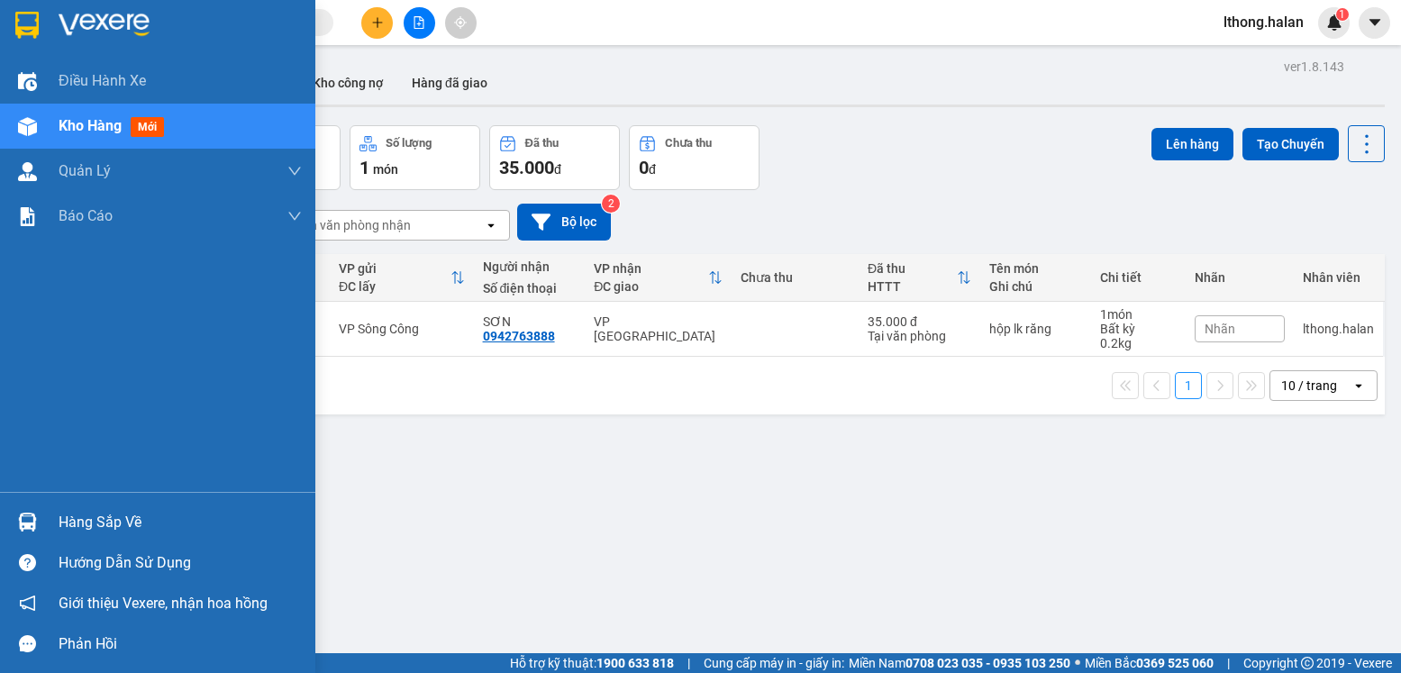
click at [91, 524] on div "Hàng sắp về" at bounding box center [180, 522] width 243 height 27
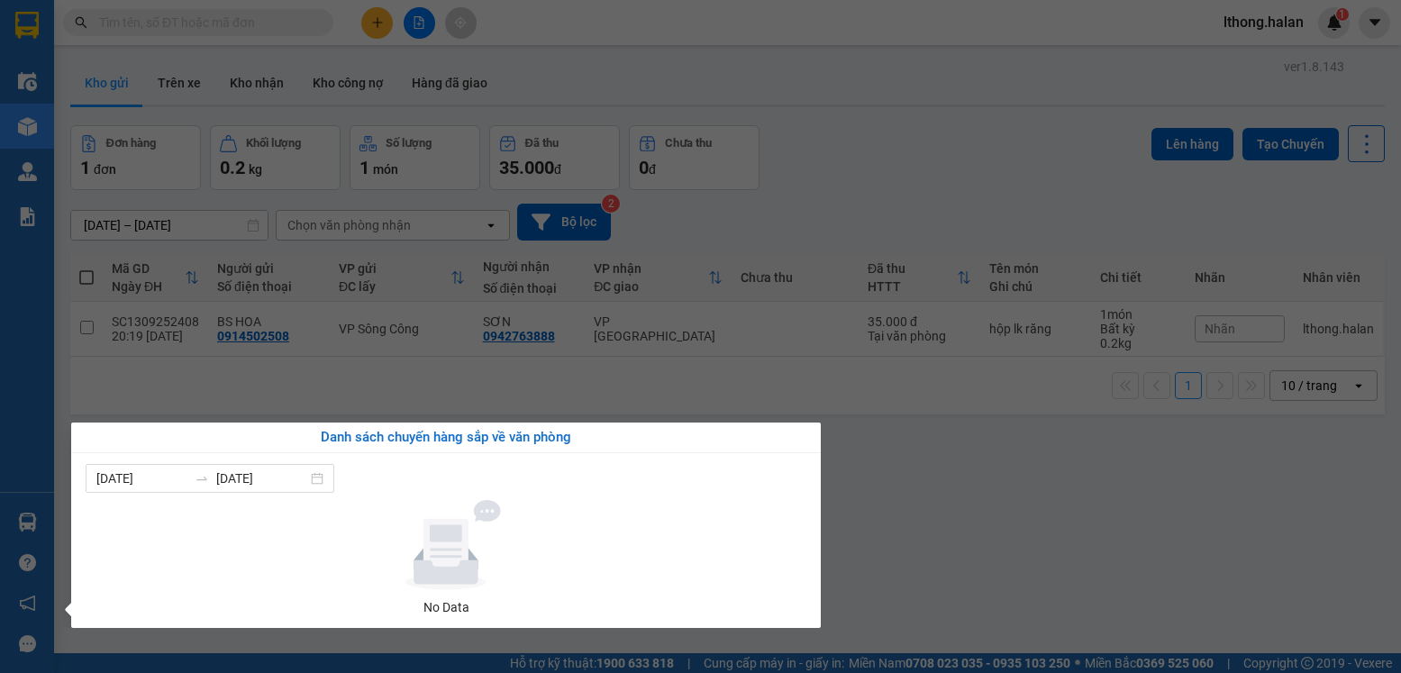
click at [1111, 487] on section "Kết quả tìm kiếm ( 10000 ) Bộ lọc Mã ĐH Trạng thái Món hàng Thu hộ Tổng cước Ch…" at bounding box center [700, 336] width 1401 height 673
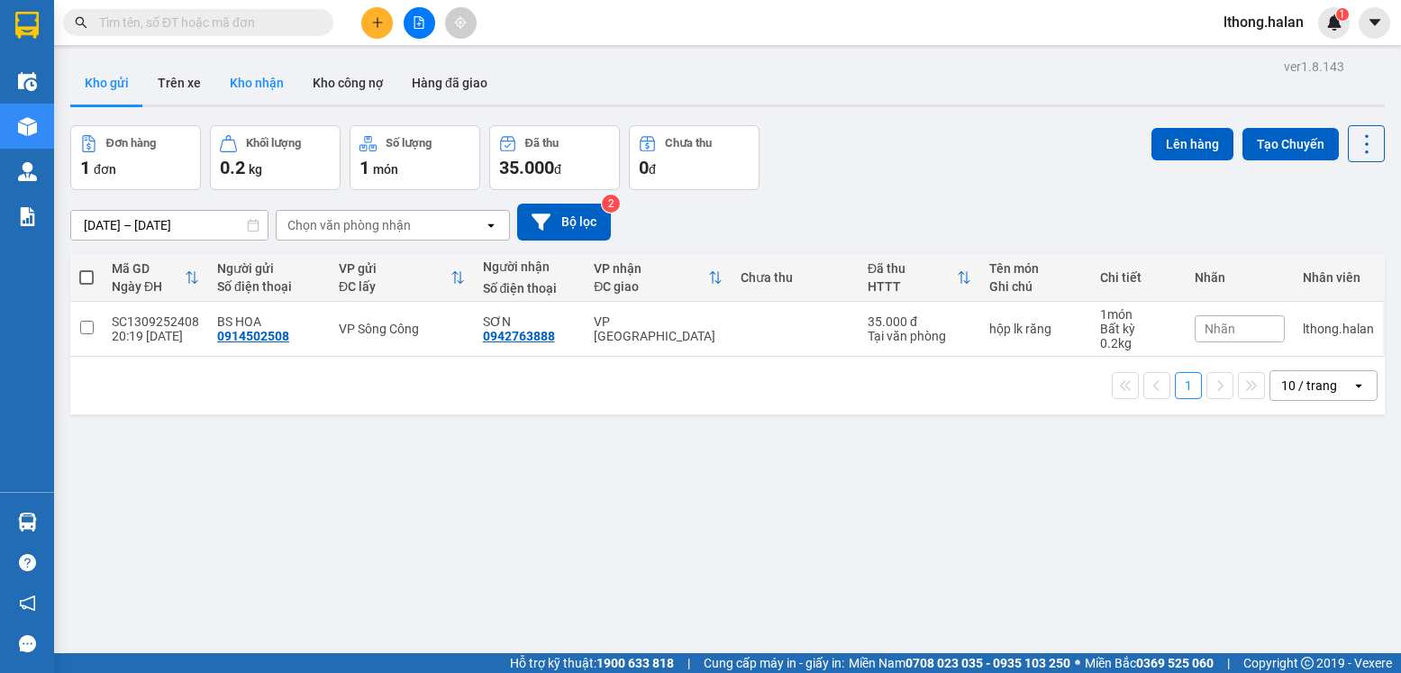
click at [249, 80] on button "Kho nhận" at bounding box center [256, 82] width 83 height 43
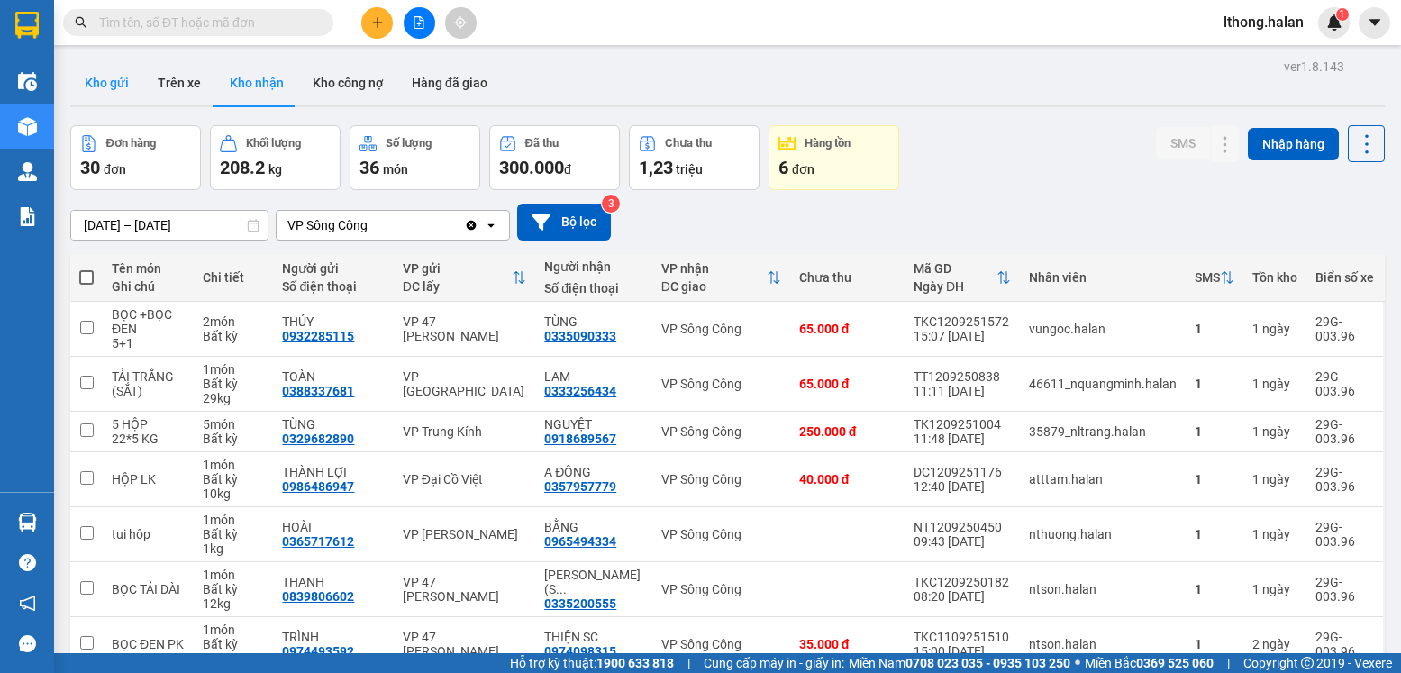
click at [81, 79] on button "Kho gửi" at bounding box center [106, 82] width 73 height 43
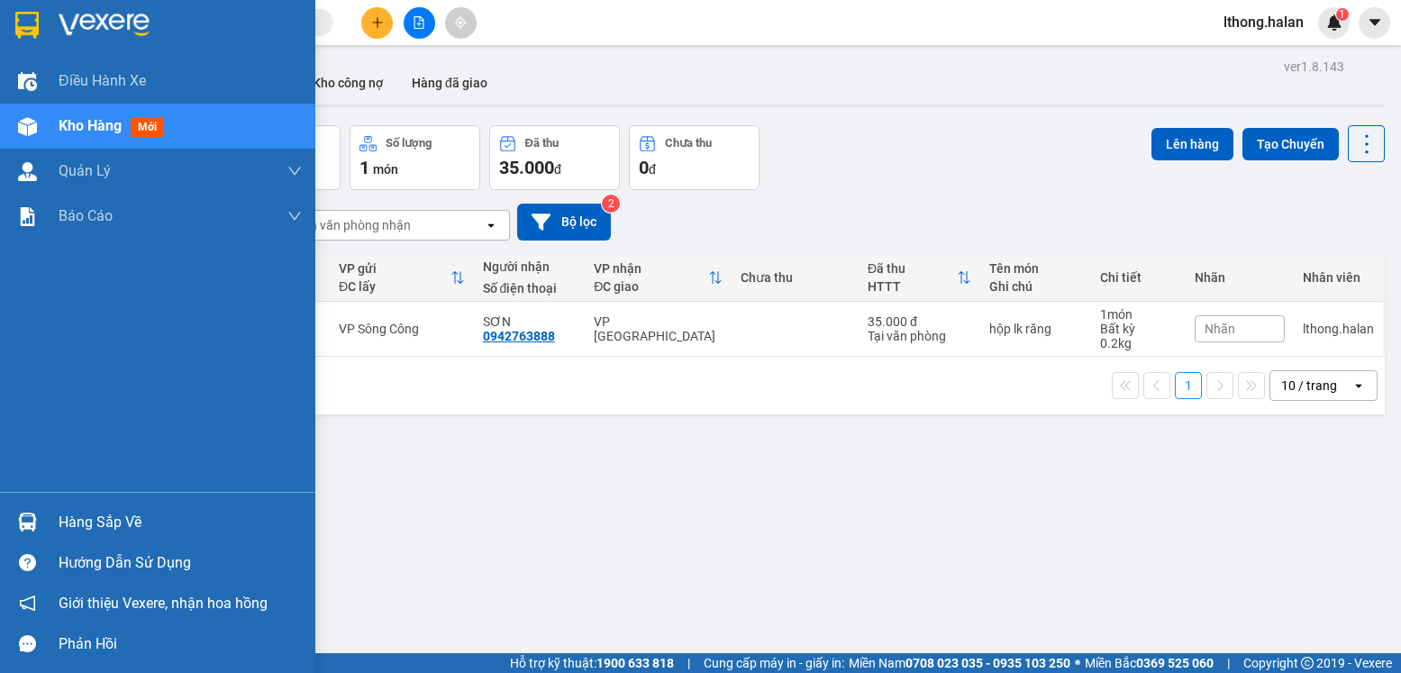
click at [104, 524] on div "Hàng sắp về" at bounding box center [180, 522] width 243 height 27
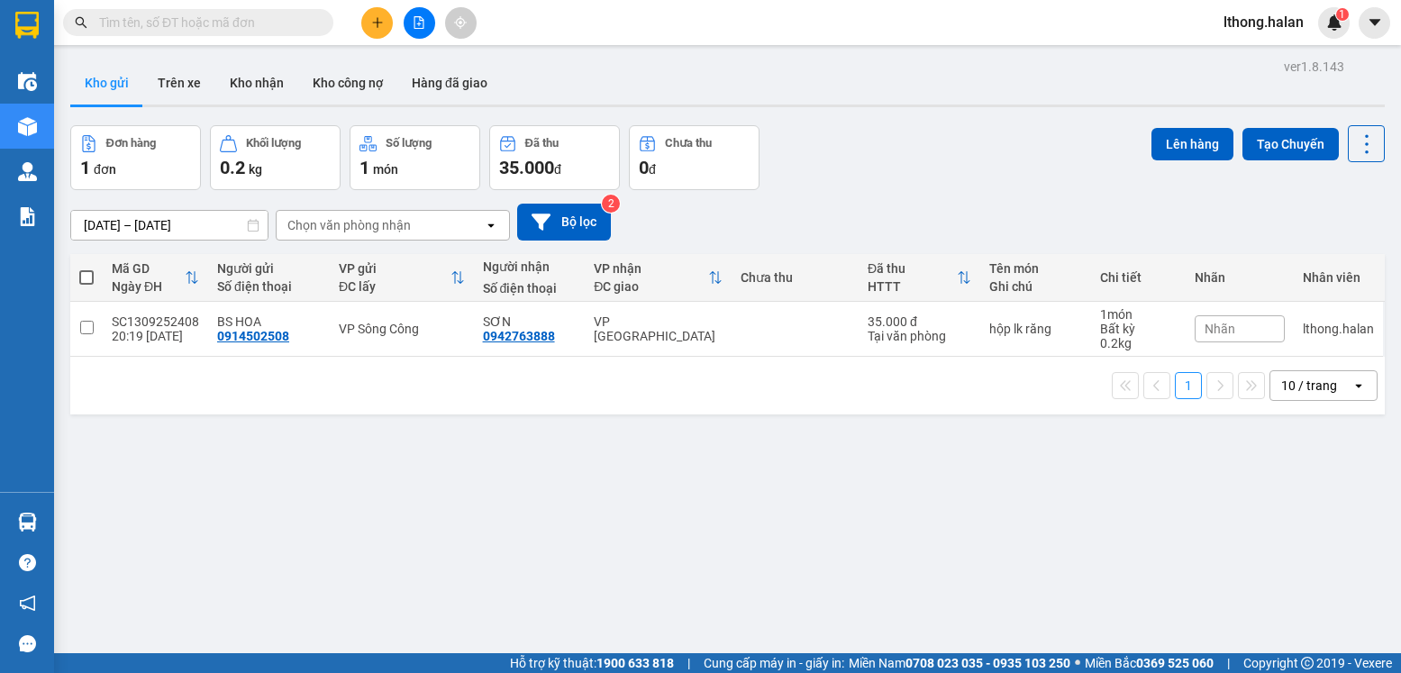
click at [966, 519] on section "Kết quả tìm kiếm ( 10000 ) Bộ lọc Mã ĐH Trạng thái Món hàng Thu hộ Tổng cước Ch…" at bounding box center [700, 336] width 1401 height 673
click at [262, 77] on button "Kho nhận" at bounding box center [256, 82] width 83 height 43
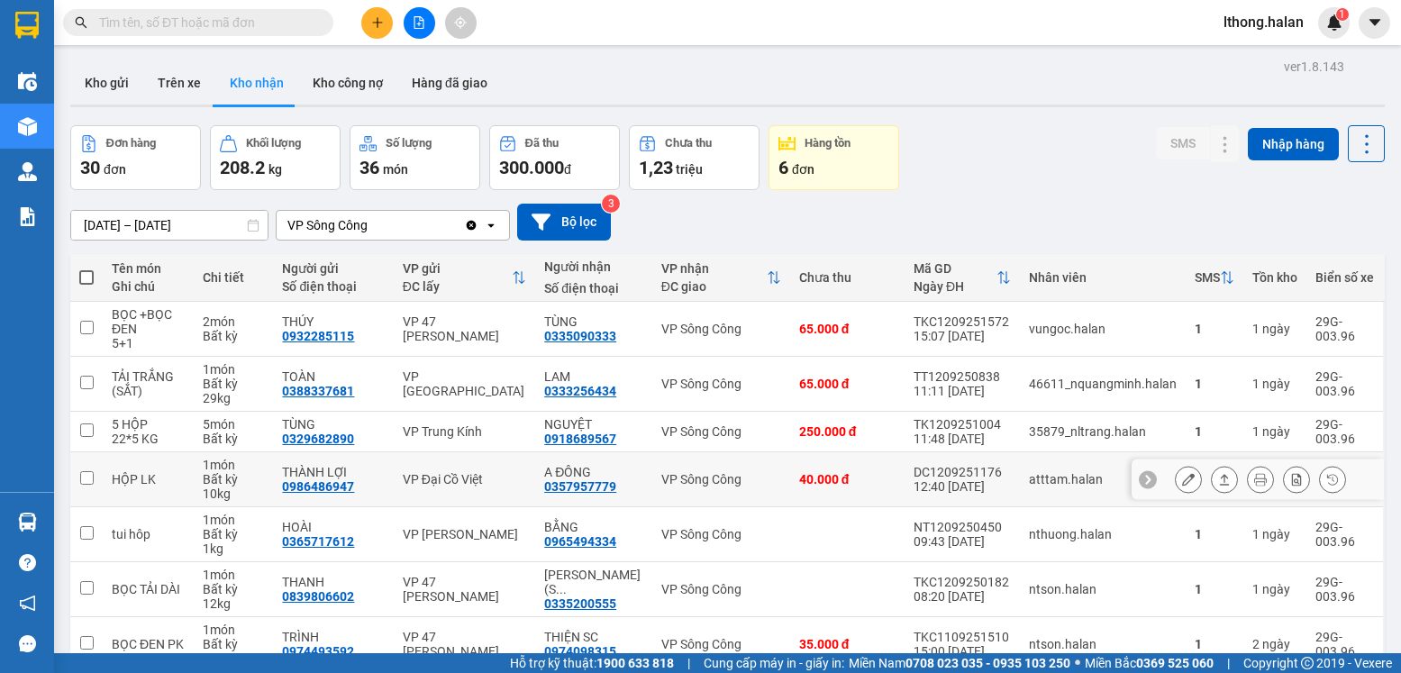
scroll to position [258, 0]
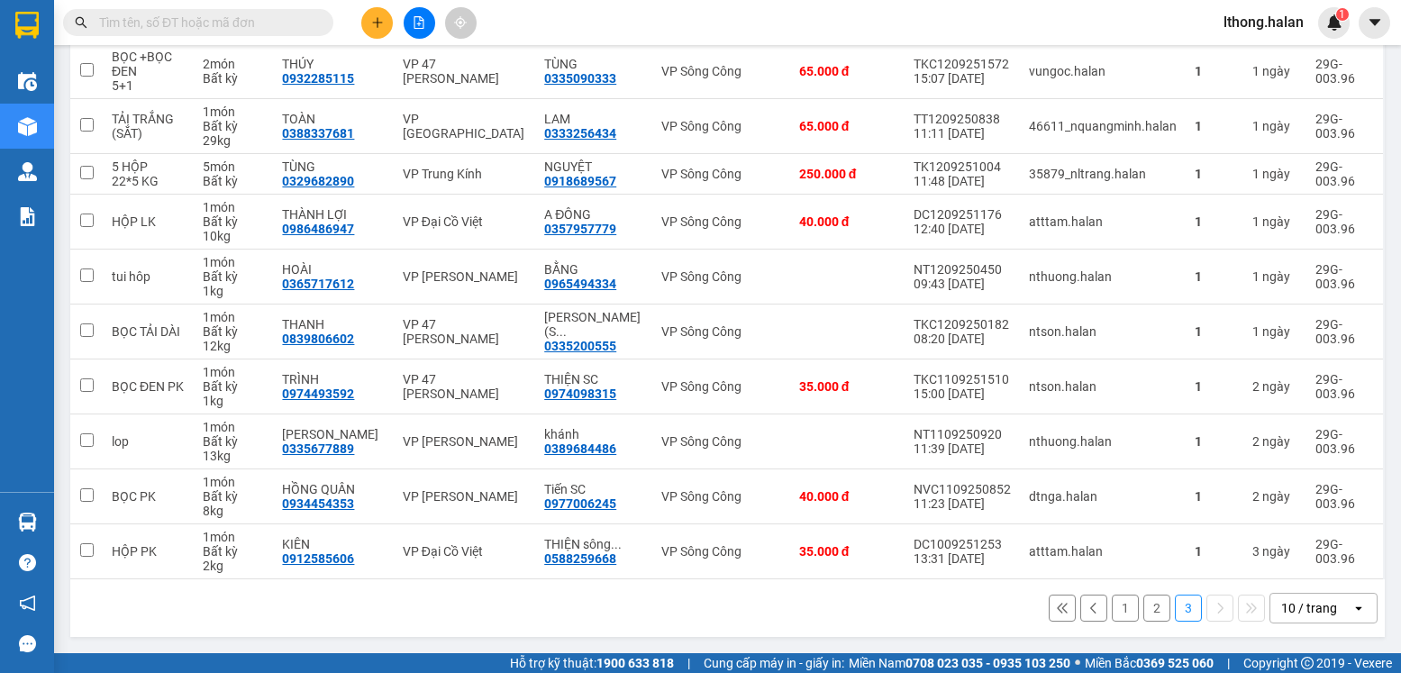
click at [1112, 614] on button "1" at bounding box center [1124, 607] width 27 height 27
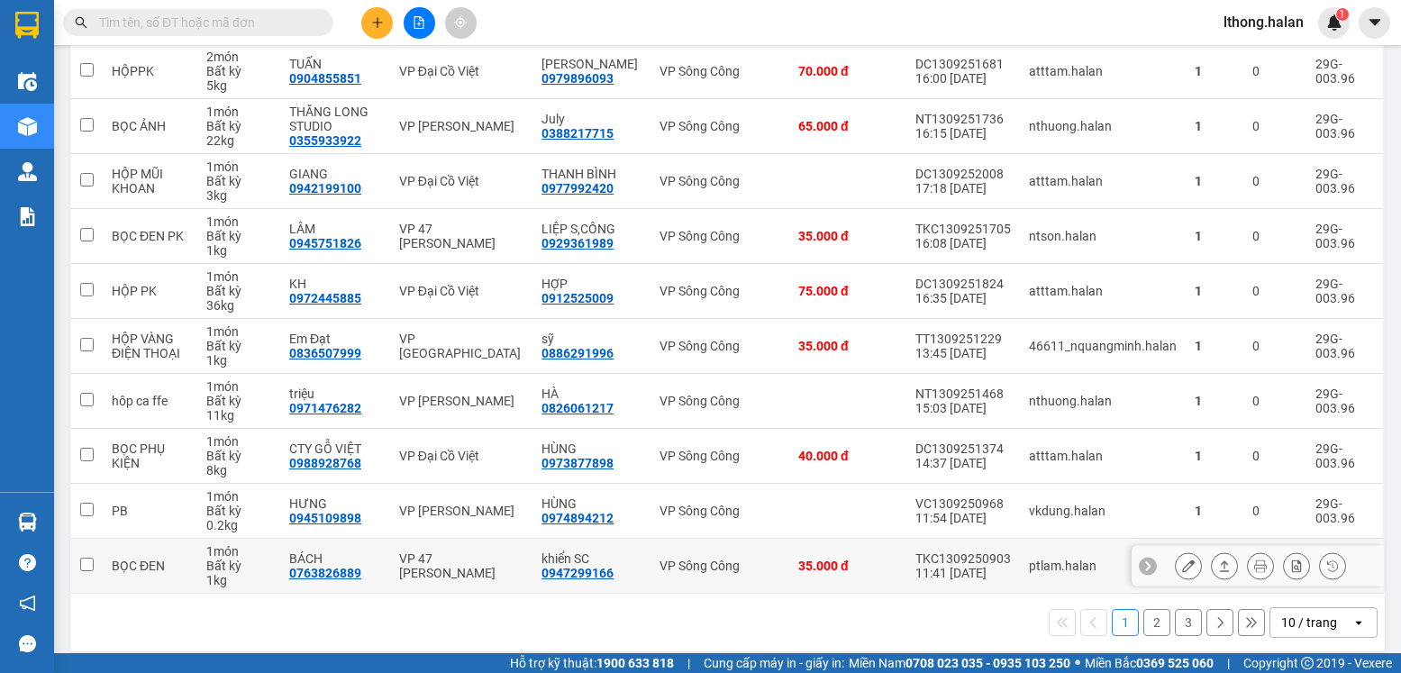
scroll to position [272, 0]
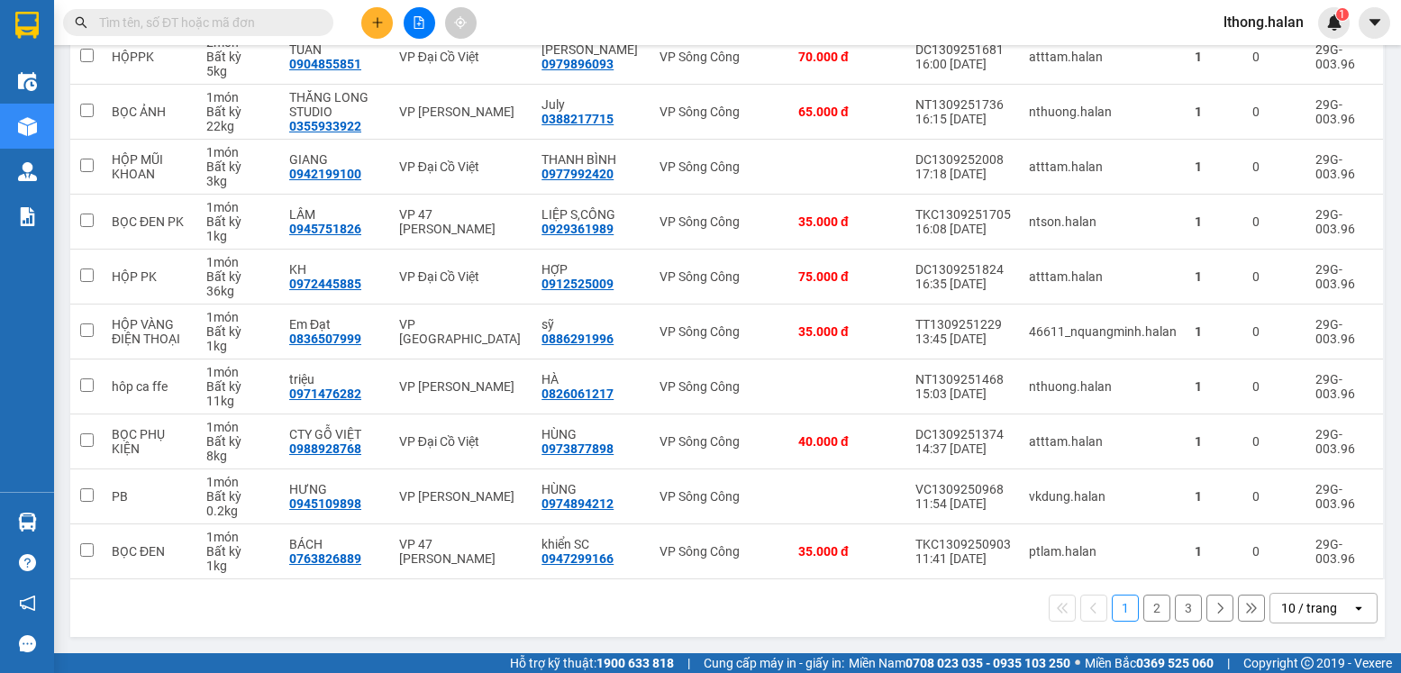
click at [1143, 607] on button "2" at bounding box center [1156, 607] width 27 height 27
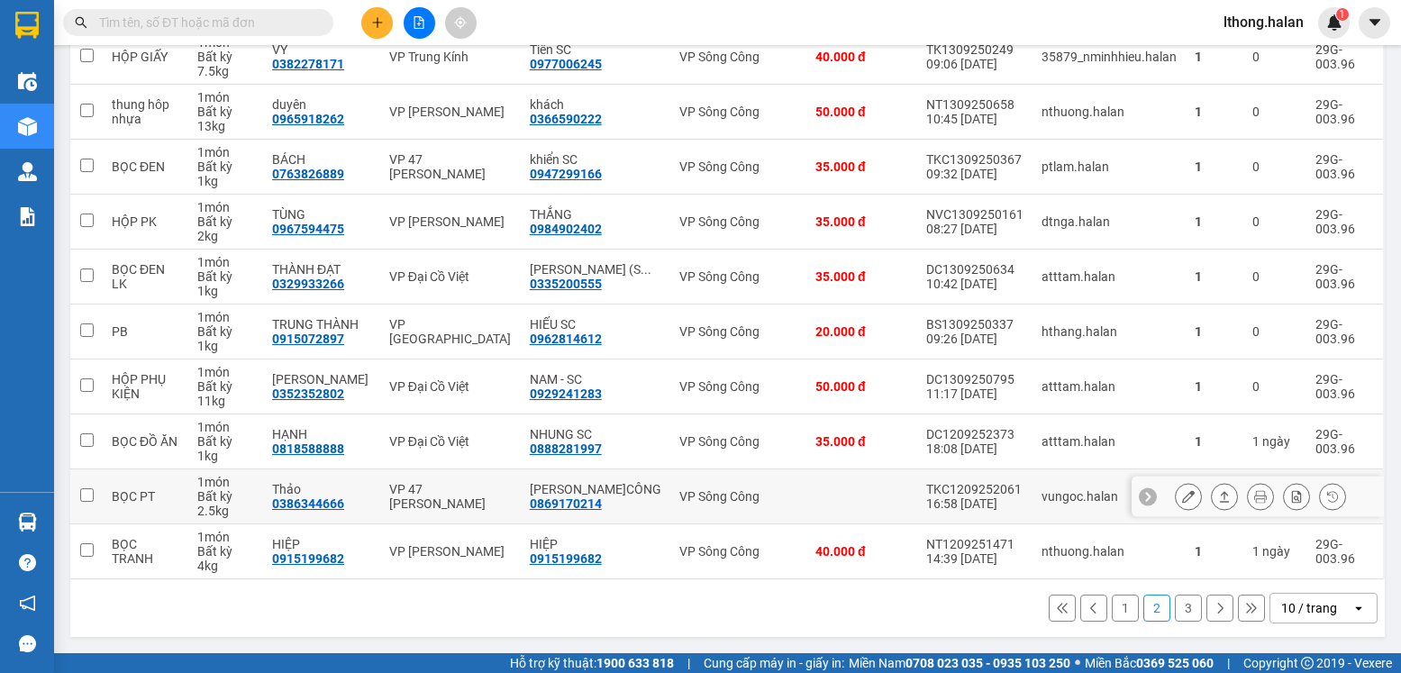
scroll to position [0, 0]
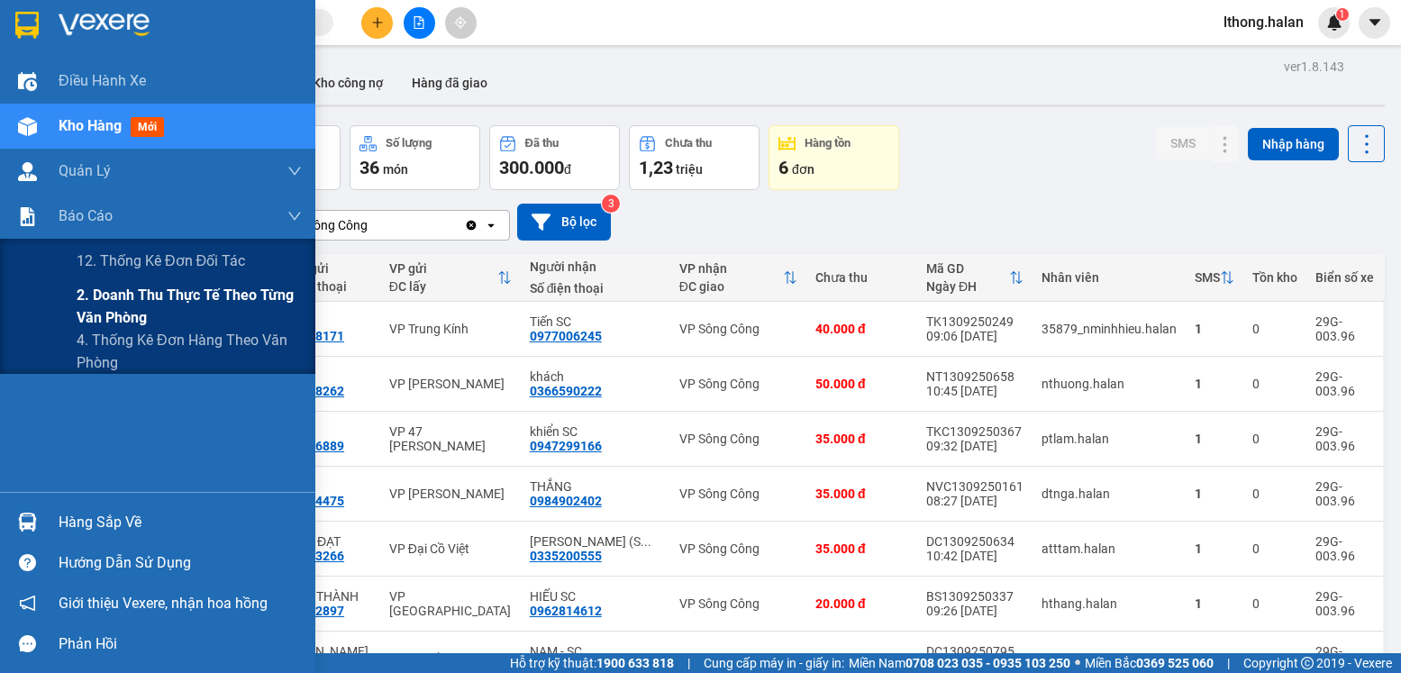
click at [171, 295] on span "2. Doanh thu thực tế theo từng văn phòng" at bounding box center [189, 306] width 225 height 45
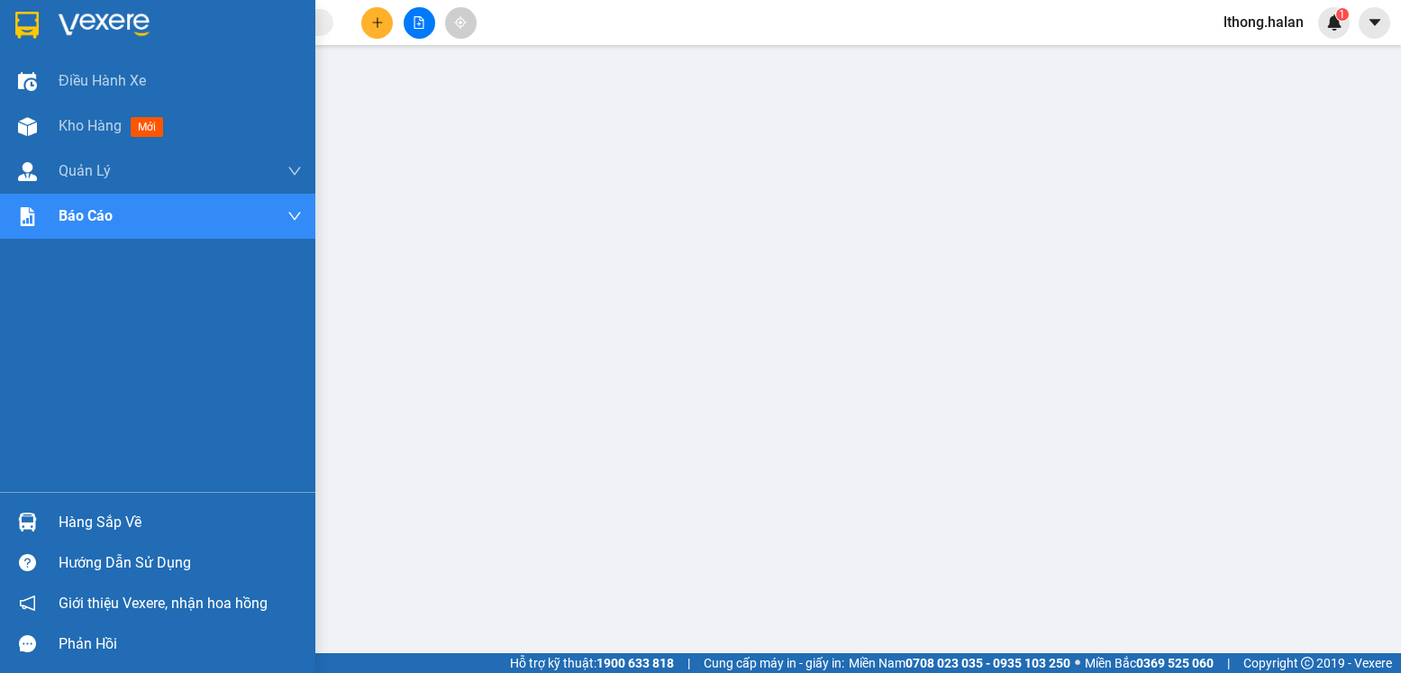
click at [69, 521] on div "Hàng sắp về" at bounding box center [180, 522] width 243 height 27
click at [74, 126] on span "Kho hàng" at bounding box center [90, 125] width 63 height 17
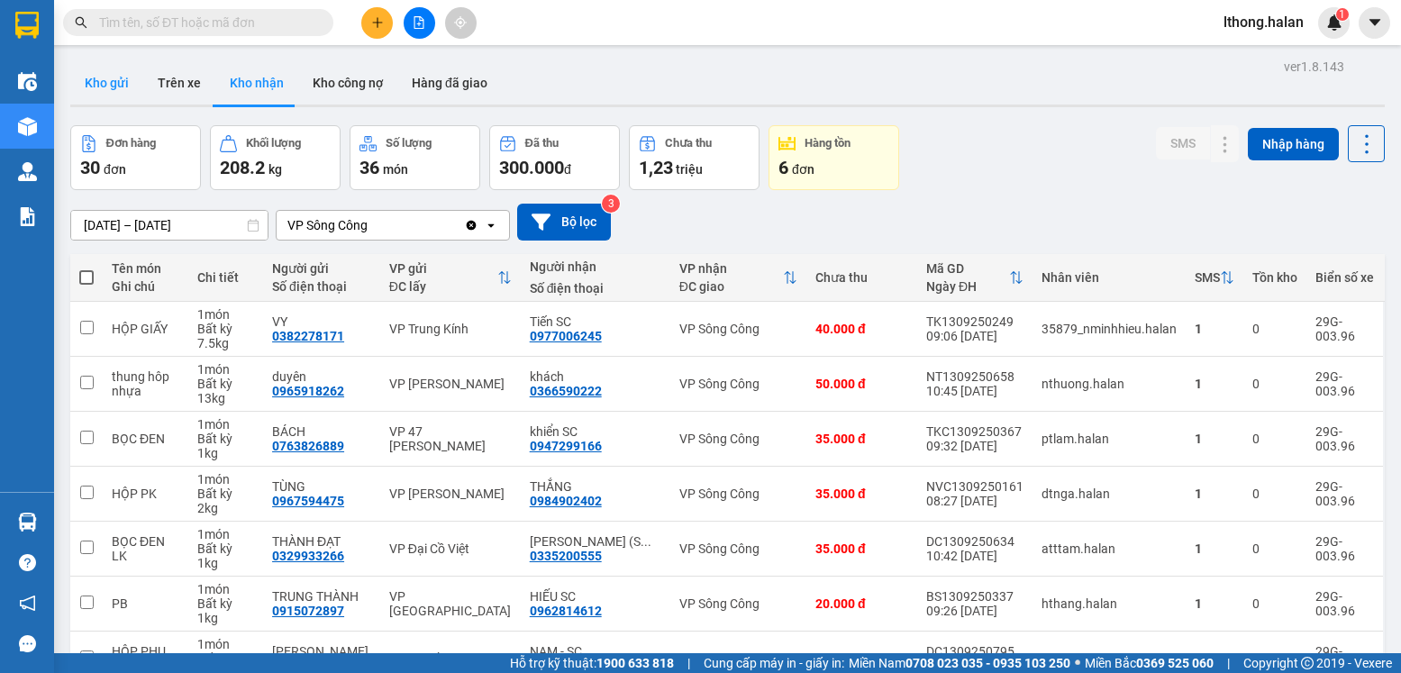
click at [105, 88] on button "Kho gửi" at bounding box center [106, 82] width 73 height 43
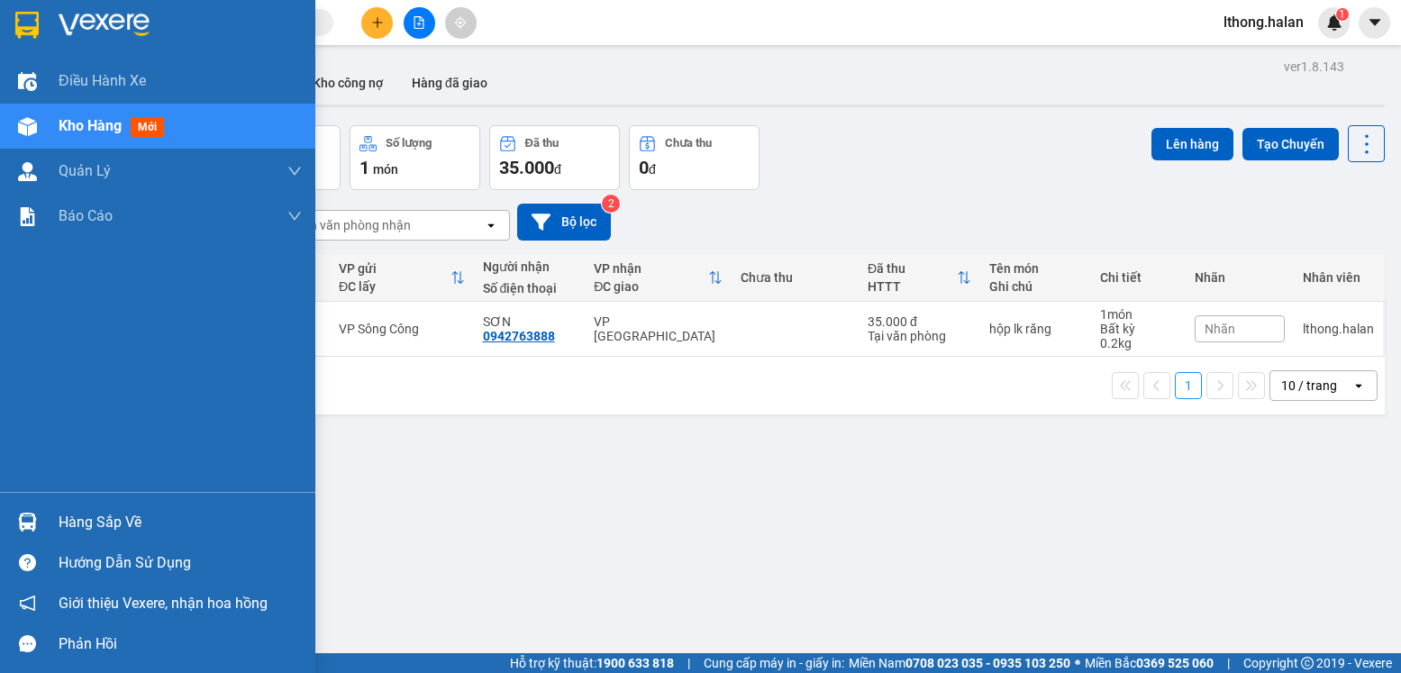
click at [104, 528] on div "Hàng sắp về" at bounding box center [180, 522] width 243 height 27
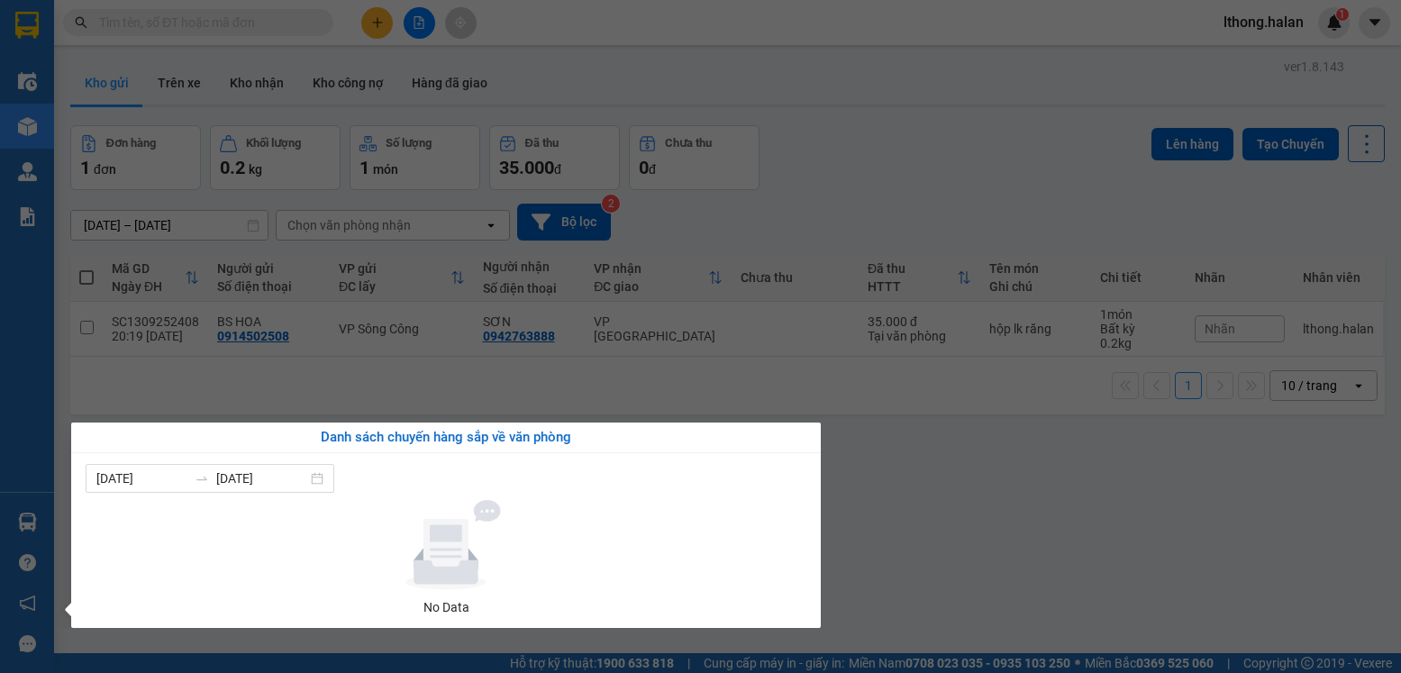
click at [1072, 539] on section "Kết quả tìm kiếm ( 10000 ) Bộ lọc Mã ĐH Trạng thái Món hàng Thu hộ Tổng cước Ch…" at bounding box center [700, 336] width 1401 height 673
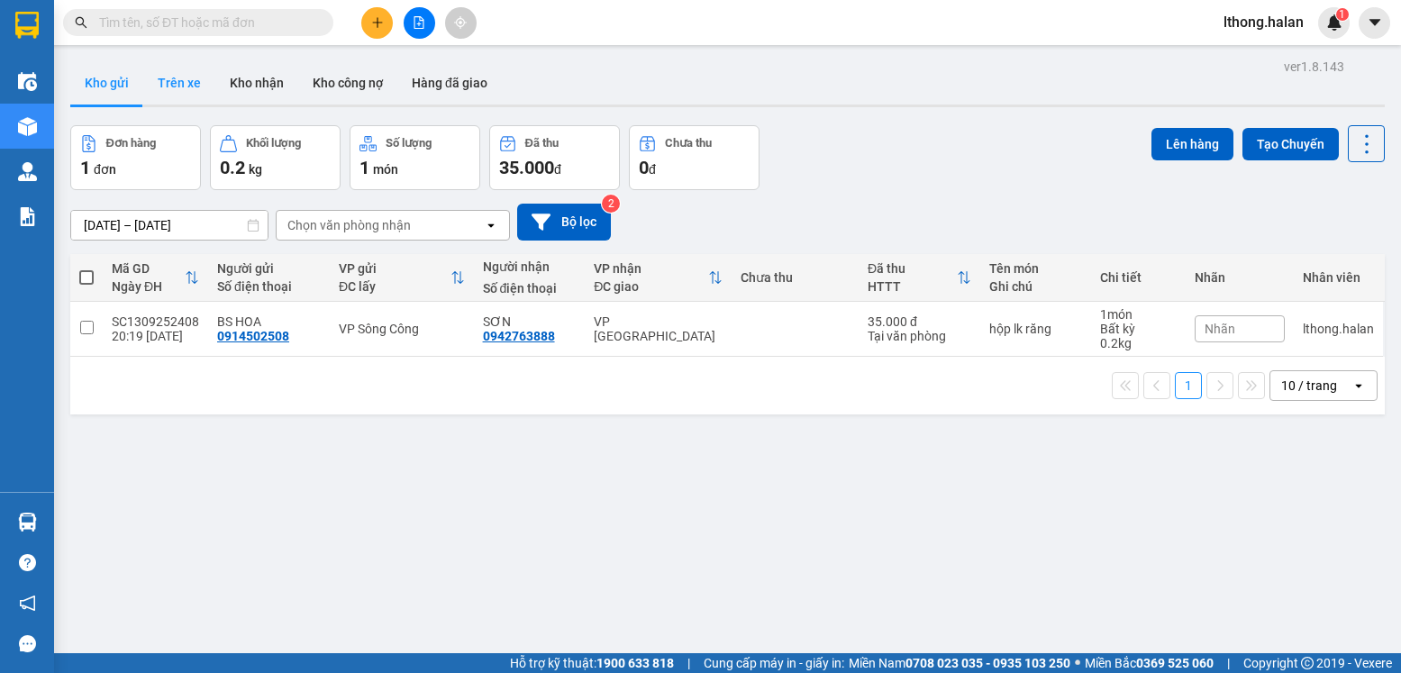
click at [167, 89] on button "Trên xe" at bounding box center [179, 82] width 72 height 43
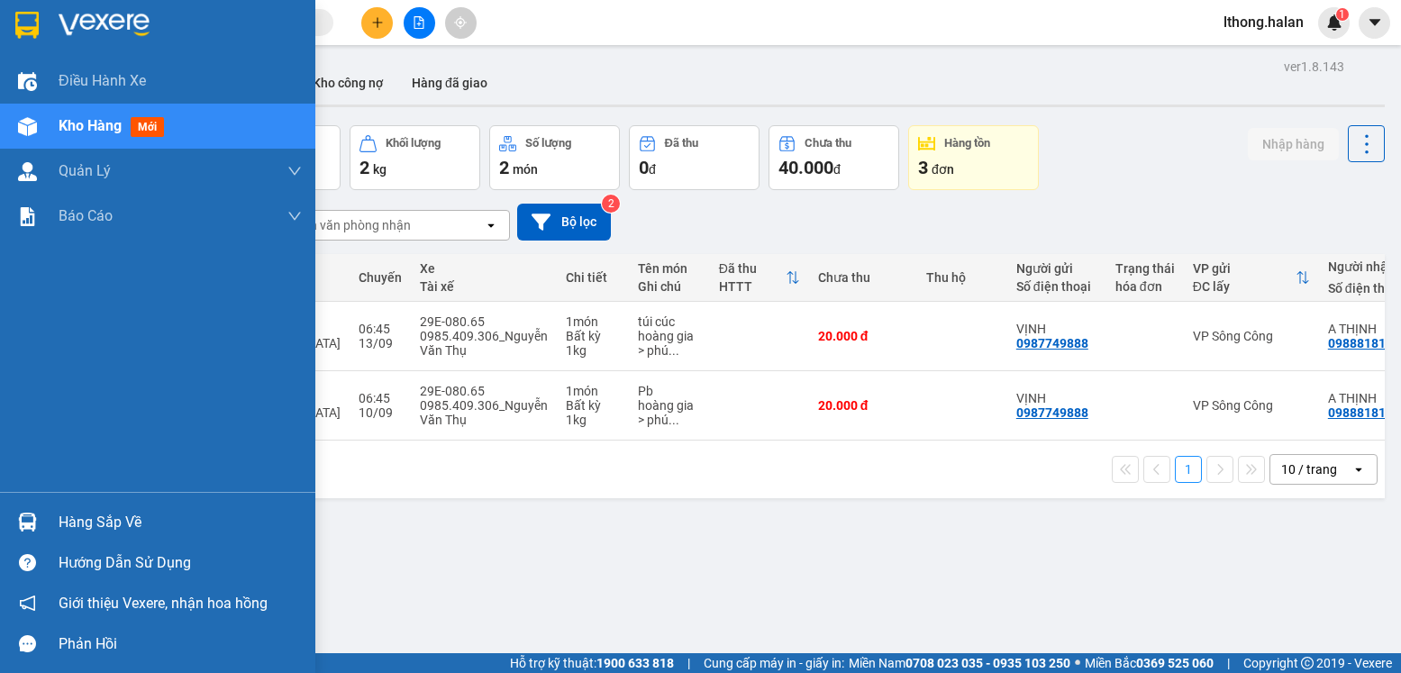
click at [123, 521] on div "Hàng sắp về" at bounding box center [180, 522] width 243 height 27
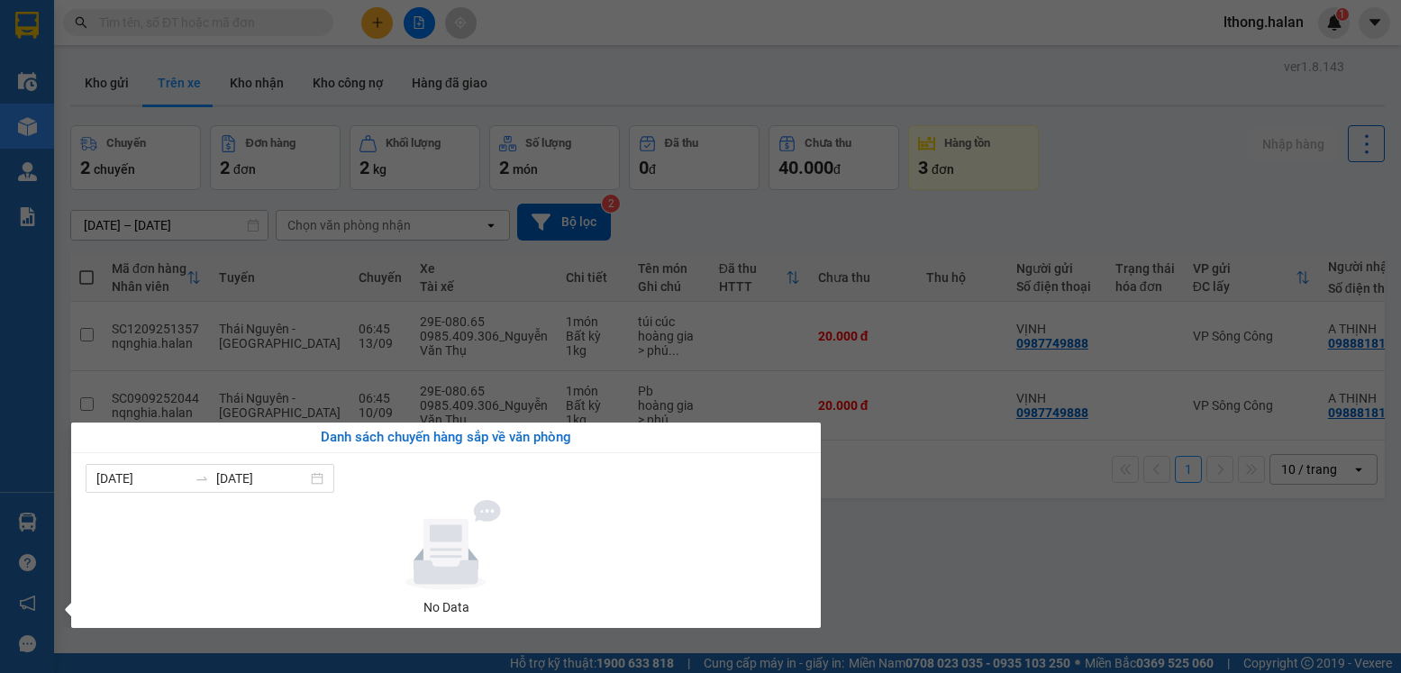
click at [965, 598] on section "Kết quả tìm kiếm ( 10000 ) Bộ lọc Mã ĐH Trạng thái Món hàng Thu hộ Tổng cước Ch…" at bounding box center [700, 336] width 1401 height 673
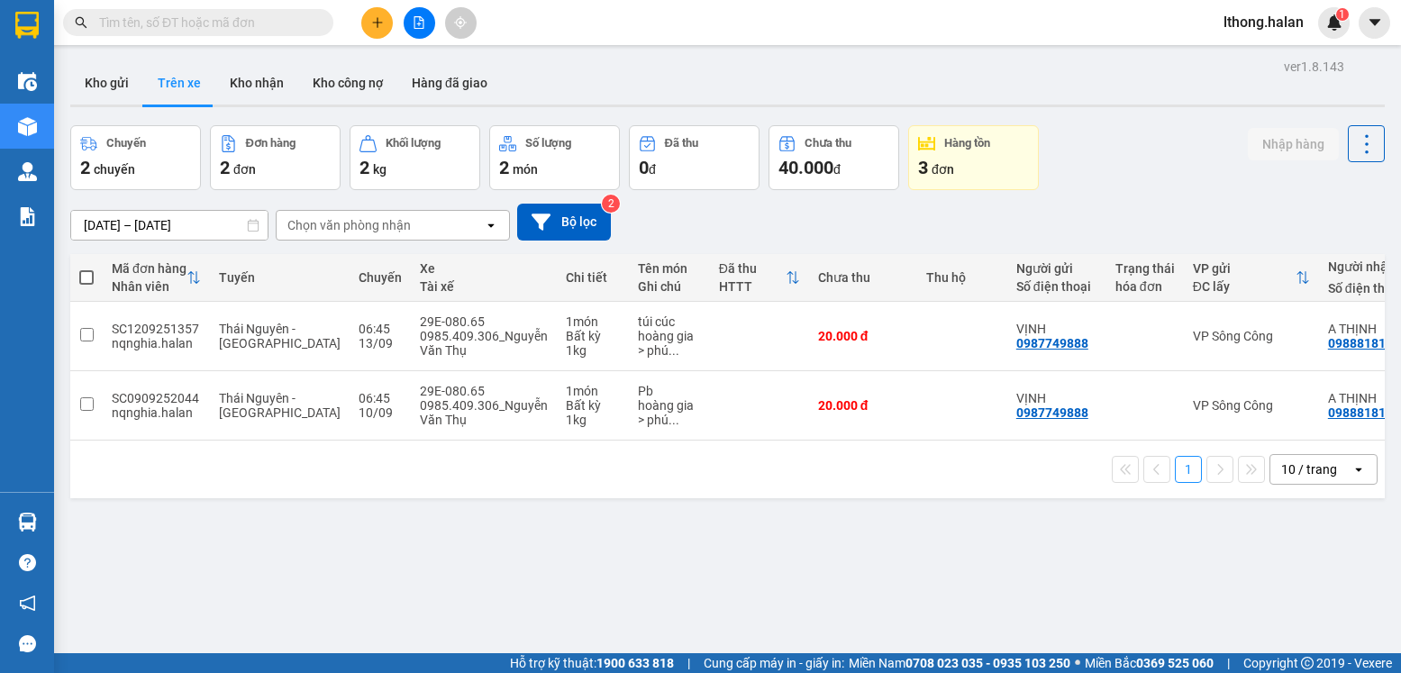
click at [271, 26] on input "text" at bounding box center [205, 23] width 213 height 20
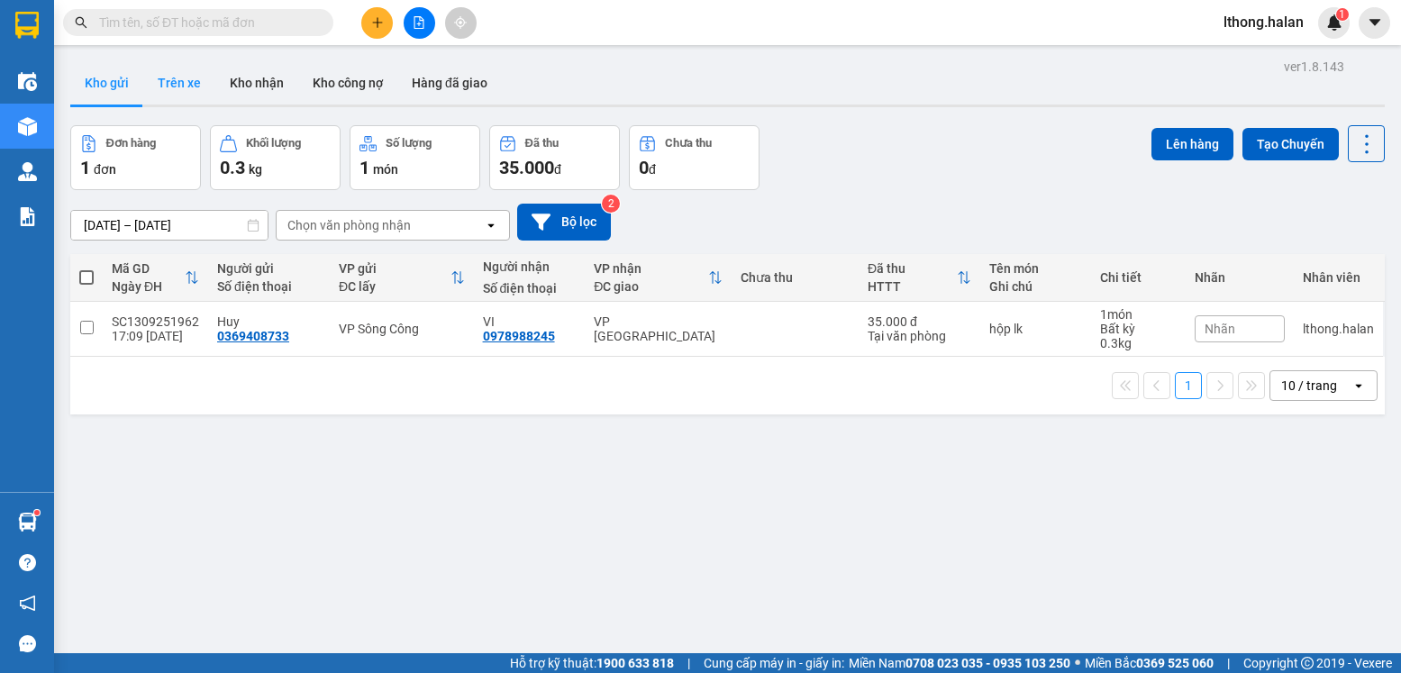
click at [178, 92] on button "Trên xe" at bounding box center [179, 82] width 72 height 43
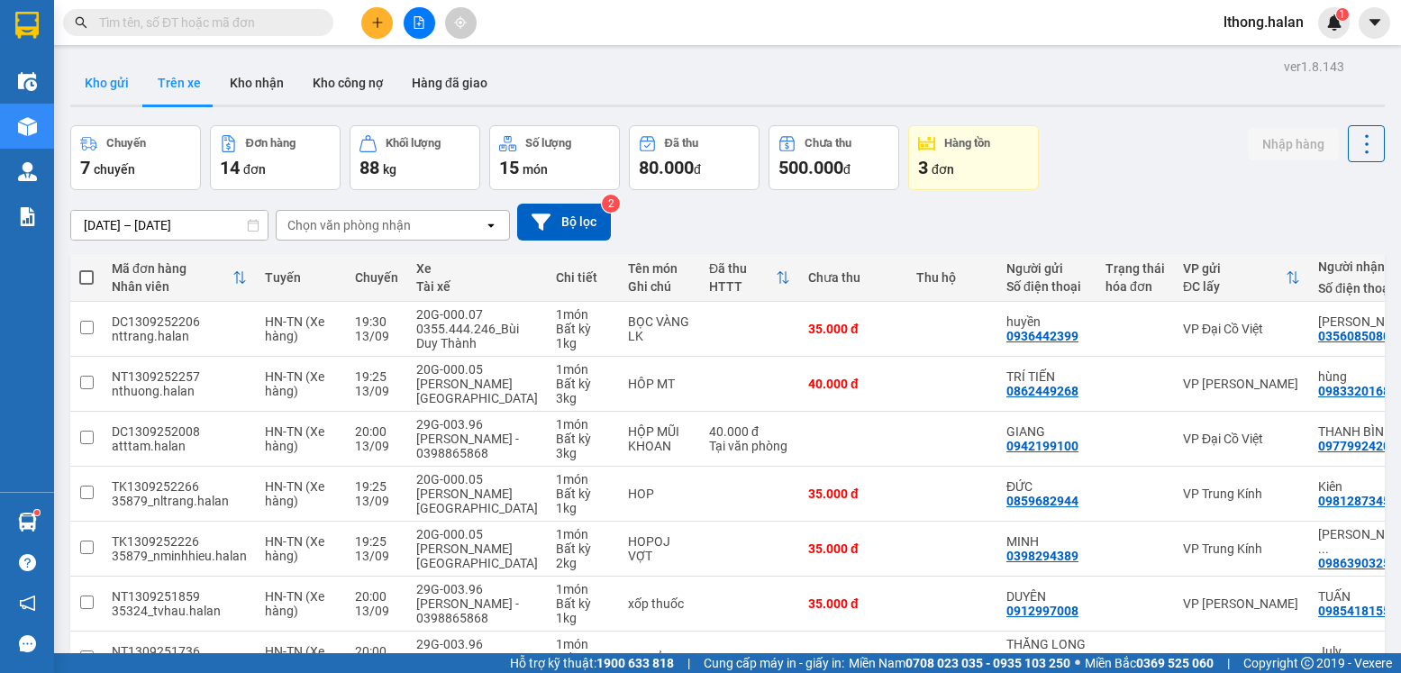
click at [101, 77] on button "Kho gửi" at bounding box center [106, 82] width 73 height 43
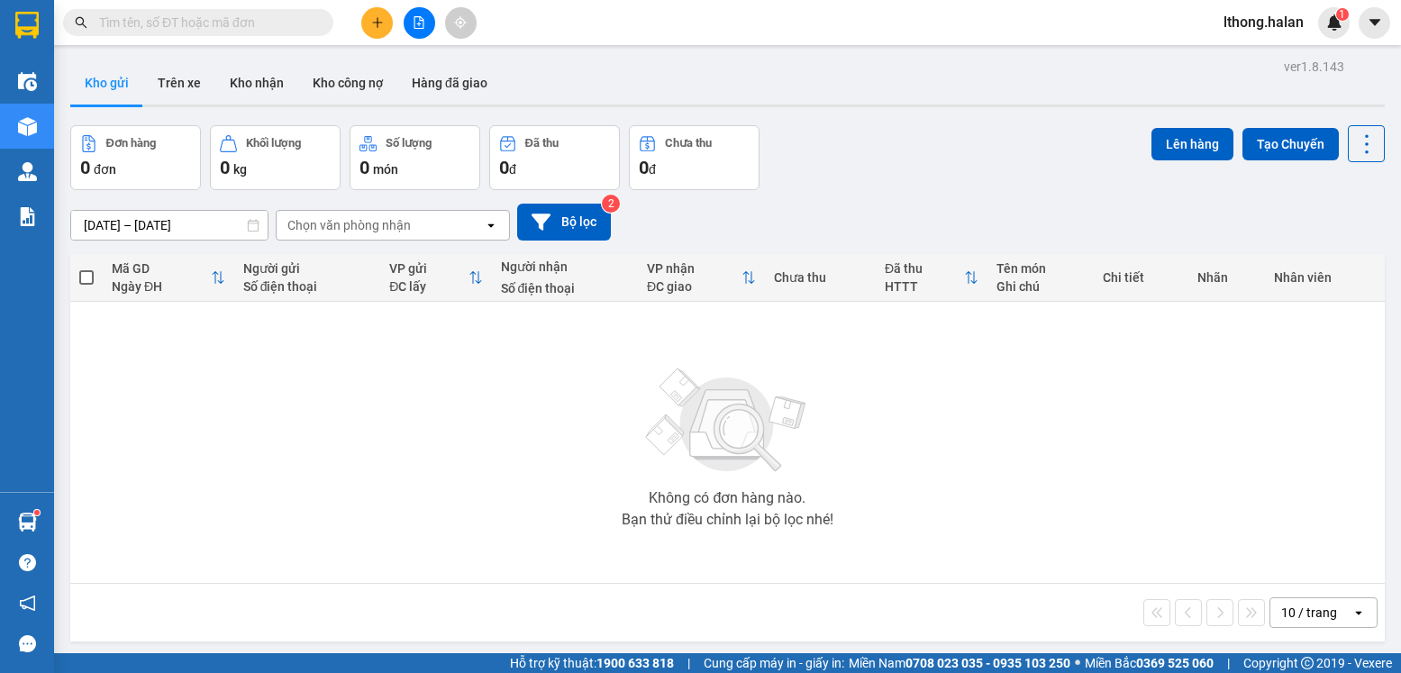
click at [215, 21] on input "text" at bounding box center [205, 23] width 213 height 20
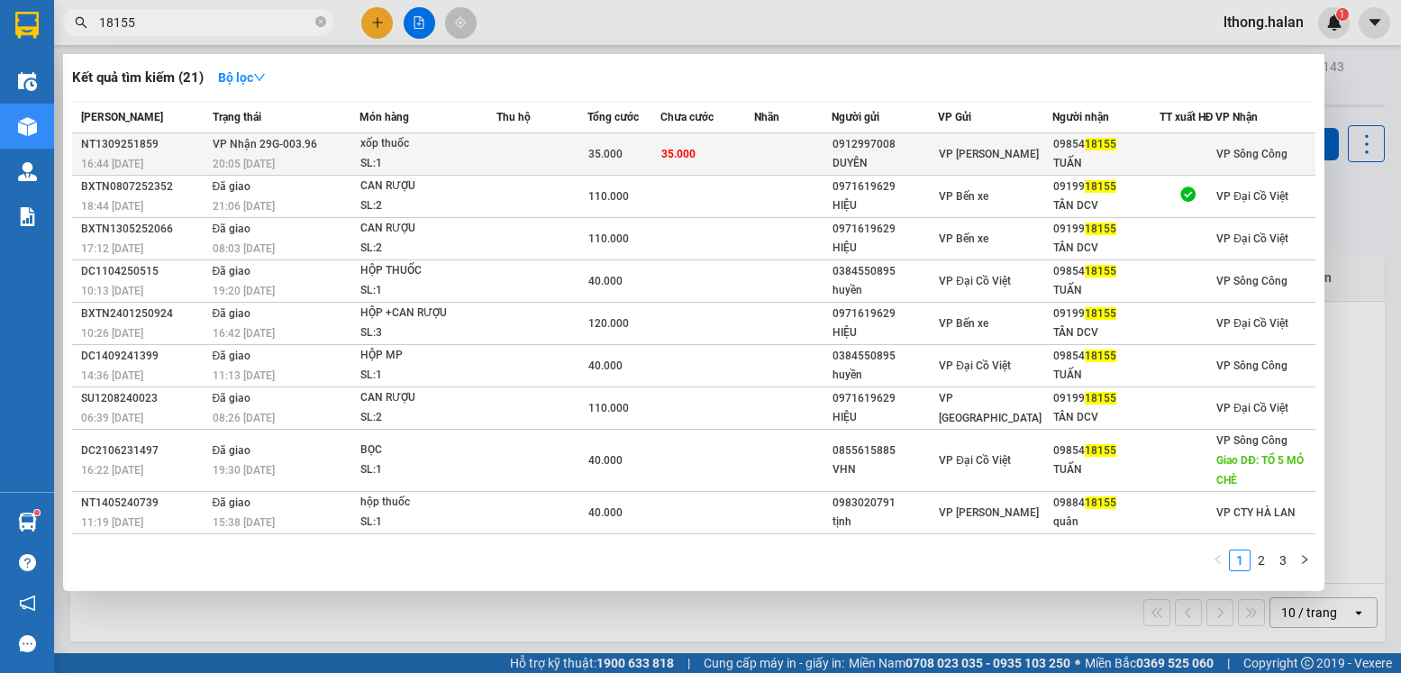
type input "18155"
click at [741, 168] on td "35.000" at bounding box center [707, 154] width 94 height 42
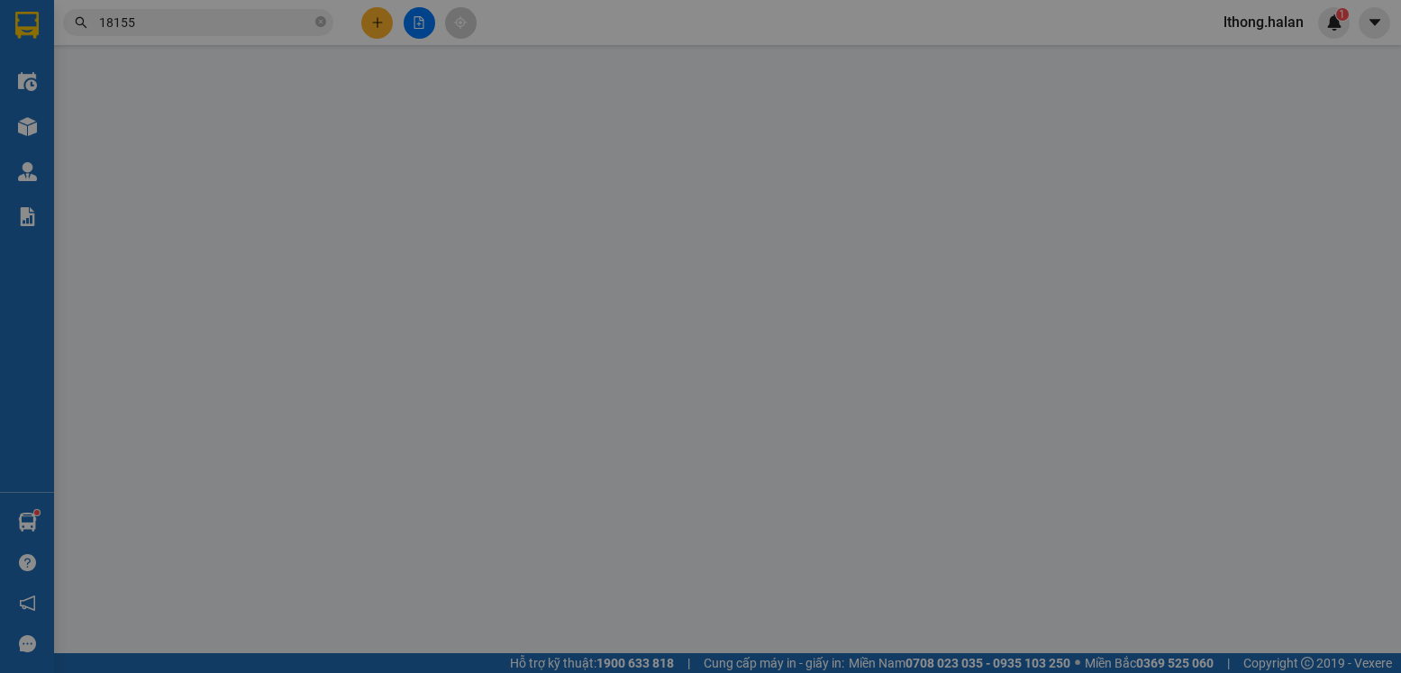
type input "0912997008"
type input "DUYÊN"
type input "0985418155"
type input "TUẤN"
type input "35.000"
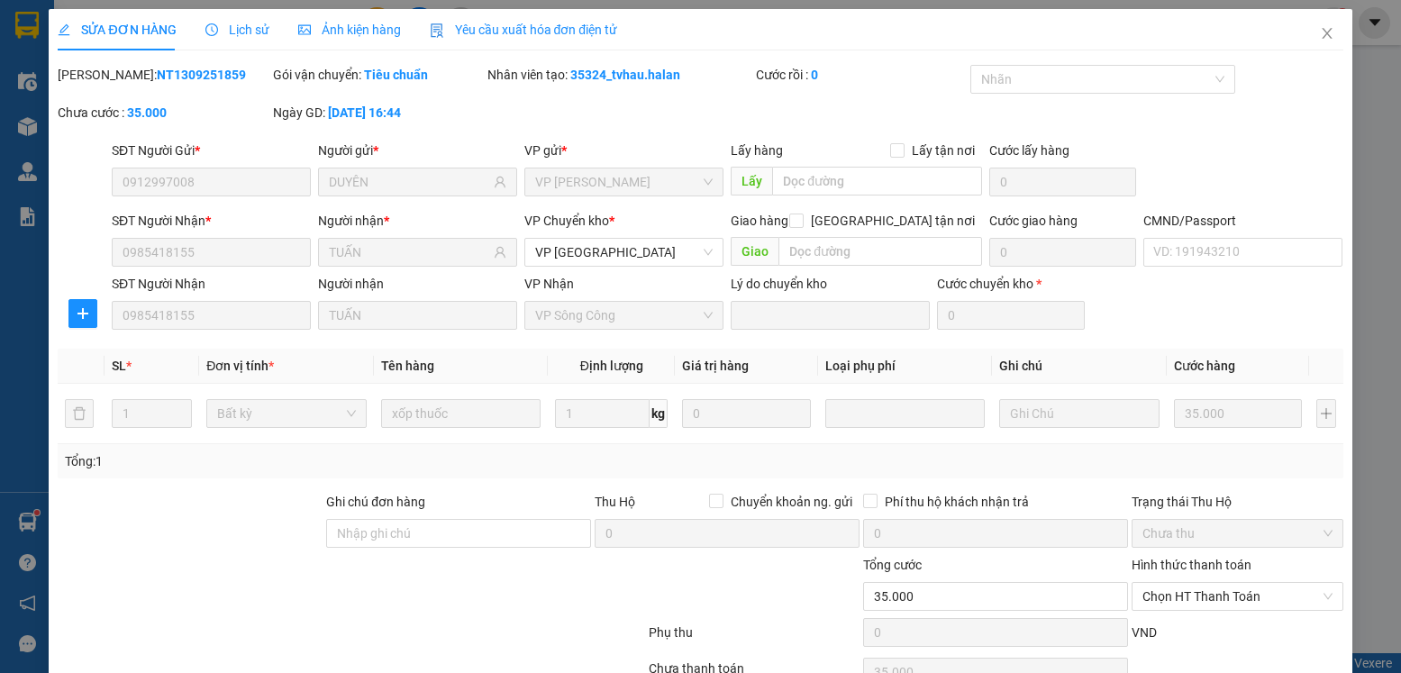
scroll to position [95, 0]
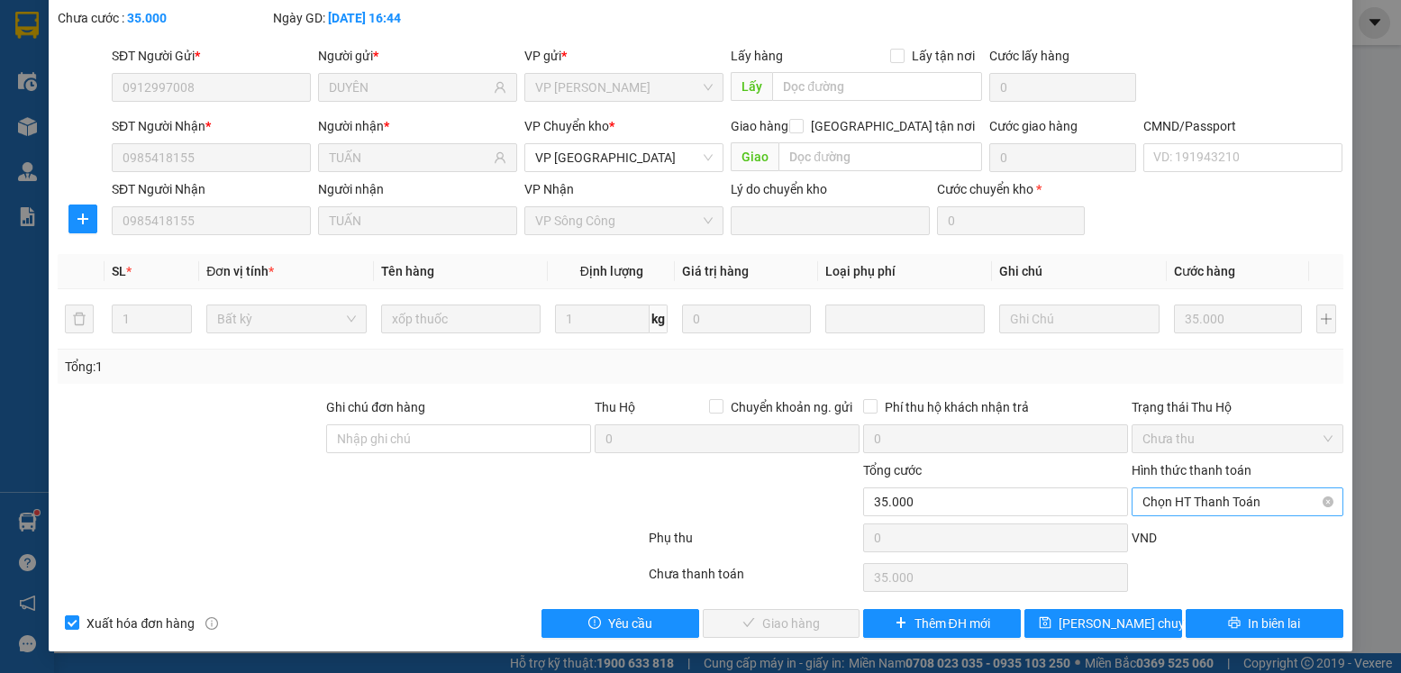
click at [1243, 503] on span "Chọn HT Thanh Toán" at bounding box center [1236, 501] width 189 height 27
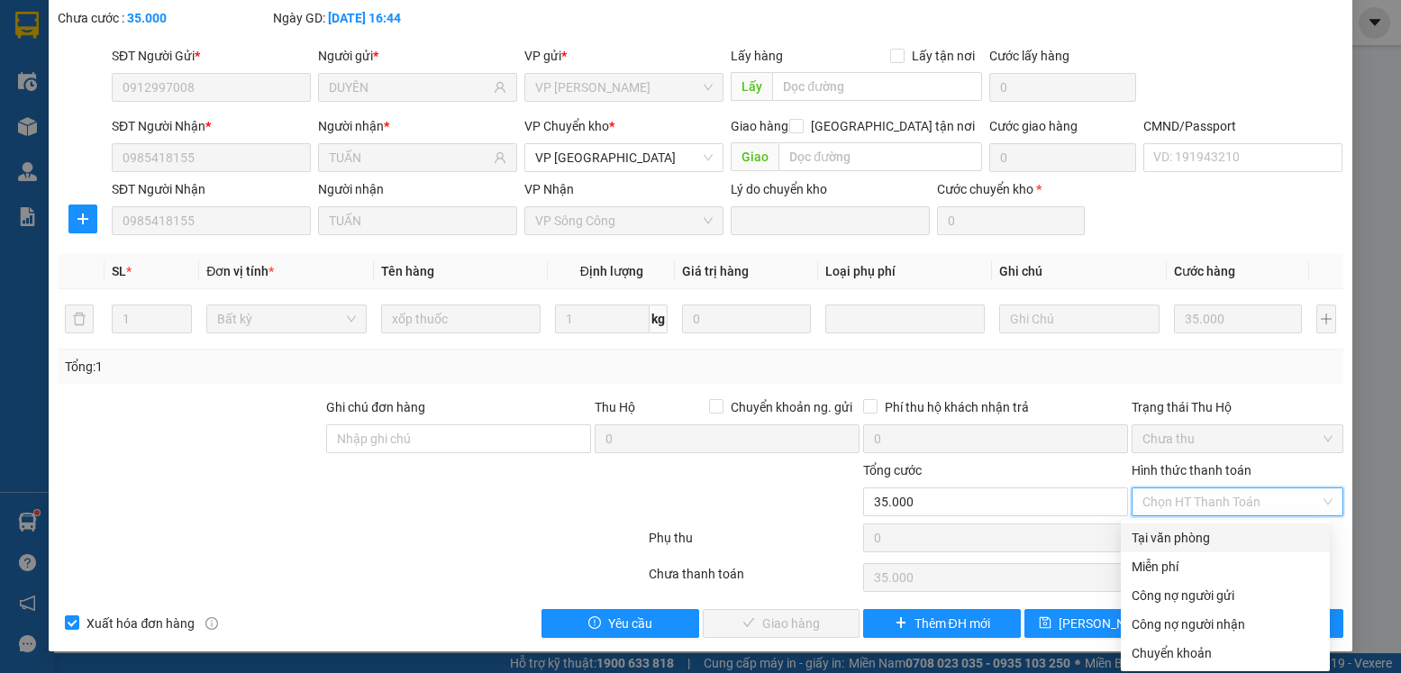
click at [1156, 540] on div "Tại văn phòng" at bounding box center [1224, 538] width 187 height 20
type input "0"
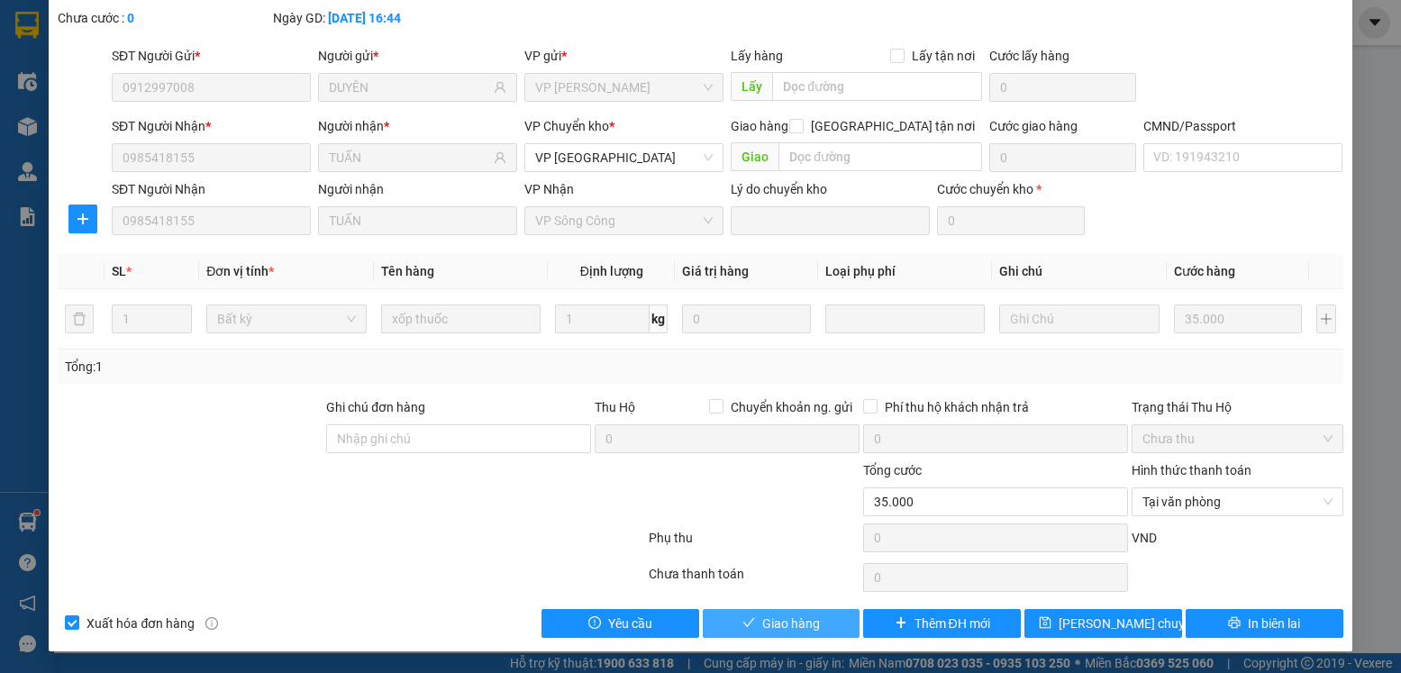
click at [806, 623] on span "Giao hàng" at bounding box center [791, 623] width 58 height 20
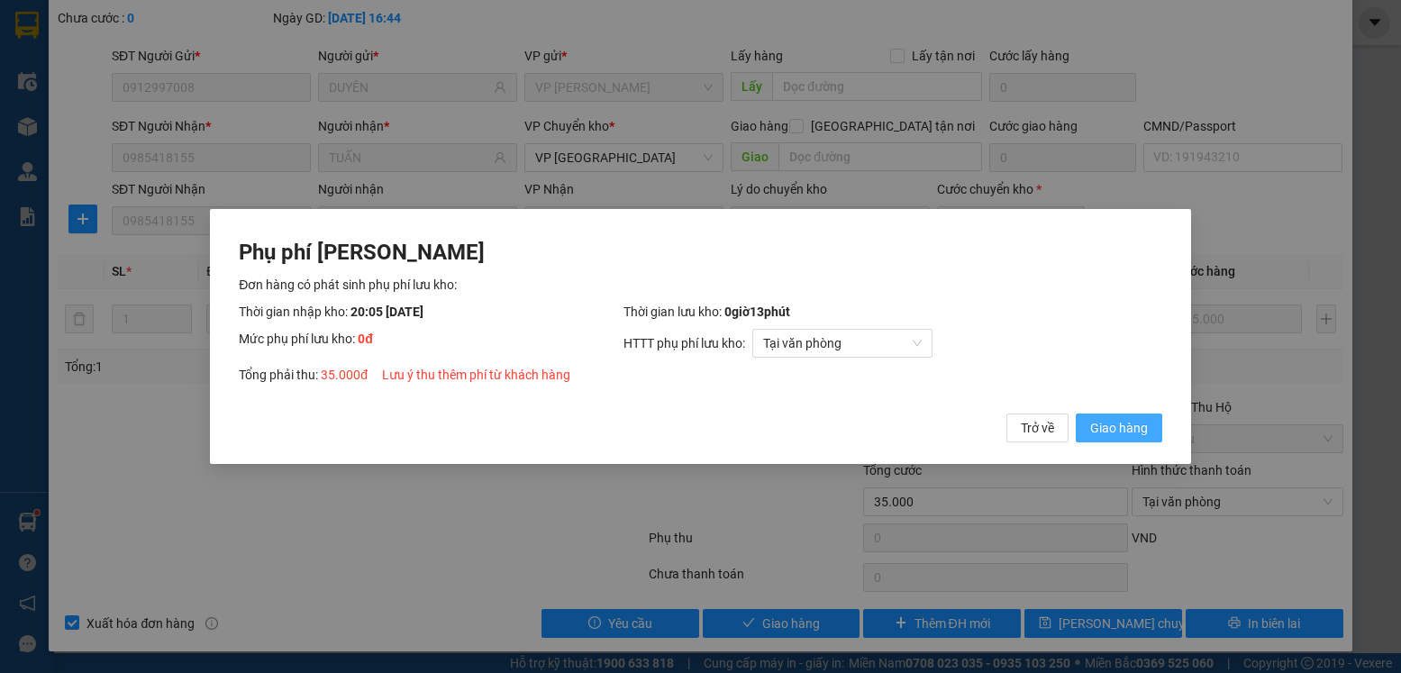
click at [1130, 431] on span "Giao hàng" at bounding box center [1119, 428] width 58 height 20
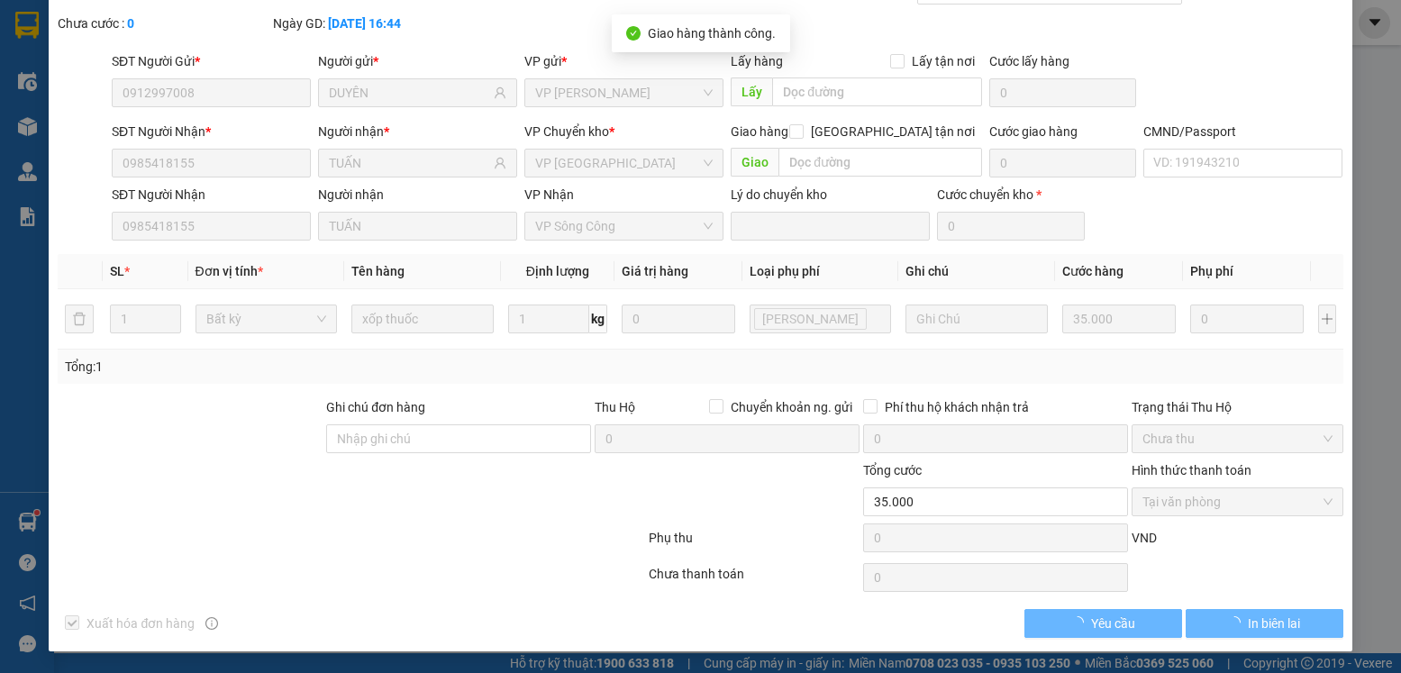
scroll to position [0, 0]
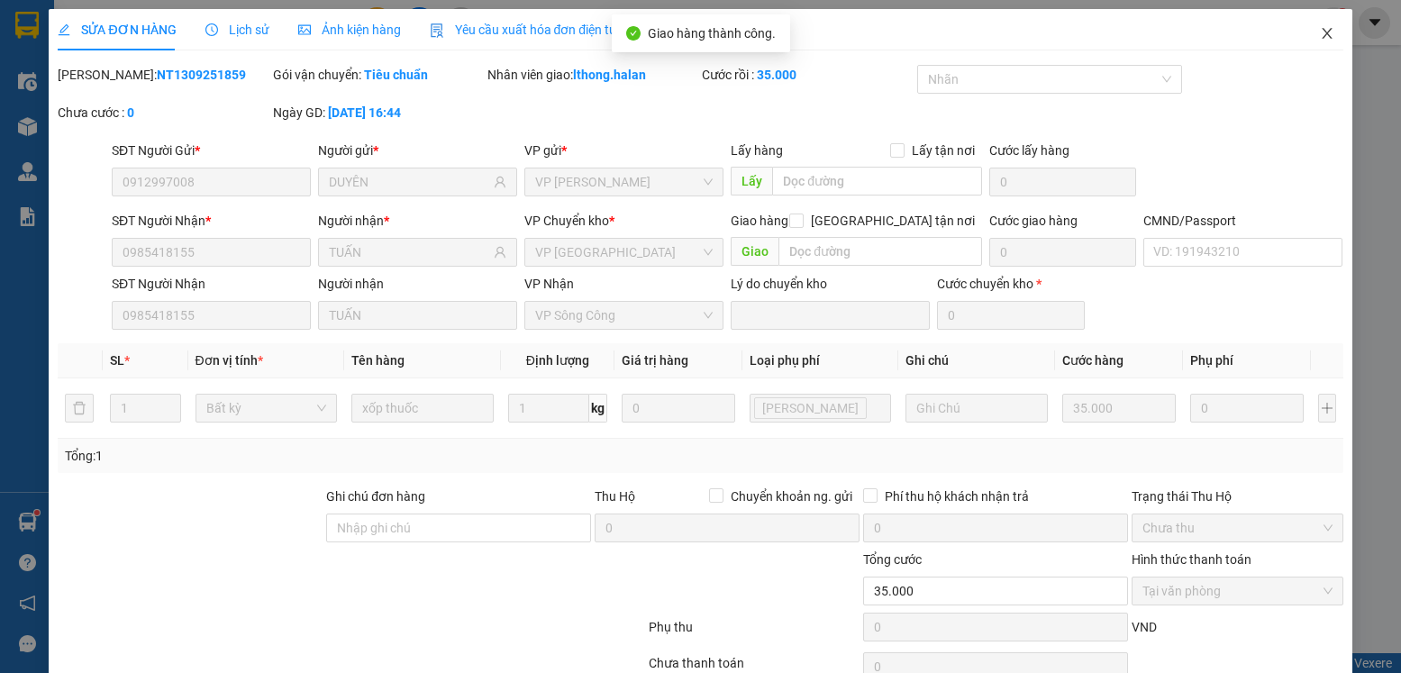
click at [1320, 32] on icon "close" at bounding box center [1327, 33] width 14 height 14
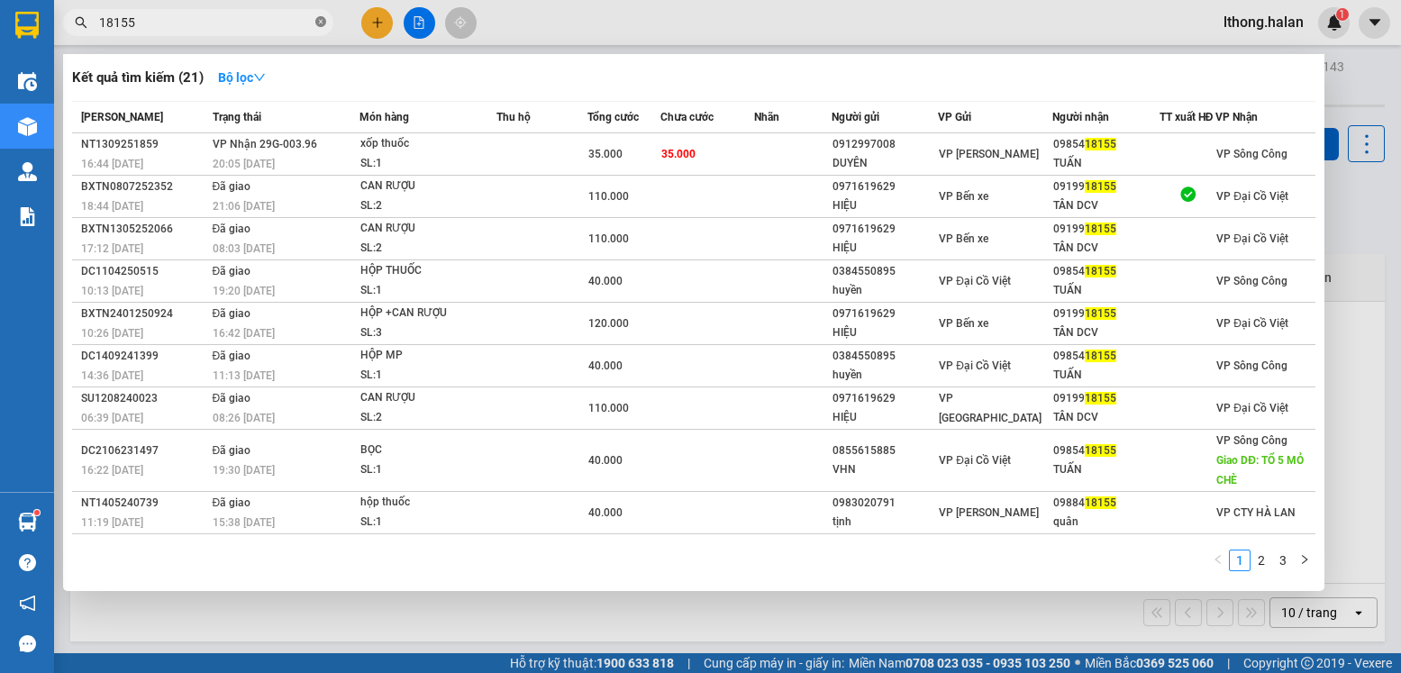
click at [324, 27] on icon "close-circle" at bounding box center [320, 21] width 11 height 11
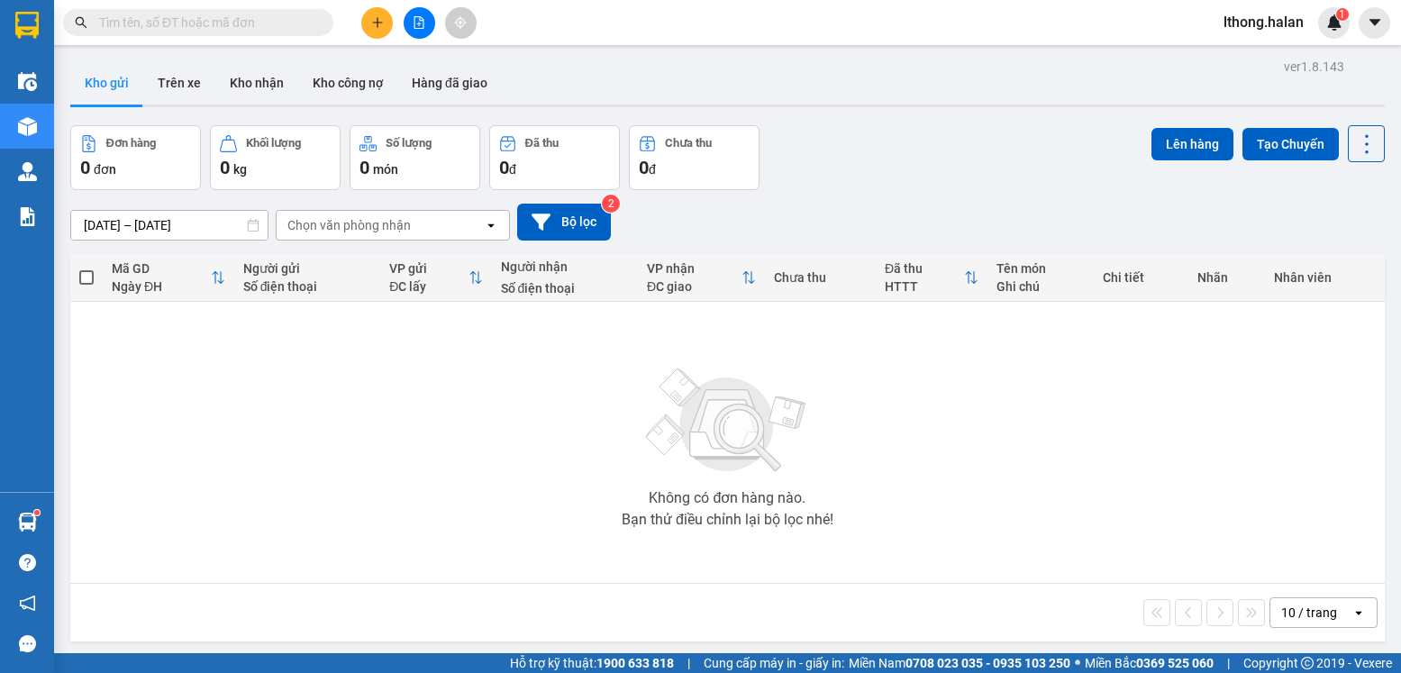
click at [270, 18] on input "text" at bounding box center [205, 23] width 213 height 20
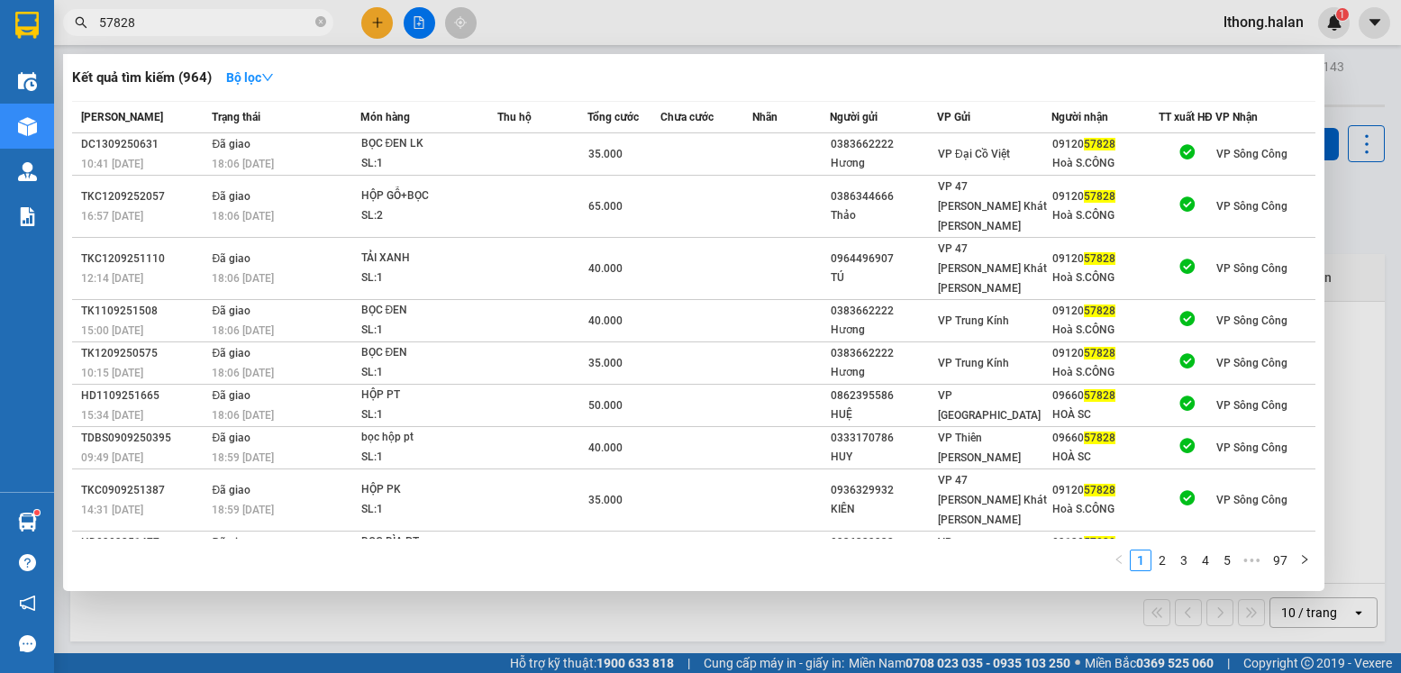
type input "57828"
click at [326, 23] on span "57828" at bounding box center [198, 22] width 270 height 27
click at [320, 23] on icon "close-circle" at bounding box center [320, 21] width 11 height 11
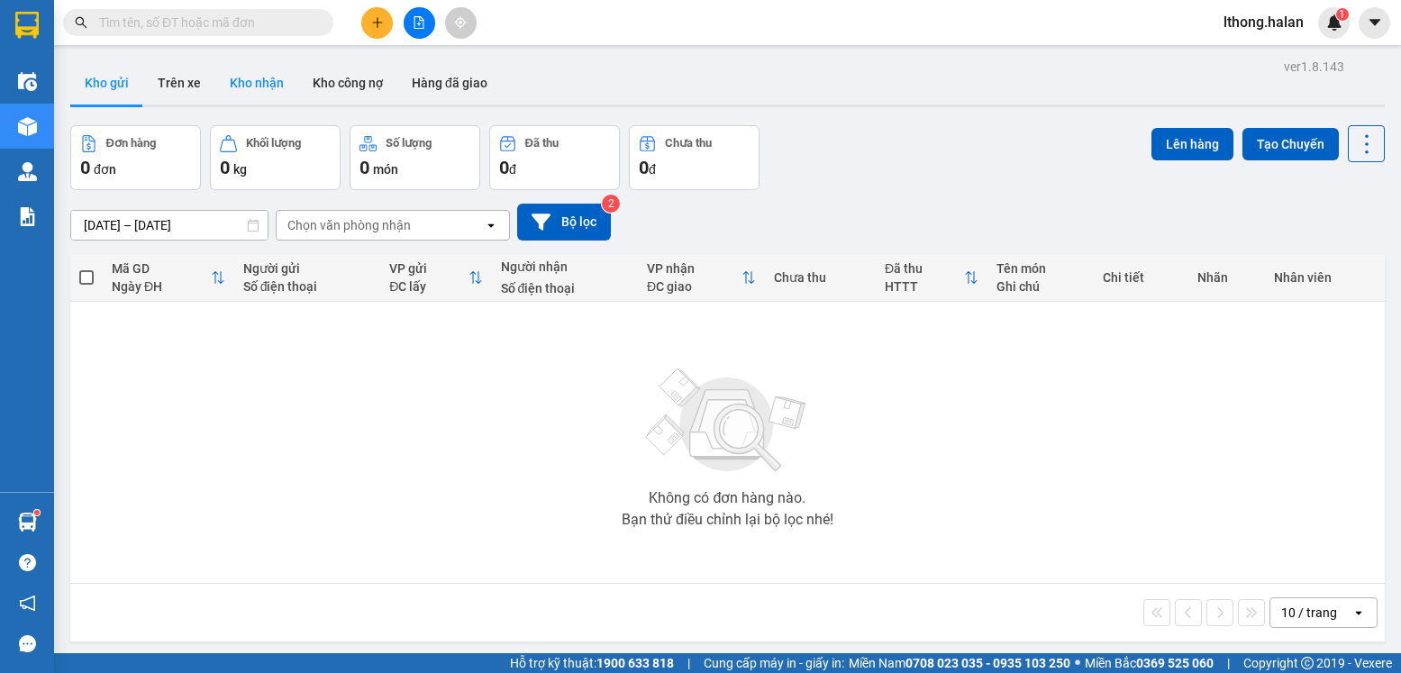
click at [242, 83] on button "Kho nhận" at bounding box center [256, 82] width 83 height 43
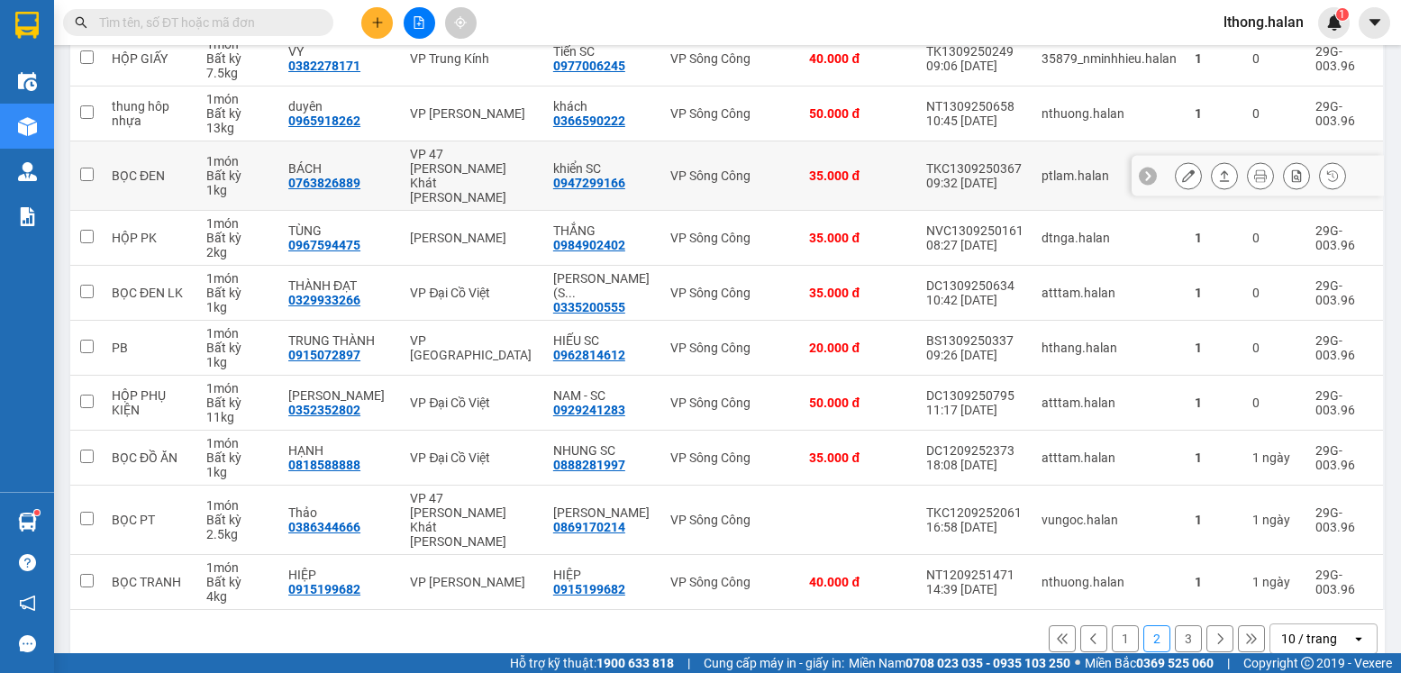
scroll to position [272, 0]
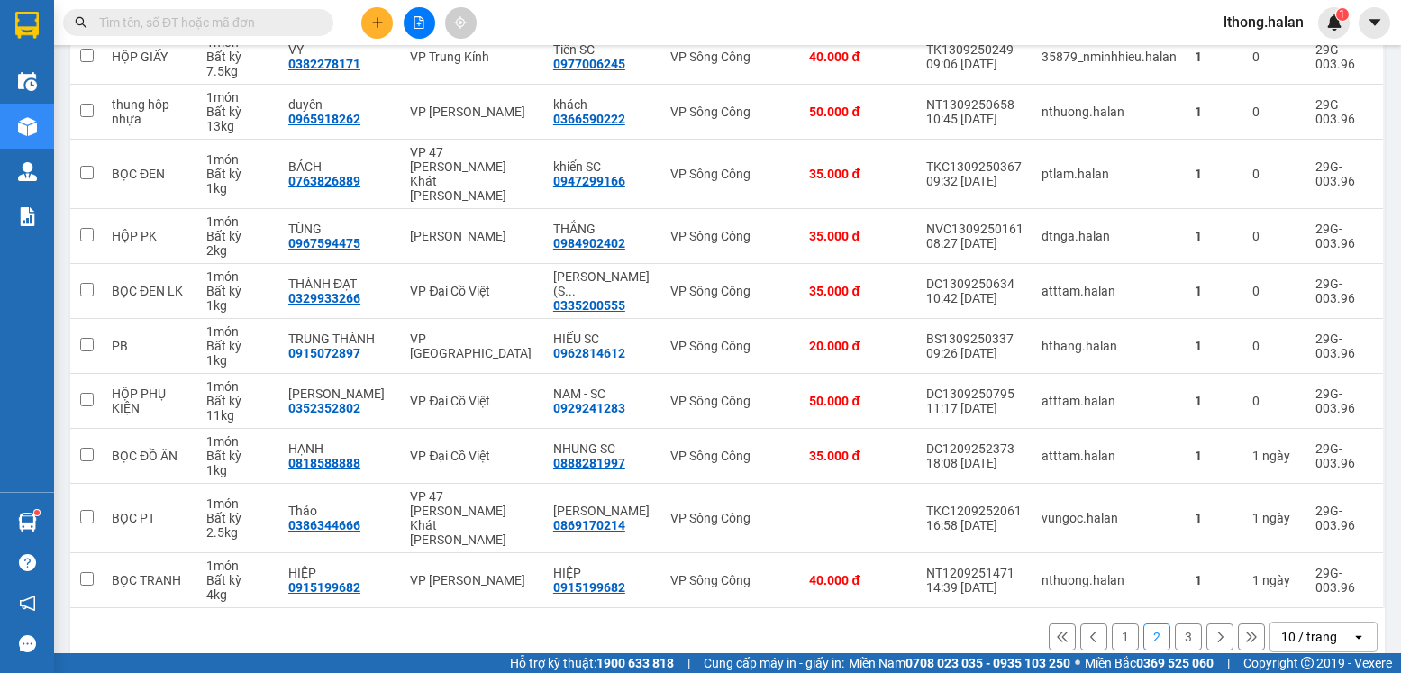
click at [1175, 623] on button "3" at bounding box center [1188, 636] width 27 height 27
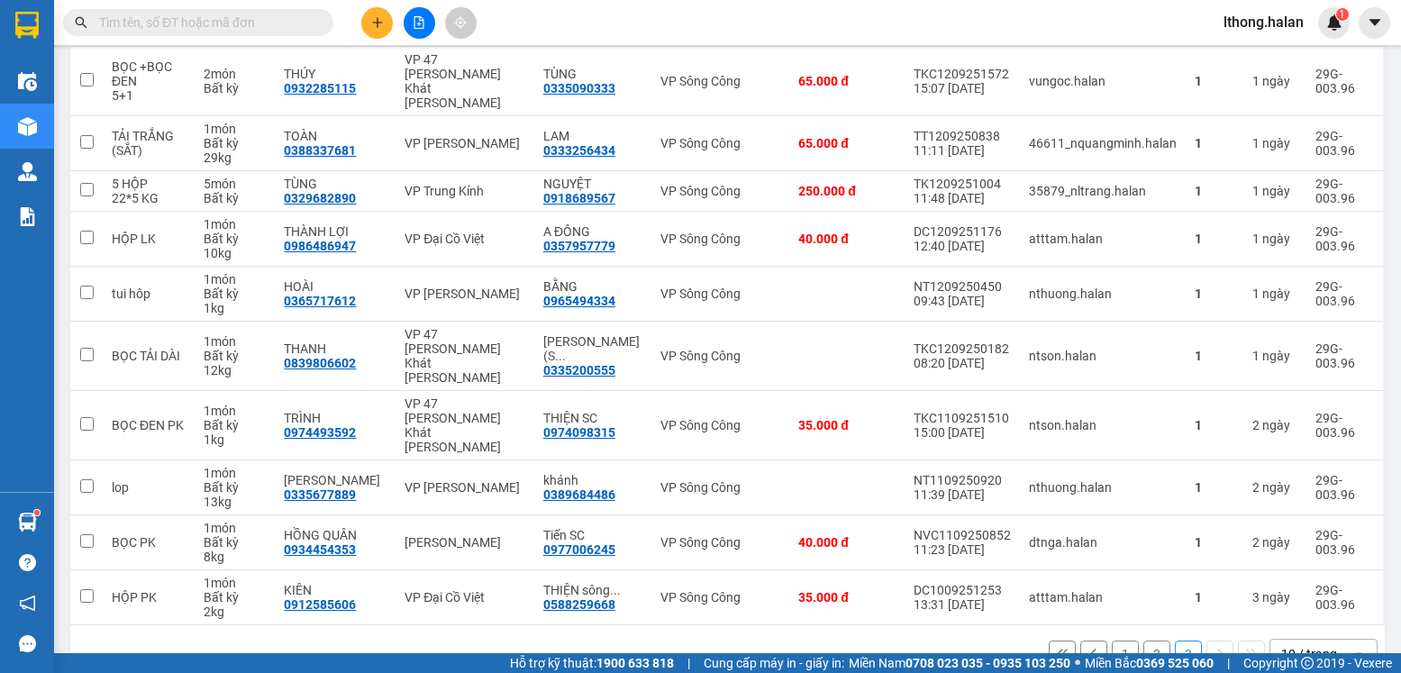
scroll to position [258, 0]
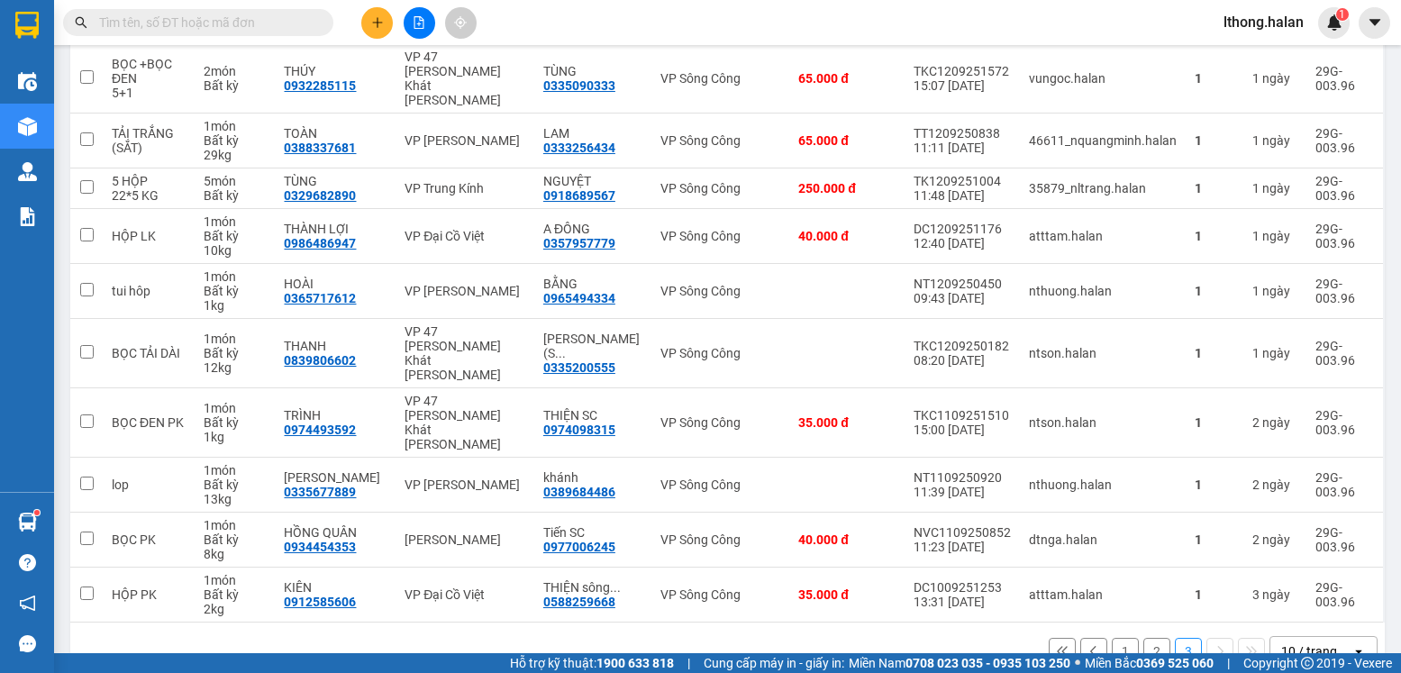
click at [1146, 638] on button "2" at bounding box center [1156, 651] width 27 height 27
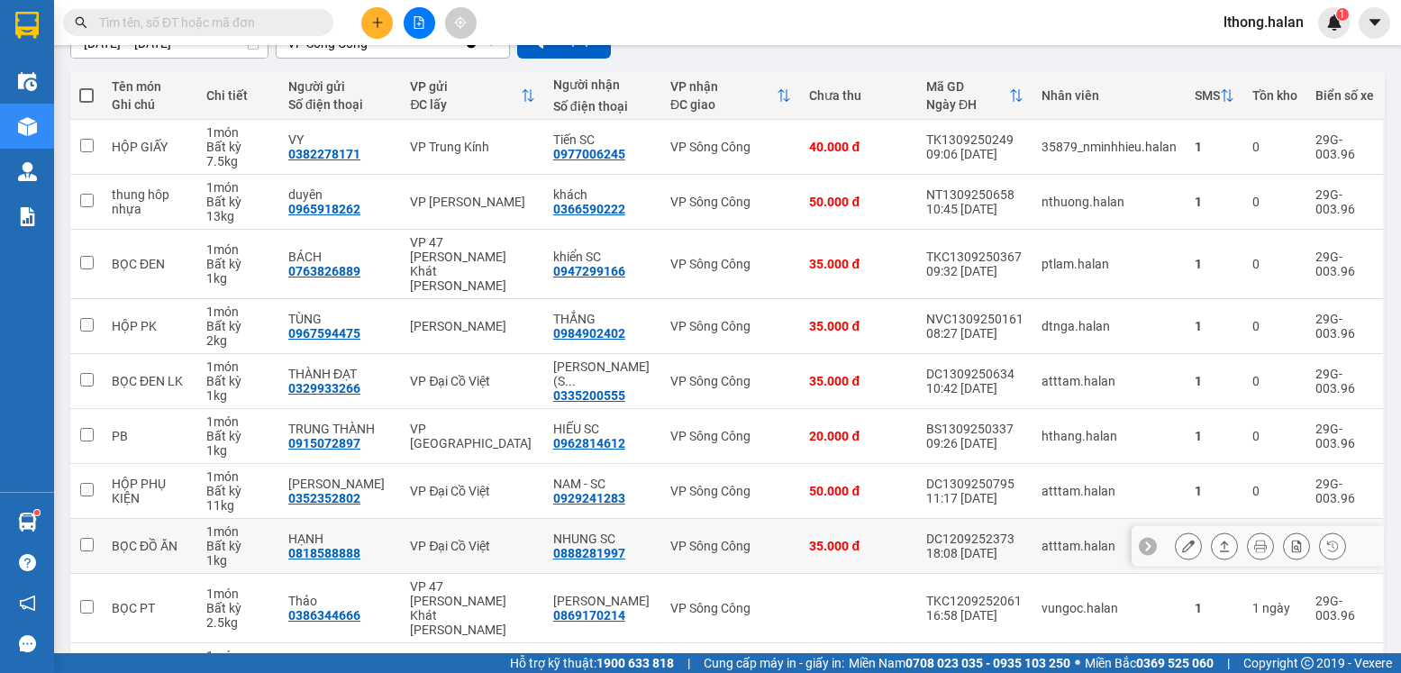
scroll to position [272, 0]
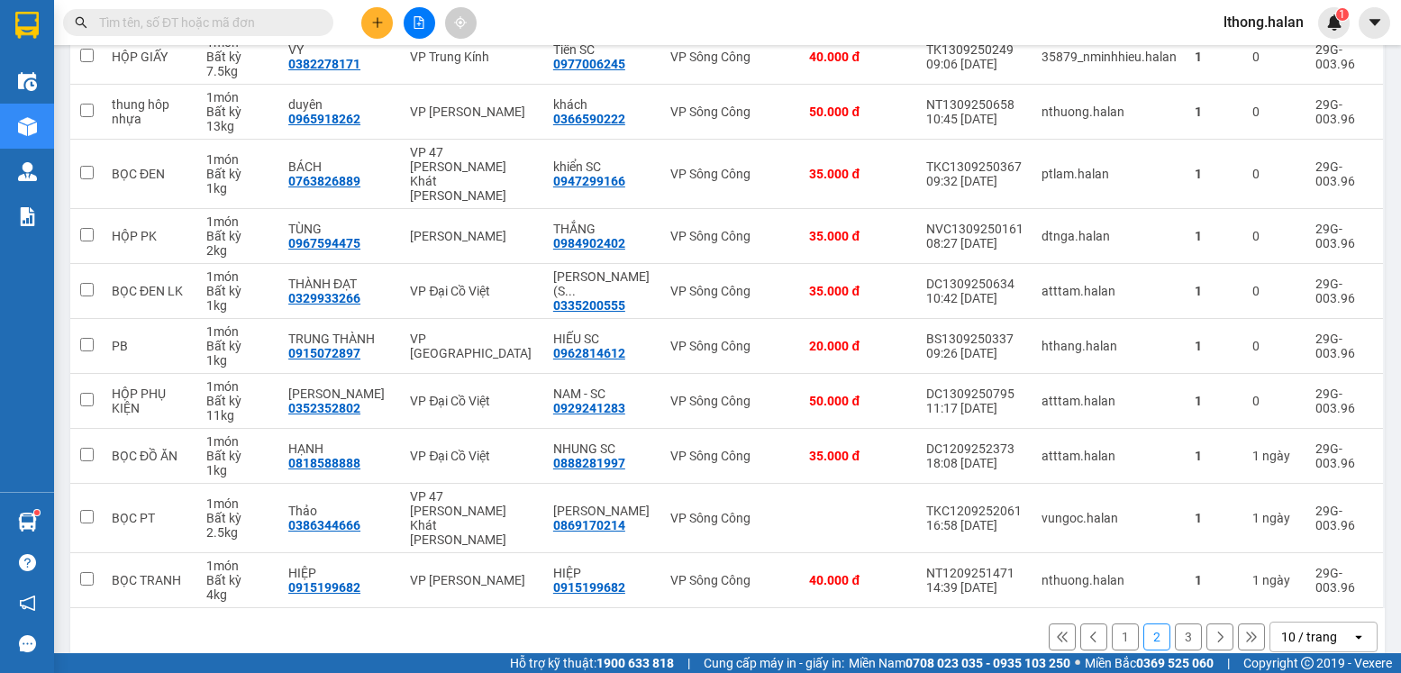
click at [1111, 623] on button "1" at bounding box center [1124, 636] width 27 height 27
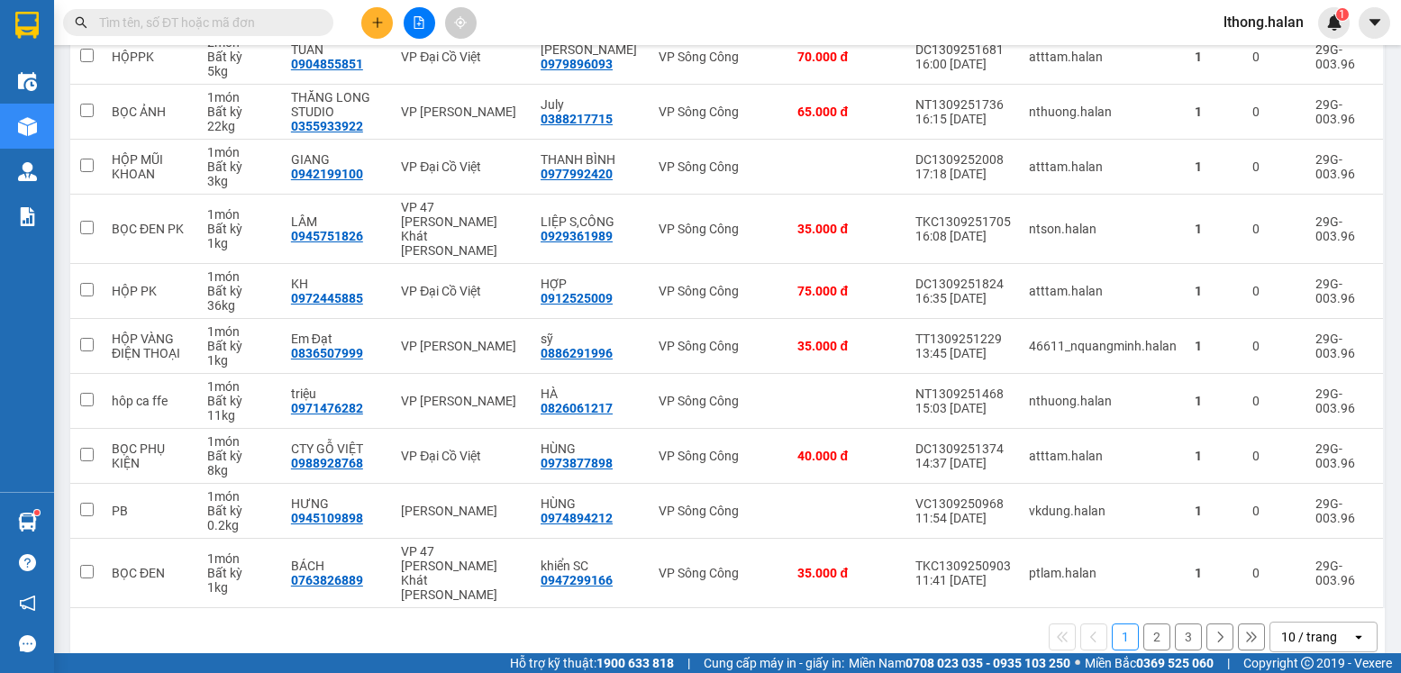
click at [1143, 623] on button "2" at bounding box center [1156, 636] width 27 height 27
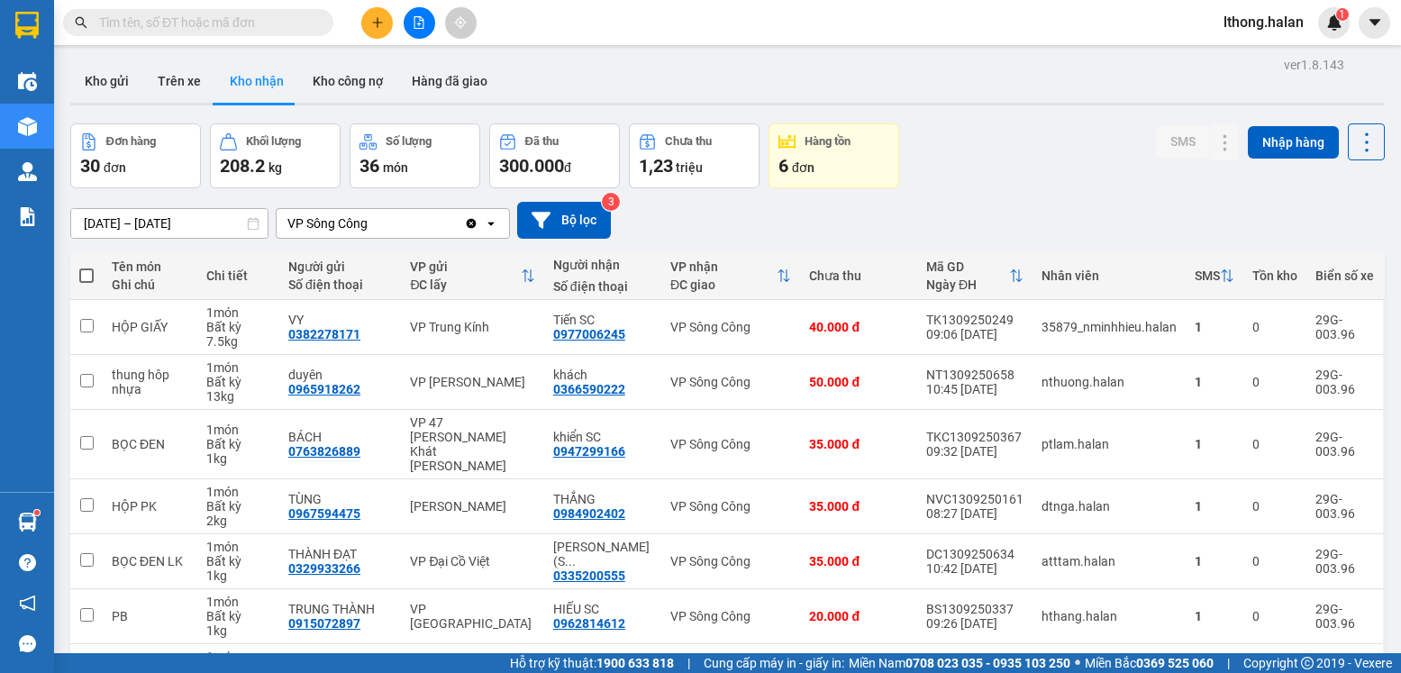
scroll to position [0, 0]
